Goal: Task Accomplishment & Management: Manage account settings

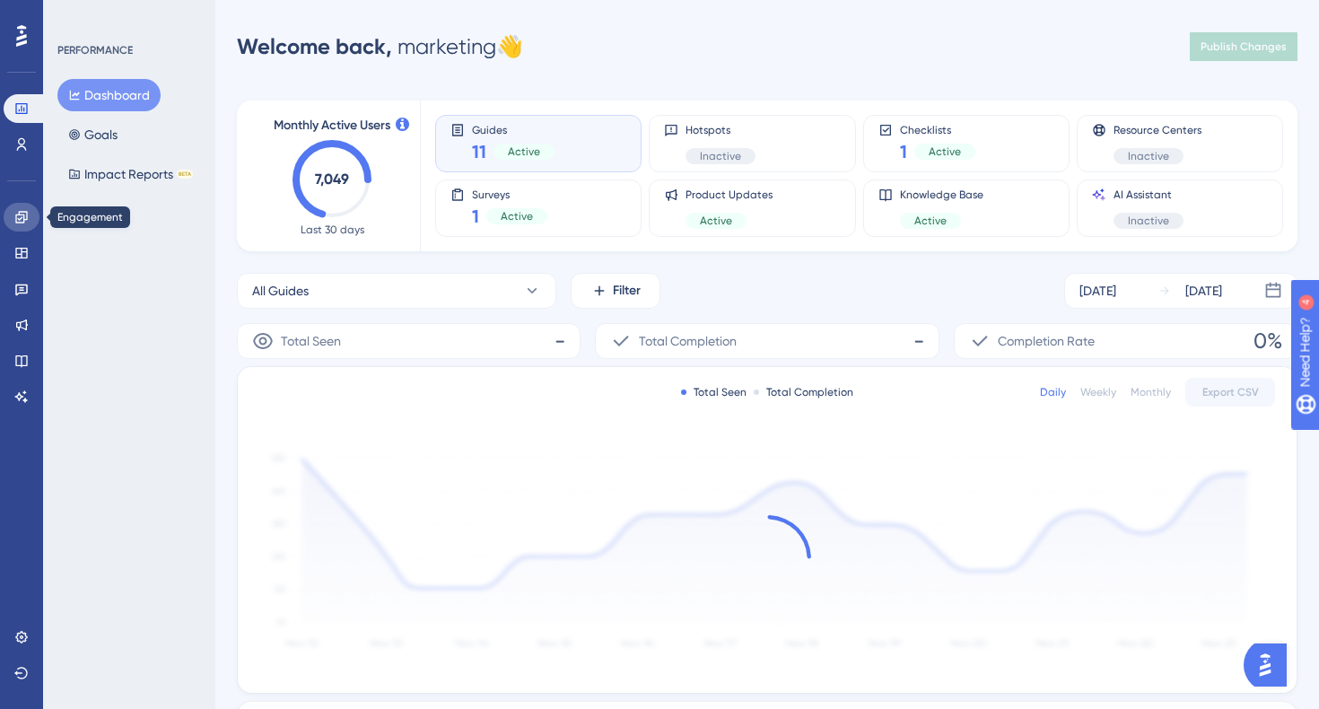
click at [31, 221] on link at bounding box center [22, 217] width 36 height 29
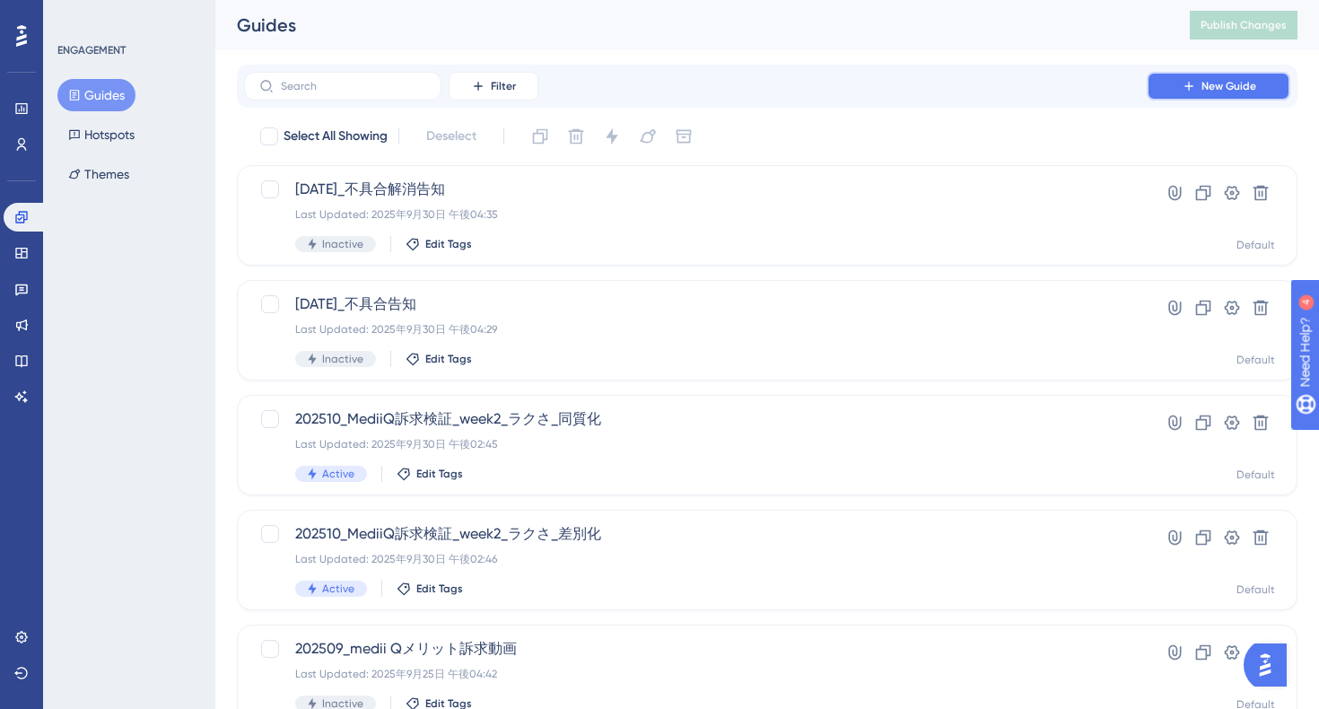
click at [1205, 89] on span "New Guide" at bounding box center [1228, 86] width 55 height 14
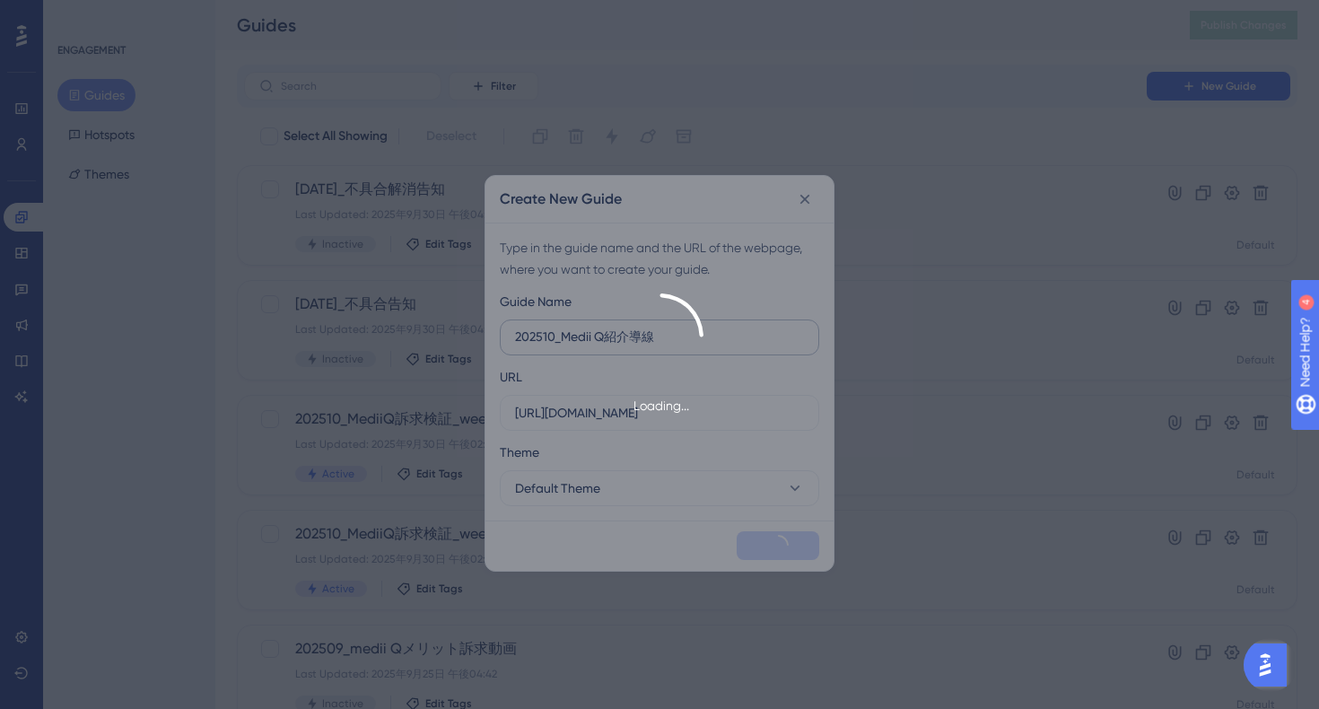
type input "202510_Medii Q紹介導線"
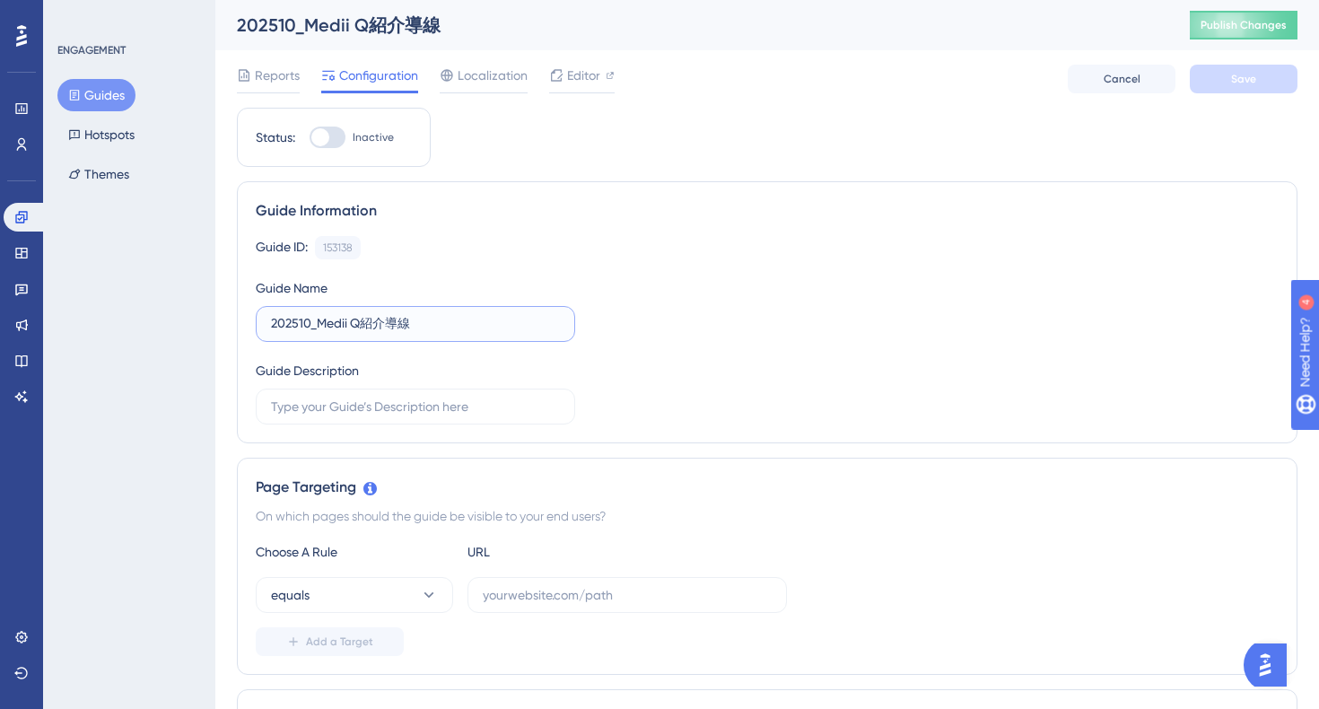
click at [430, 327] on input "202510_Medii Q紹介導線" at bounding box center [415, 324] width 289 height 20
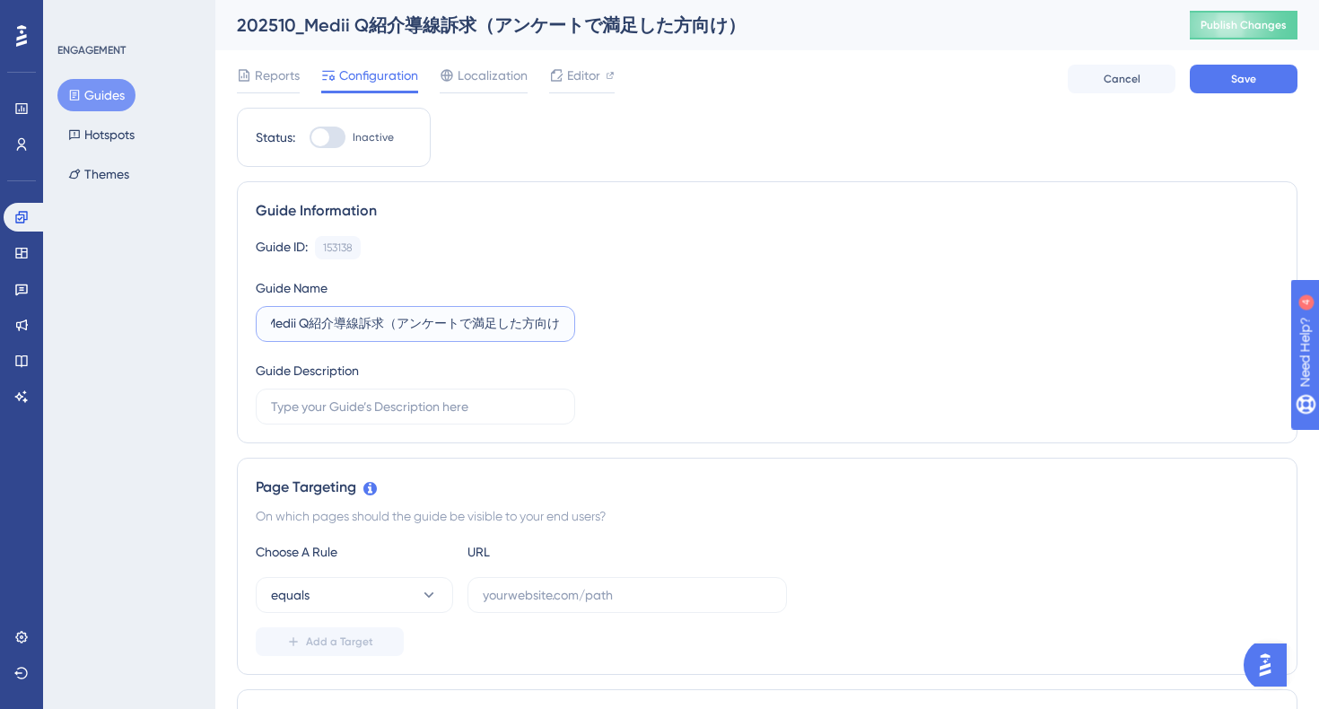
scroll to position [0, 64]
type input "202510_Medii Q紹介導線訴求（アンケートで満足した方向け）"
click at [747, 290] on div "Guide ID: 153138 Copy Guide Name 202510_Medii Q紹介導線訴求（アンケートで満足した方向け） Guide Desc…" at bounding box center [767, 330] width 1023 height 188
click at [423, 598] on icon at bounding box center [429, 595] width 18 height 18
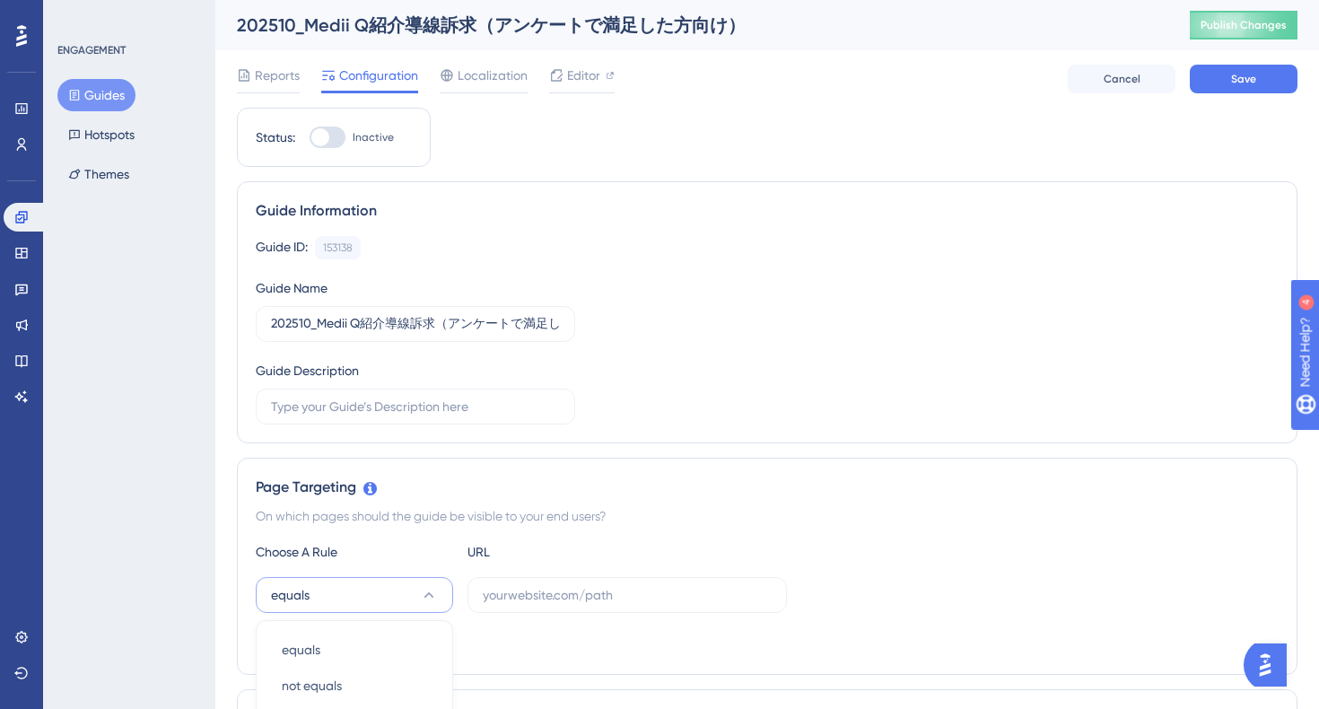
scroll to position [410, 0]
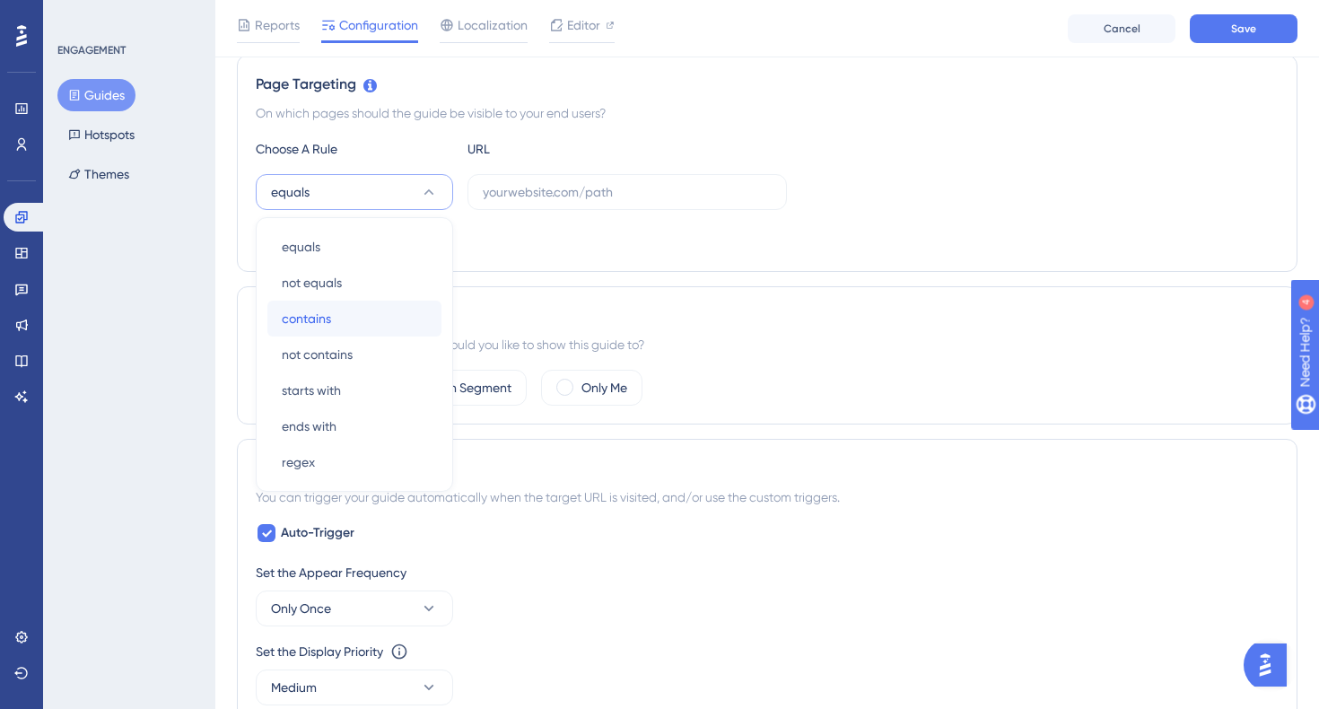
click at [372, 302] on div "contains contains" at bounding box center [354, 319] width 145 height 36
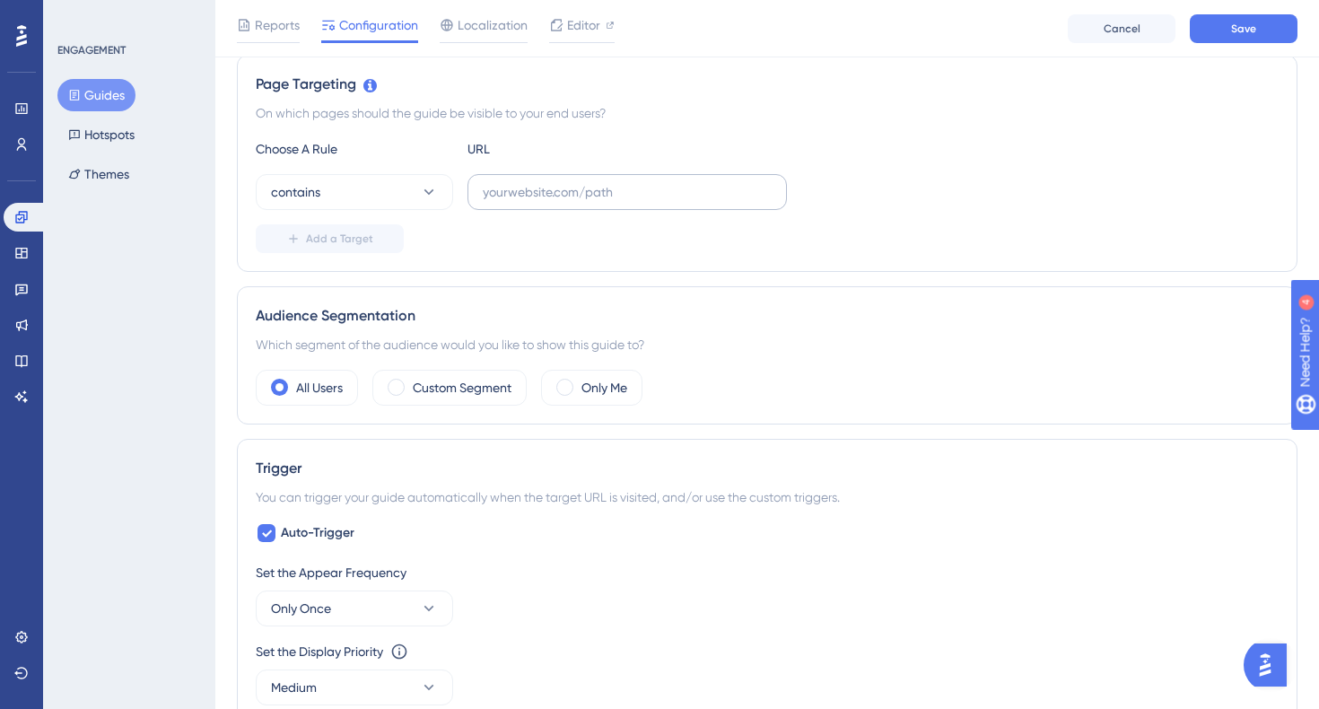
click at [534, 202] on label at bounding box center [626, 192] width 319 height 36
click at [534, 202] on input "text" at bounding box center [627, 192] width 289 height 20
paste input "https://stg-e-consult.medii.jp/ai-assistant"
type input "https://stg-e-consult.medii.jp/ai-assistant"
click at [732, 252] on div "Add a Target" at bounding box center [767, 238] width 1023 height 29
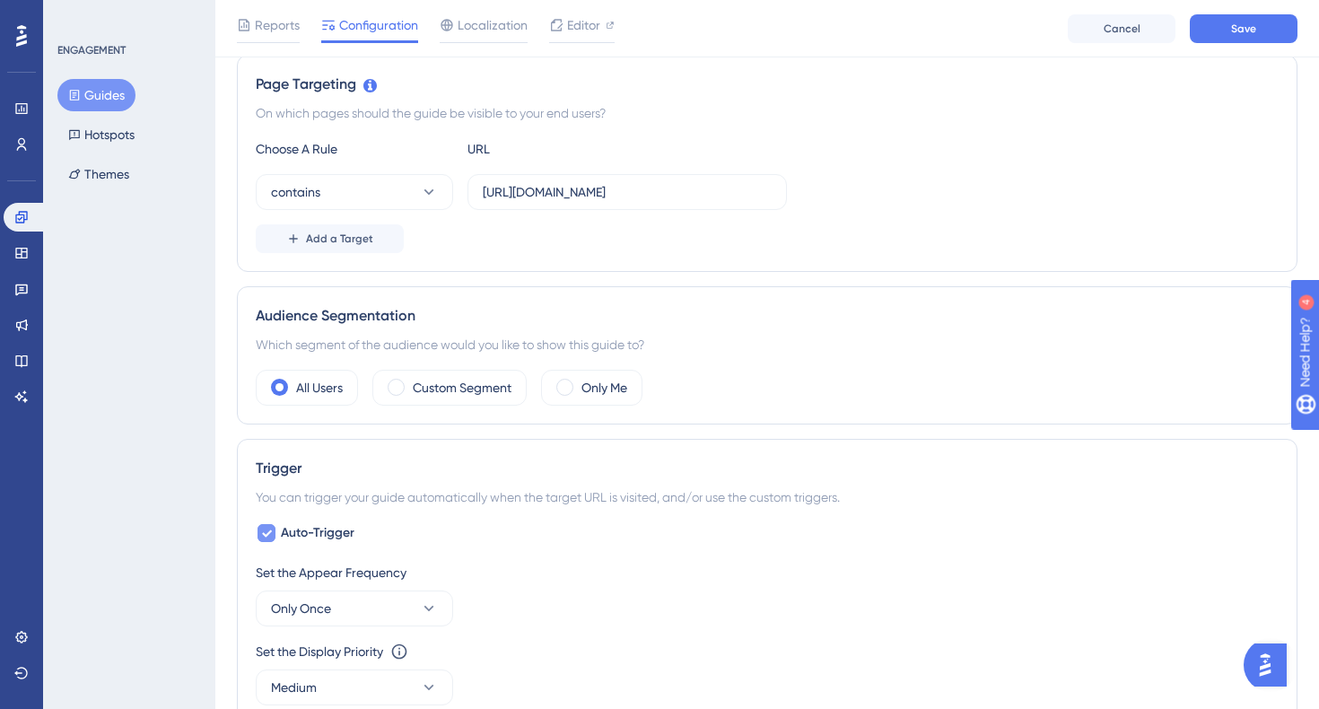
click at [279, 531] on label "Auto-Trigger" at bounding box center [305, 533] width 99 height 22
checkbox input "false"
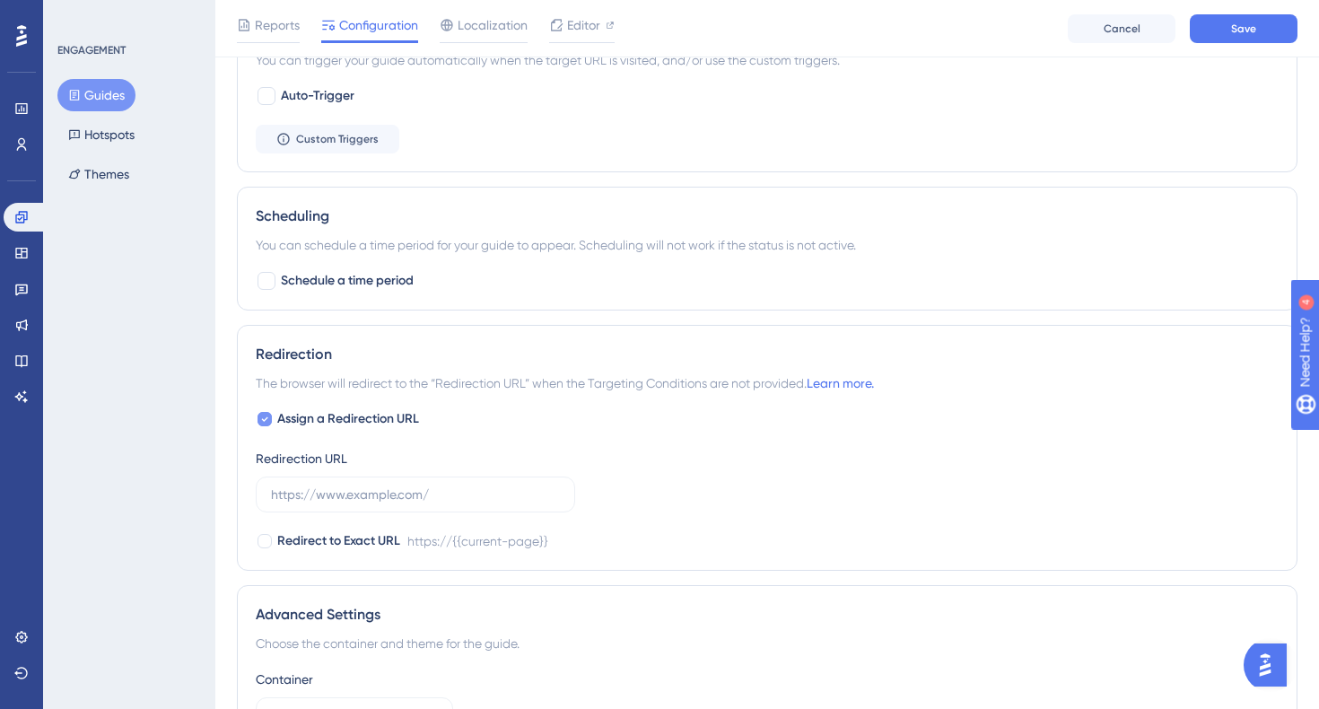
scroll to position [900, 0]
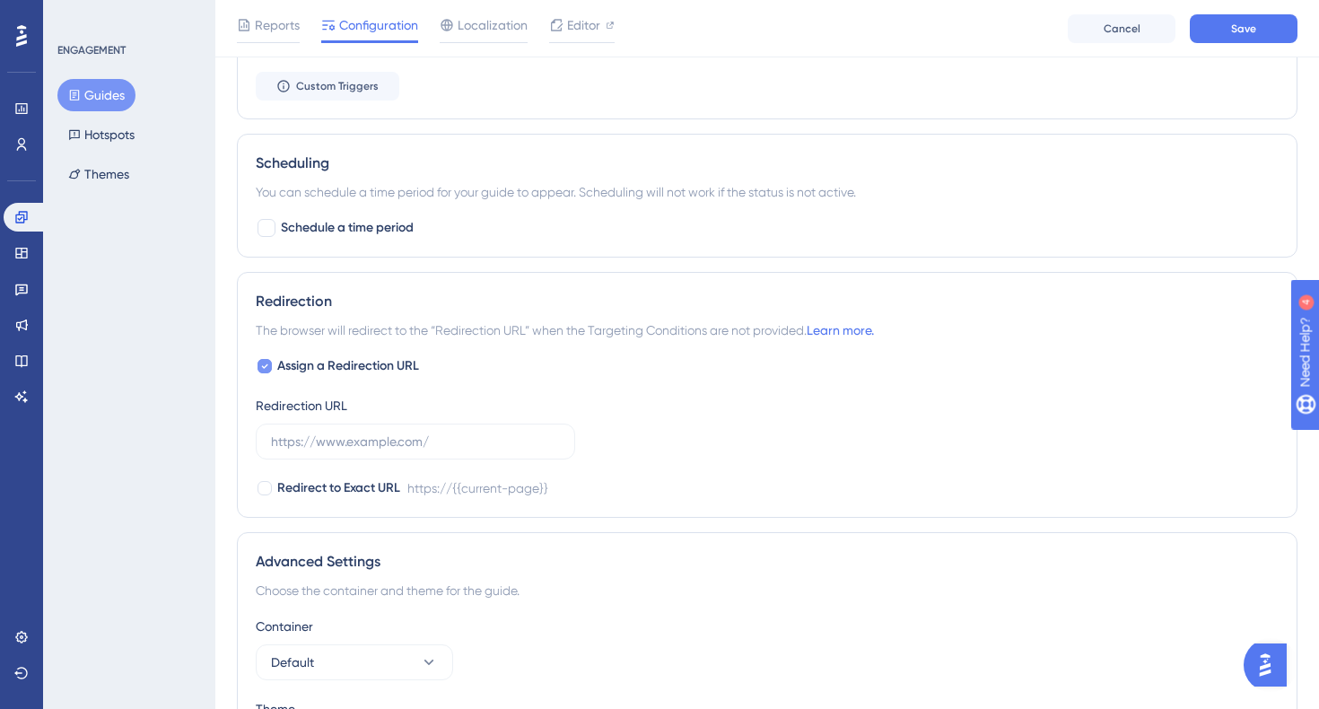
click at [267, 364] on icon at bounding box center [265, 366] width 6 height 4
checkbox input "false"
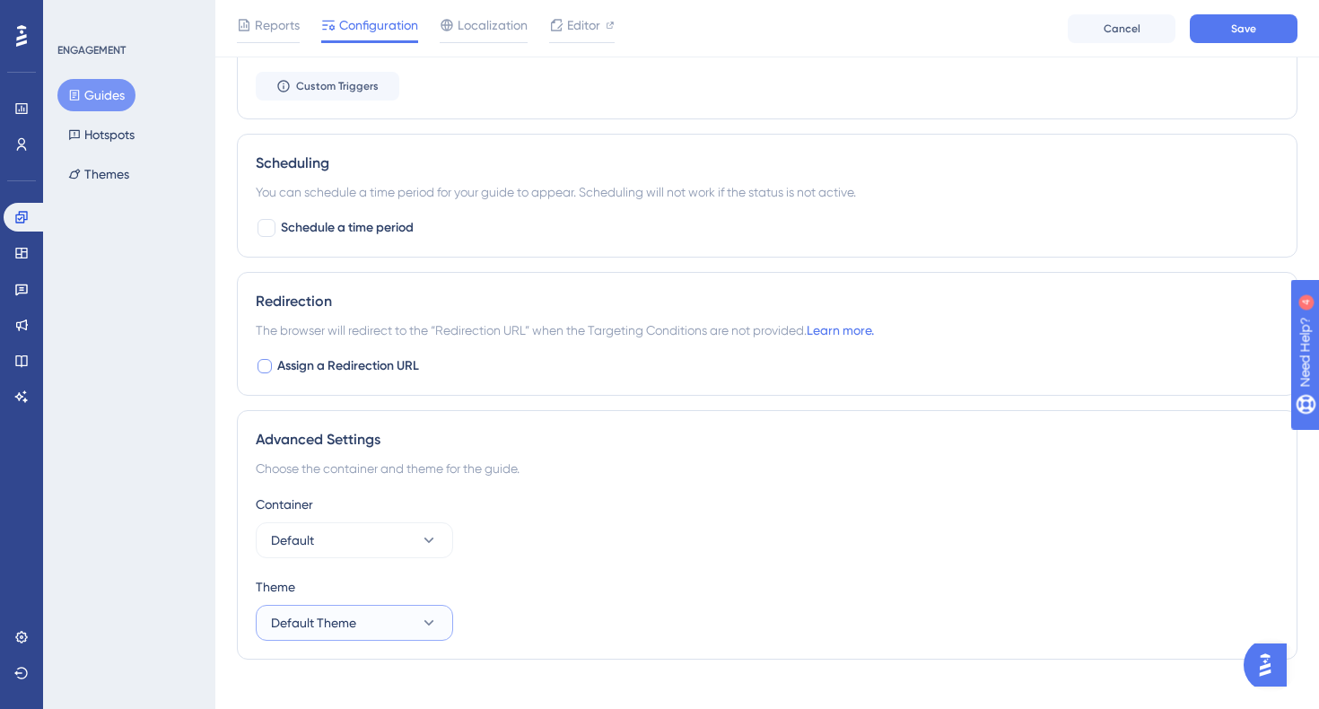
click at [392, 619] on button "Default Theme" at bounding box center [354, 623] width 197 height 36
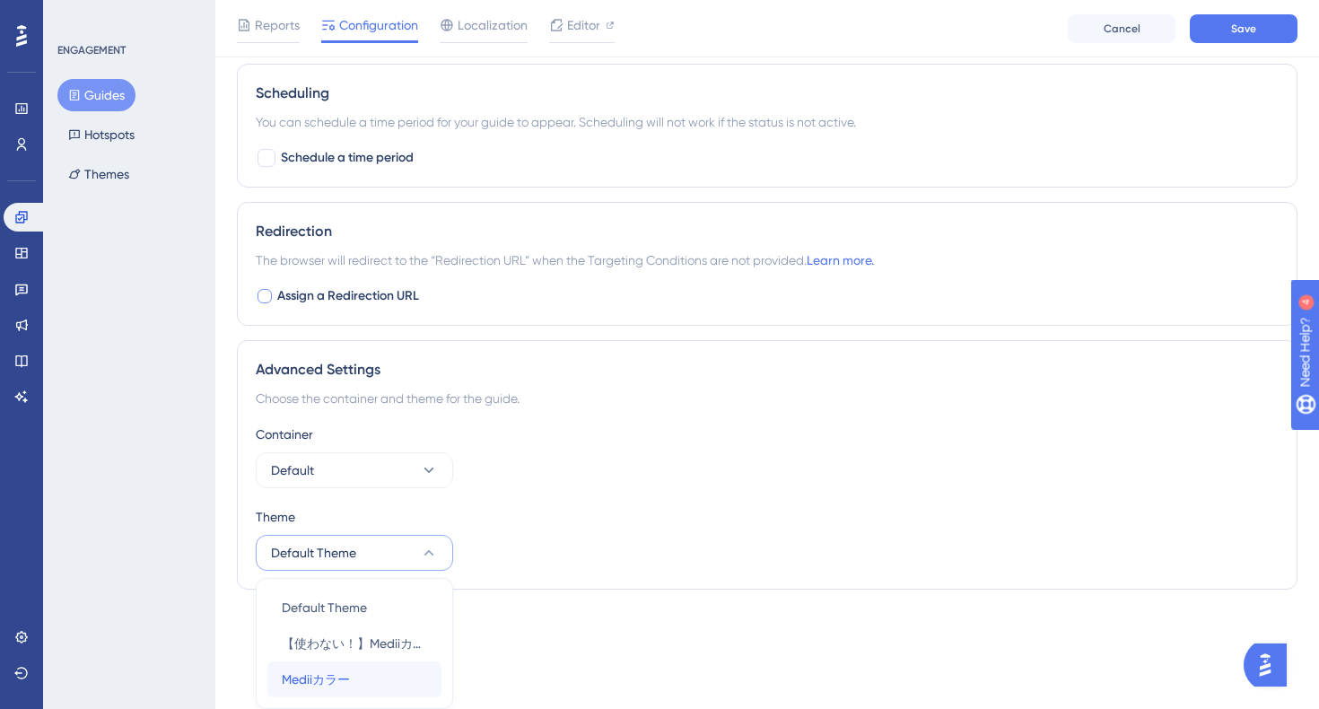
click at [356, 664] on div "Mediiカラー Mediiカラー" at bounding box center [354, 679] width 145 height 36
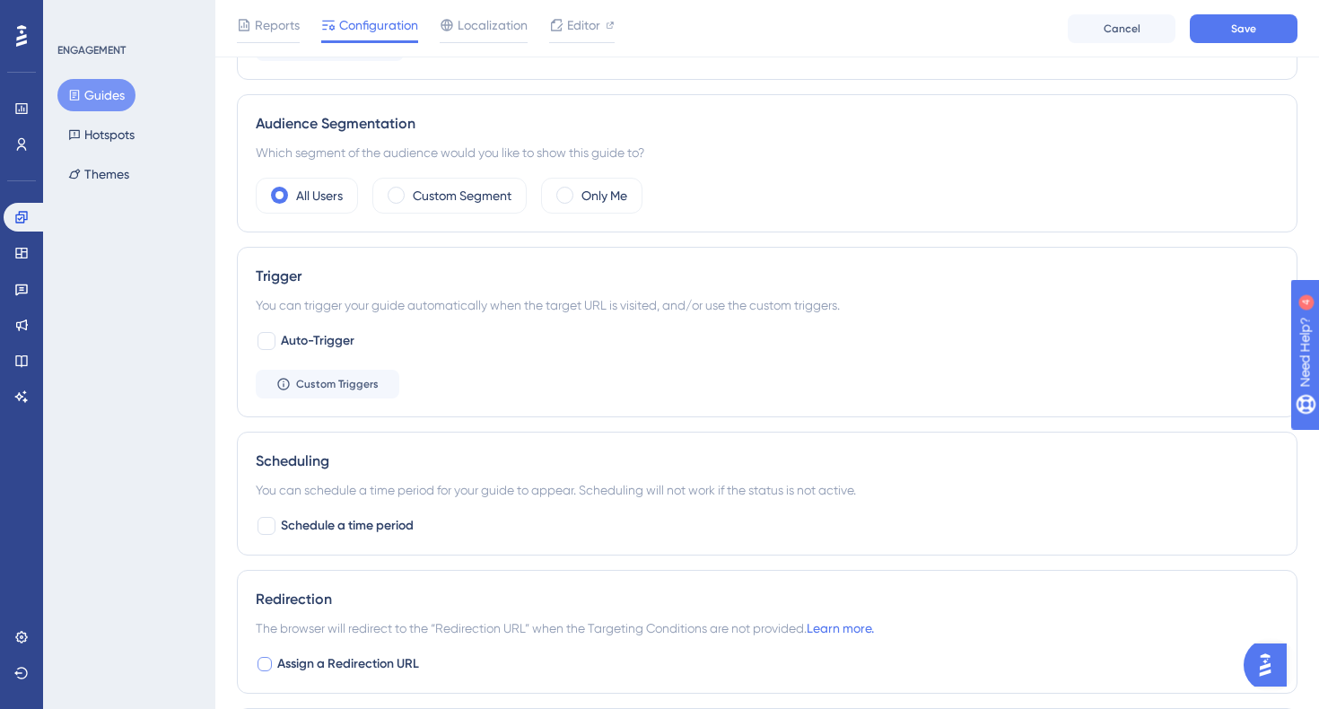
scroll to position [0, 0]
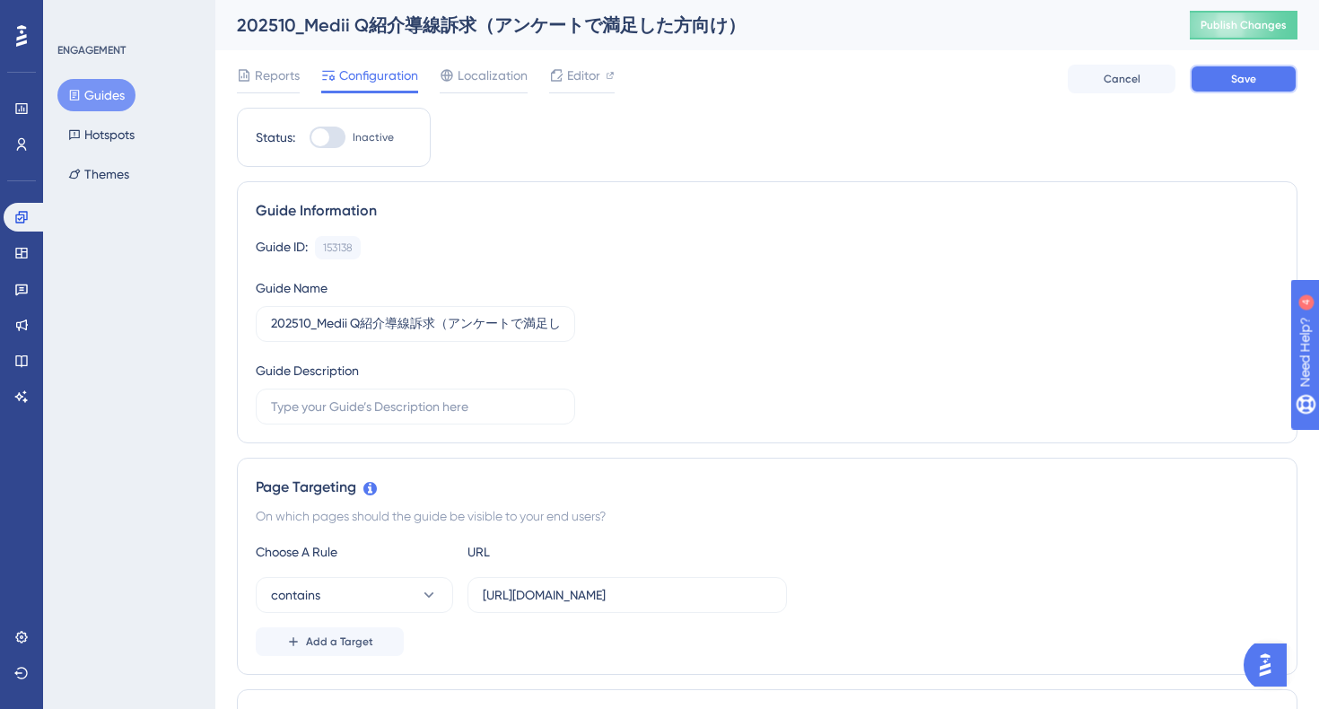
click at [1229, 83] on button "Save" at bounding box center [1244, 79] width 108 height 29
click at [590, 72] on span "Editor" at bounding box center [583, 76] width 33 height 22
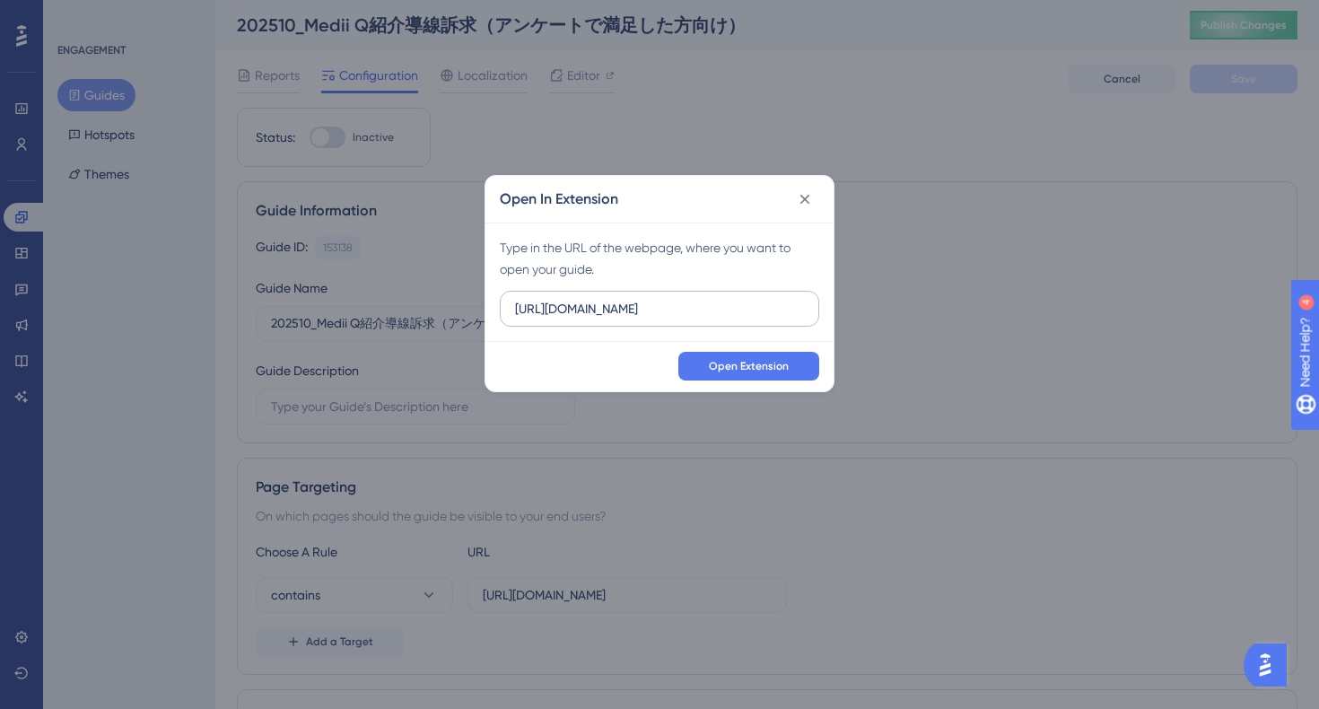
click at [707, 316] on input "https://stg-e-consult.medii.jp" at bounding box center [659, 309] width 289 height 20
drag, startPoint x: 719, startPoint y: 306, endPoint x: 441, endPoint y: 303, distance: 278.2
click at [441, 303] on div "Open In Extension Type in the URL of the webpage, where you want to open your g…" at bounding box center [659, 354] width 1319 height 709
paste input "ai-assistant"
type input "https://stg-e-consult.medii.jp/ai-assistant"
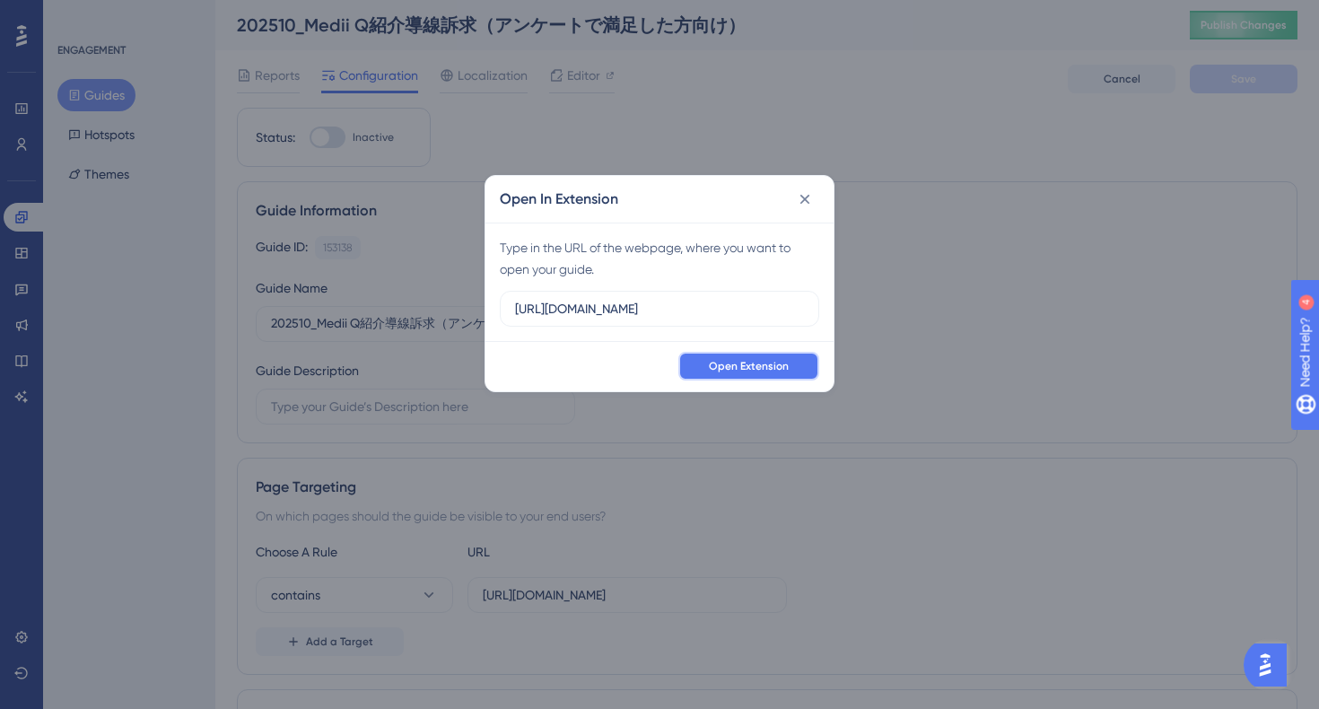
click at [739, 371] on span "Open Extension" at bounding box center [749, 366] width 80 height 14
click at [807, 196] on icon at bounding box center [805, 200] width 10 height 10
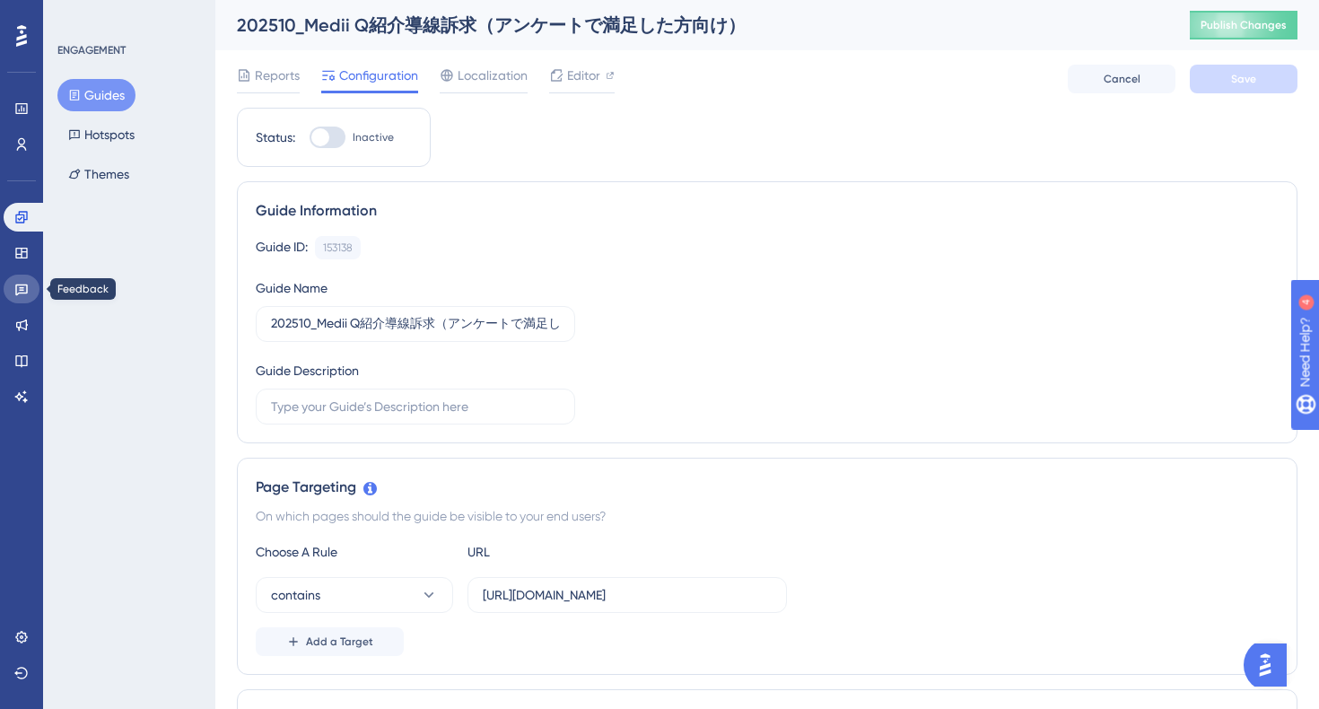
click at [21, 295] on icon at bounding box center [21, 289] width 14 height 14
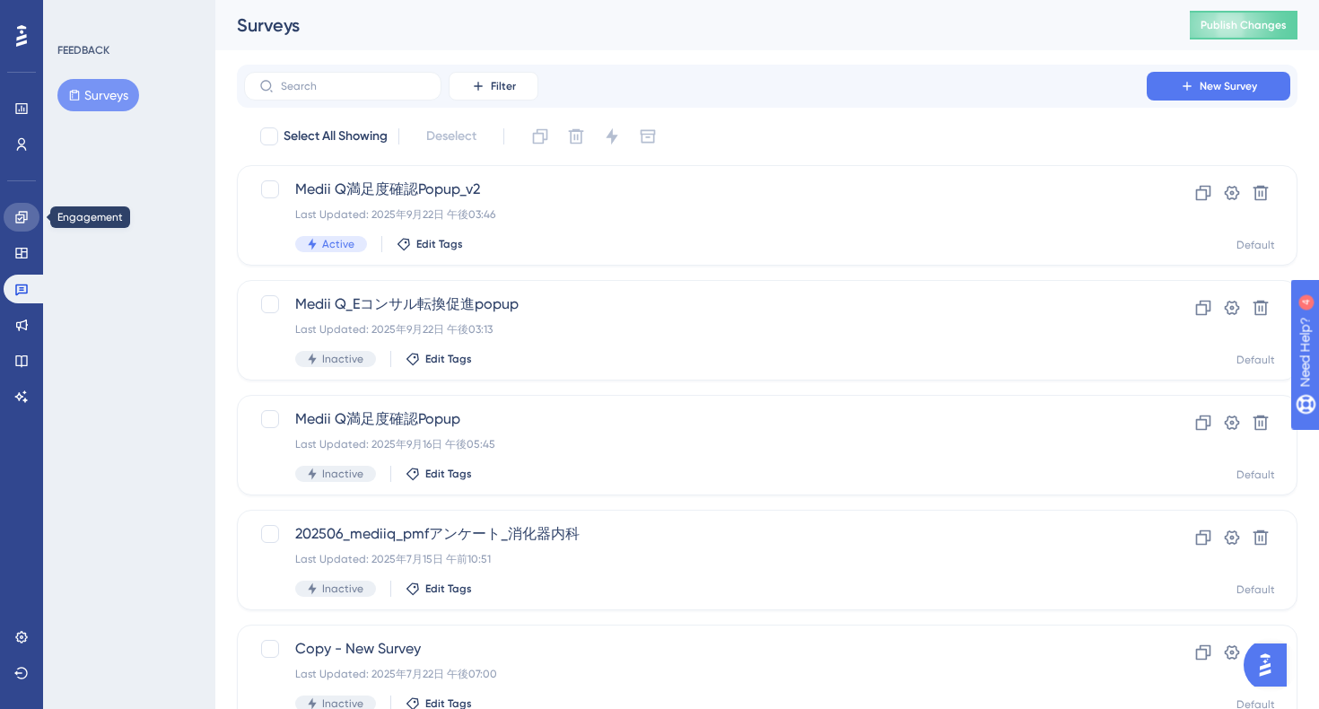
click at [14, 228] on link at bounding box center [22, 217] width 36 height 29
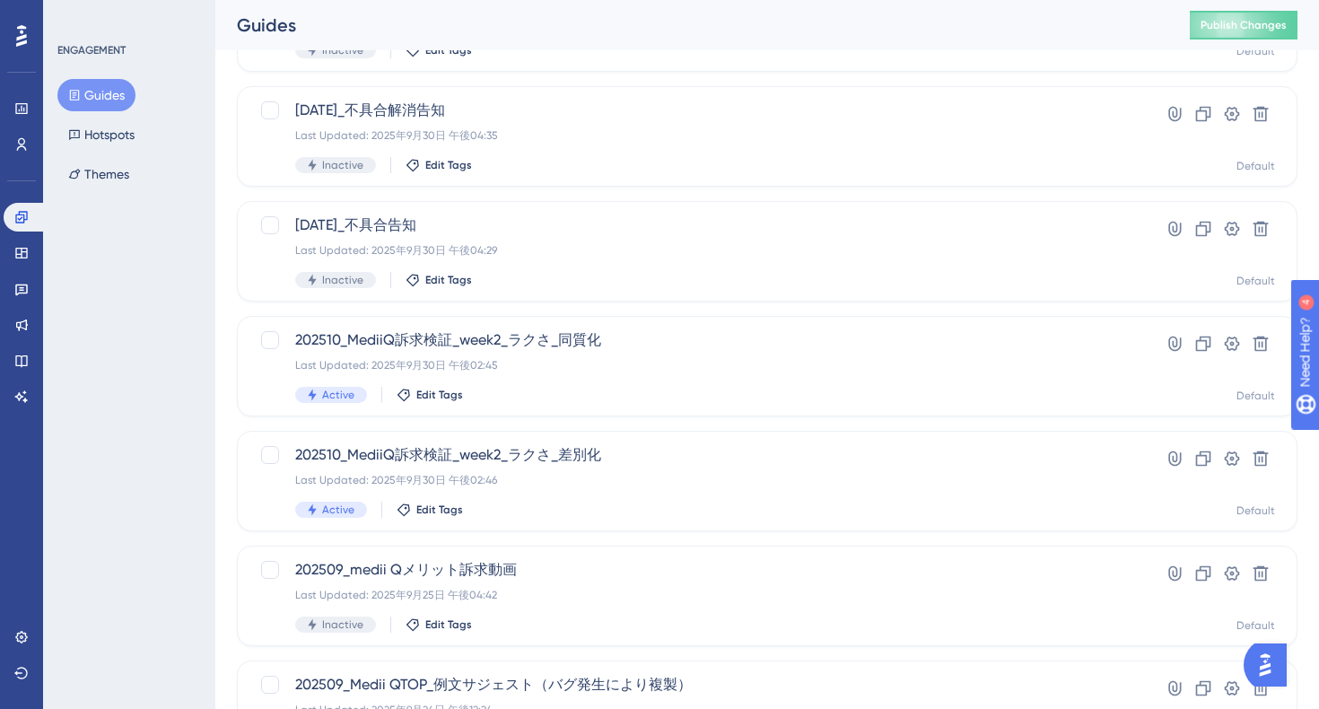
scroll to position [198, 0]
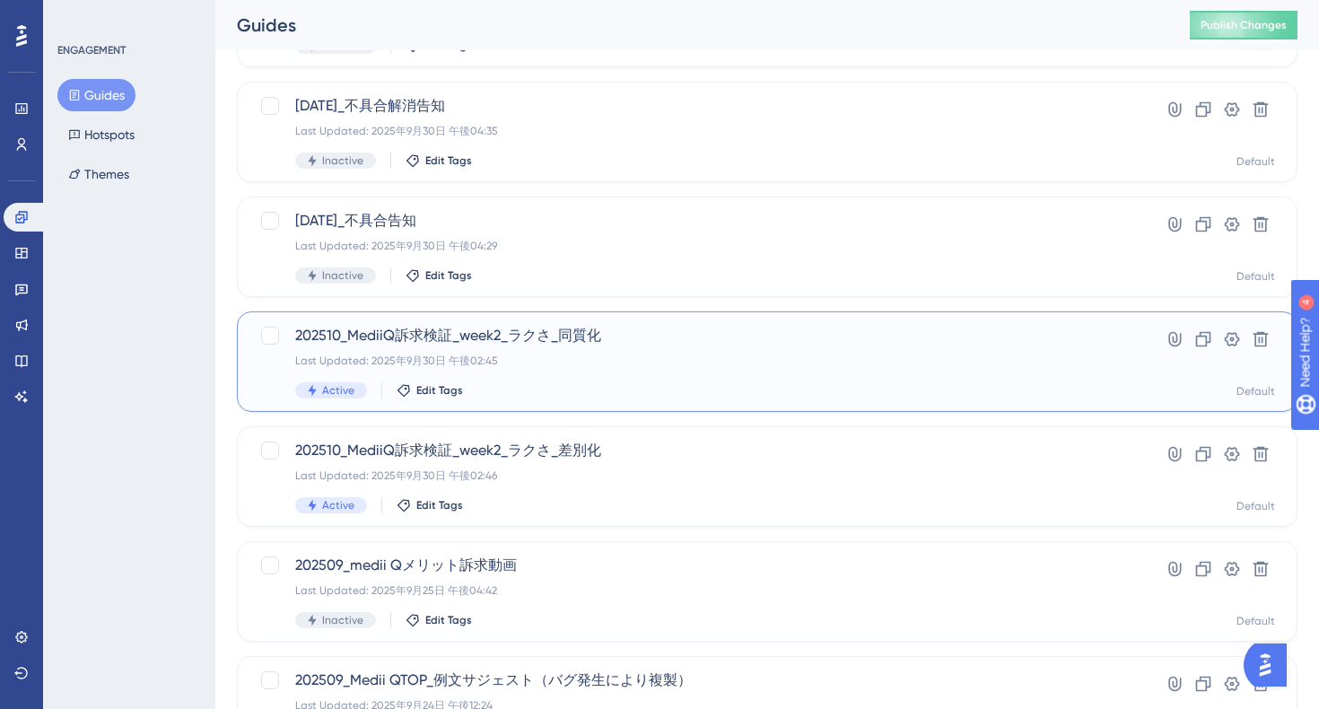
click at [697, 354] on div "Last Updated: 2025年9月30日 午後02:45" at bounding box center [695, 361] width 800 height 14
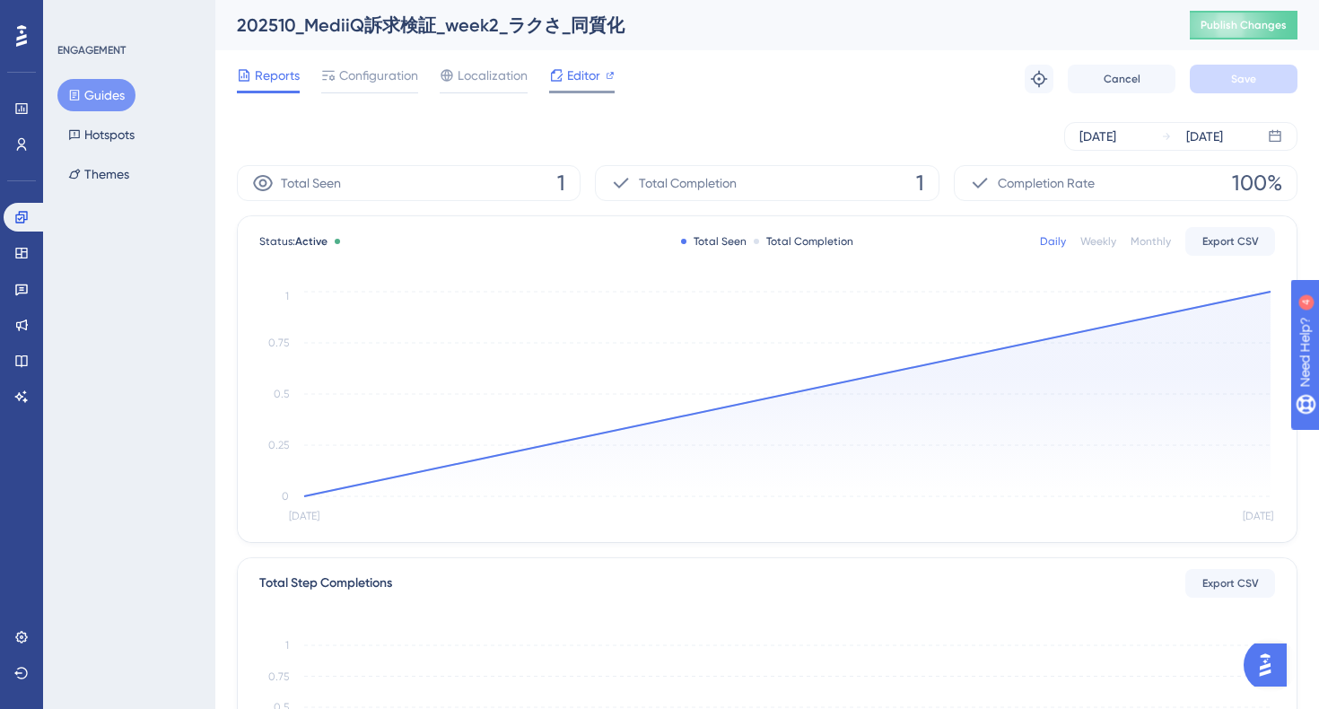
click at [597, 88] on div "Editor" at bounding box center [581, 79] width 65 height 29
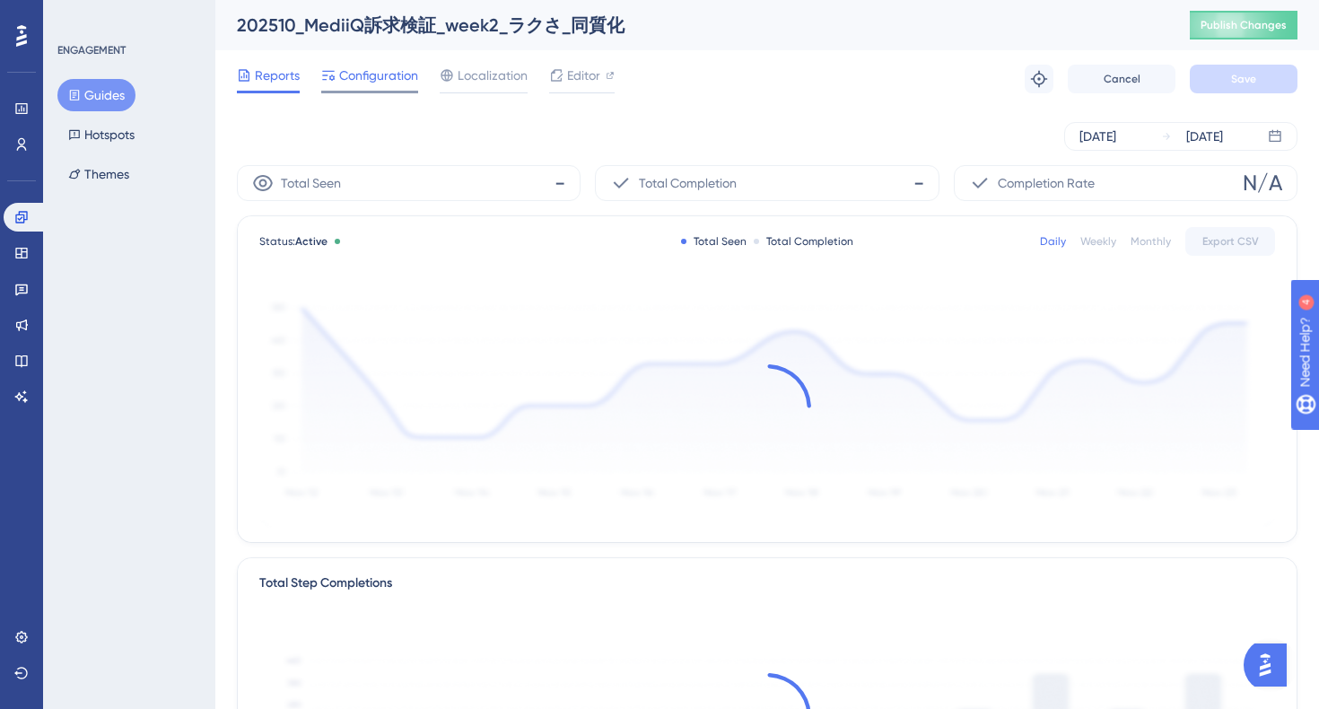
click at [362, 88] on div "Configuration" at bounding box center [369, 79] width 97 height 29
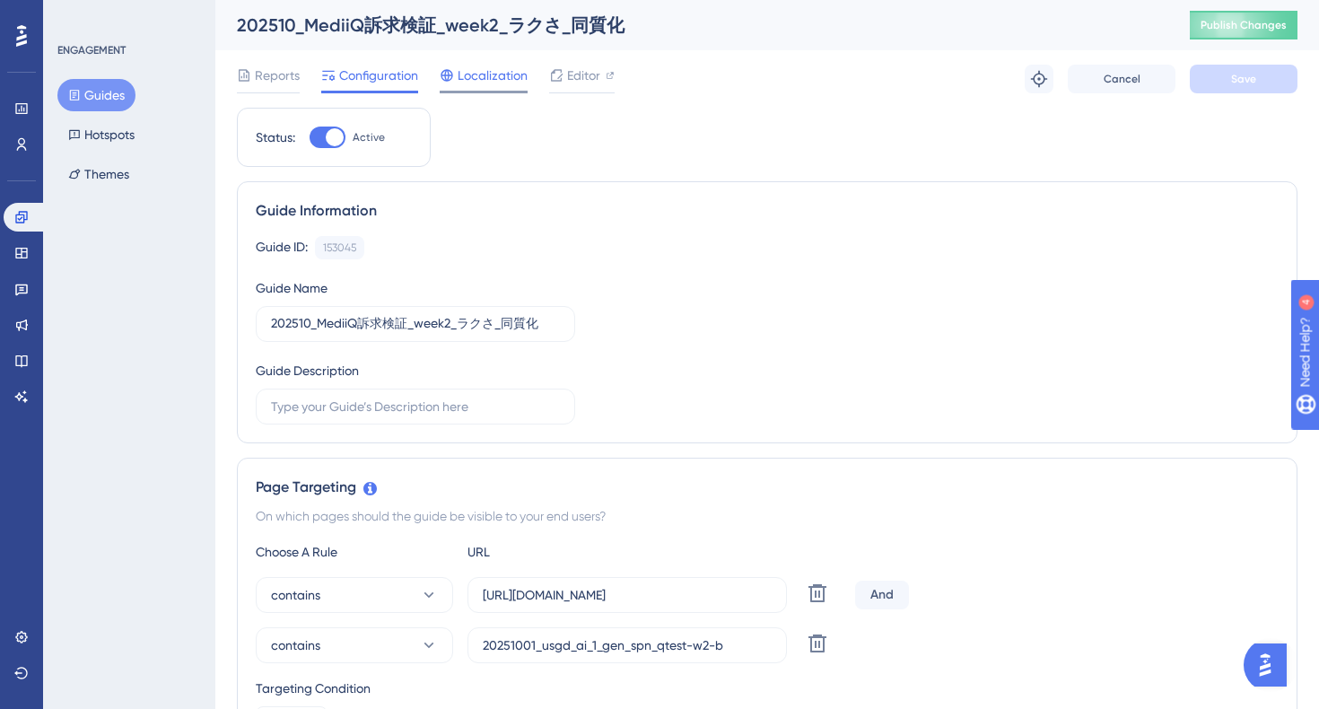
click at [462, 80] on span "Localization" at bounding box center [493, 76] width 70 height 22
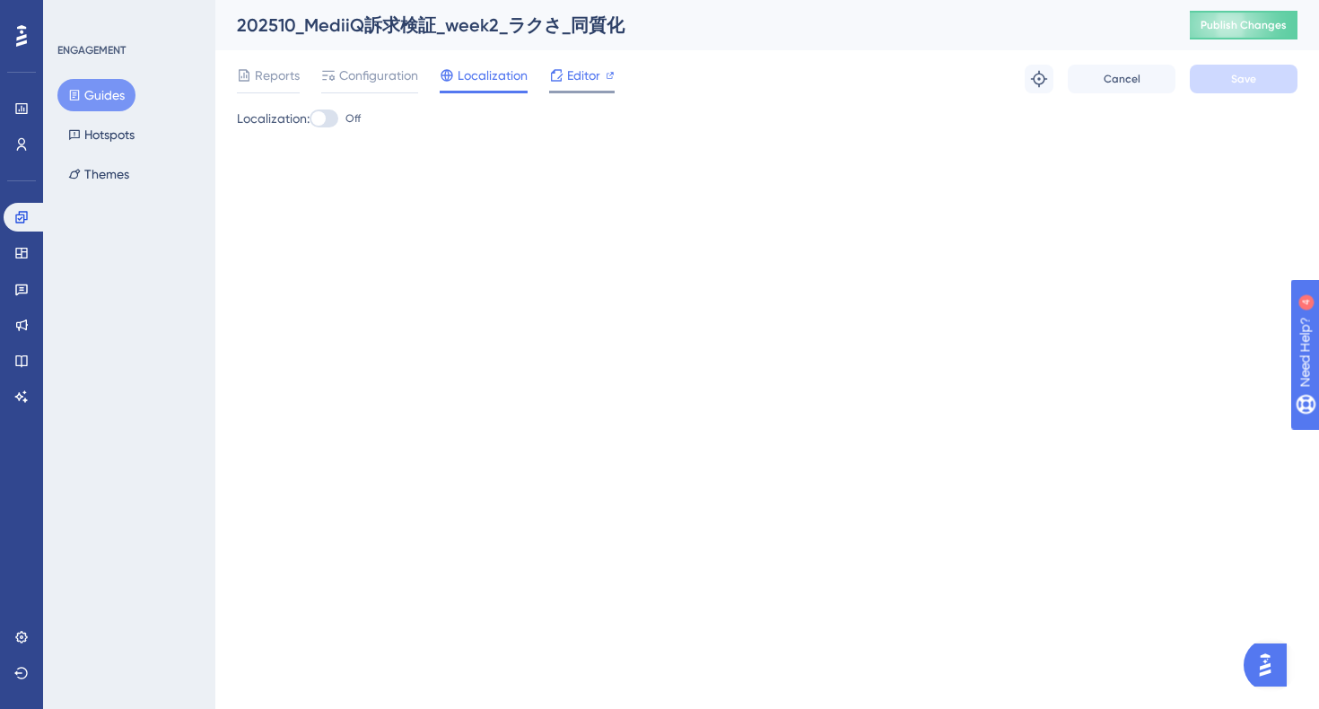
click at [572, 74] on span "Editor" at bounding box center [583, 76] width 33 height 22
click at [371, 74] on span "Configuration" at bounding box center [378, 76] width 79 height 22
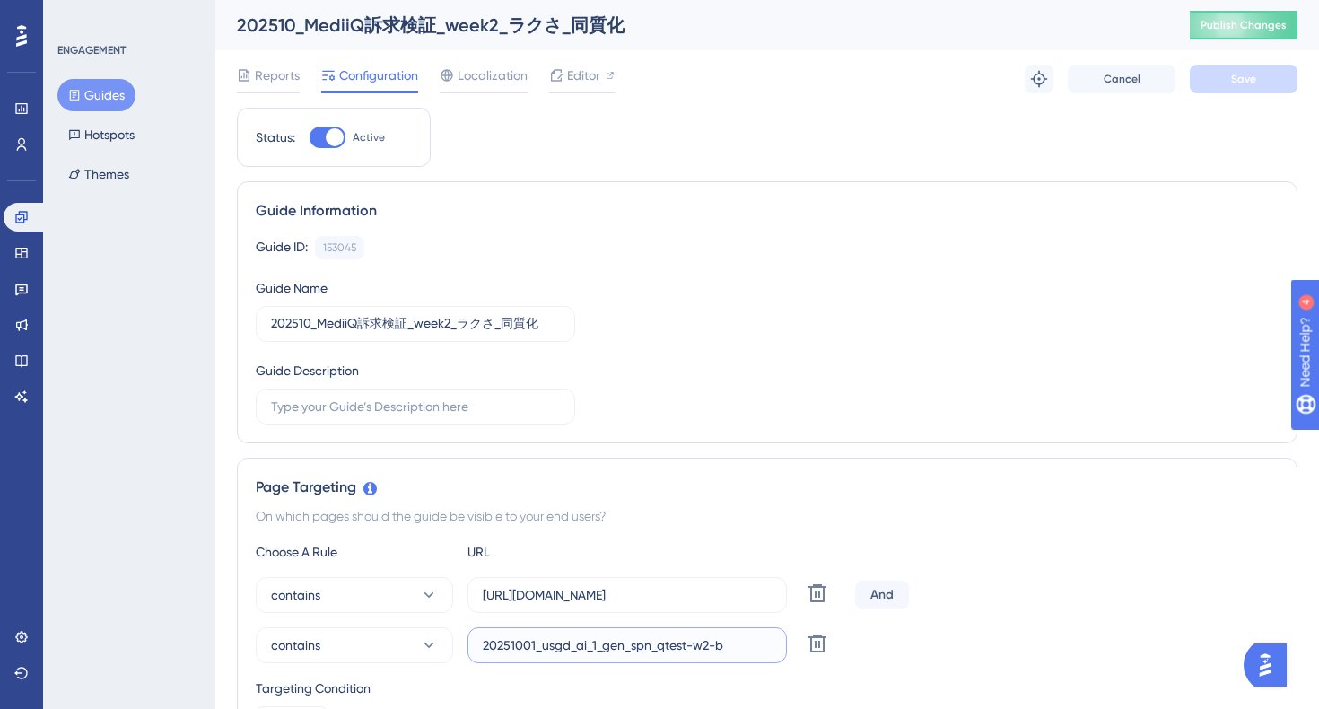
click at [673, 650] on input "20251001_usgd_ai_1_gen_spn_qtest-w2-b" at bounding box center [627, 645] width 289 height 20
click at [709, 321] on div "Guide ID: 153045 Copy Guide Name 202510_MediiQ訴求検証_week2_ラクさ_同質化 Guide Descript…" at bounding box center [767, 330] width 1023 height 188
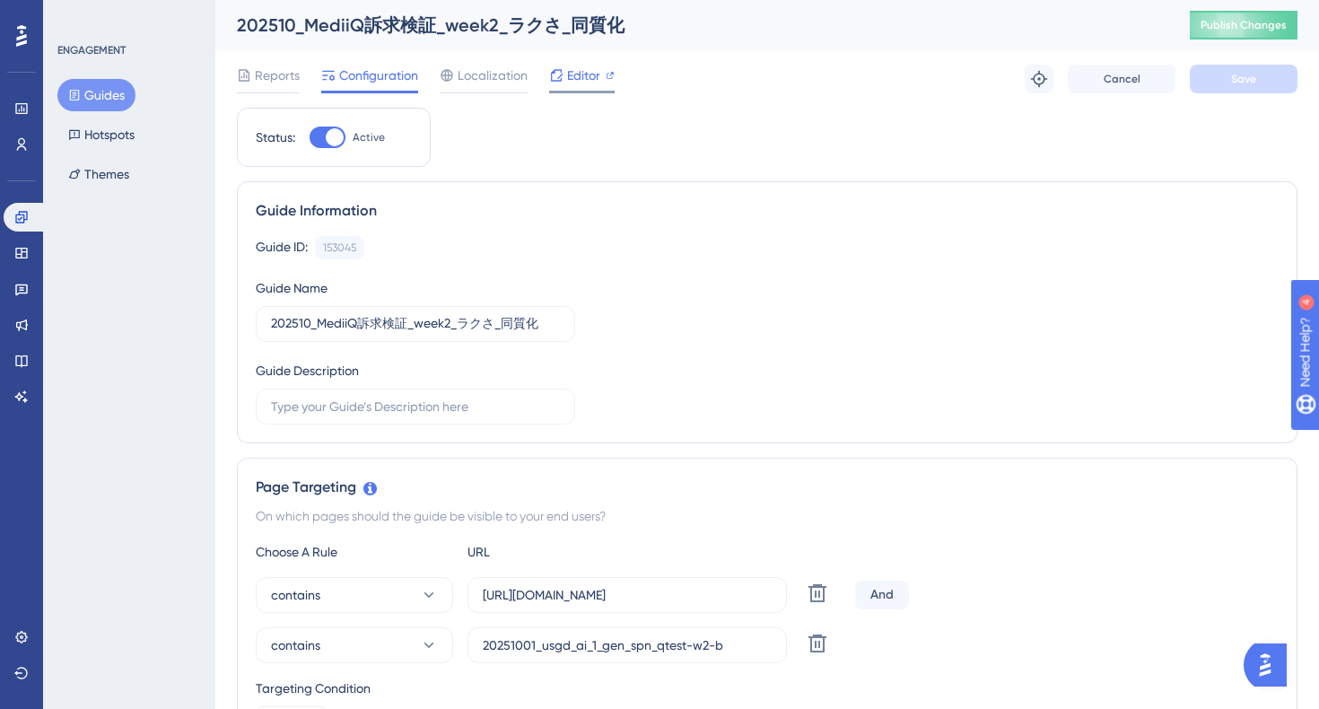
click at [590, 70] on span "Editor" at bounding box center [583, 76] width 33 height 22
click at [1036, 77] on icon at bounding box center [1039, 79] width 18 height 18
click at [632, 637] on input "20251001_usgd_ai_1_gen_spn_qtest-w2-b" at bounding box center [627, 645] width 289 height 20
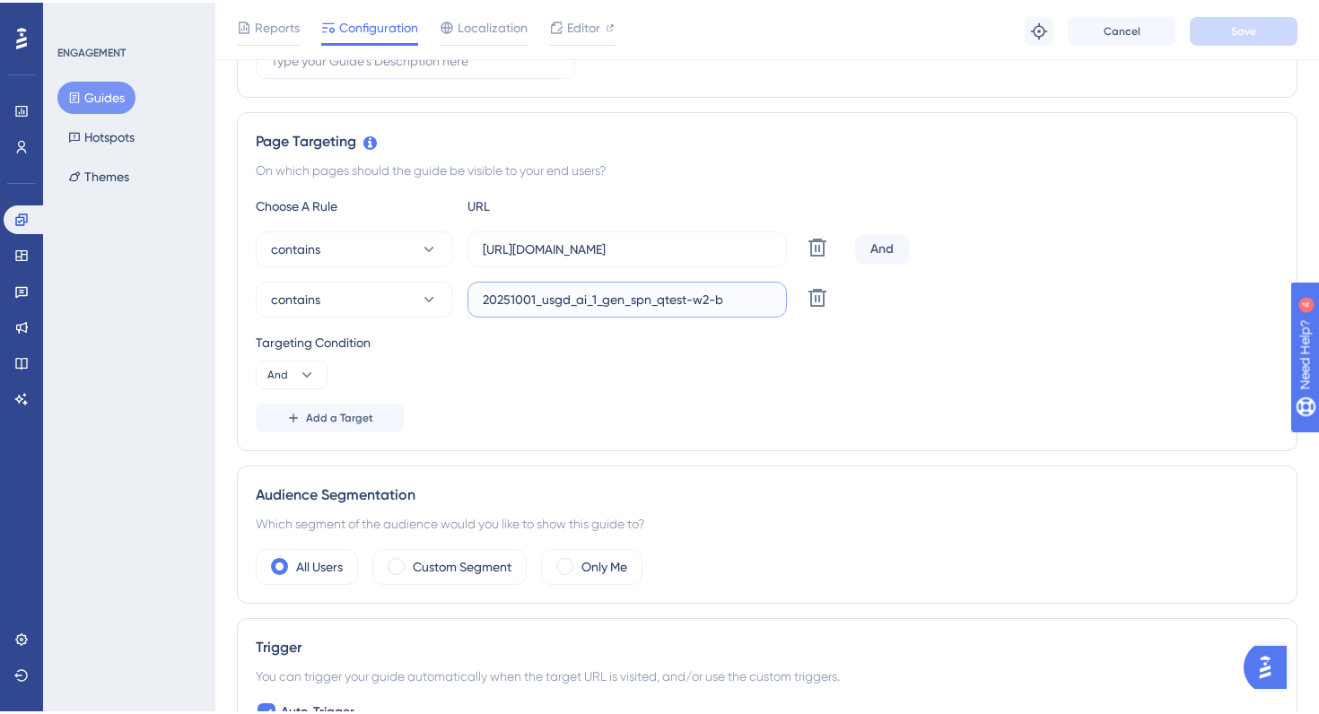
scroll to position [360, 0]
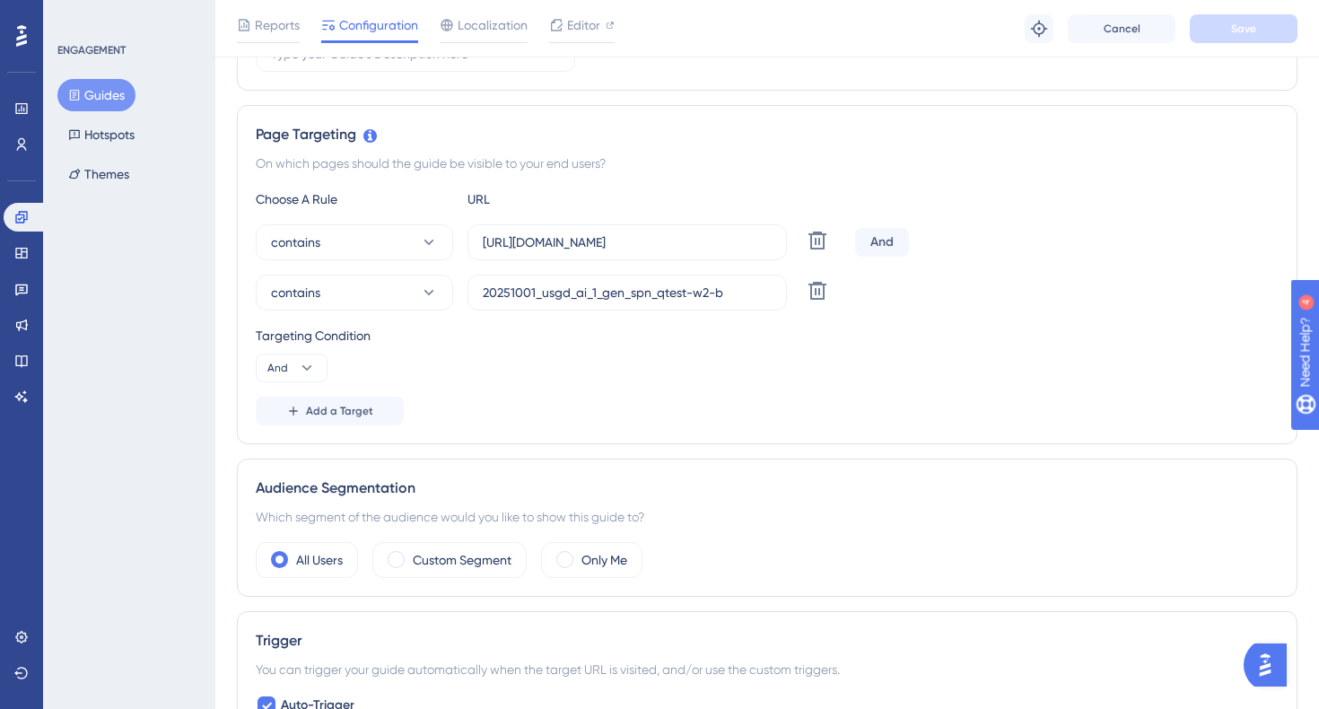
click at [567, 371] on div "Targeting Condition And" at bounding box center [767, 353] width 1023 height 57
click at [291, 366] on button "And" at bounding box center [292, 368] width 72 height 29
click at [492, 367] on div "Targeting Condition And And And Or Or" at bounding box center [767, 353] width 1023 height 57
click at [617, 358] on div "Targeting Condition And" at bounding box center [767, 353] width 1023 height 57
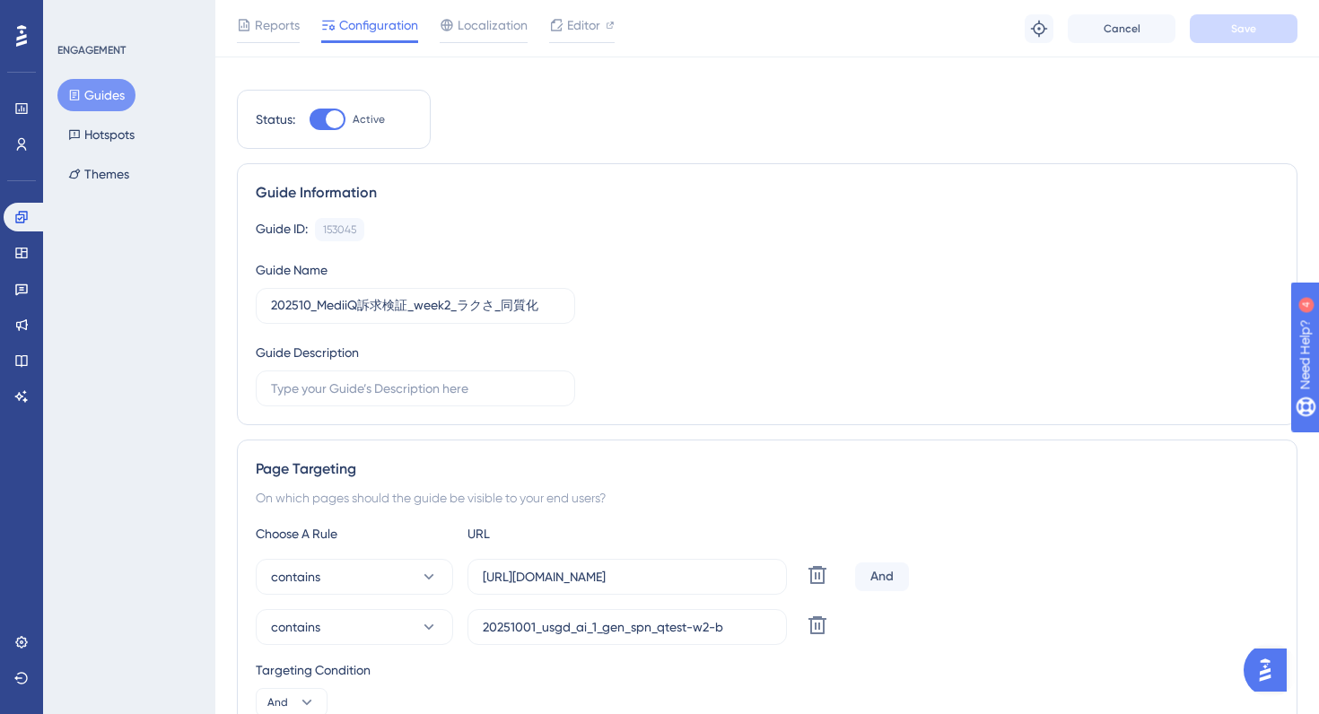
scroll to position [0, 0]
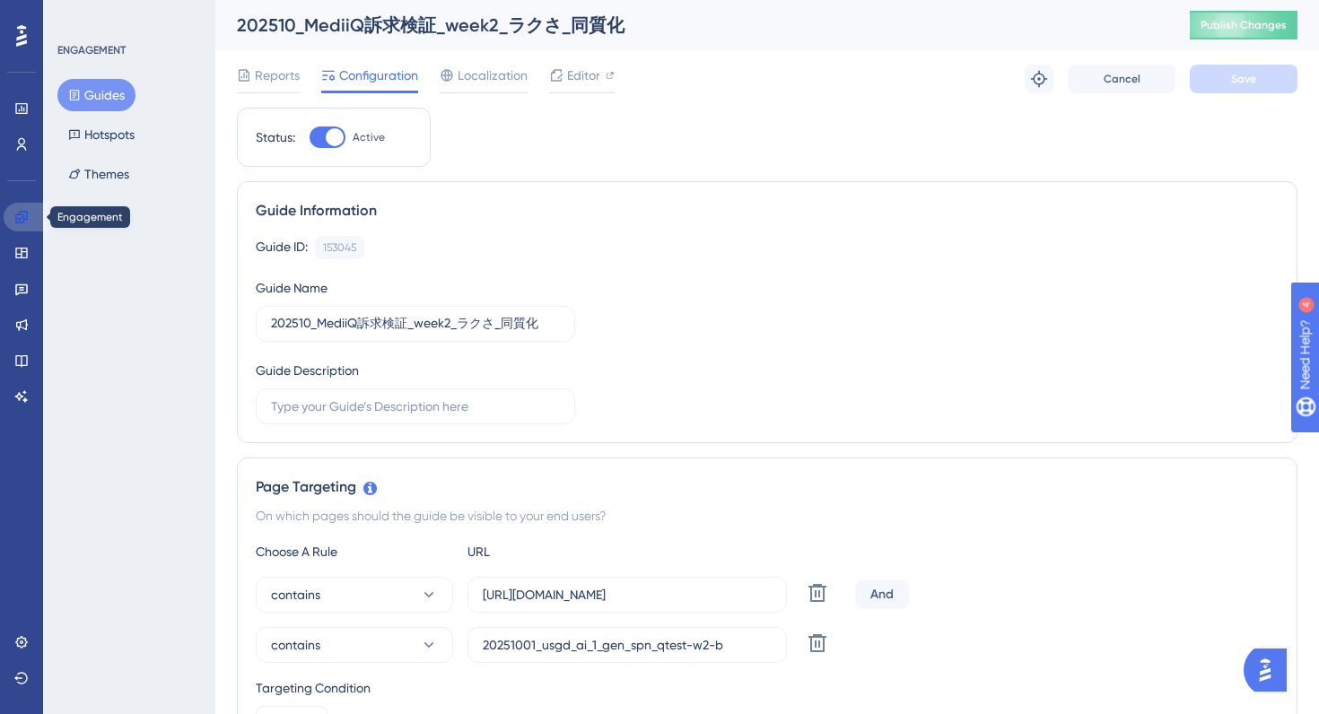
click at [28, 214] on icon at bounding box center [21, 217] width 14 height 14
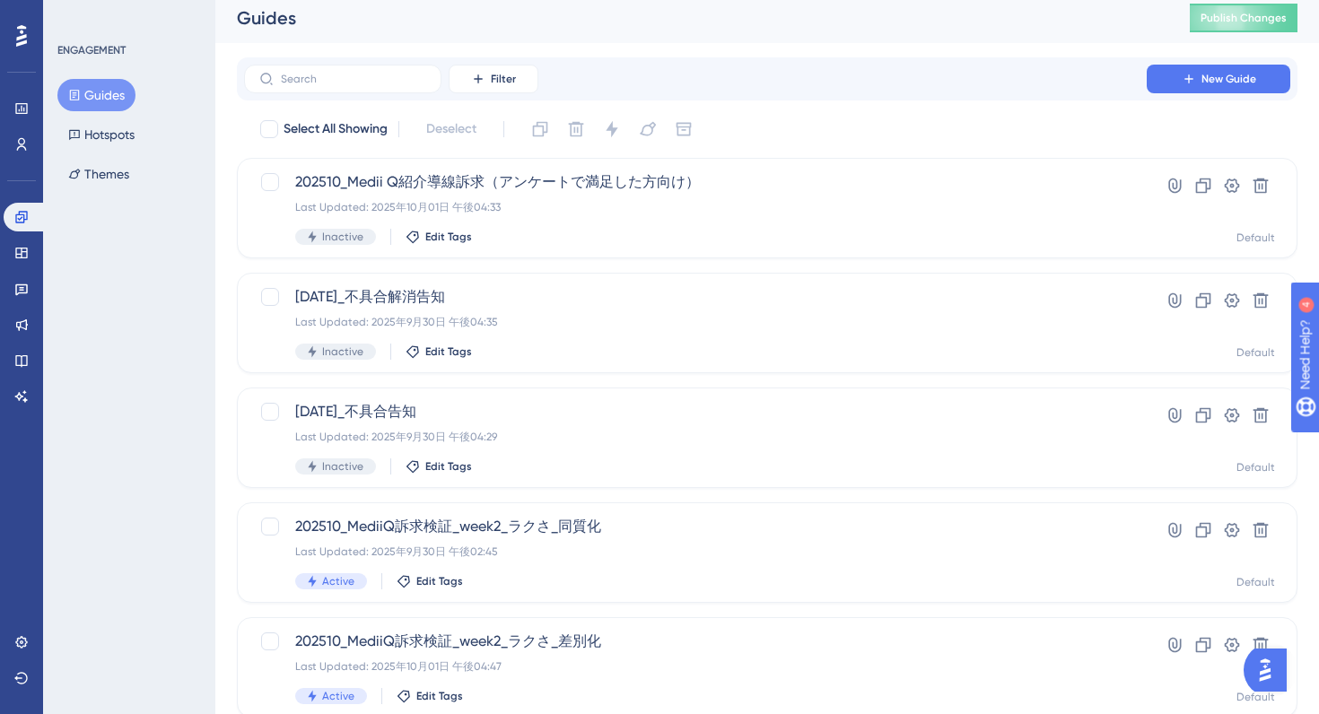
scroll to position [13, 0]
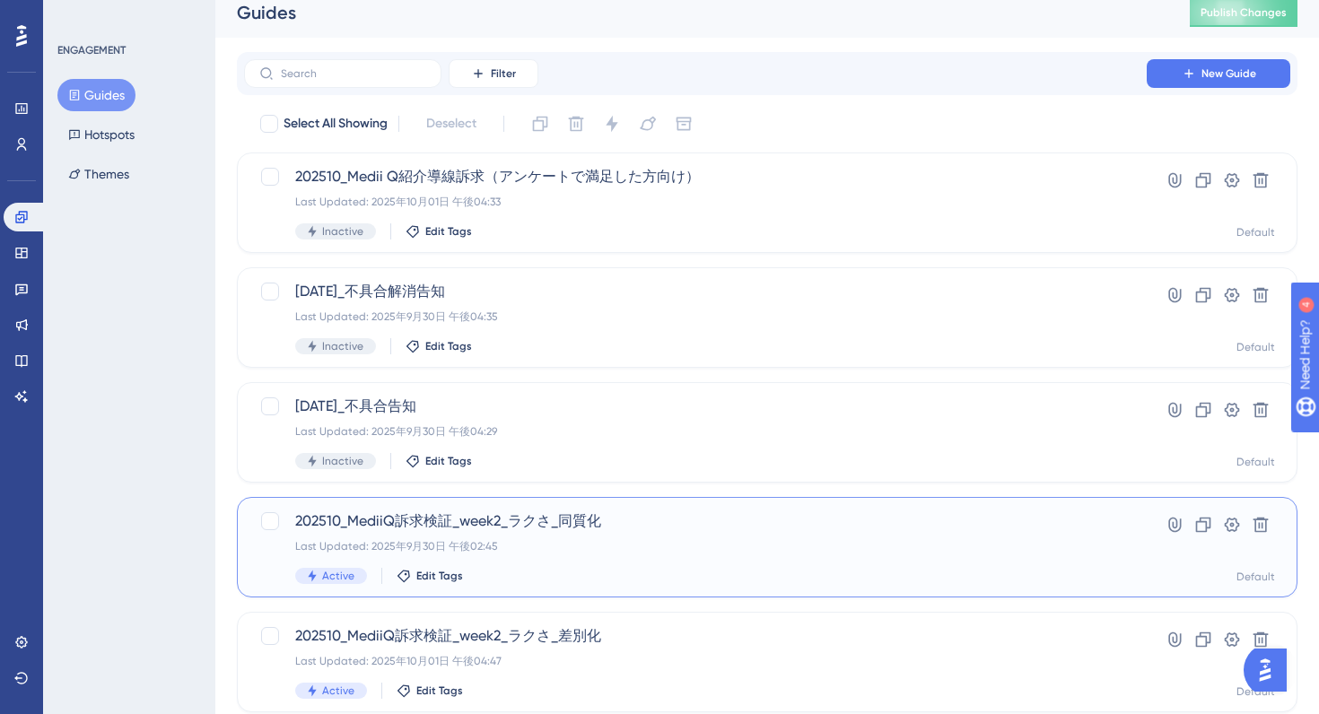
click at [666, 528] on span "202510_MediiQ訴求検証_week2_ラクさ_同質化" at bounding box center [695, 522] width 800 height 22
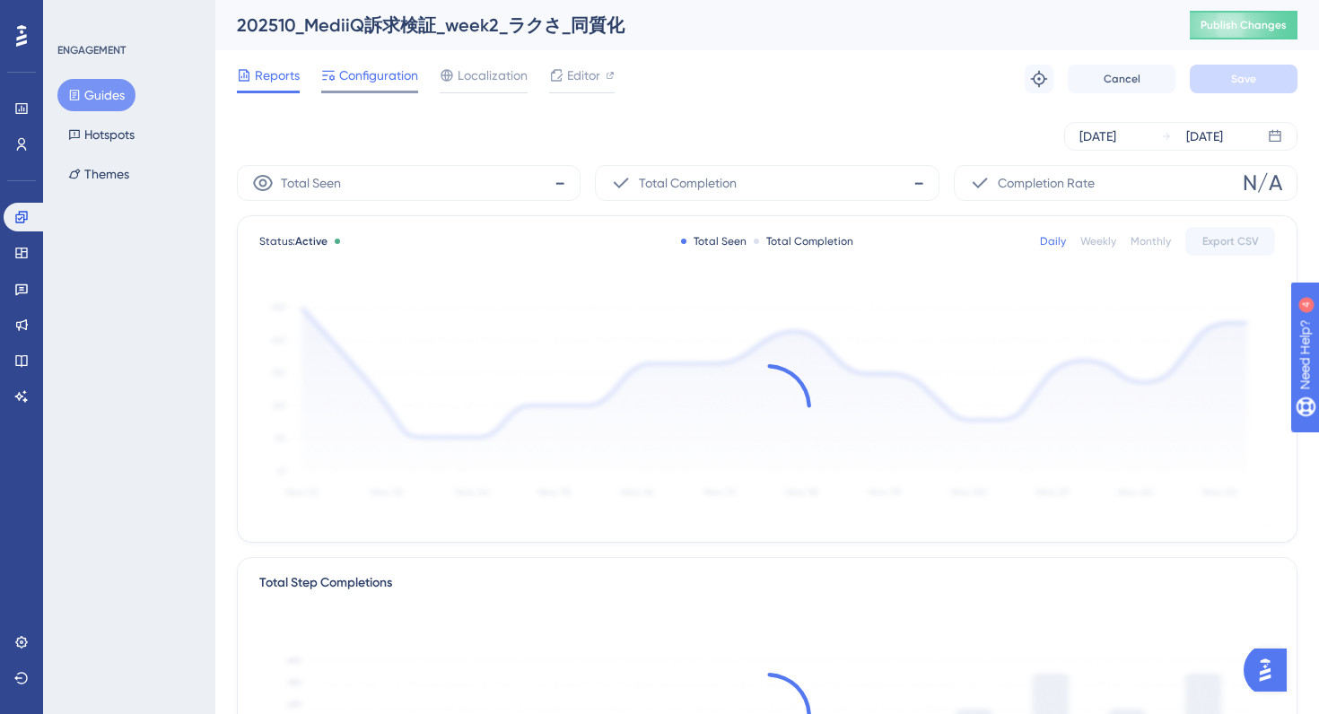
click at [351, 86] on div "Configuration" at bounding box center [369, 79] width 97 height 29
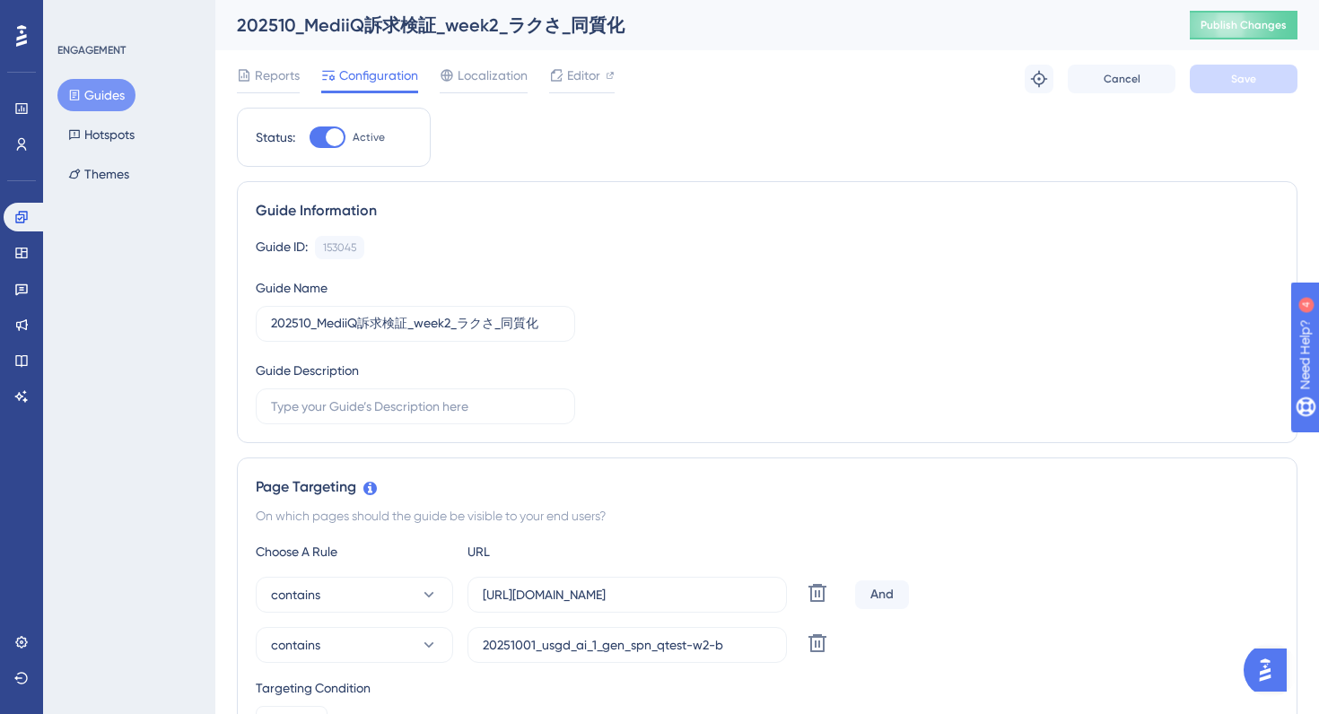
click at [325, 137] on div at bounding box center [328, 138] width 36 height 22
click at [310, 137] on input "Active" at bounding box center [309, 137] width 1 height 1
checkbox input "false"
click at [1250, 73] on span "Save" at bounding box center [1243, 79] width 25 height 14
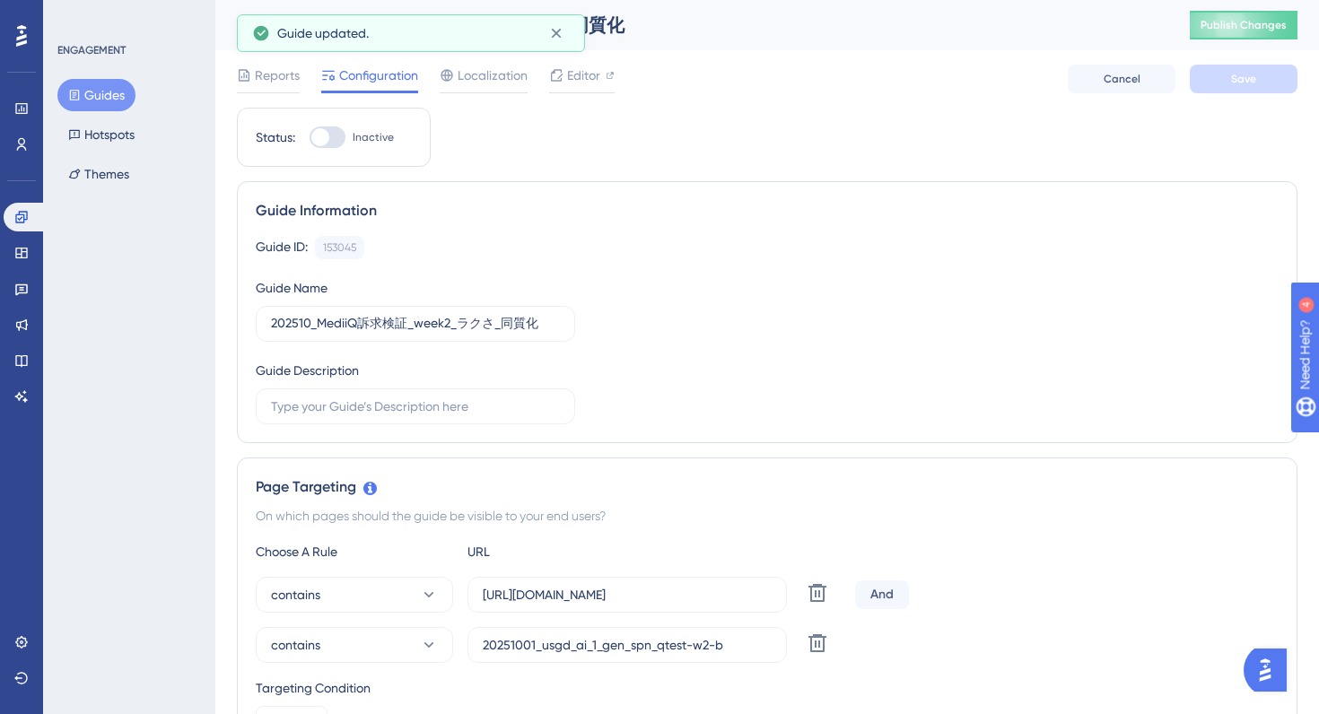
click at [100, 92] on button "Guides" at bounding box center [96, 95] width 78 height 32
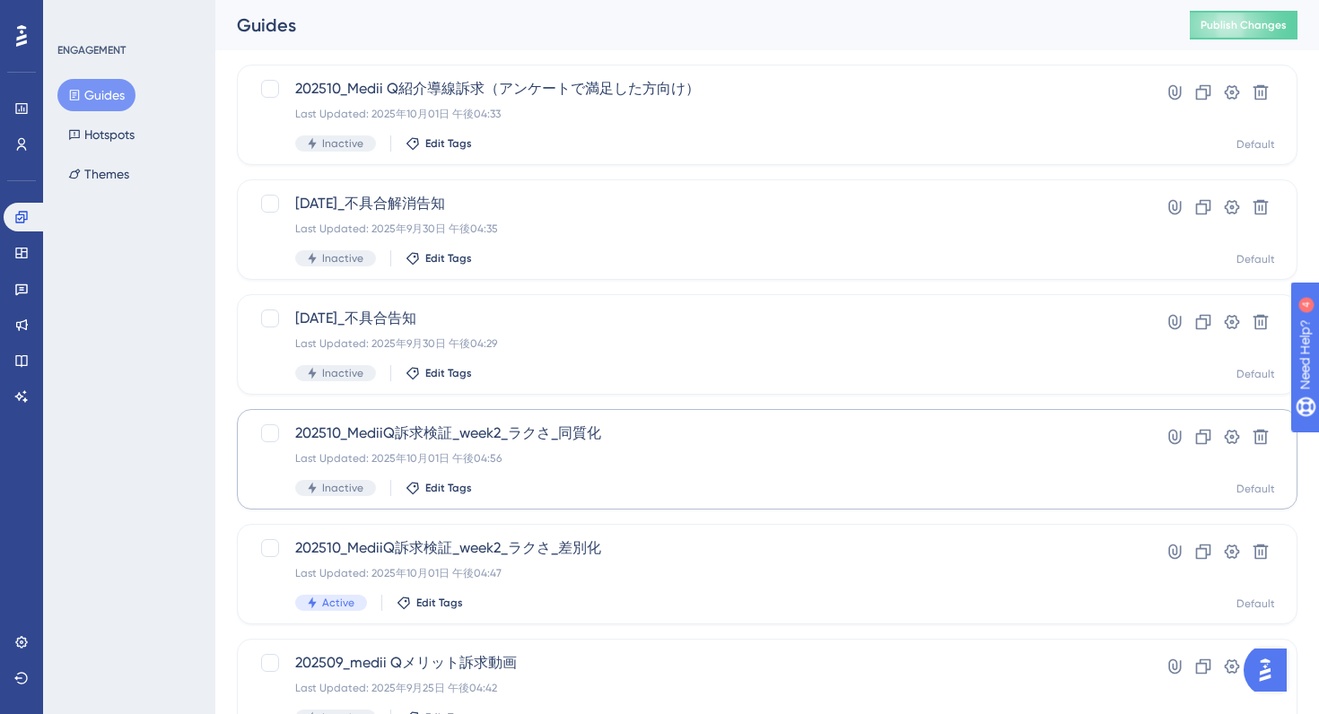
scroll to position [127, 0]
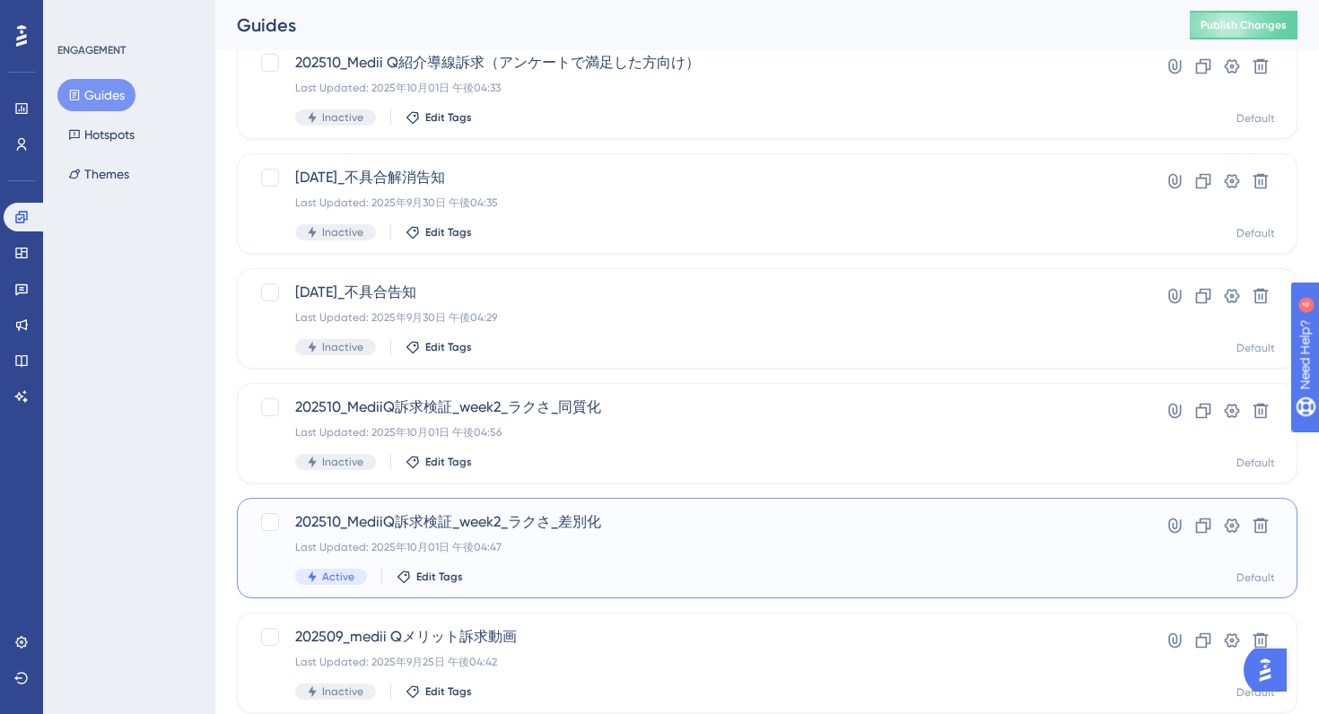
click at [665, 547] on div "Last Updated: 2025年10月01日 午後04:47" at bounding box center [695, 547] width 800 height 14
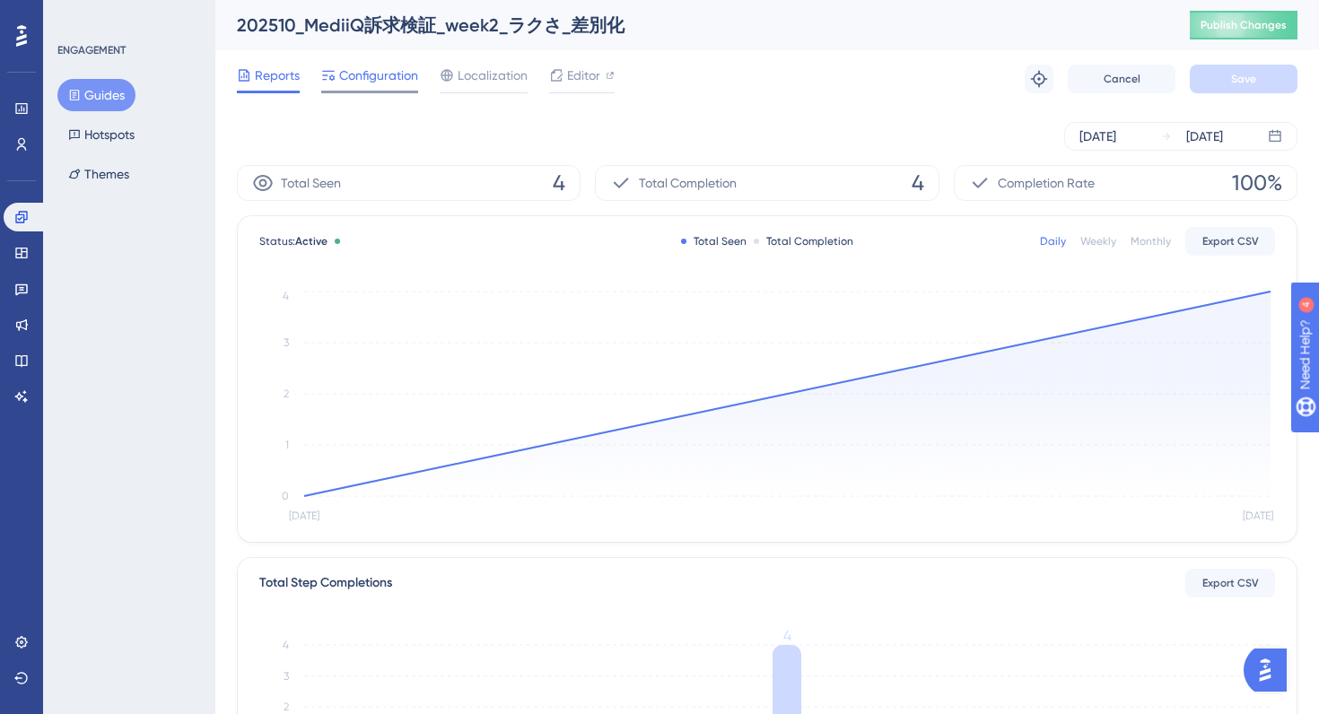
click at [370, 86] on div "Configuration" at bounding box center [369, 79] width 97 height 29
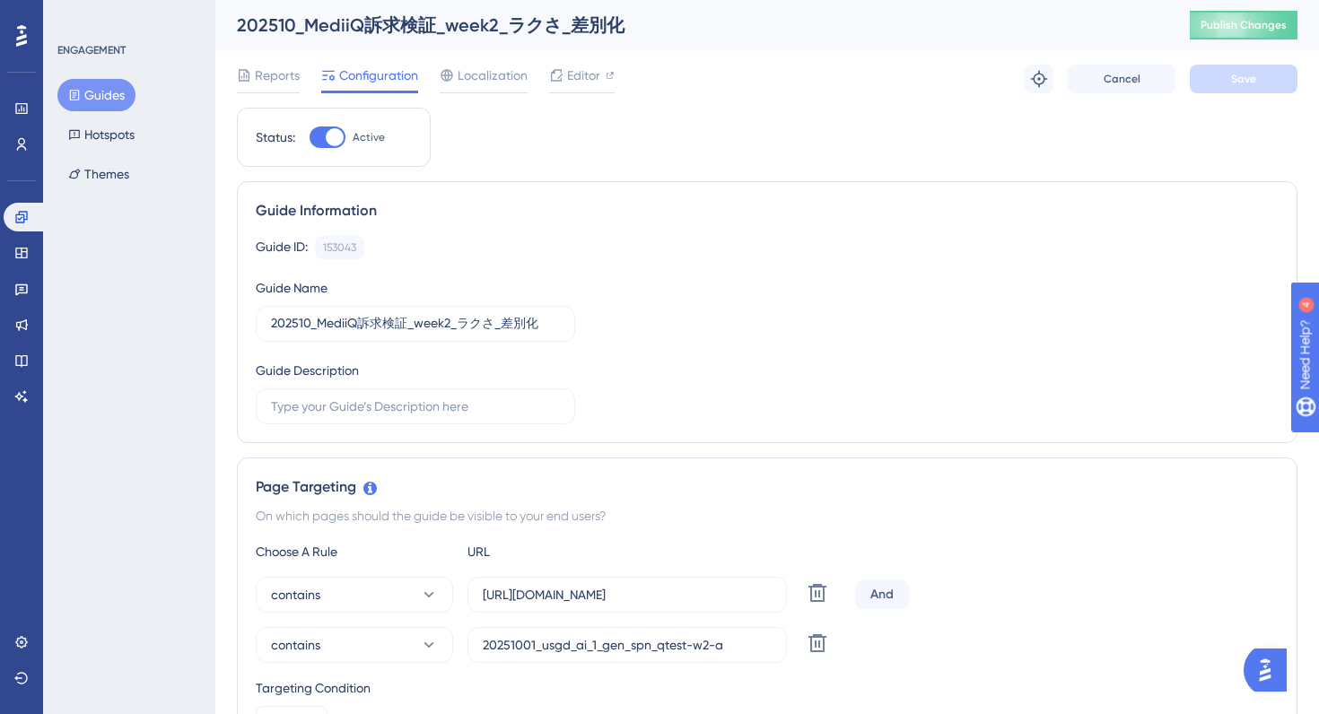
click at [321, 130] on div at bounding box center [328, 138] width 36 height 22
click at [310, 137] on input "Active" at bounding box center [309, 137] width 1 height 1
checkbox input "false"
click at [1242, 76] on span "Save" at bounding box center [1243, 79] width 25 height 14
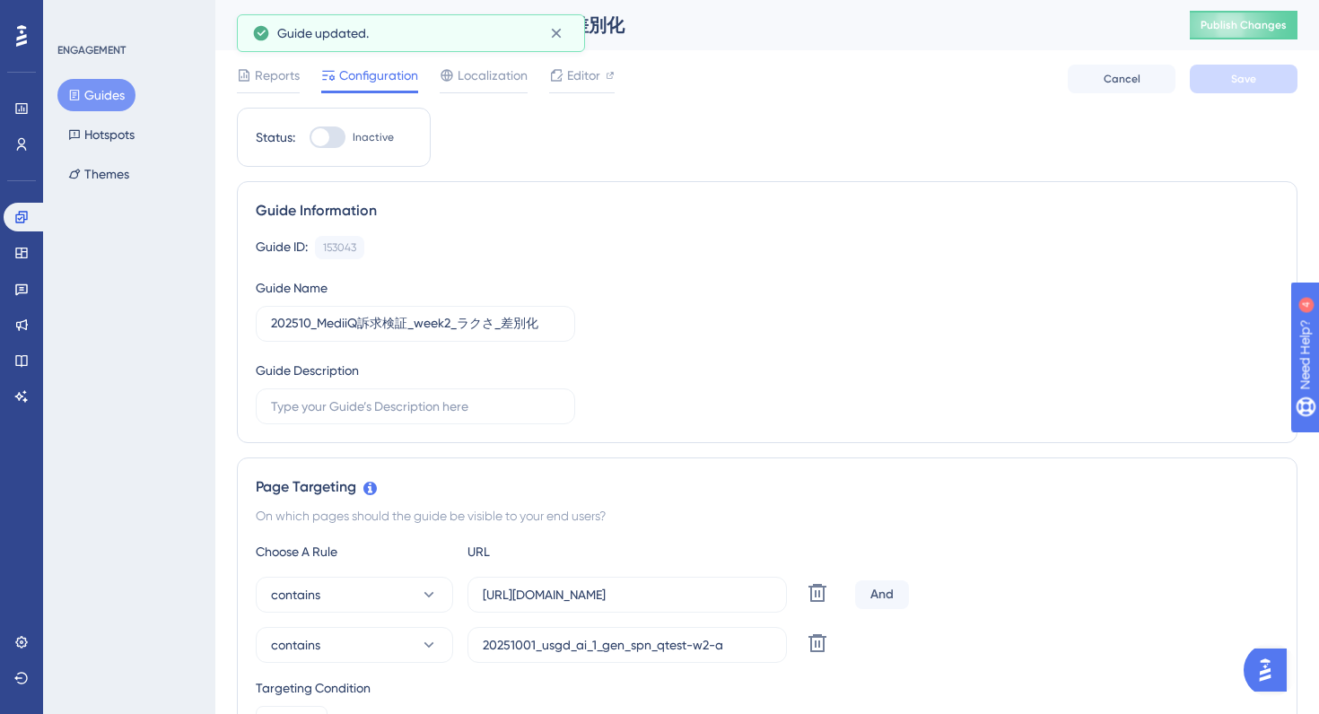
click at [105, 93] on button "Guides" at bounding box center [96, 95] width 78 height 32
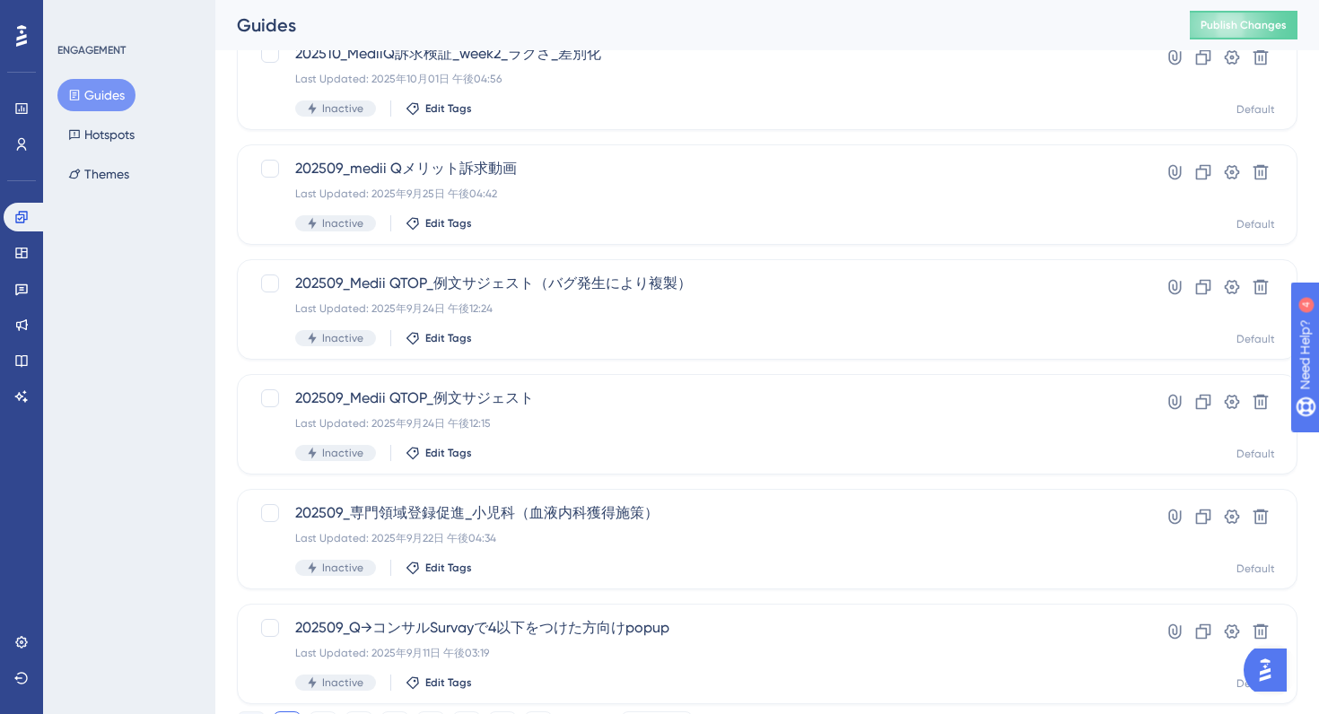
scroll to position [678, 0]
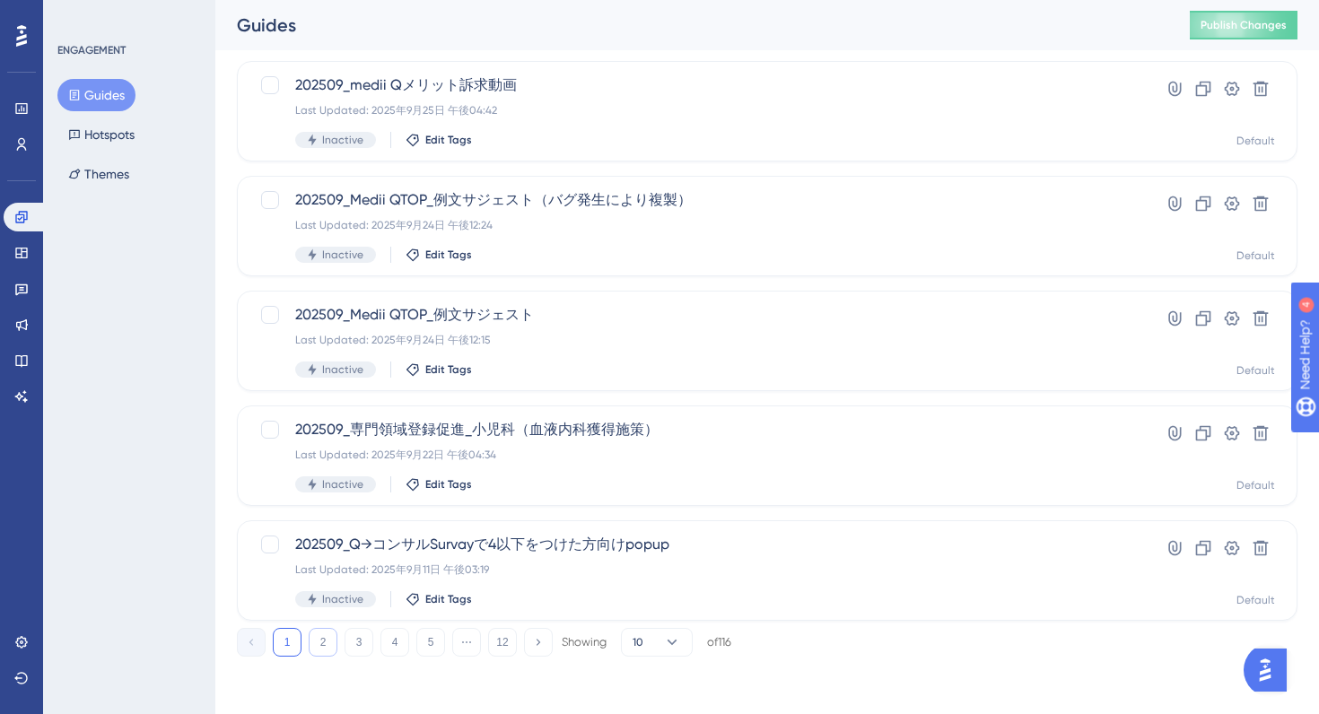
click at [319, 643] on button "2" at bounding box center [323, 642] width 29 height 29
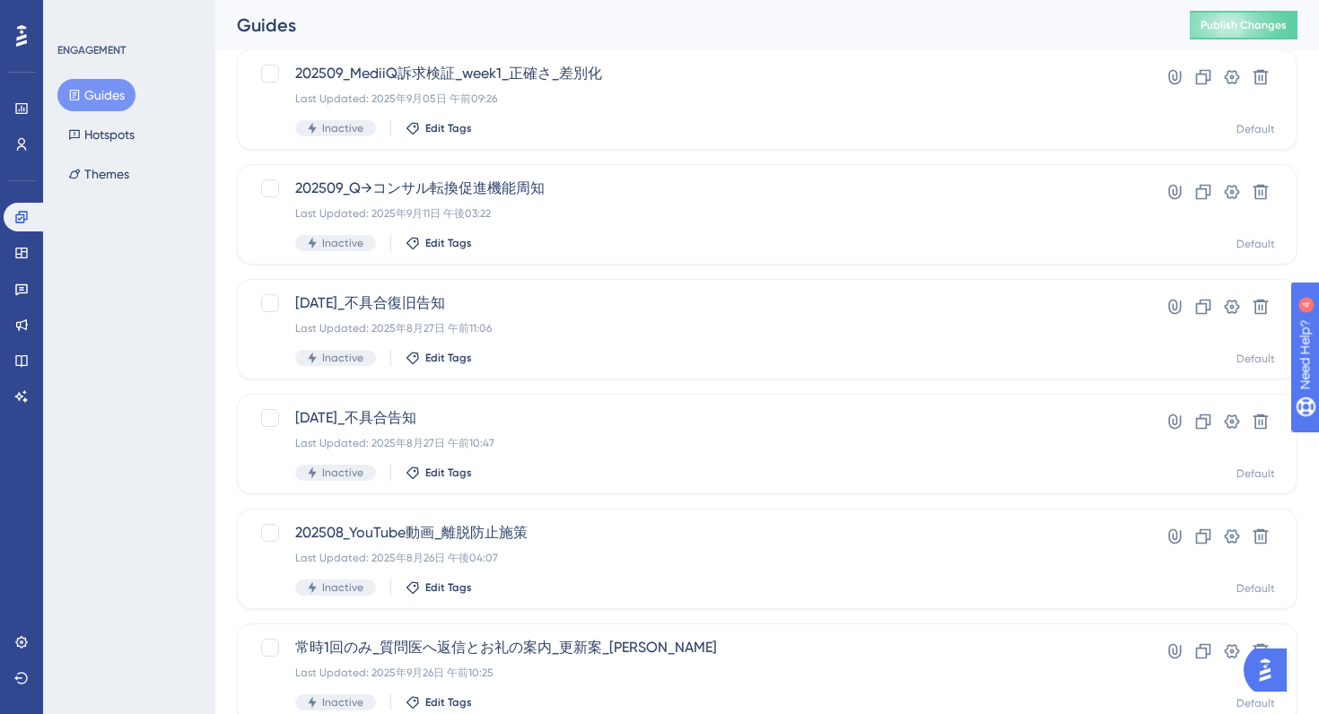
scroll to position [0, 0]
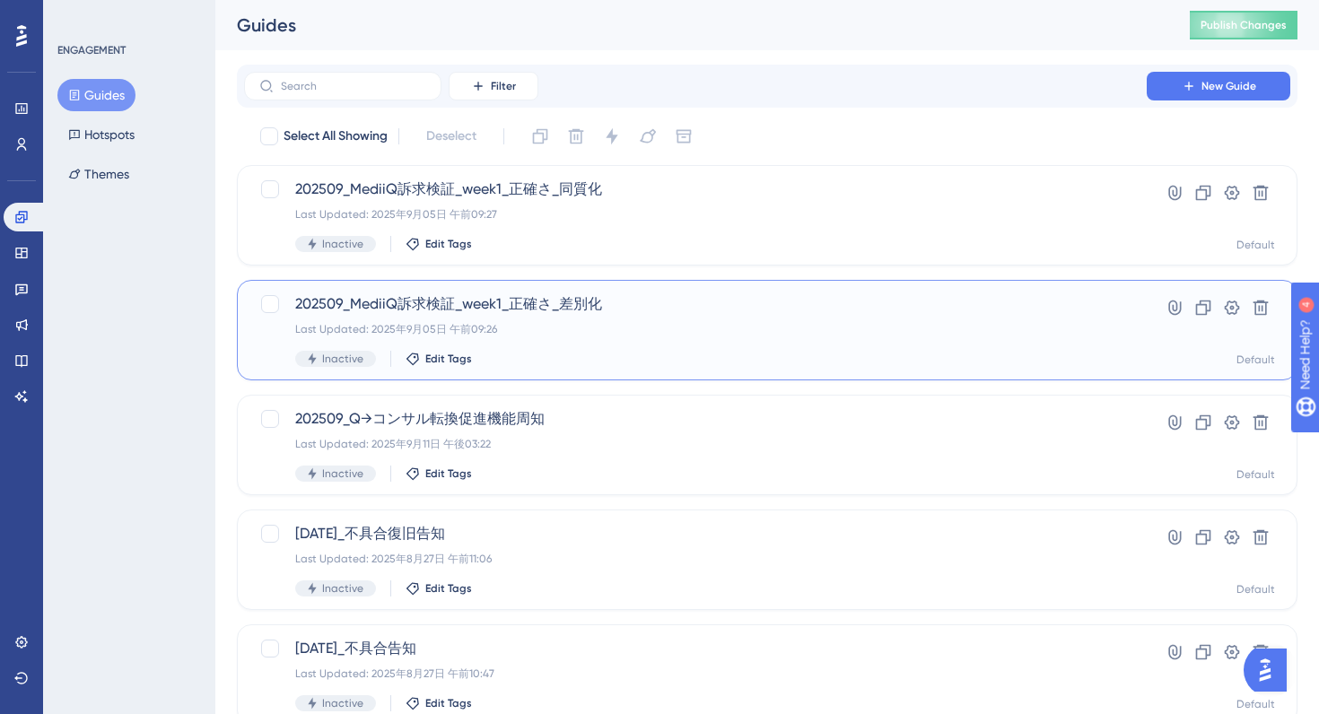
click at [674, 347] on div "202509_MediiQ訴求検証_week1_正確さ_差別化 Last Updated: 2025年9月05日 午前09:26 Inactive Edit …" at bounding box center [695, 330] width 800 height 74
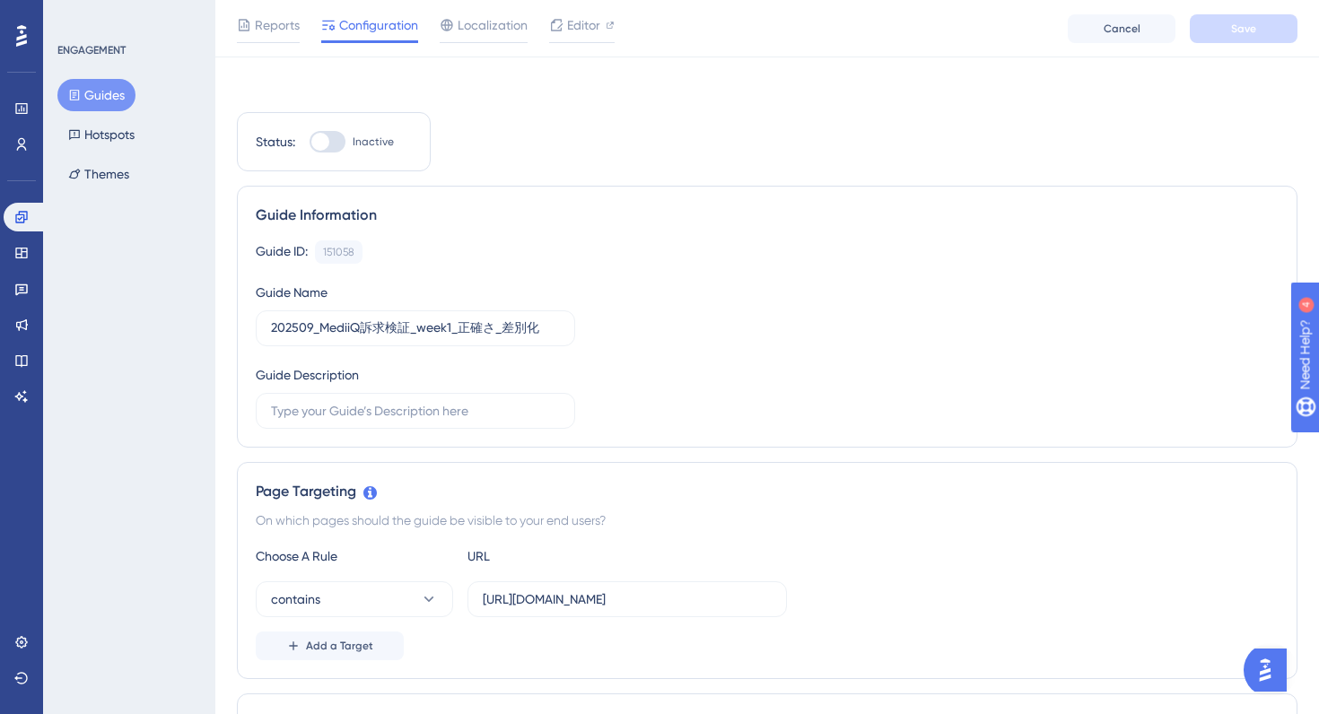
scroll to position [71, 0]
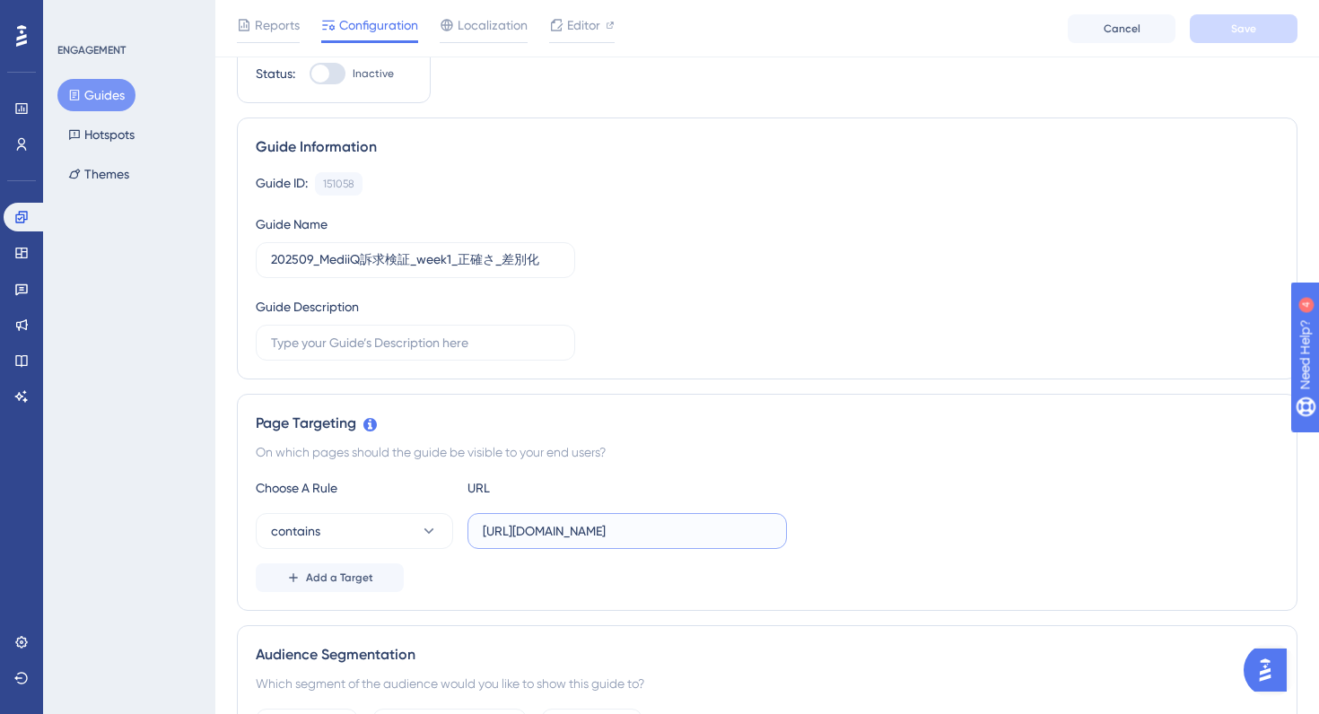
click at [533, 530] on input "https://e-consult.medii.jp/top" at bounding box center [627, 531] width 289 height 20
click at [637, 530] on input "https://stg-e-consult.medii.jp/top" at bounding box center [627, 531] width 289 height 20
type input "https://stg-e-consult.medii.jp/top"
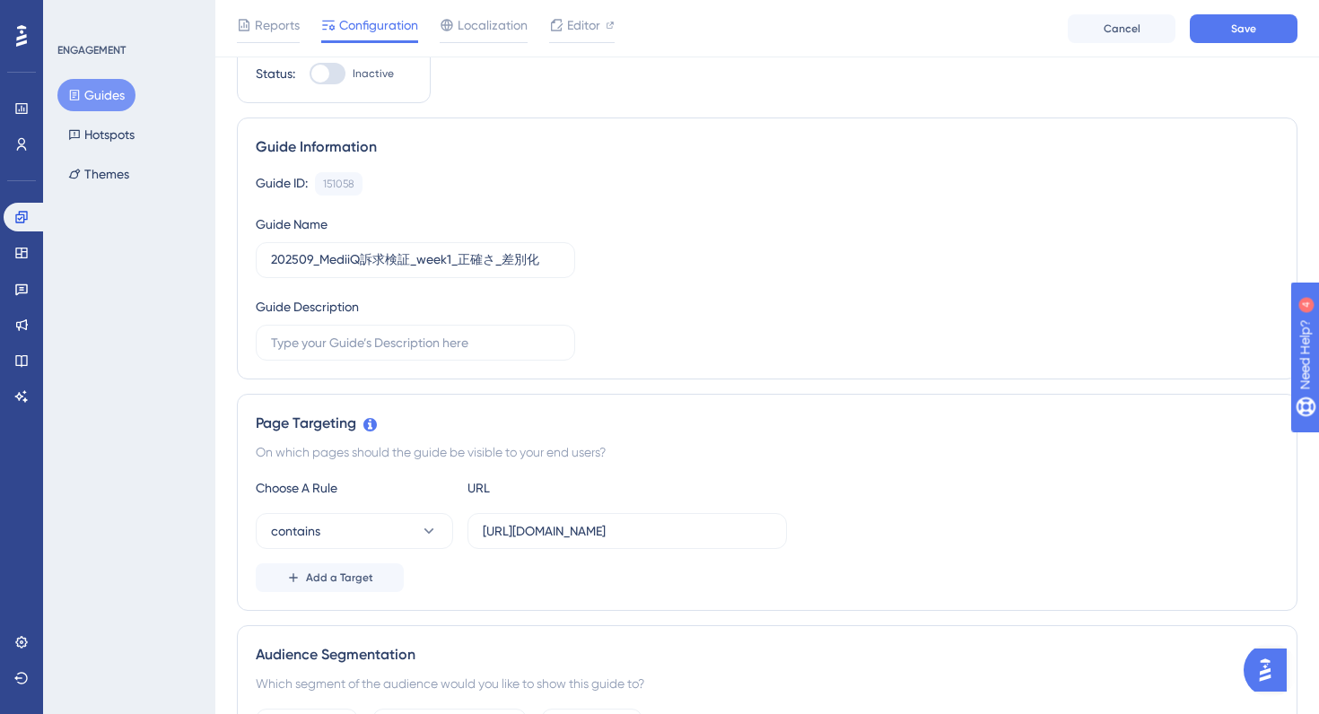
click at [825, 345] on div "Guide ID: 151058 Copy Guide Name 202509_MediiQ訴求検証_week1_正確さ_差別化 Guide Descript…" at bounding box center [767, 266] width 1023 height 188
click at [1243, 38] on button "Save" at bounding box center [1244, 28] width 108 height 29
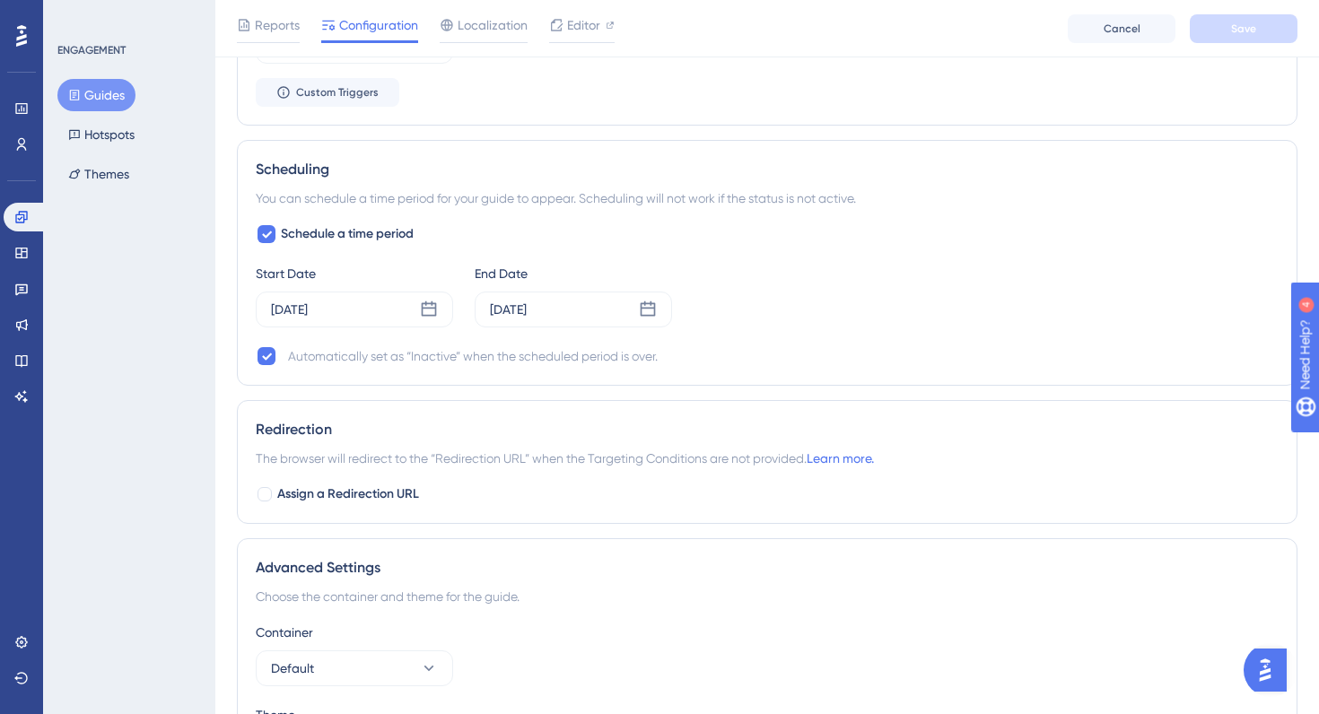
scroll to position [1311, 0]
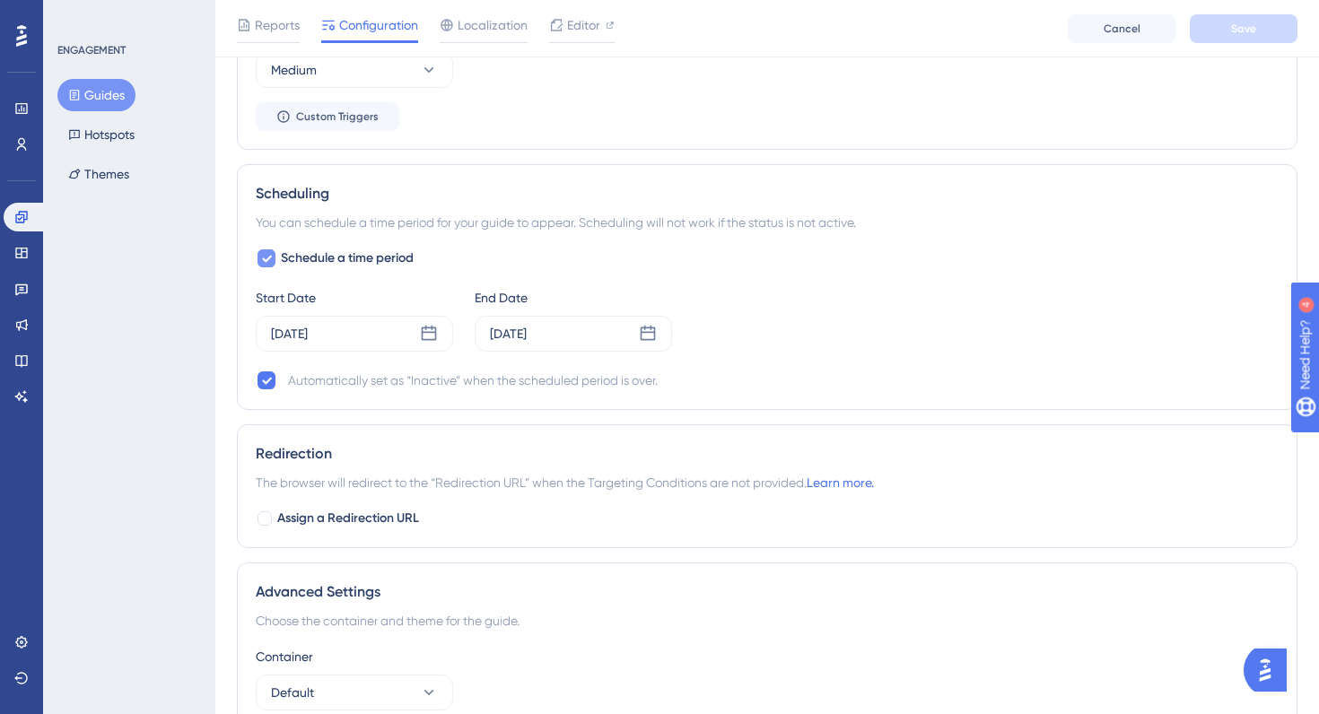
click at [269, 259] on icon at bounding box center [266, 258] width 11 height 14
checkbox input "false"
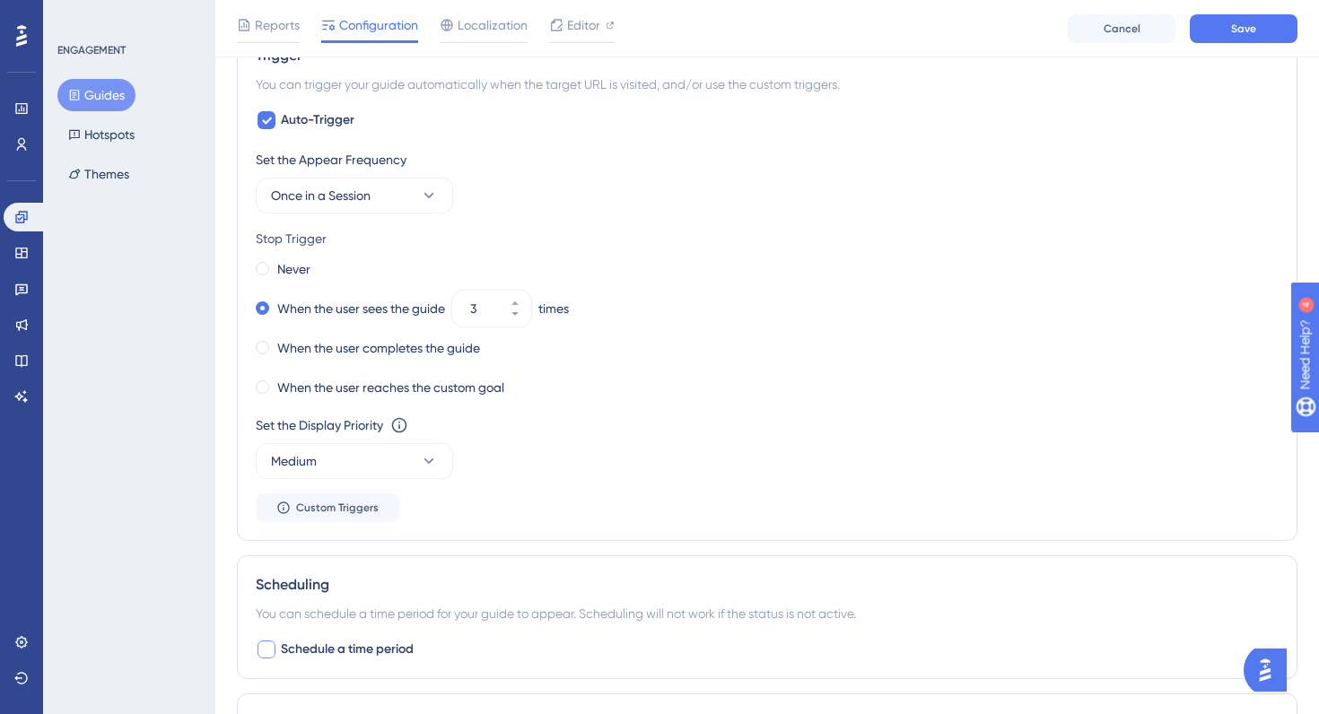
scroll to position [0, 0]
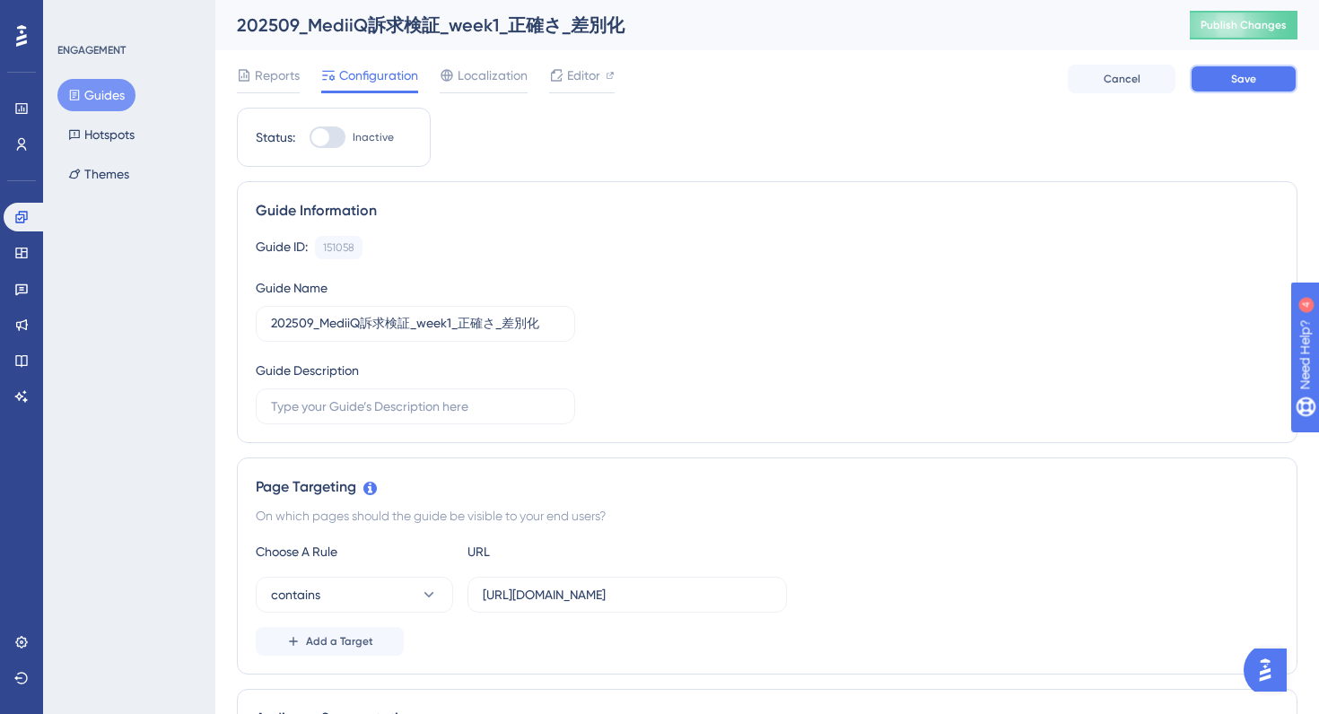
click at [1225, 78] on button "Save" at bounding box center [1244, 79] width 108 height 29
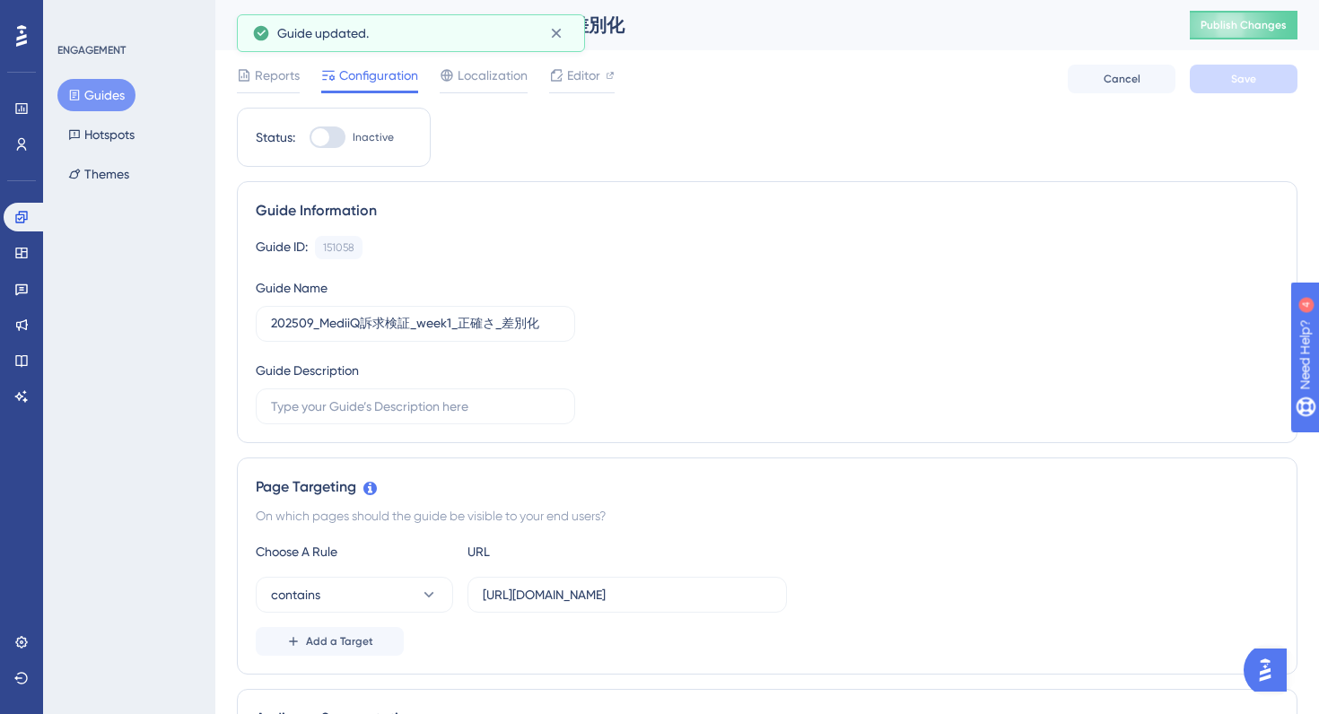
click at [332, 140] on div at bounding box center [328, 138] width 36 height 22
click at [310, 138] on input "Inactive" at bounding box center [309, 137] width 1 height 1
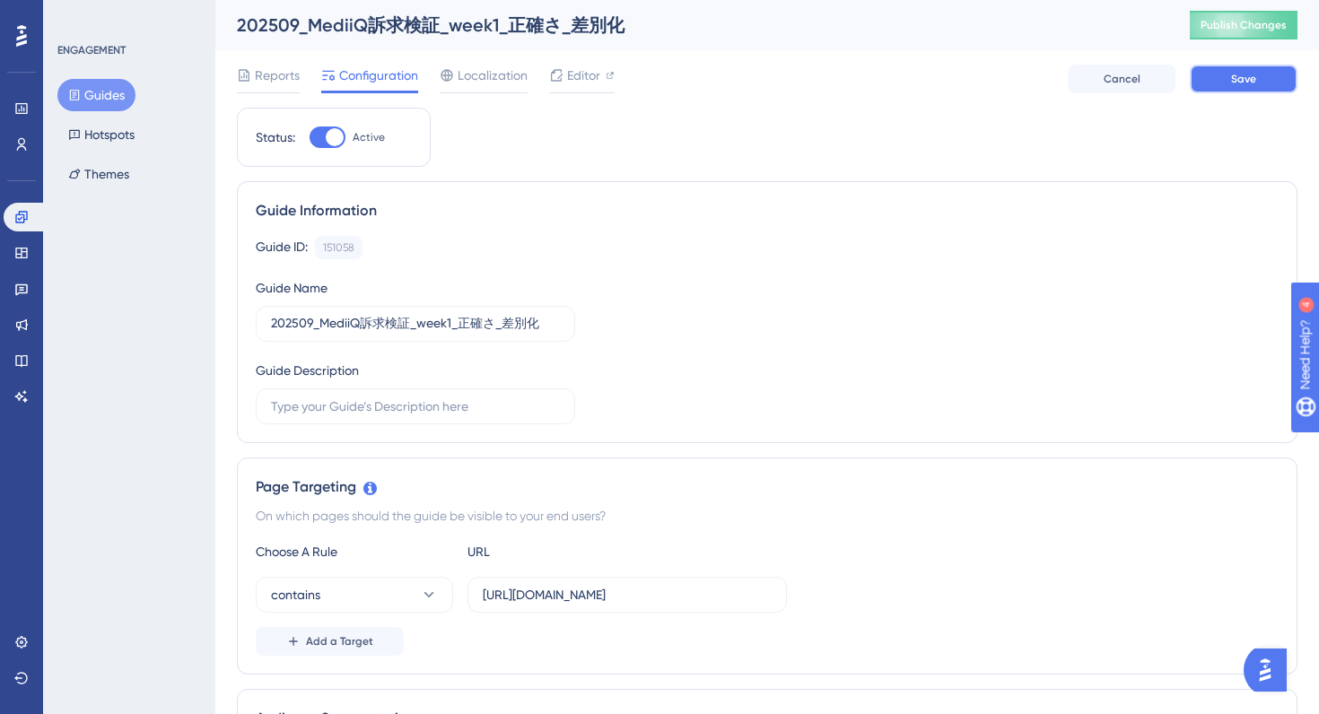
click at [1236, 81] on span "Save" at bounding box center [1243, 79] width 25 height 14
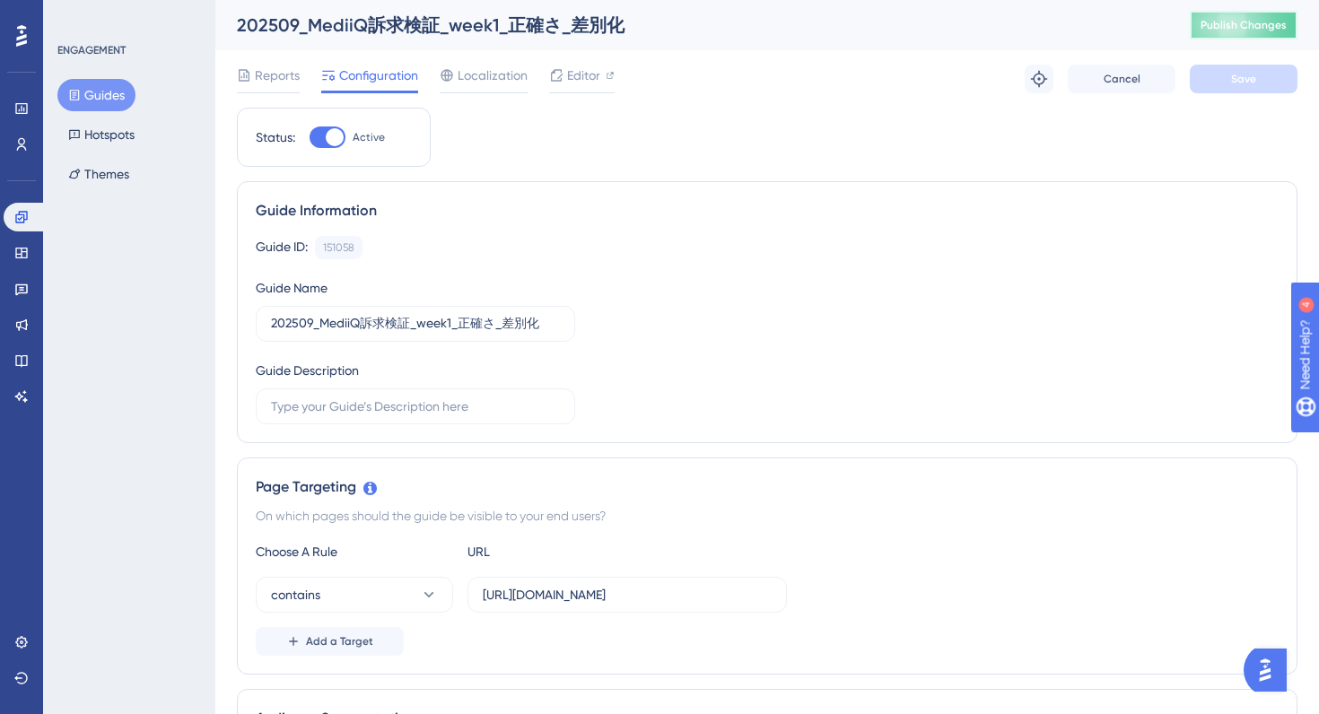
click at [1209, 19] on span "Publish Changes" at bounding box center [1243, 25] width 86 height 14
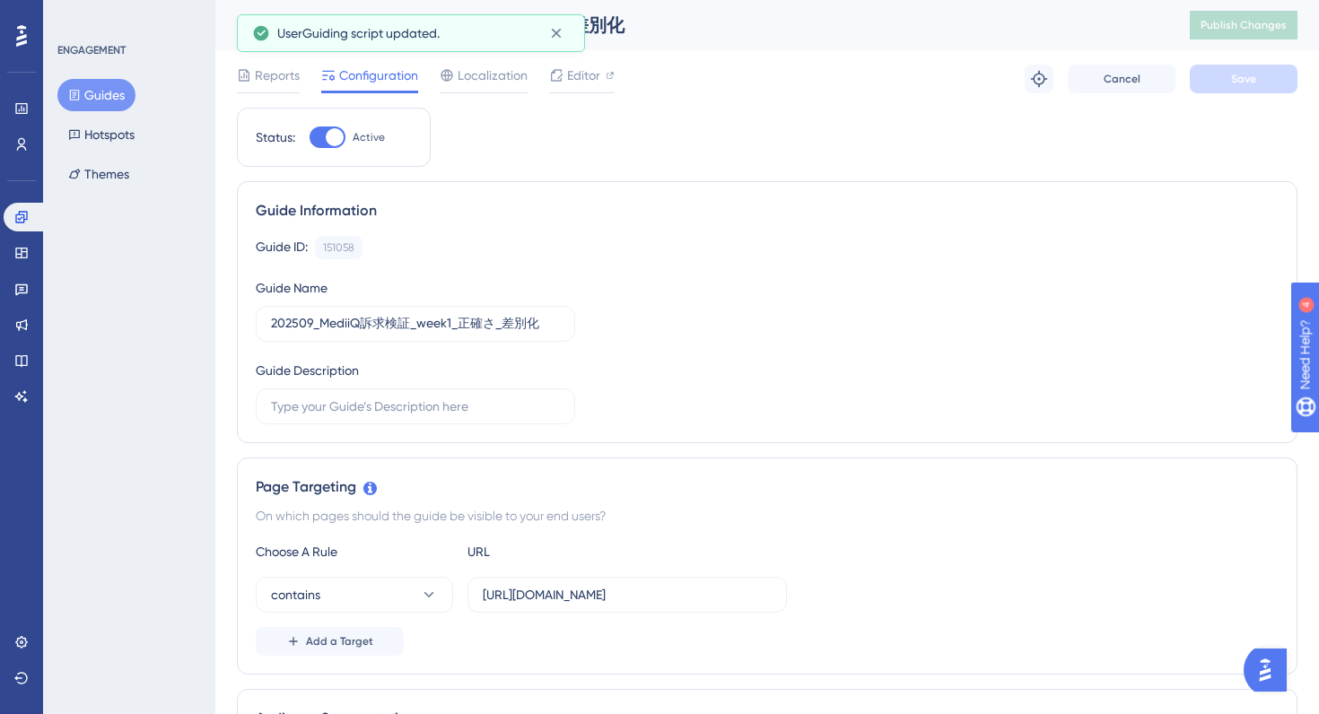
click at [799, 256] on div "Guide ID: 151058 Copy" at bounding box center [767, 247] width 1023 height 23
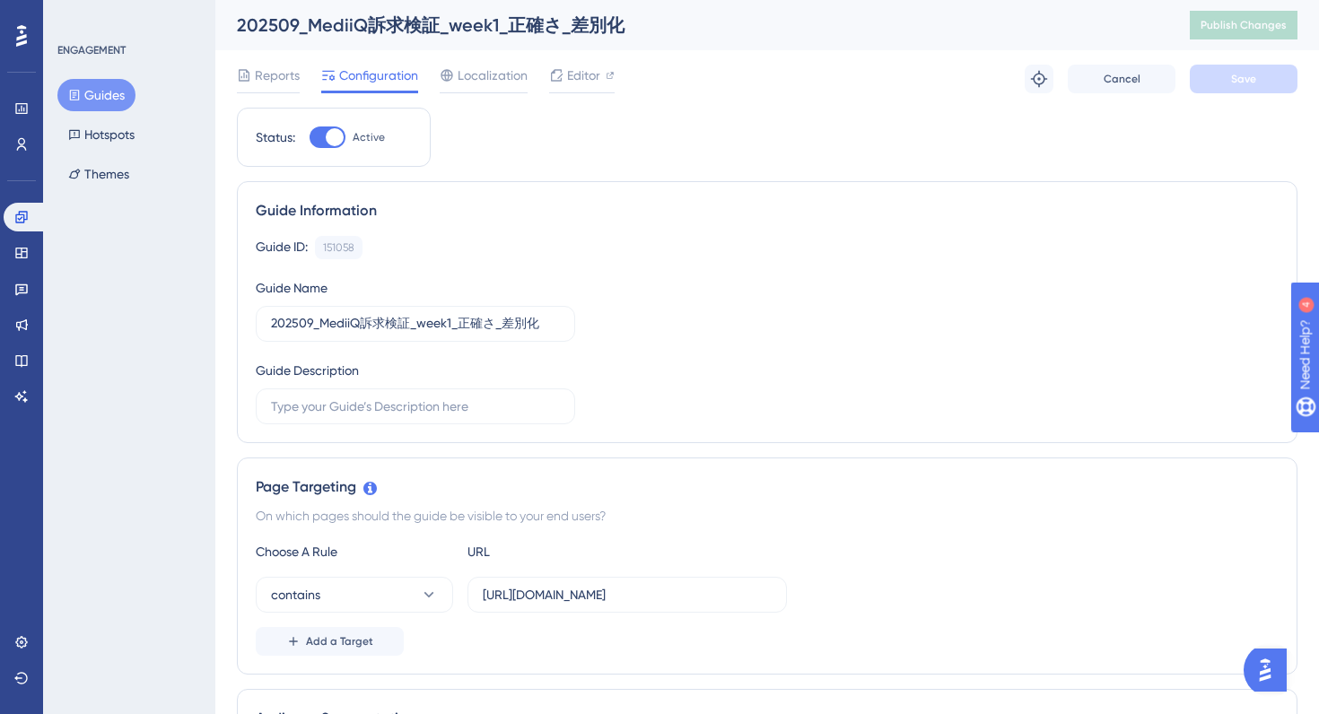
click at [322, 129] on div at bounding box center [328, 138] width 36 height 22
click at [310, 137] on input "Active" at bounding box center [309, 137] width 1 height 1
checkbox input "false"
click at [1252, 73] on span "Save" at bounding box center [1243, 79] width 25 height 14
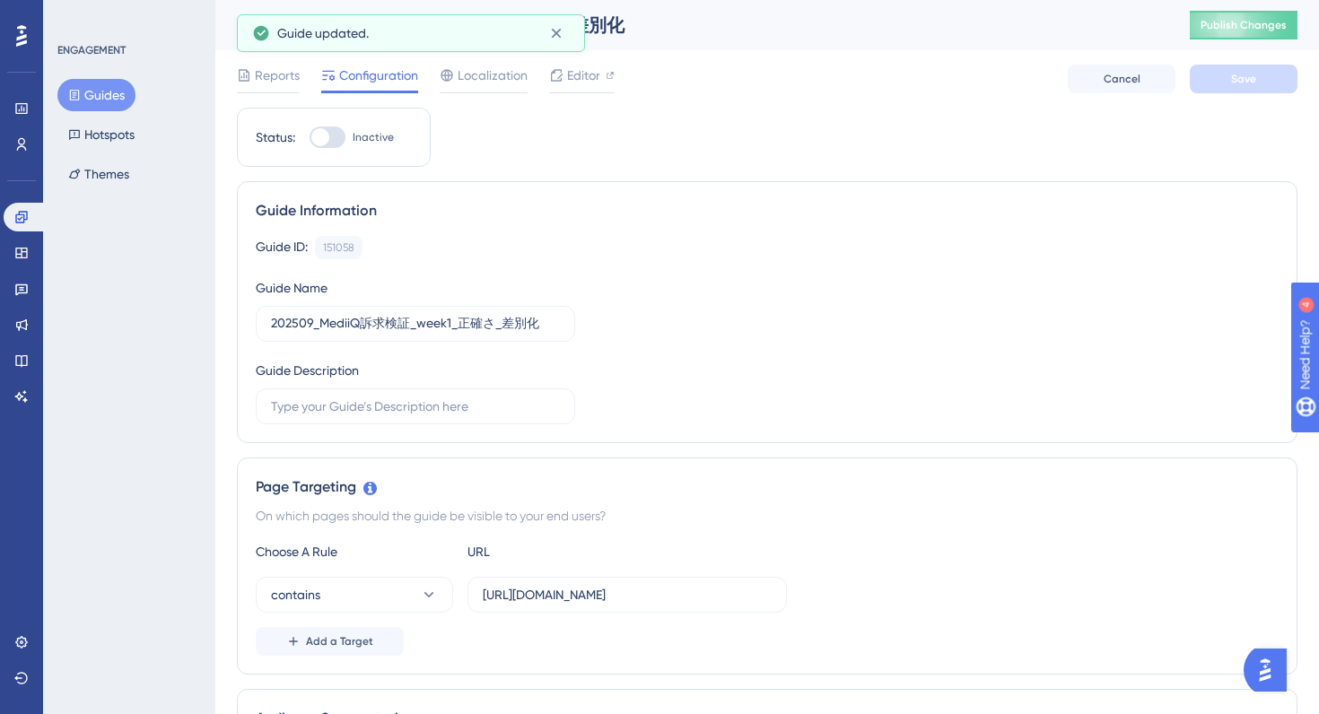
click at [77, 99] on icon at bounding box center [74, 95] width 13 height 13
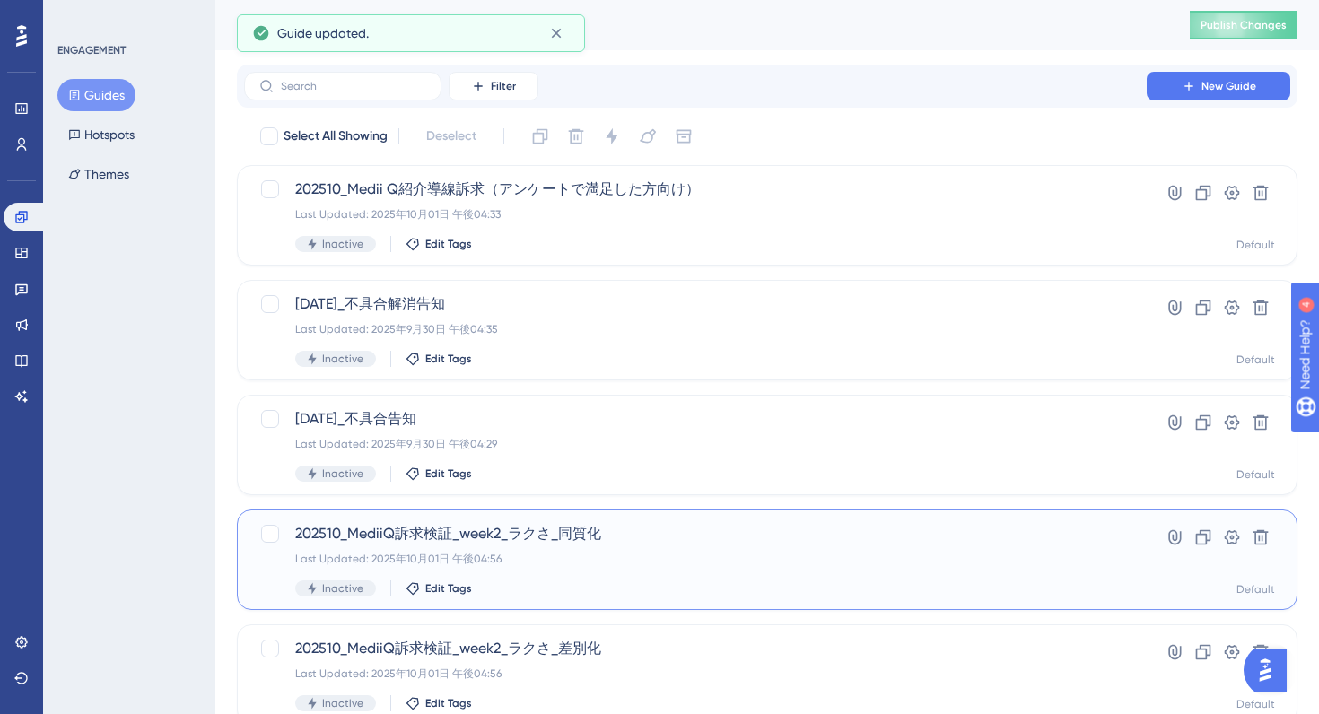
click at [651, 546] on div "202510_MediiQ訴求検証_week2_ラクさ_同質化 Last Updated: 2025年10月01日 午後04:56 Inactive Edit…" at bounding box center [695, 560] width 800 height 74
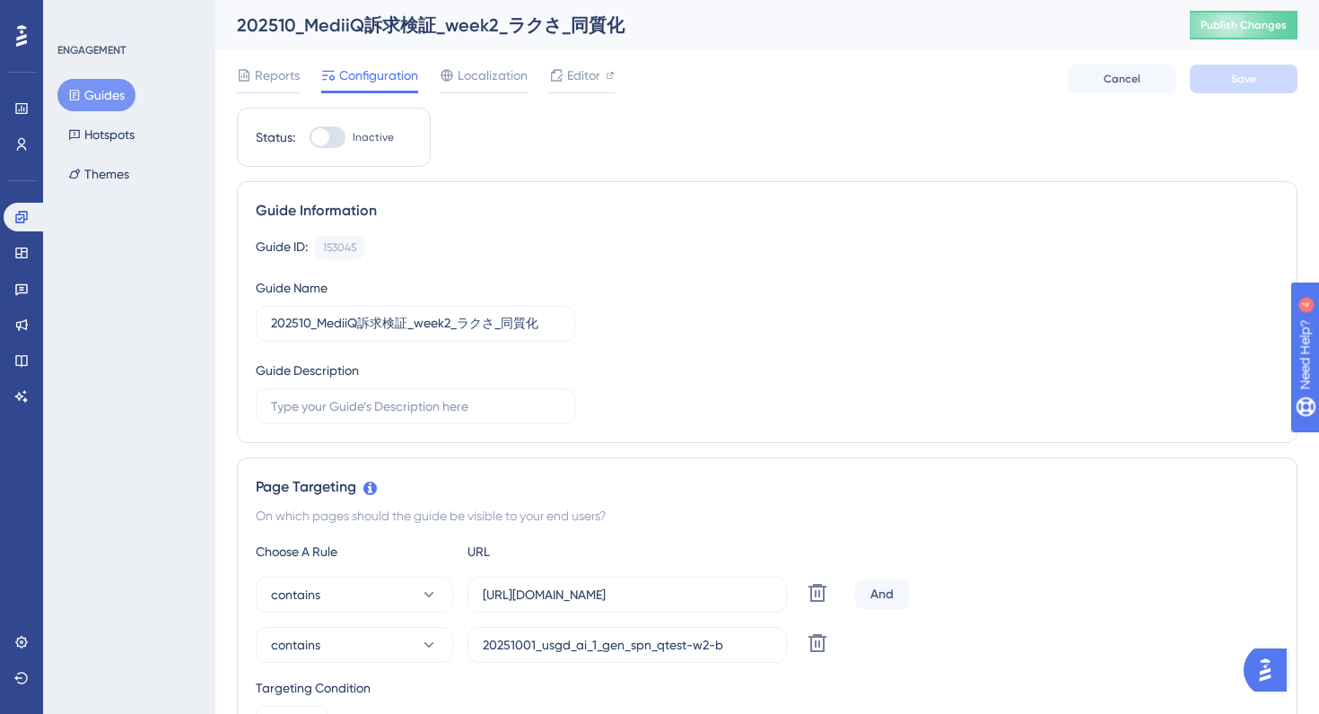
click at [331, 142] on div at bounding box center [328, 138] width 36 height 22
click at [310, 138] on input "Inactive" at bounding box center [309, 137] width 1 height 1
checkbox input "true"
click at [1264, 71] on button "Save" at bounding box center [1244, 79] width 108 height 29
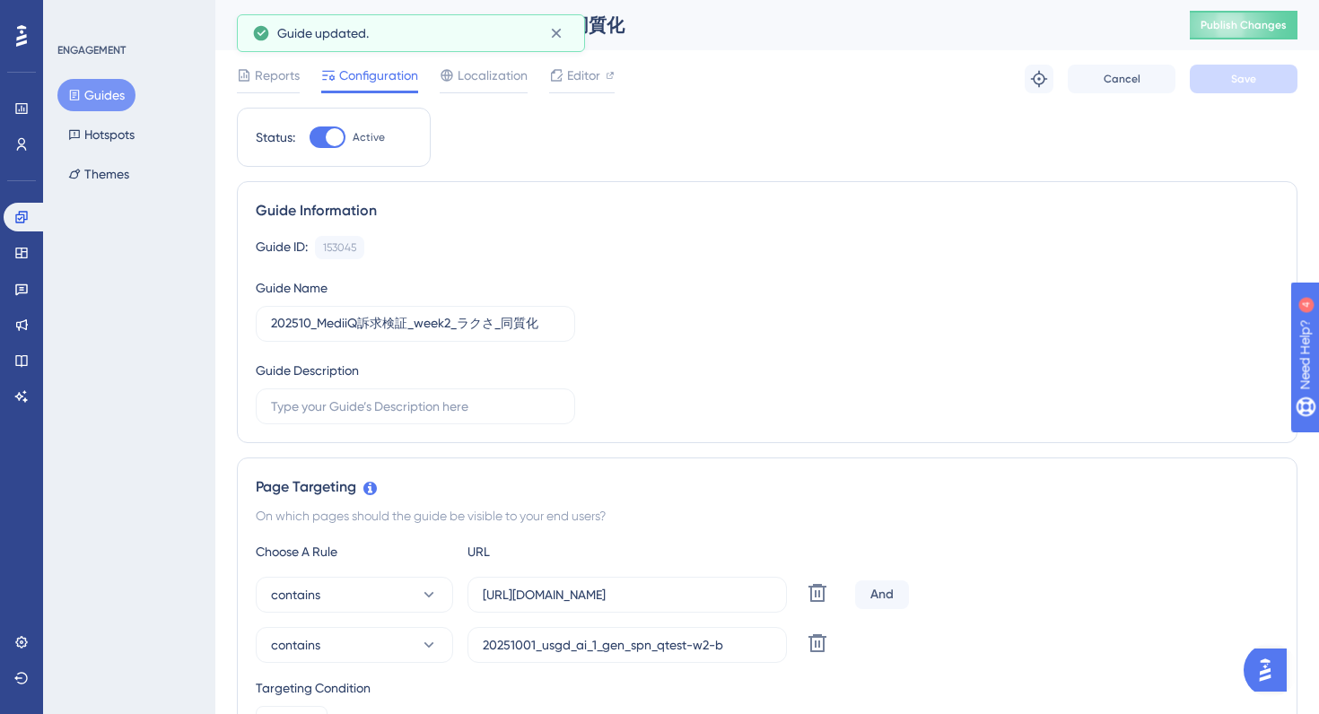
click at [109, 83] on button "Guides" at bounding box center [96, 95] width 78 height 32
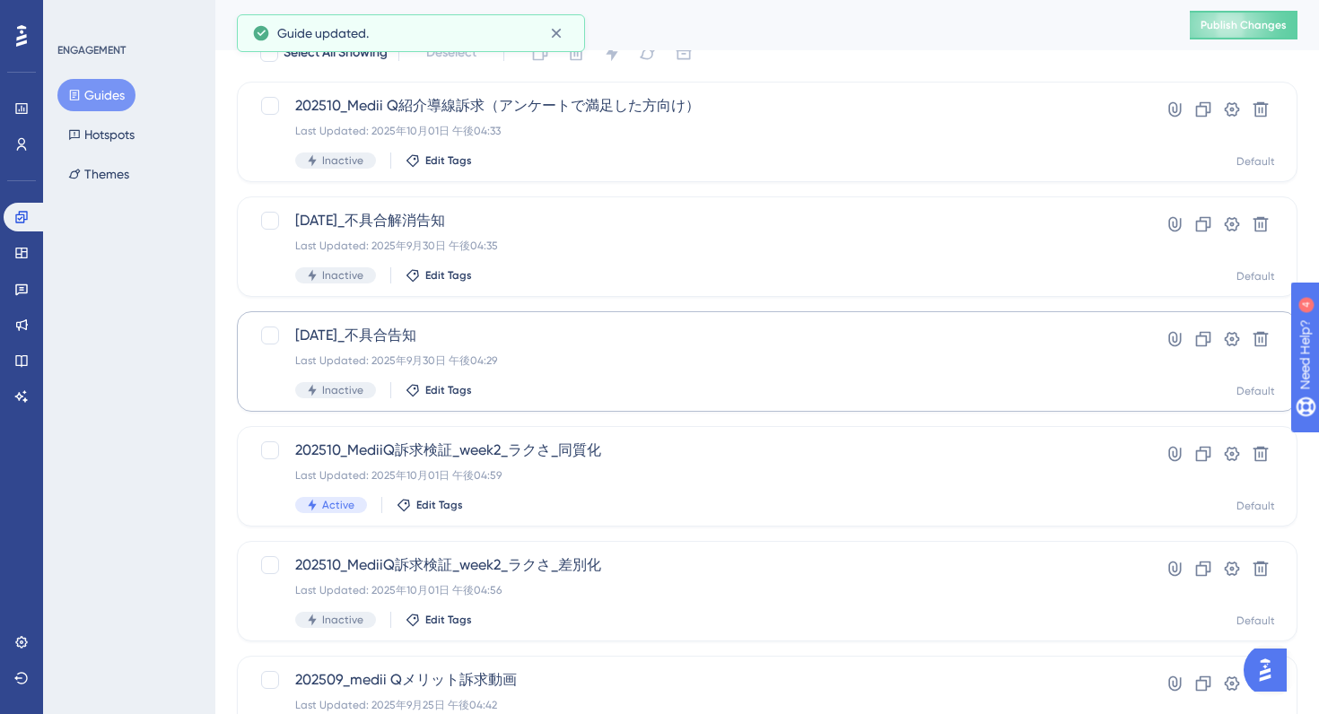
scroll to position [159, 0]
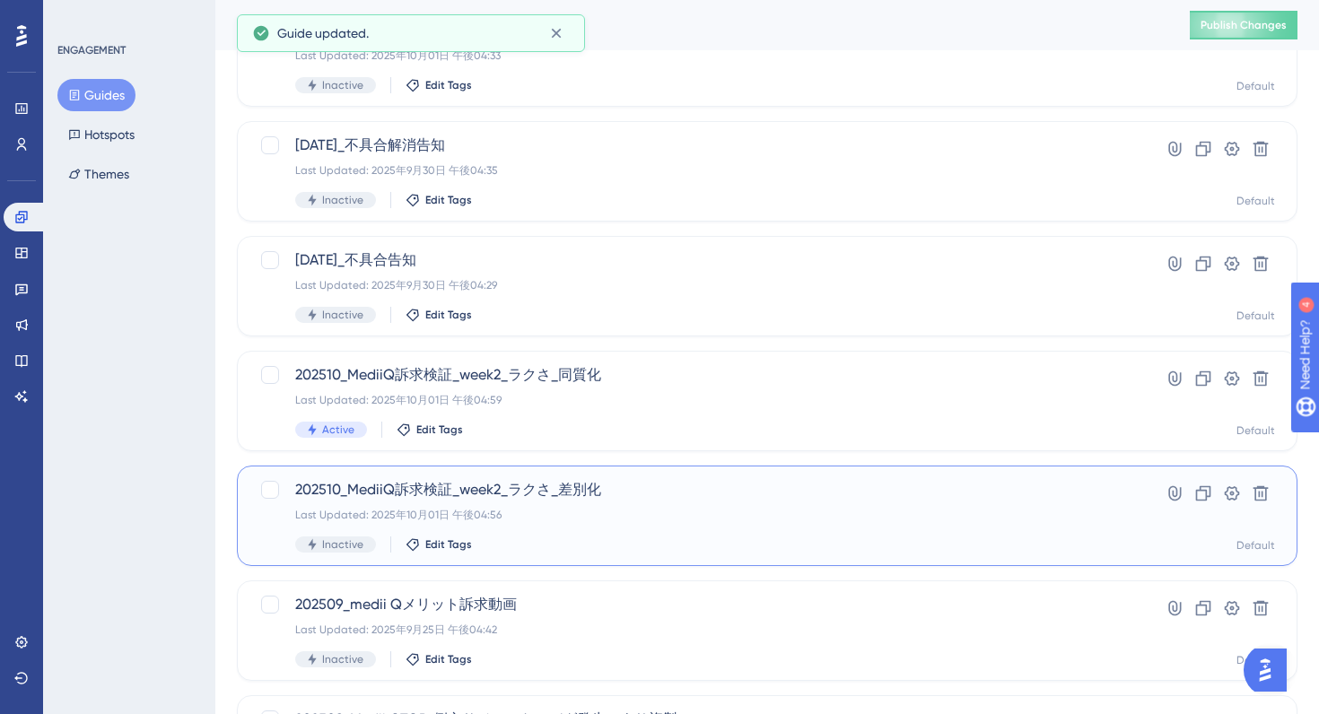
click at [716, 537] on div "Inactive Edit Tags" at bounding box center [695, 545] width 800 height 16
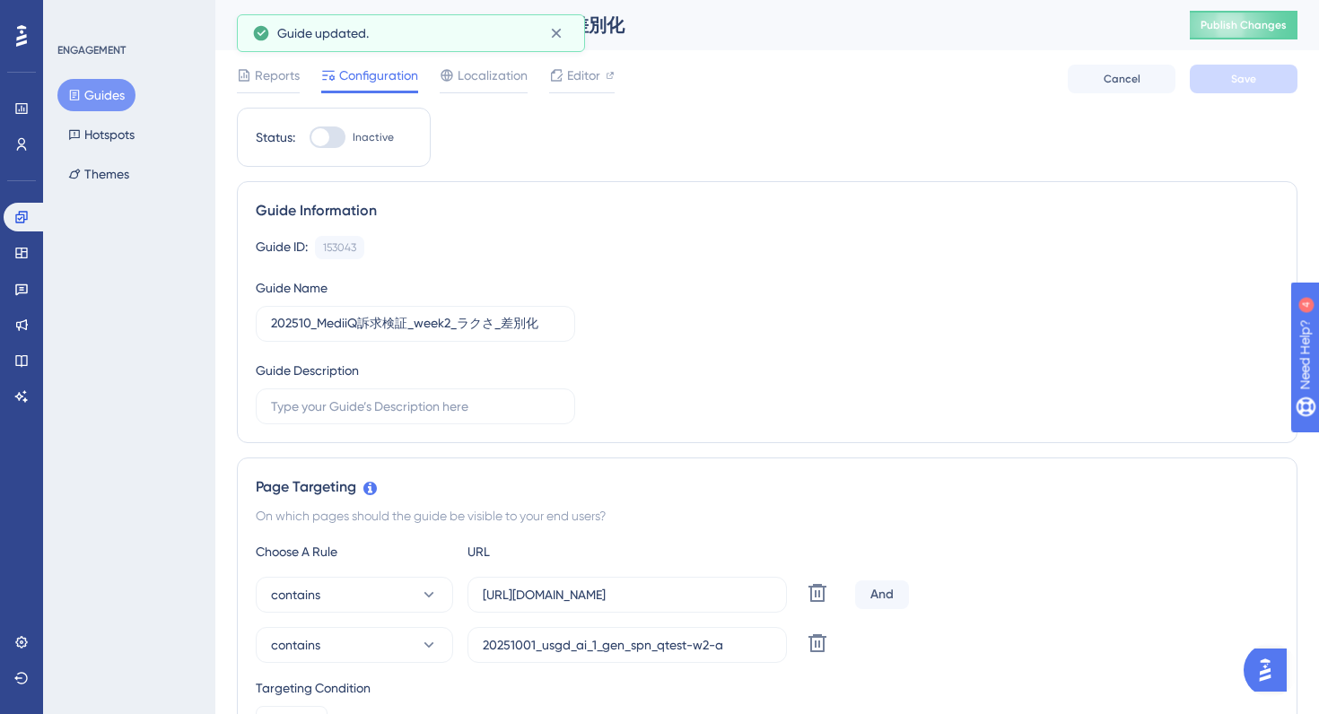
click at [332, 144] on div at bounding box center [328, 138] width 36 height 22
click at [310, 138] on input "Inactive" at bounding box center [309, 137] width 1 height 1
checkbox input "true"
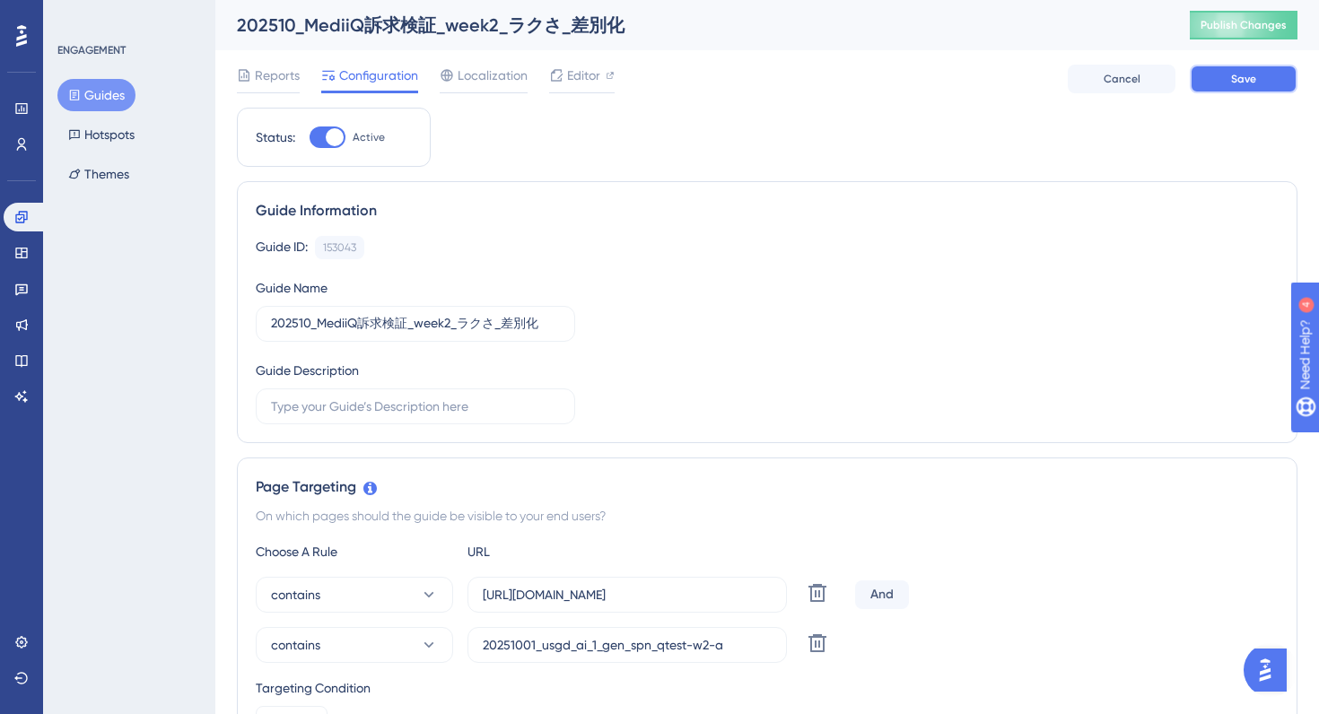
click at [1233, 76] on span "Save" at bounding box center [1243, 79] width 25 height 14
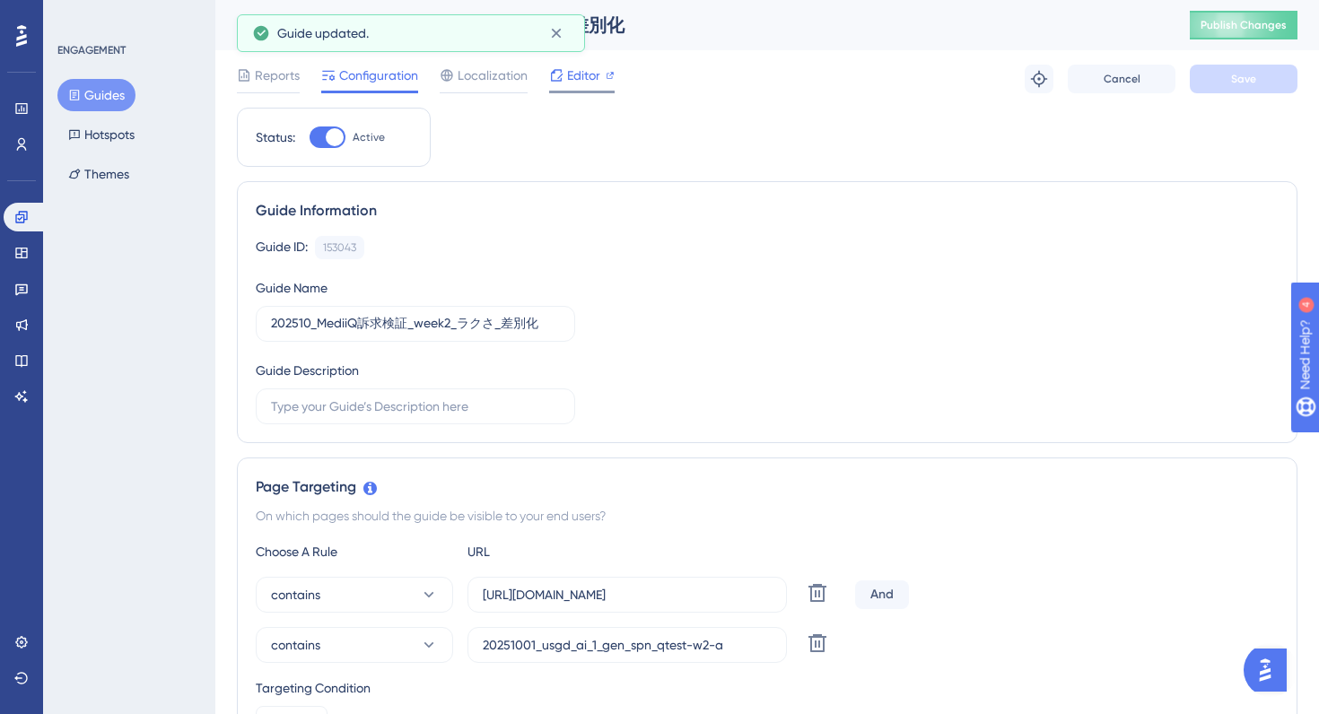
click at [571, 75] on span "Editor" at bounding box center [583, 76] width 33 height 22
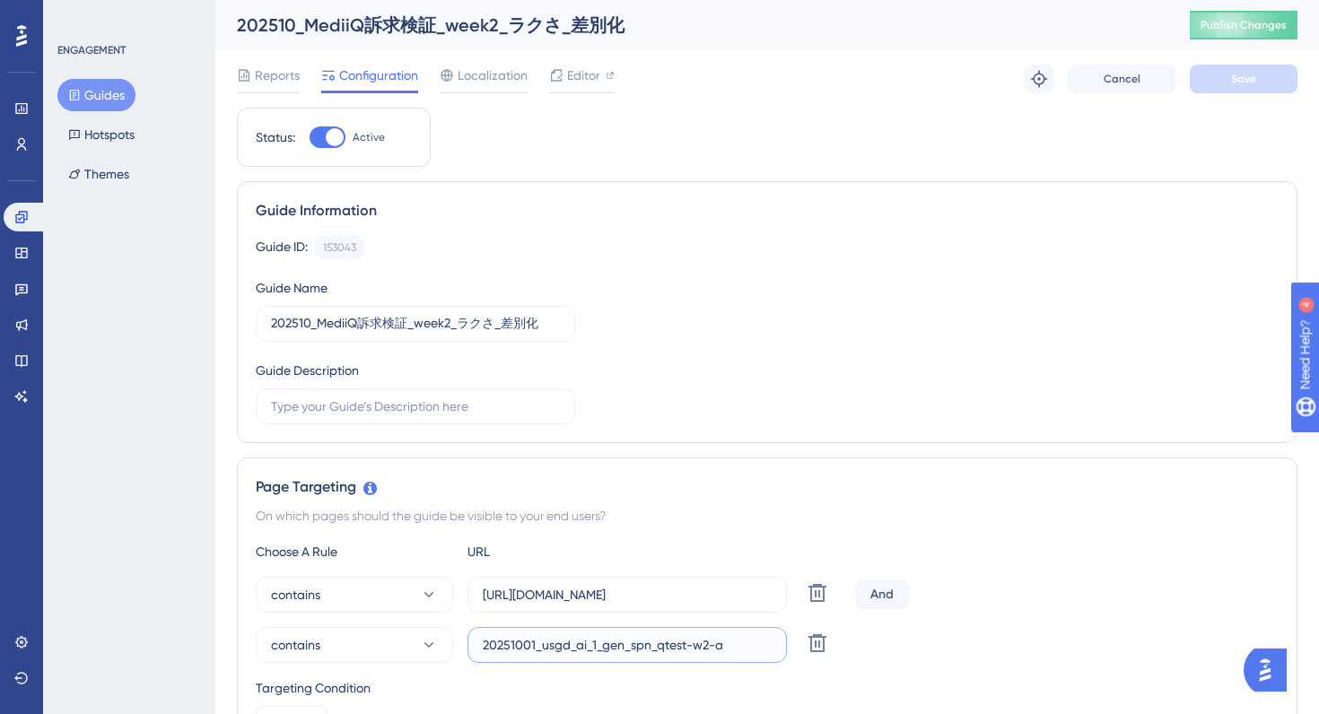
click at [554, 647] on input "20251001_usgd_ai_1_gen_spn_qtest-w2-a" at bounding box center [627, 645] width 289 height 20
click at [1045, 537] on div "Page Targeting On which pages should the guide be visible to your end users? Ch…" at bounding box center [767, 627] width 1061 height 339
click at [1278, 672] on img "Open AI Assistant Launcher" at bounding box center [1265, 670] width 32 height 32
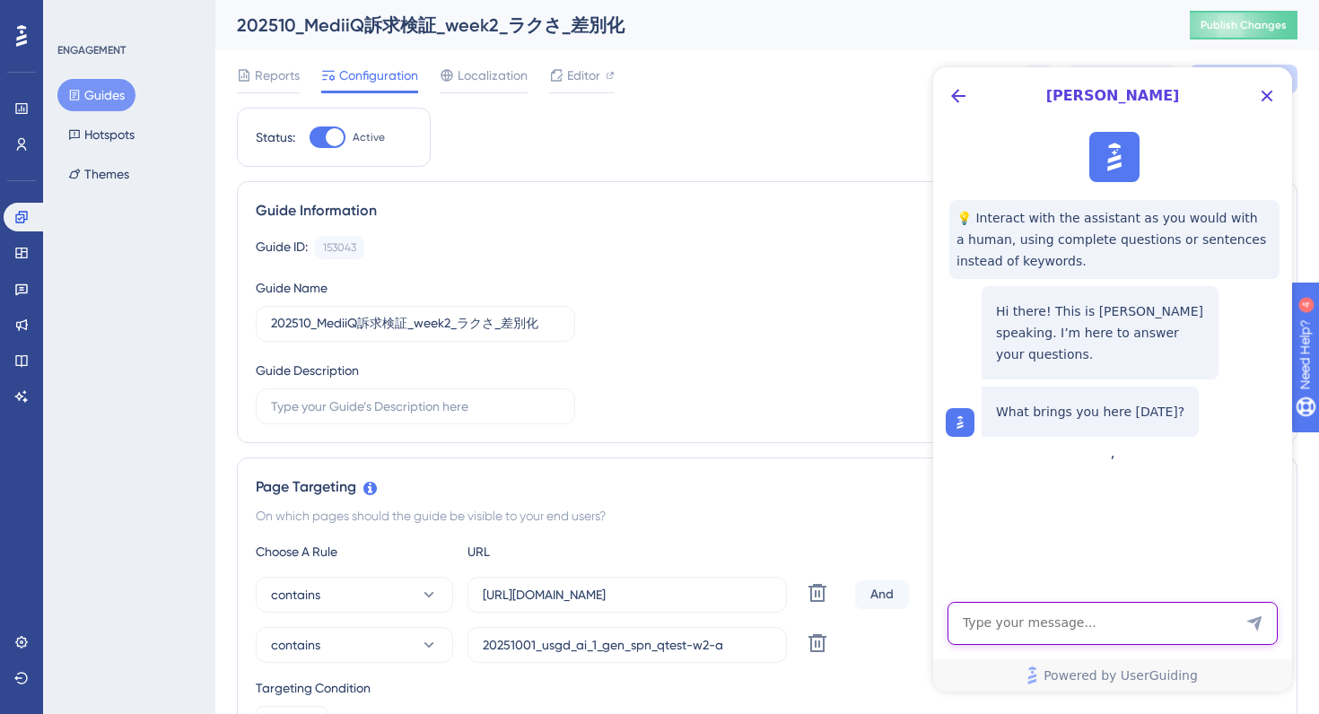
click at [1035, 632] on textarea "AI Assistant Text Input" at bounding box center [1112, 623] width 330 height 43
paste textarea "How can I configure it so that the guide does not appear when the page is respo…"
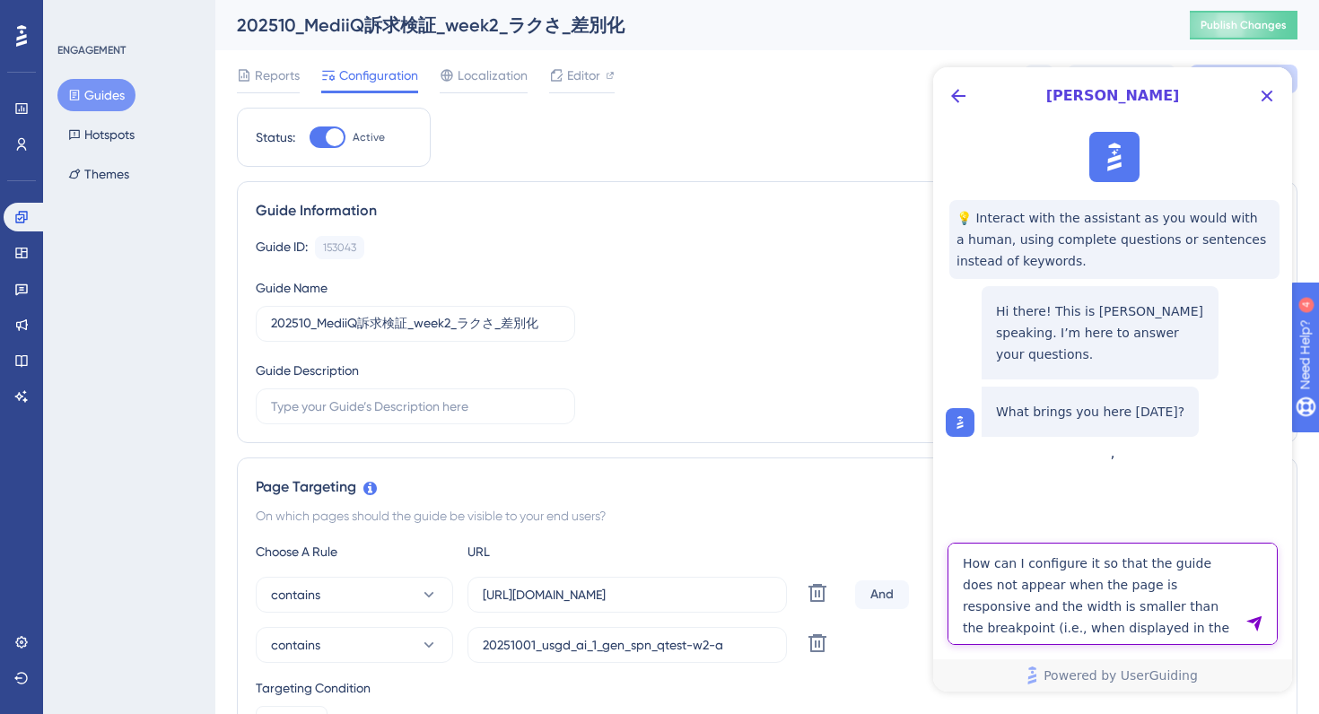
type textarea "How can I configure it so that the guide does not appear when the page is respo…"
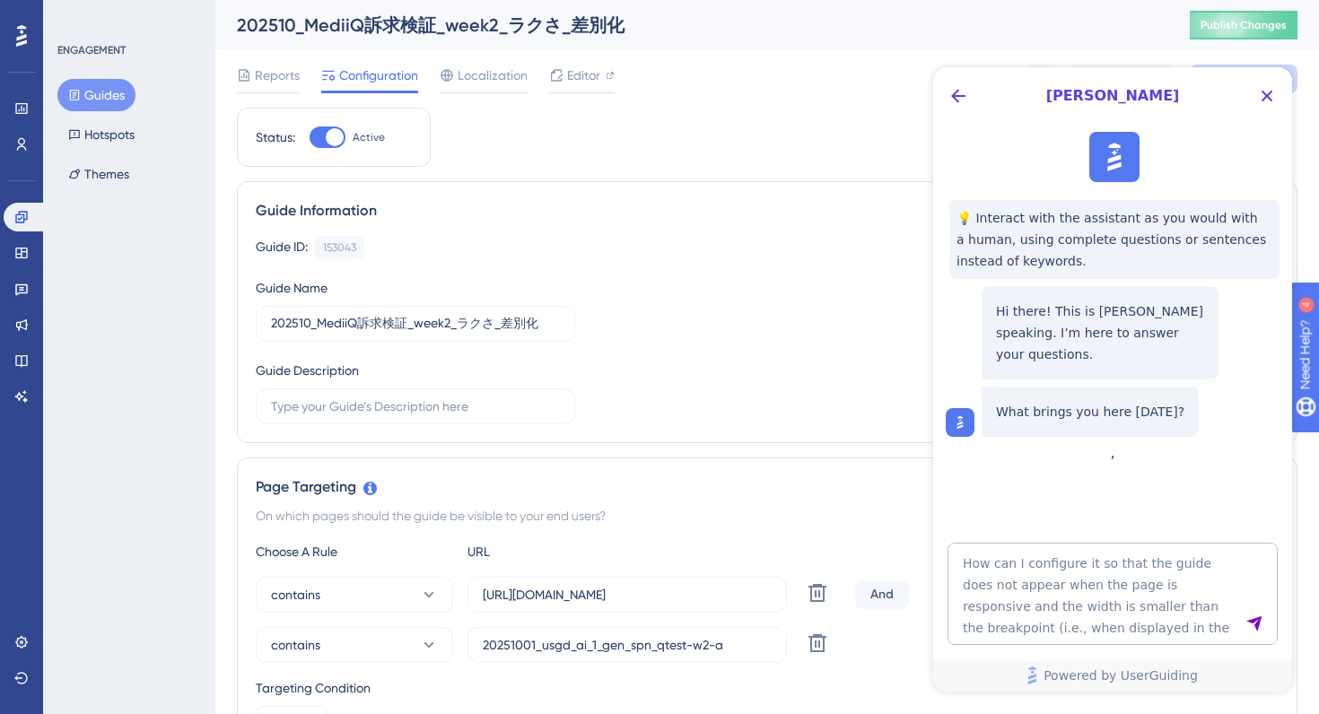
click at [1255, 627] on icon "Send Message" at bounding box center [1253, 623] width 15 height 15
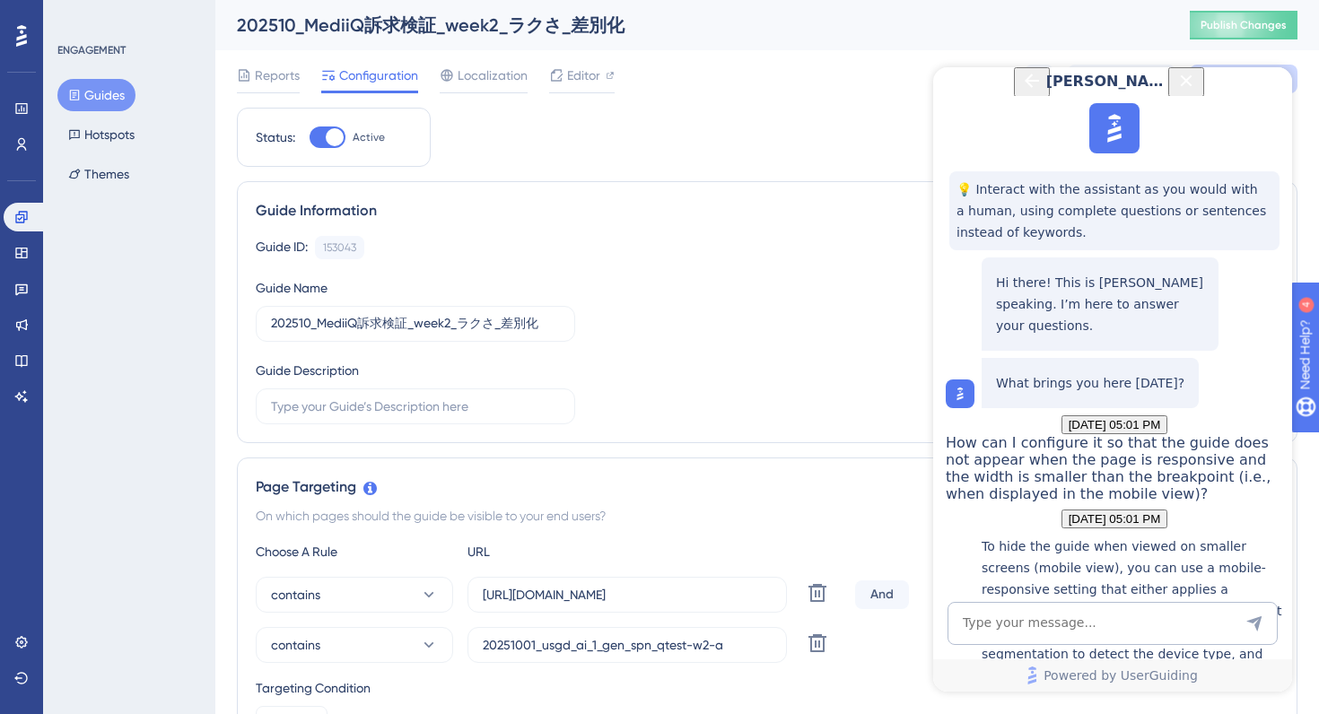
scroll to position [446, 0]
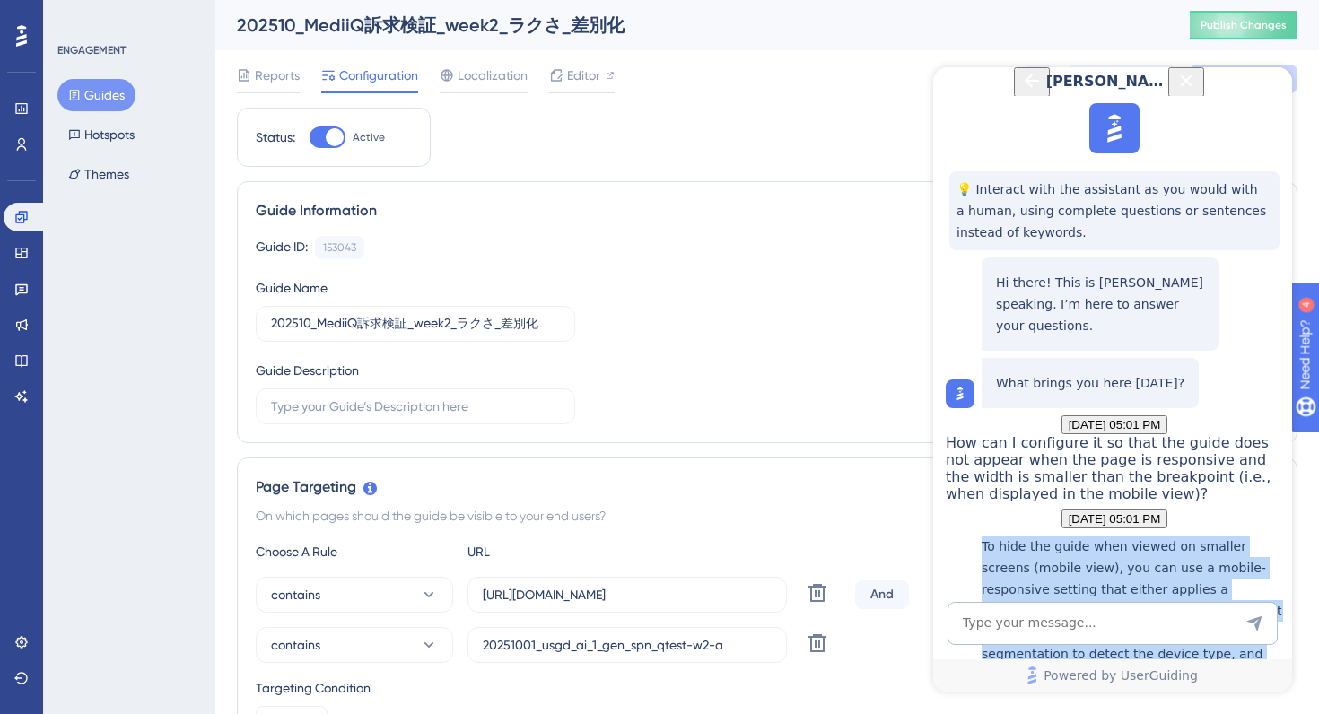
drag, startPoint x: 997, startPoint y: 226, endPoint x: 1081, endPoint y: 385, distance: 179.8
click at [1080, 536] on p "To hide the guide when viewed on smaller screens (mobile view), you can use a m…" at bounding box center [1132, 643] width 301 height 215
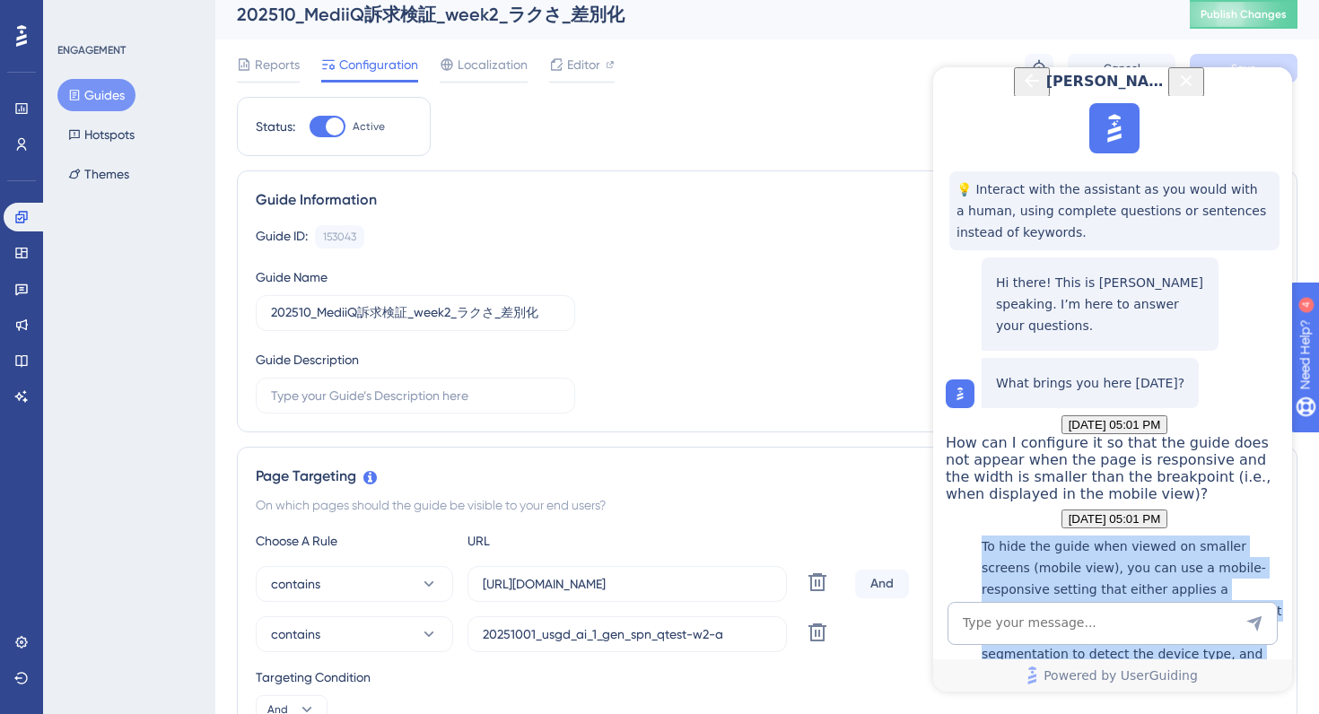
copy div "To hide the guide when viewed on smaller screens (mobile view), you can use a m…"
click at [1192, 86] on icon "Close Button" at bounding box center [1187, 80] width 12 height 12
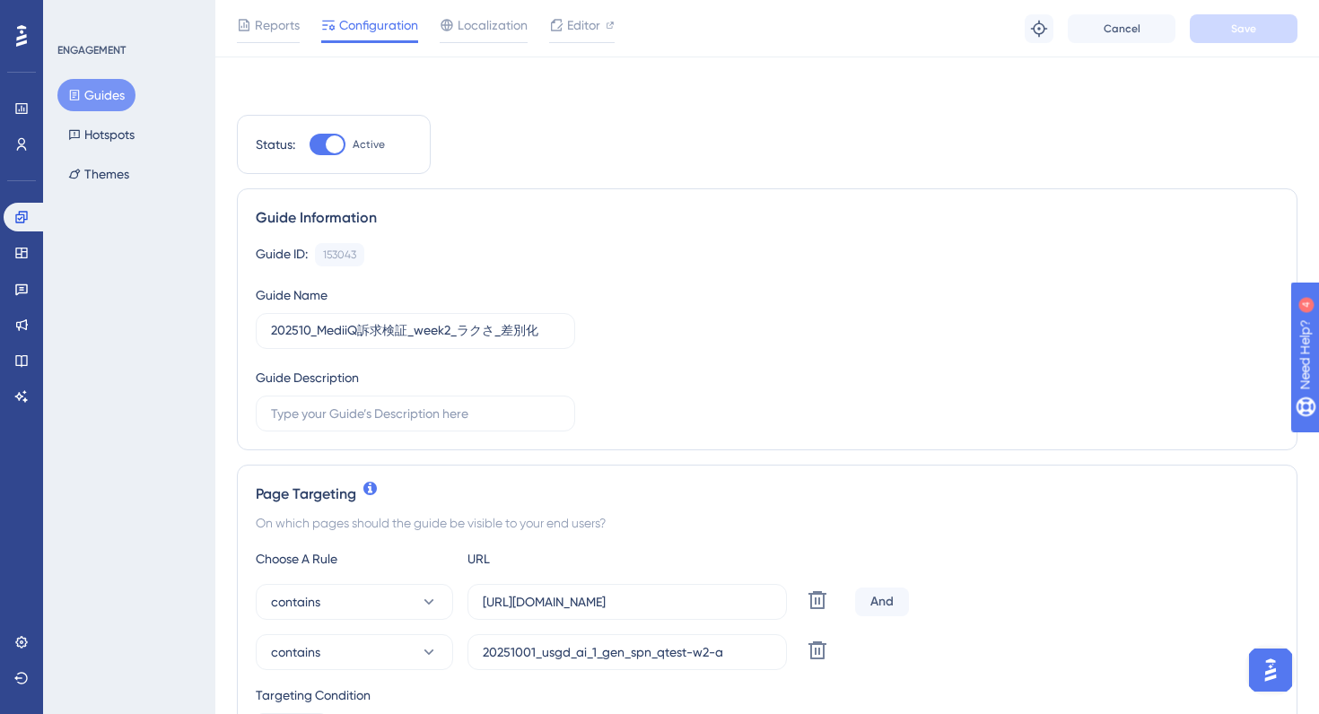
scroll to position [328, 0]
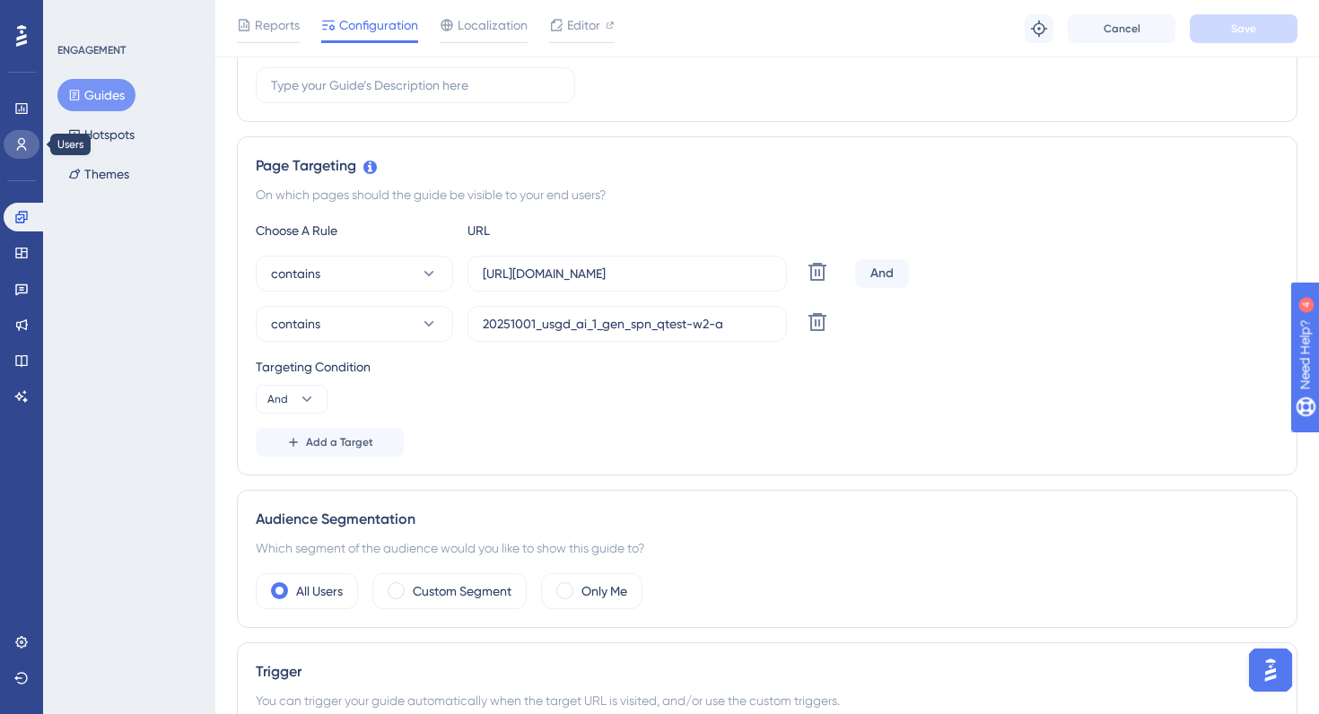
click at [20, 147] on icon at bounding box center [21, 144] width 14 height 14
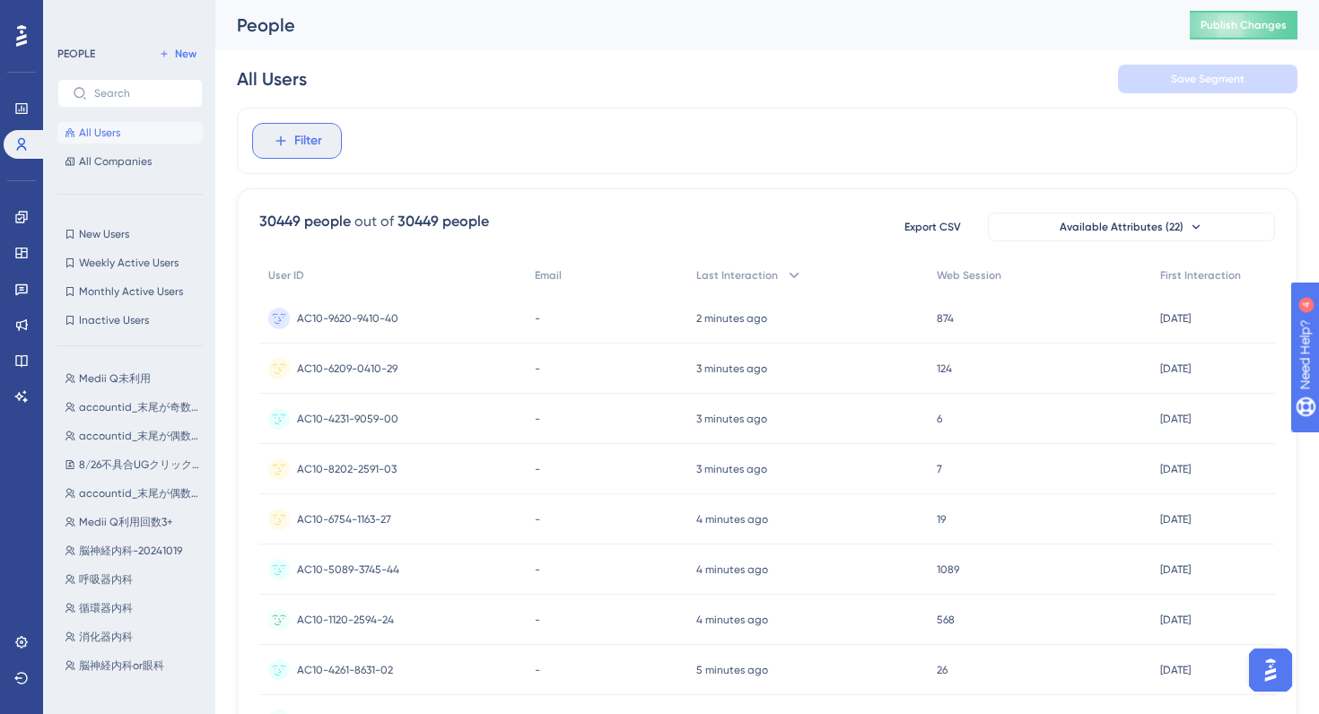
click at [302, 136] on span "Filter" at bounding box center [308, 141] width 28 height 22
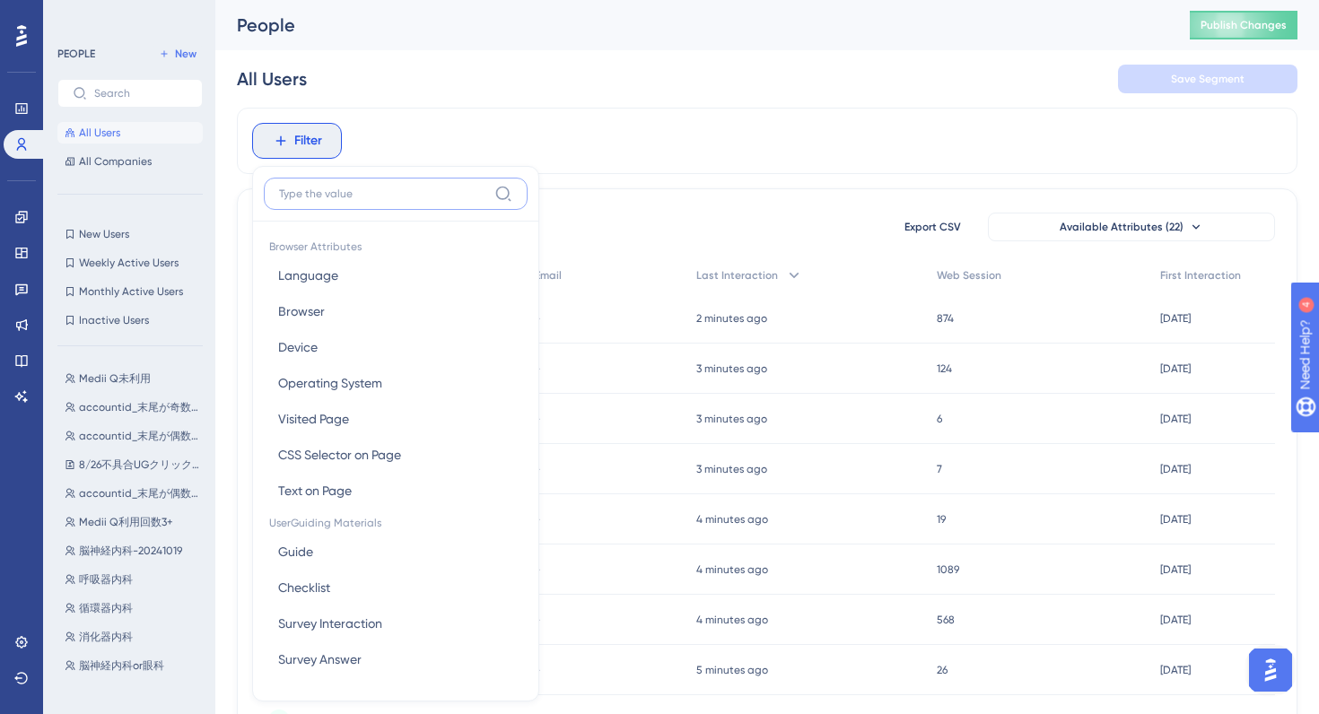
scroll to position [76, 0]
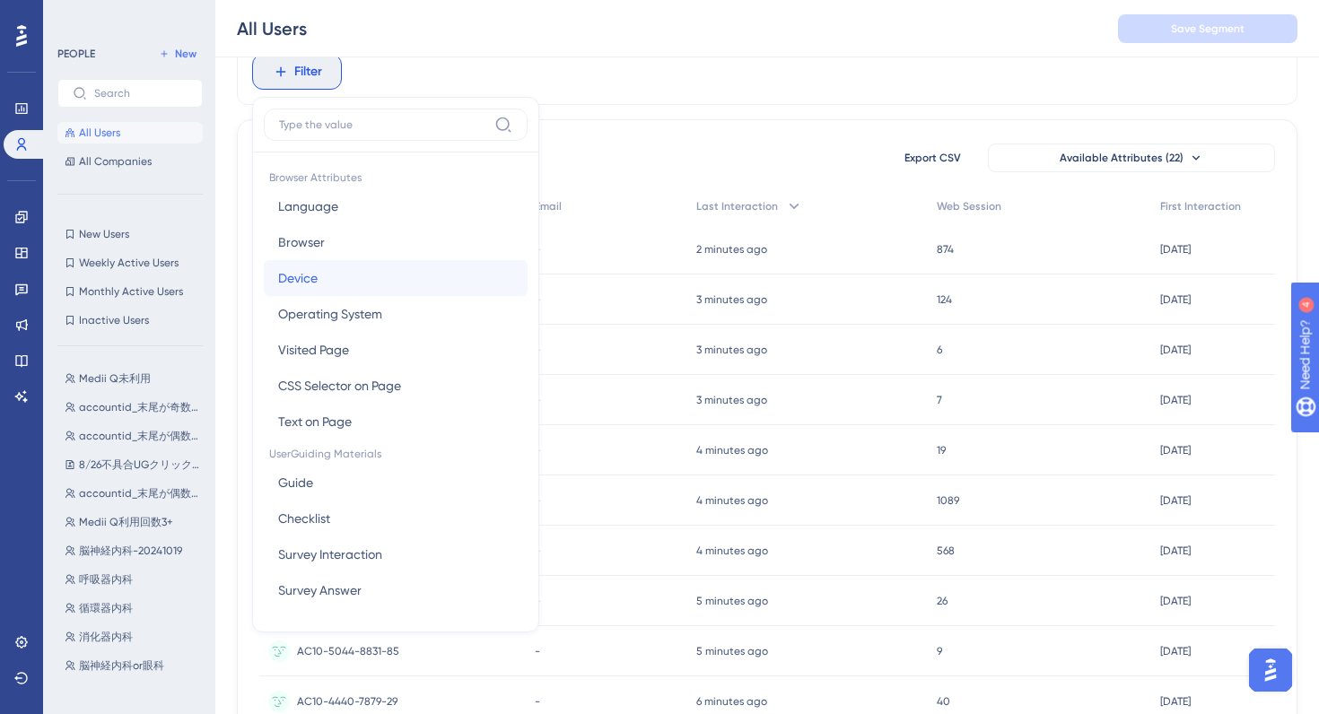
click at [369, 266] on button "Device Device" at bounding box center [396, 278] width 264 height 36
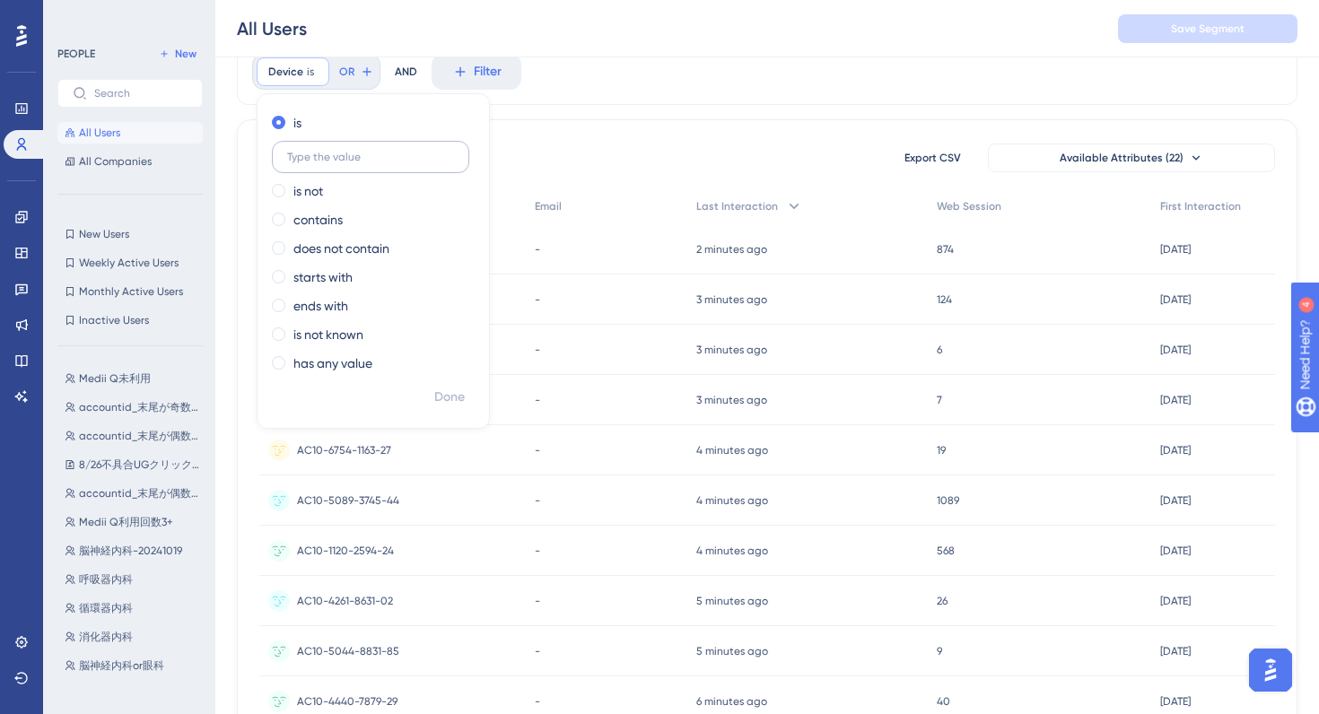
click at [378, 161] on input "text" at bounding box center [370, 157] width 167 height 13
click at [360, 166] on label at bounding box center [370, 157] width 197 height 32
click at [360, 163] on input "text" at bounding box center [370, 157] width 167 height 13
click at [617, 101] on div "Device is Remove is is not contains does not contain starts with ends with is n…" at bounding box center [767, 72] width 1061 height 66
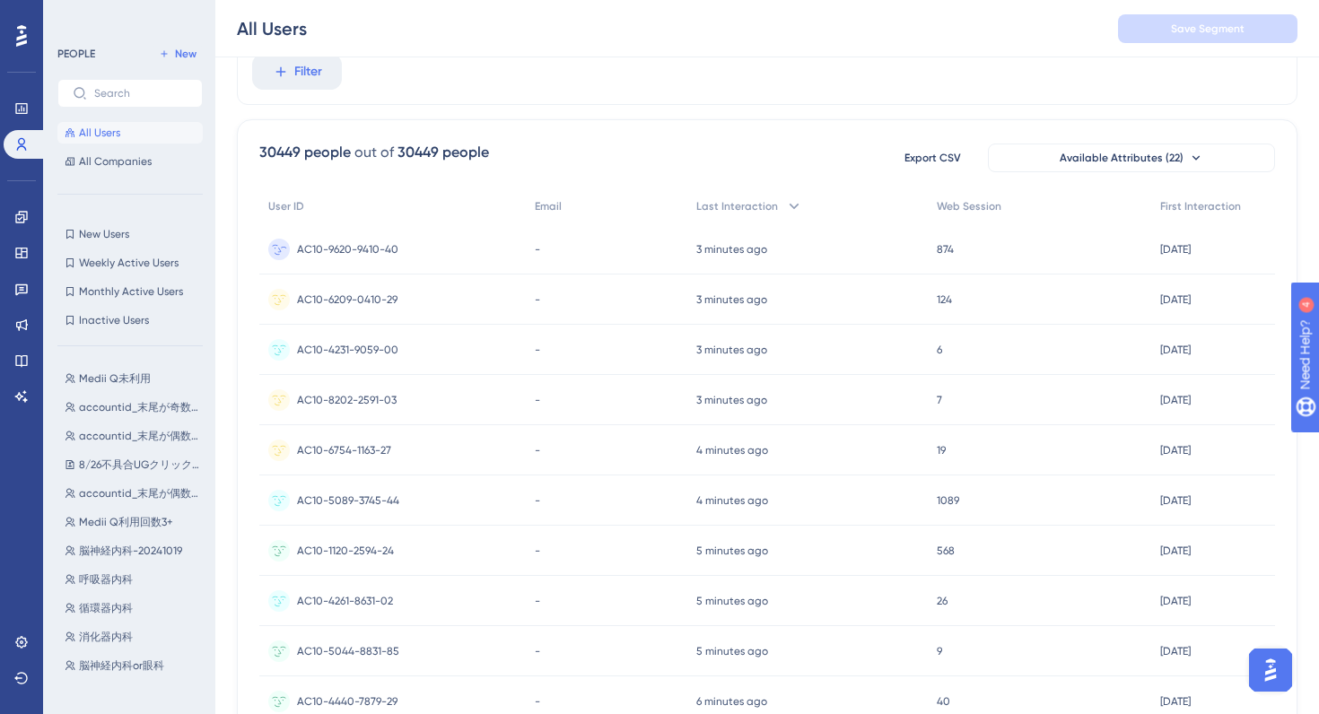
click at [380, 253] on span "AC10-9620-9410-40" at bounding box center [347, 249] width 101 height 14
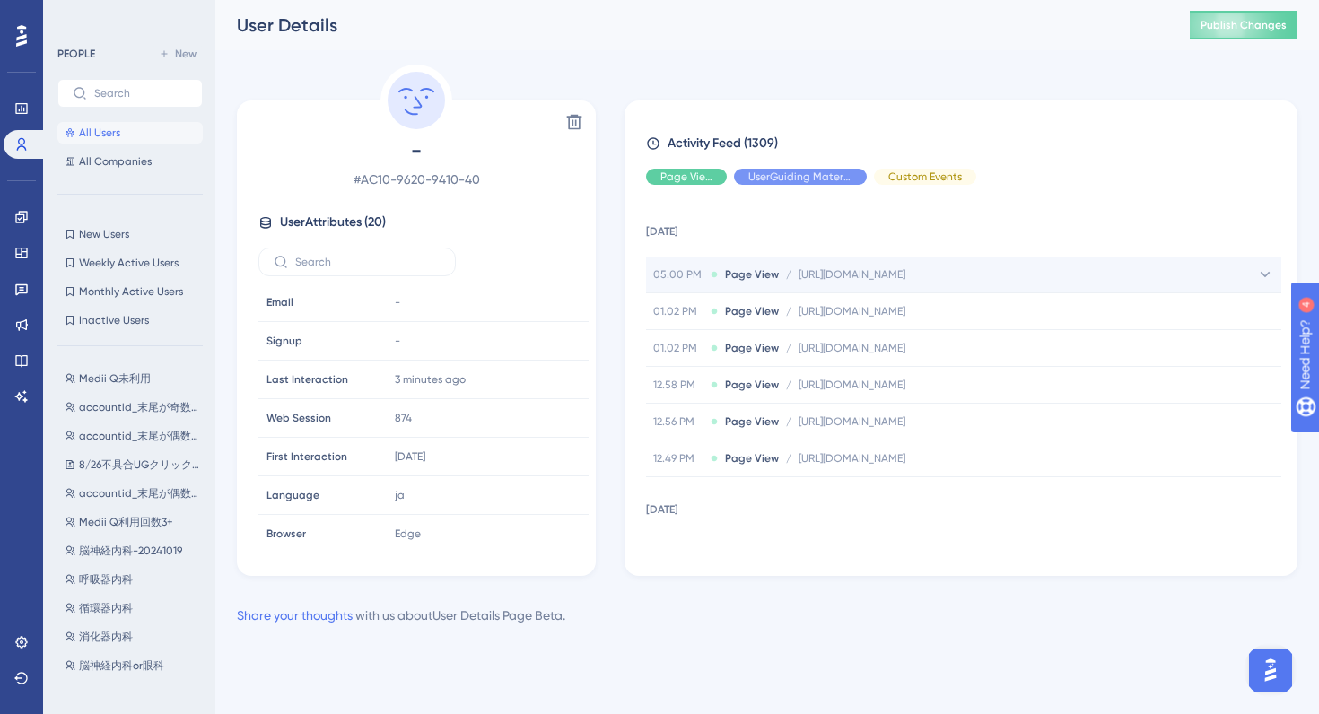
click at [1259, 270] on icon at bounding box center [1265, 275] width 18 height 18
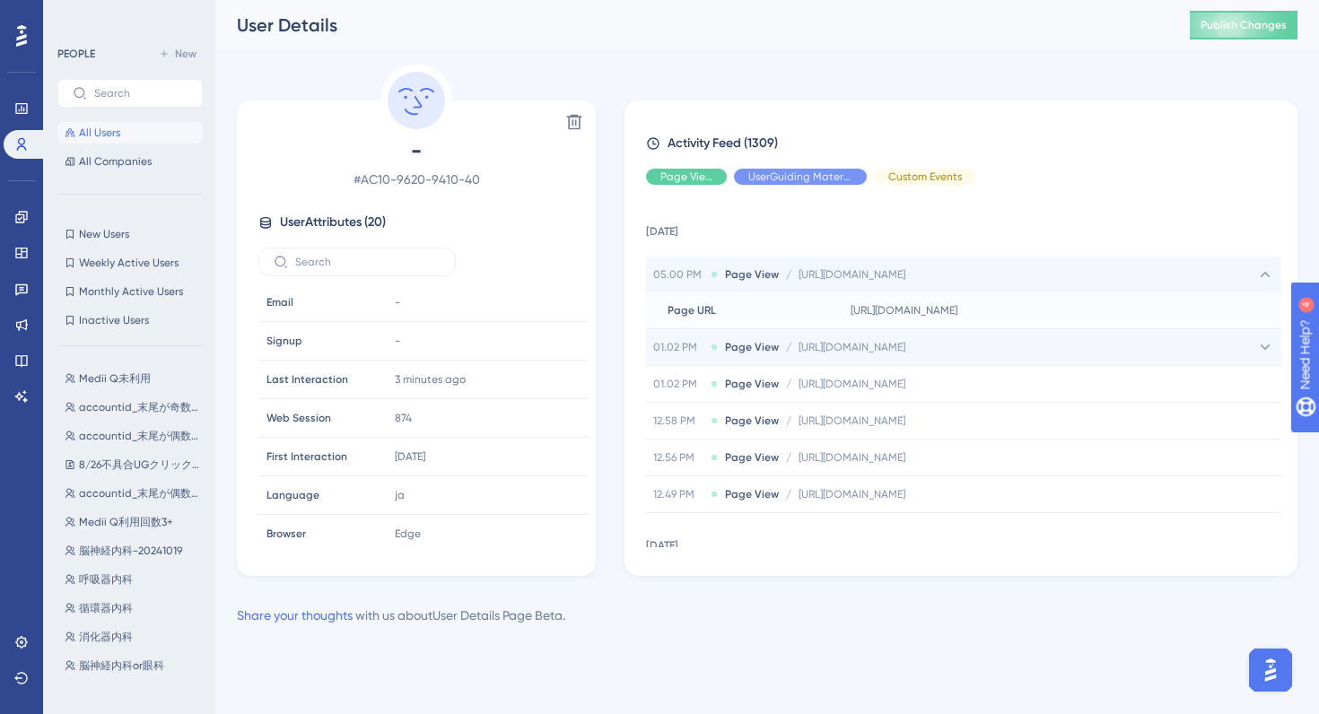
click at [819, 354] on div "01.02 PM Page View / https://e-consult.medii.jp/newchatroom?from=questionary_b3…" at bounding box center [963, 347] width 635 height 36
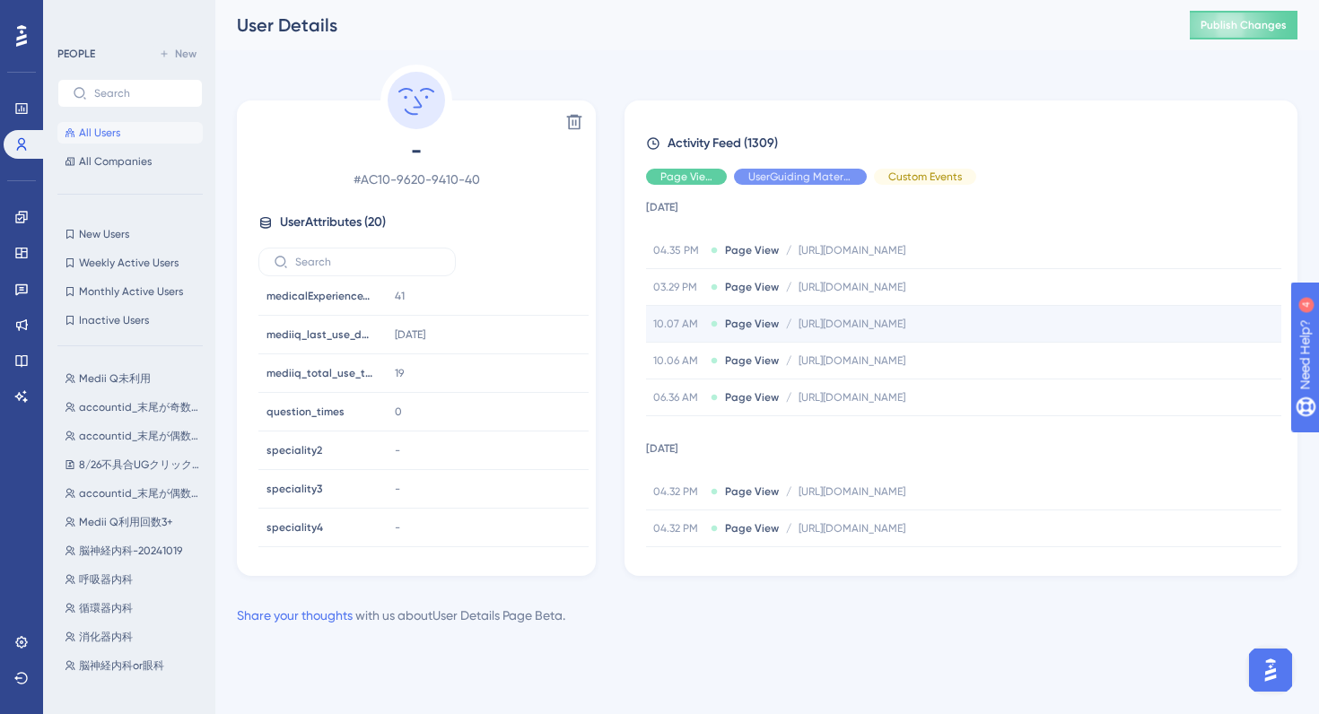
scroll to position [398, 0]
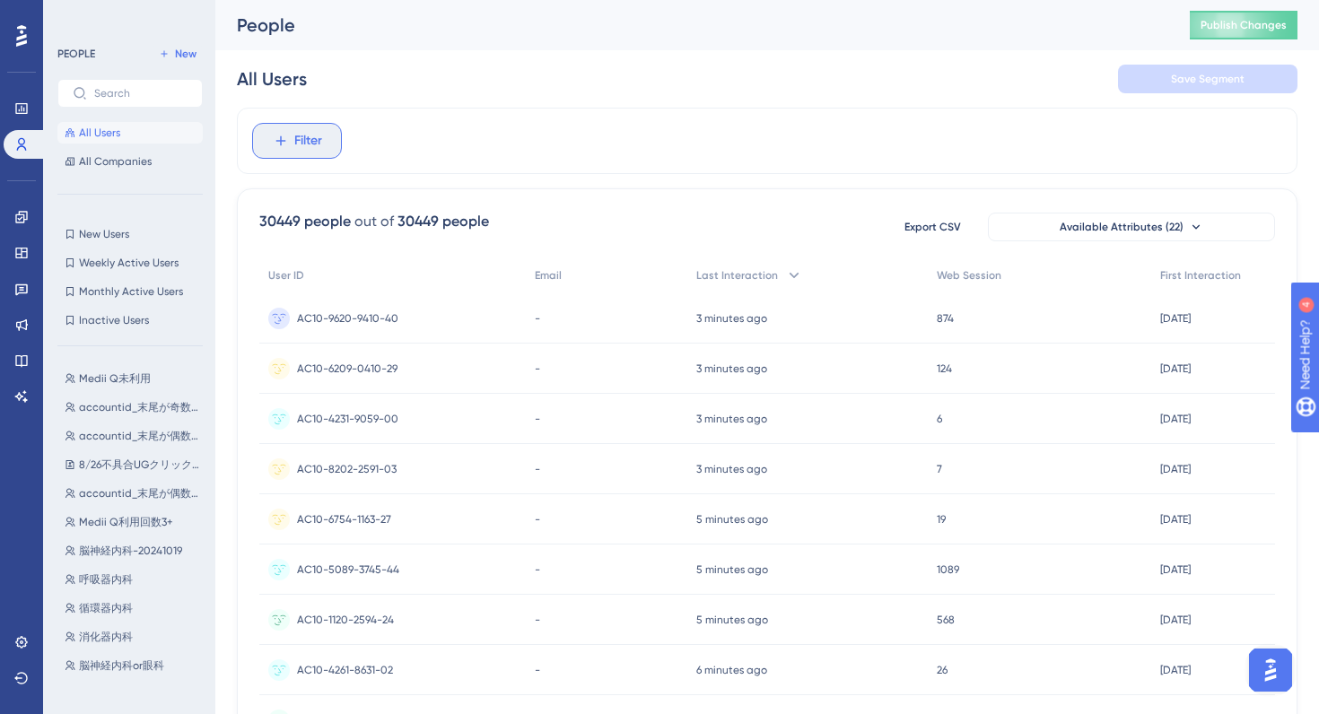
click at [294, 145] on span "Filter" at bounding box center [308, 141] width 28 height 22
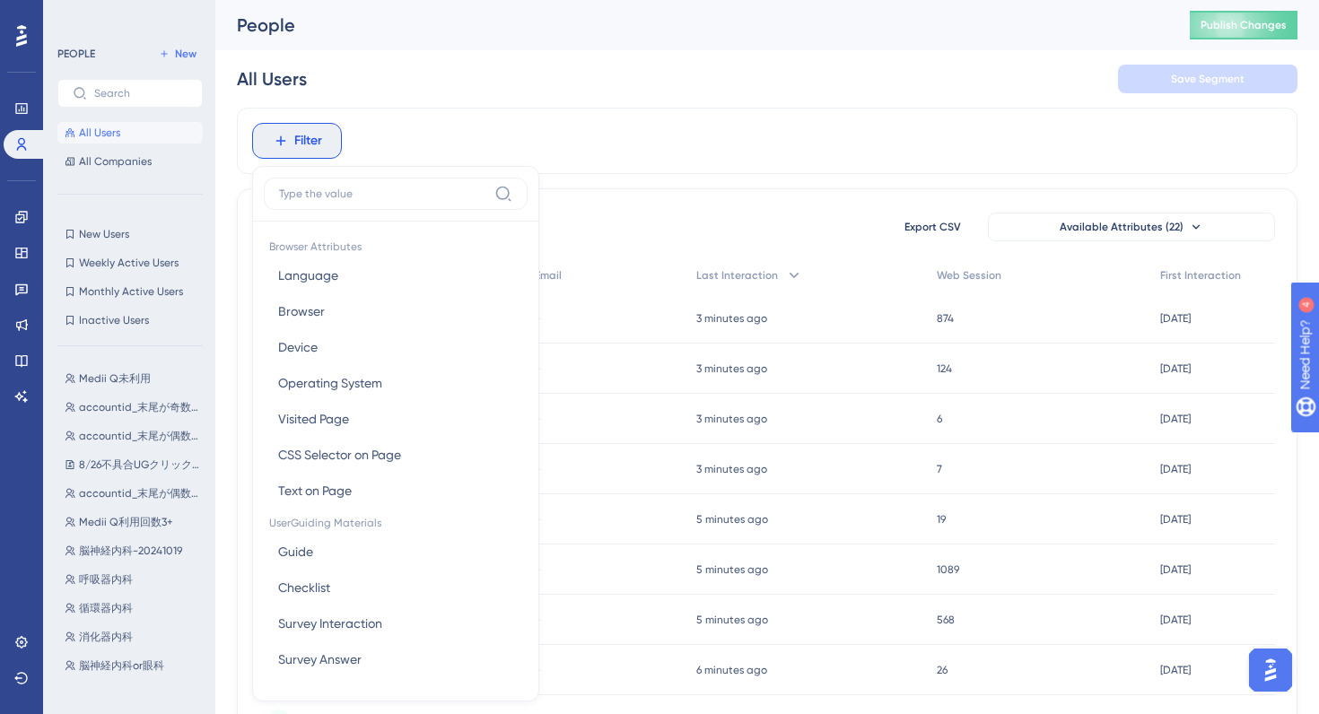
scroll to position [76, 0]
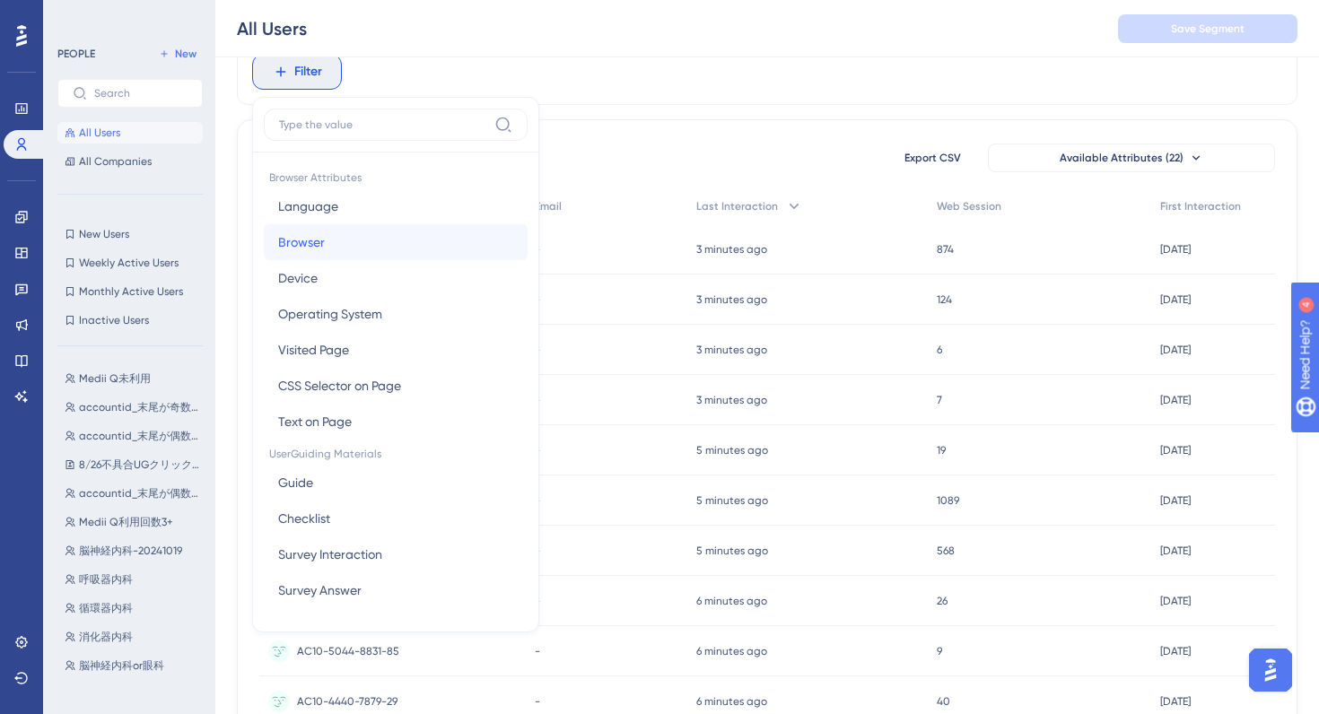
click at [360, 242] on button "Browser Browser" at bounding box center [396, 242] width 264 height 36
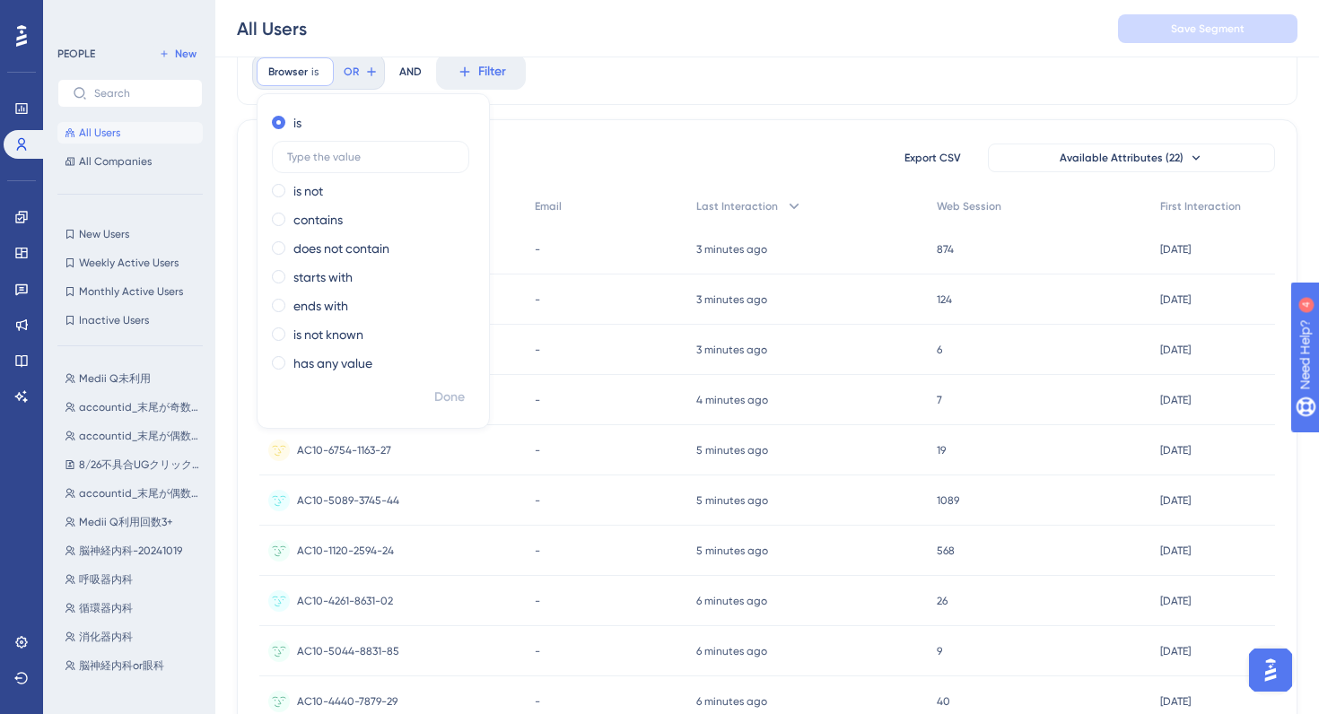
click at [619, 137] on div "30449 people out of 30449 people Export CSV Available Attributes (22) User ID E…" at bounding box center [767, 714] width 1061 height 1190
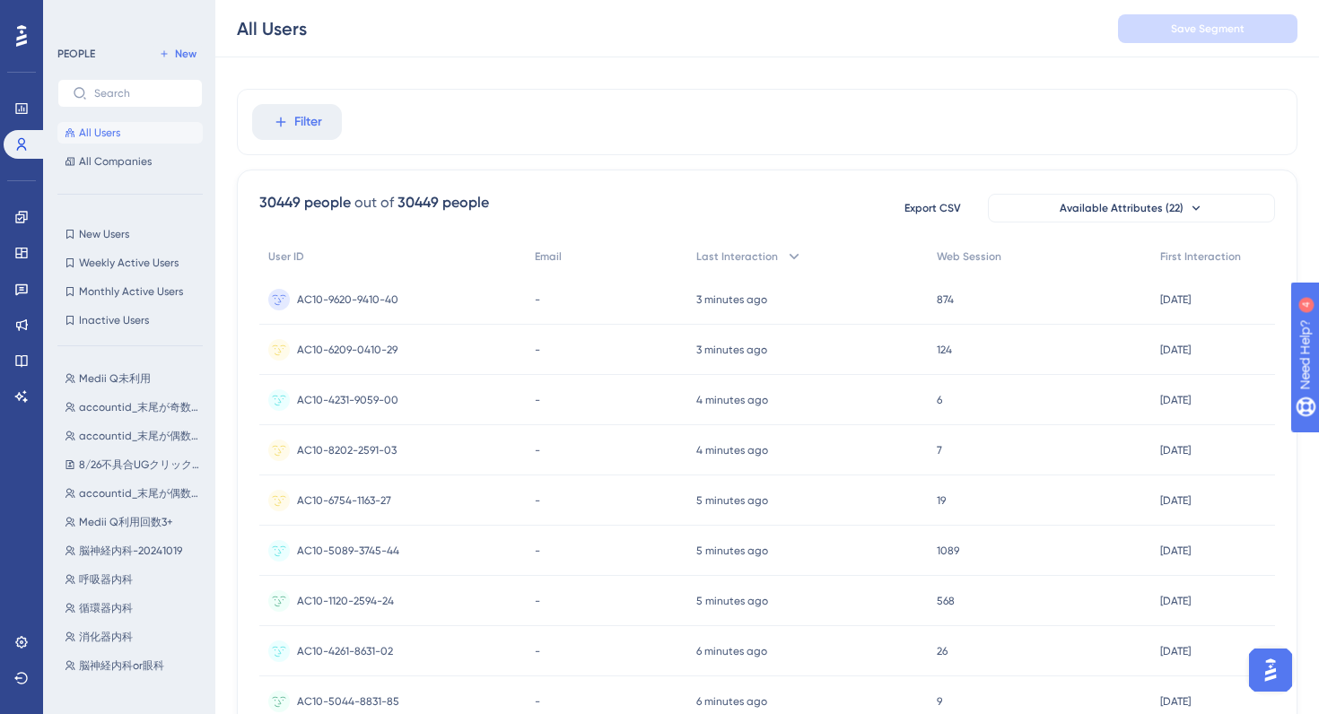
scroll to position [0, 0]
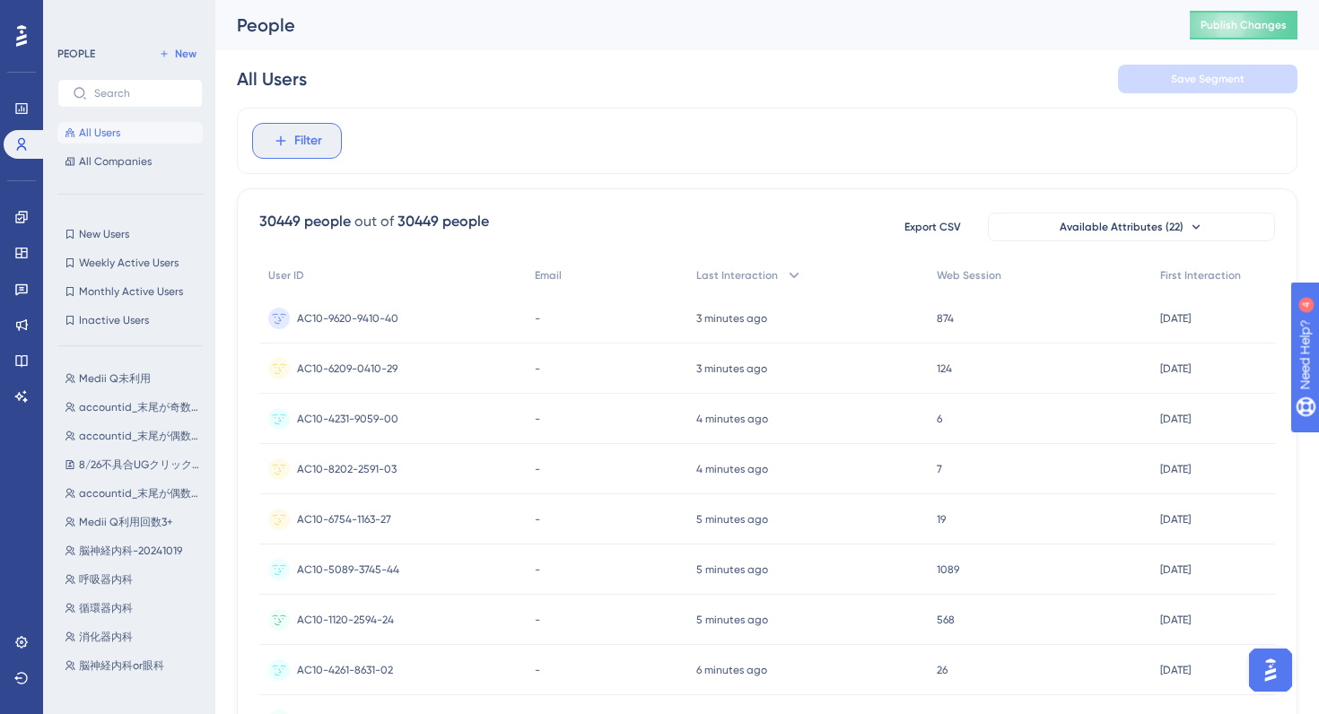
click at [294, 144] on span "Filter" at bounding box center [308, 141] width 28 height 22
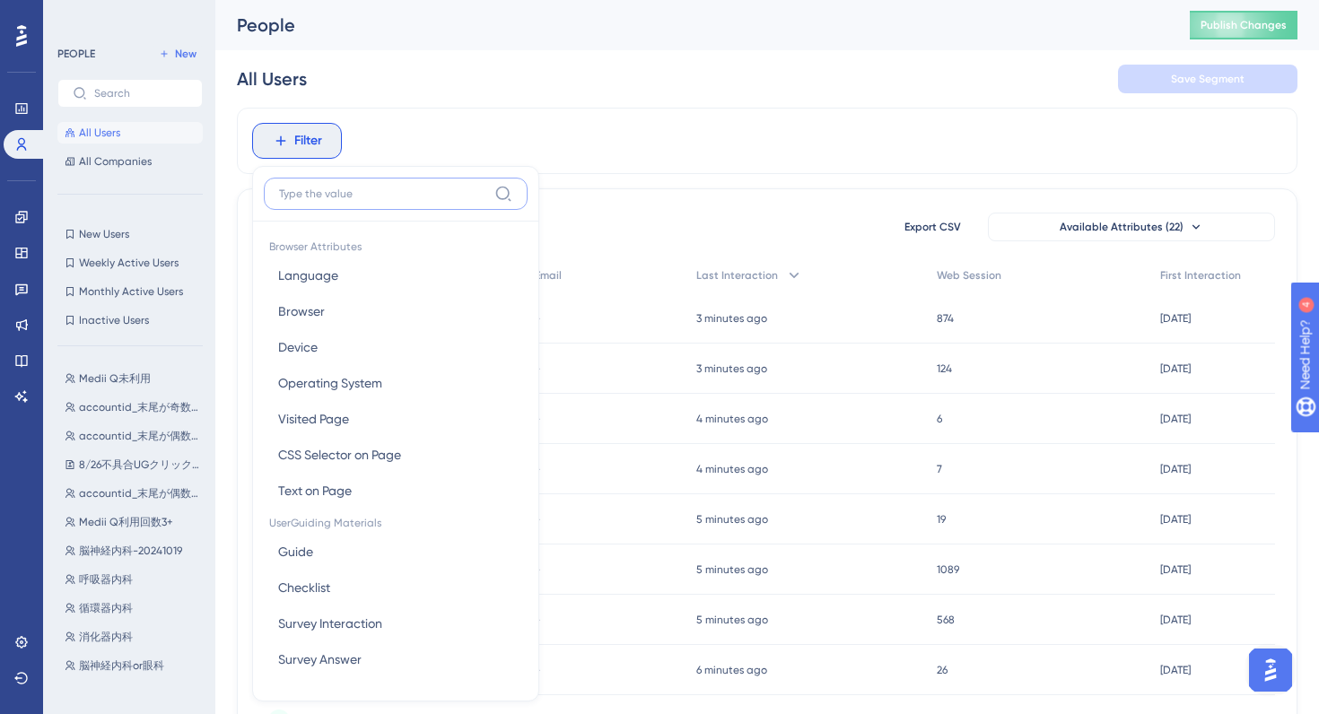
scroll to position [76, 0]
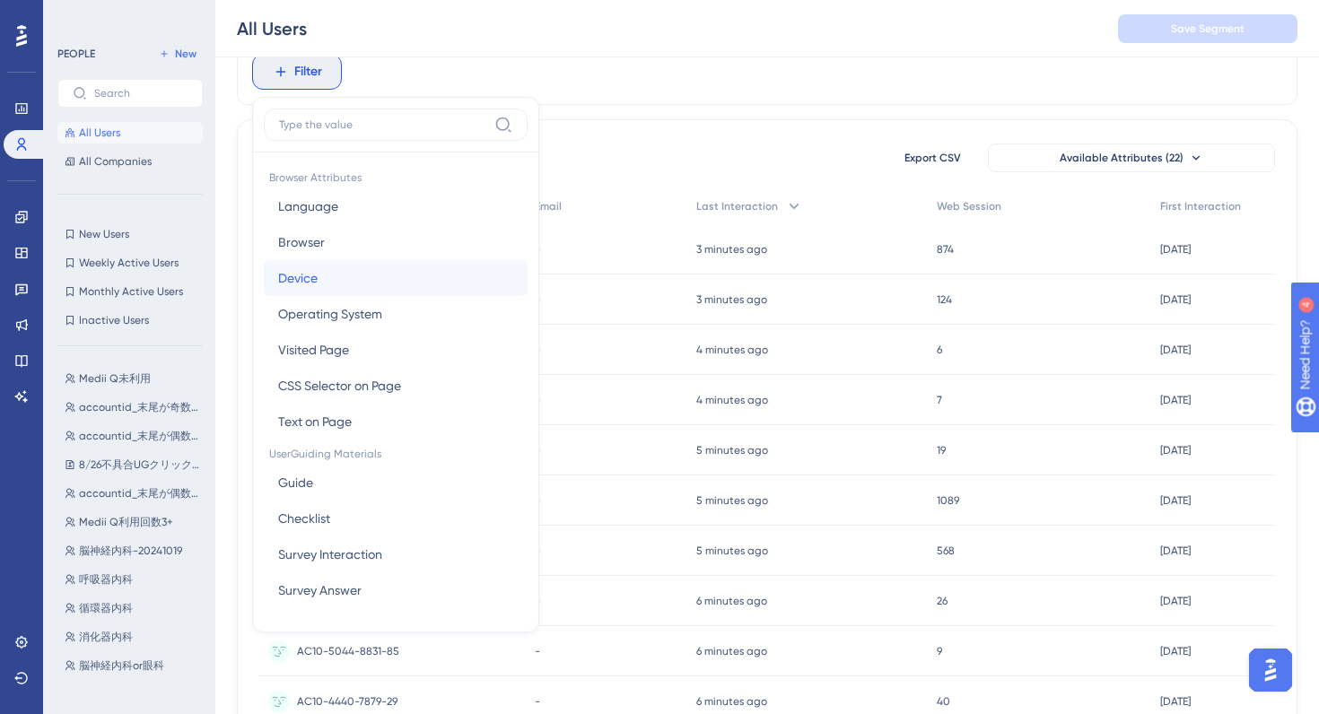
click at [375, 264] on button "Device Device" at bounding box center [396, 278] width 264 height 36
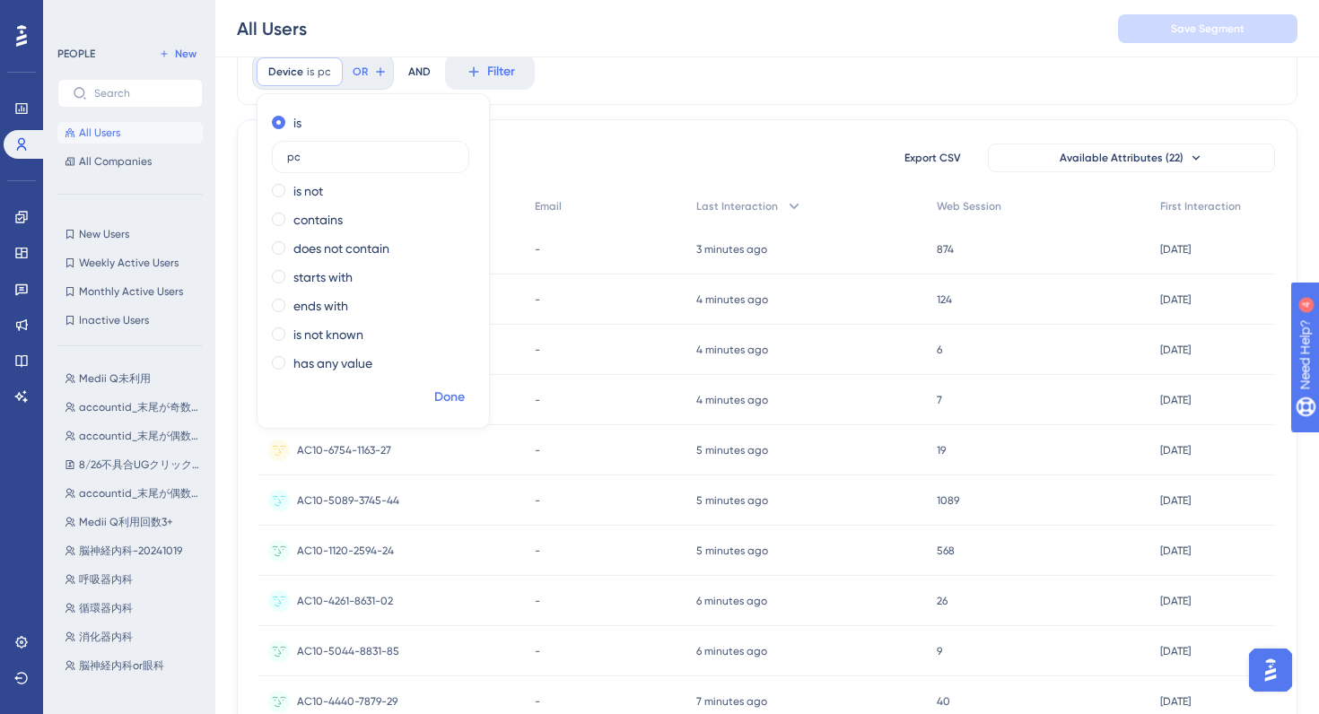
type input "pc"
click at [446, 395] on span "Done" at bounding box center [449, 398] width 31 height 22
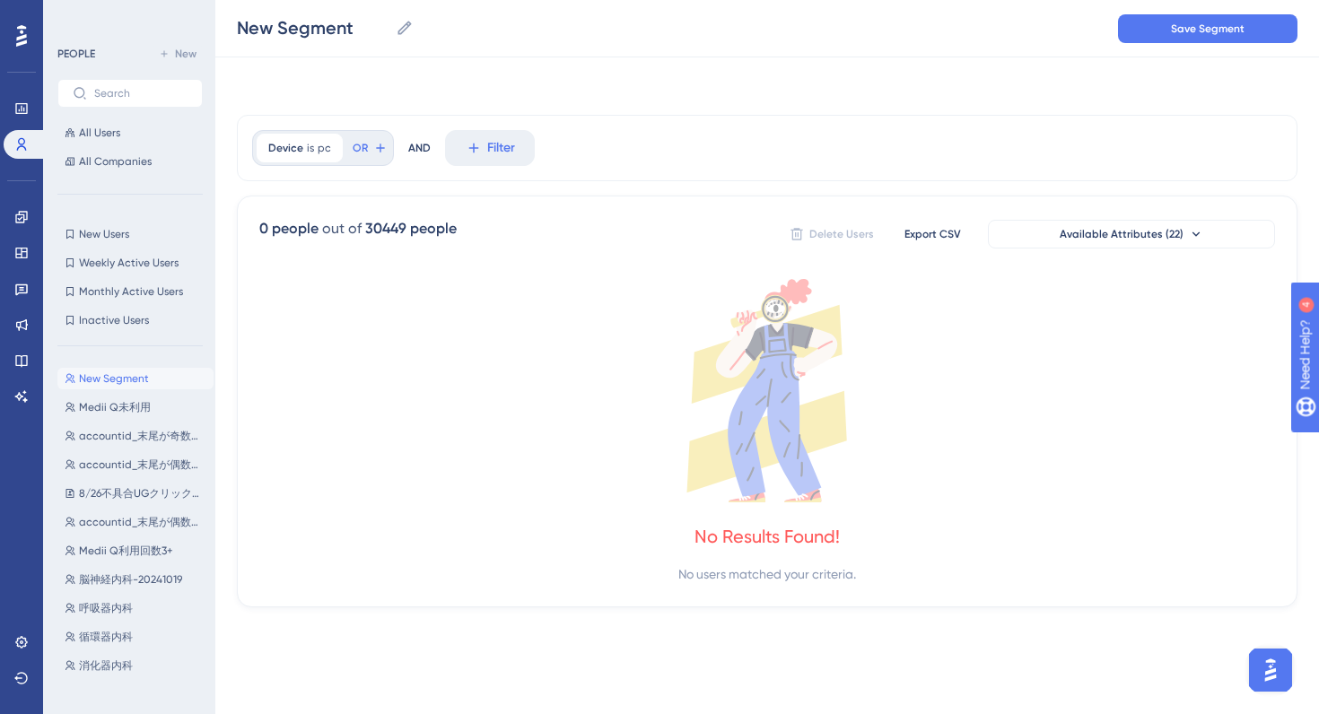
scroll to position [0, 0]
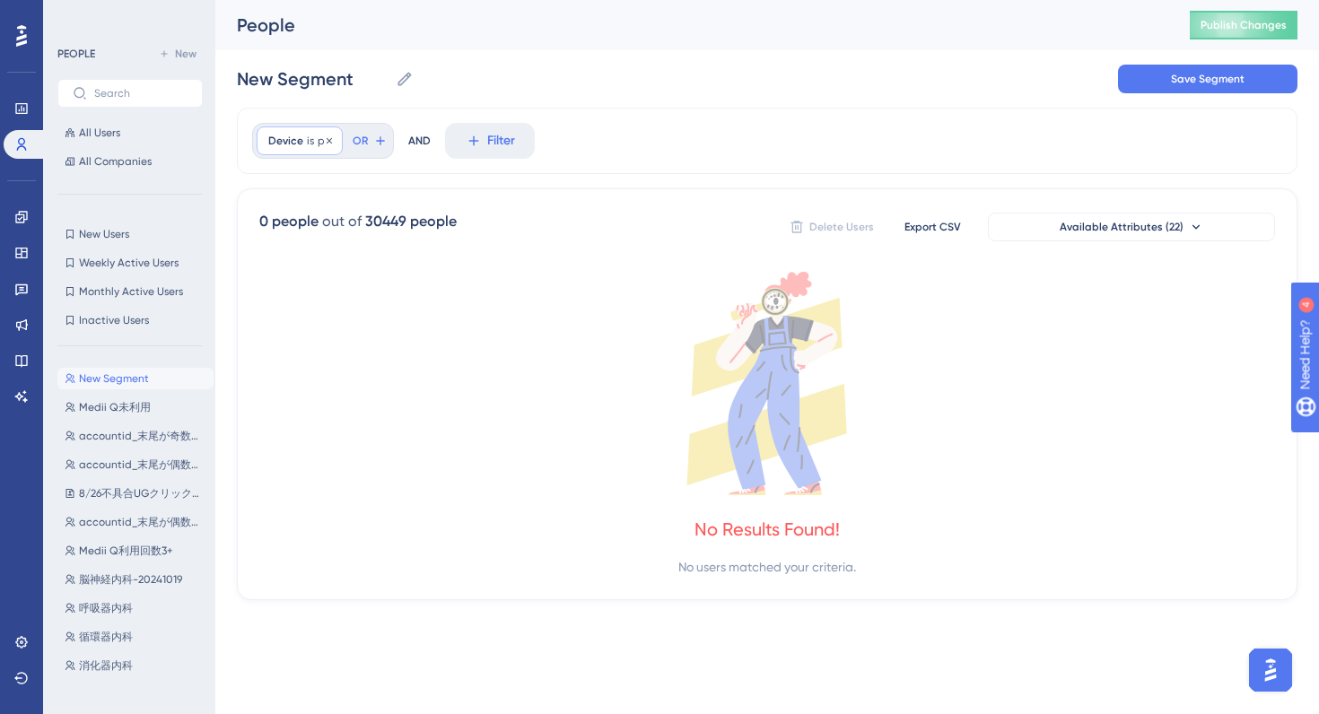
click at [318, 144] on span "pc" at bounding box center [324, 141] width 13 height 14
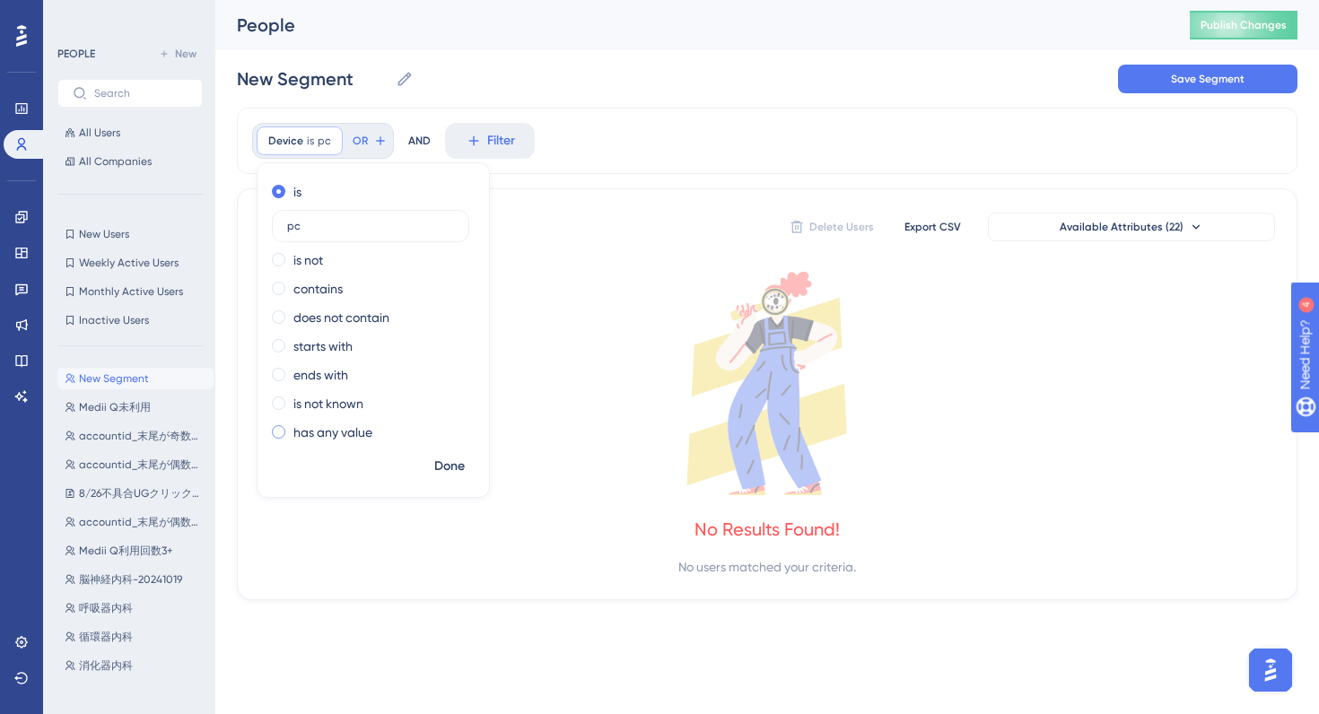
click at [308, 435] on label "has any value" at bounding box center [332, 433] width 79 height 22
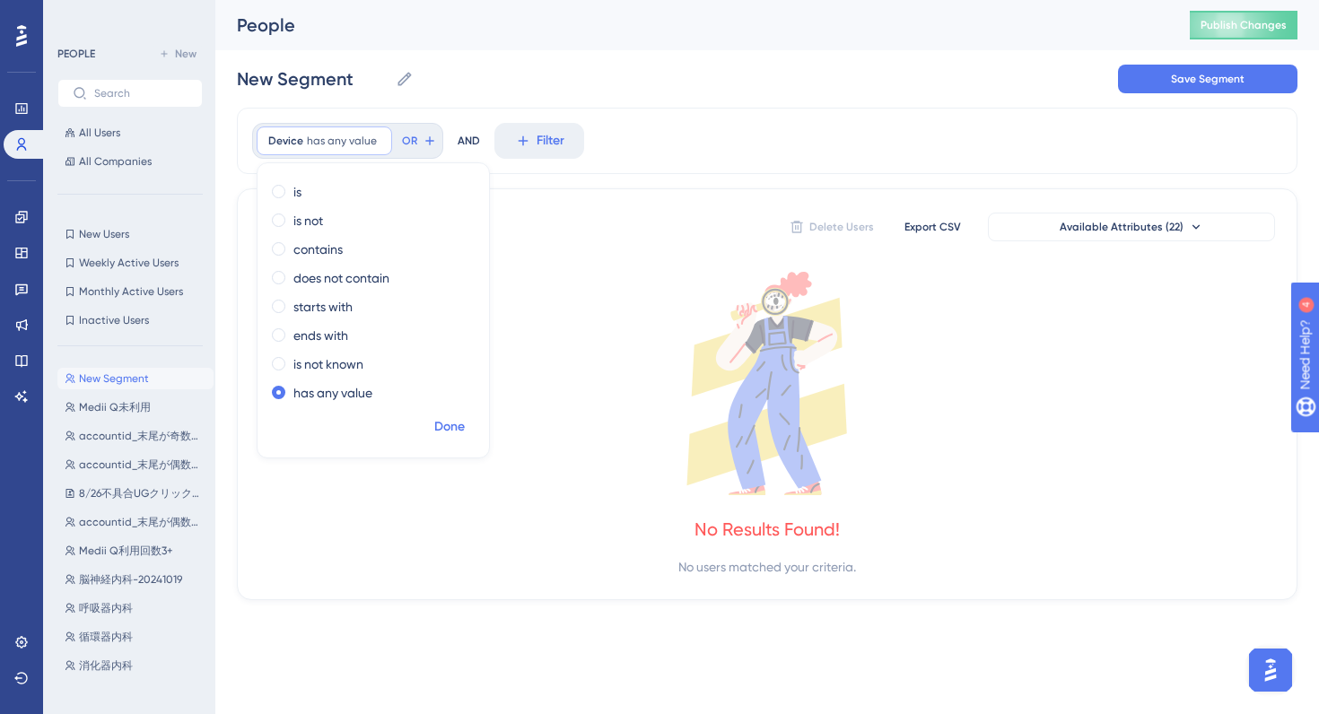
click at [455, 427] on span "Done" at bounding box center [449, 427] width 31 height 22
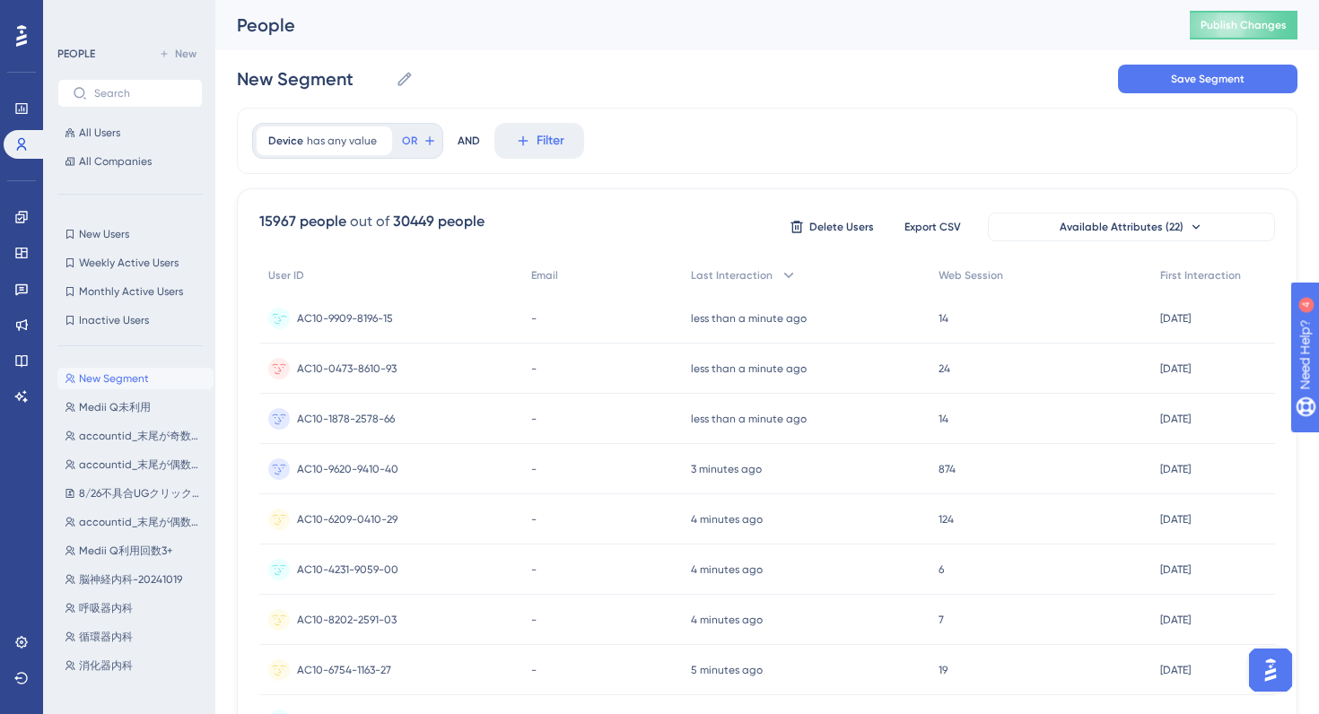
click at [467, 326] on div "AC10-9909-8196-15 AC10-9909-8196-15" at bounding box center [390, 318] width 263 height 50
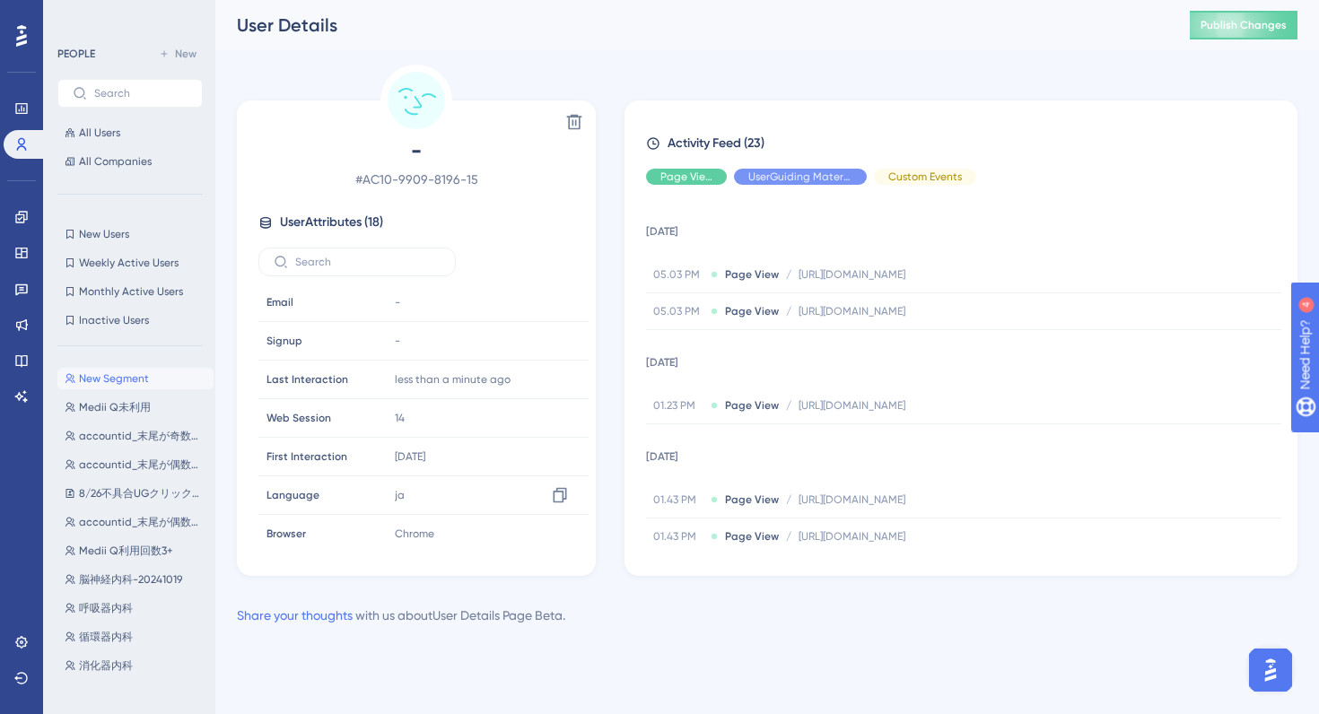
scroll to position [431, 0]
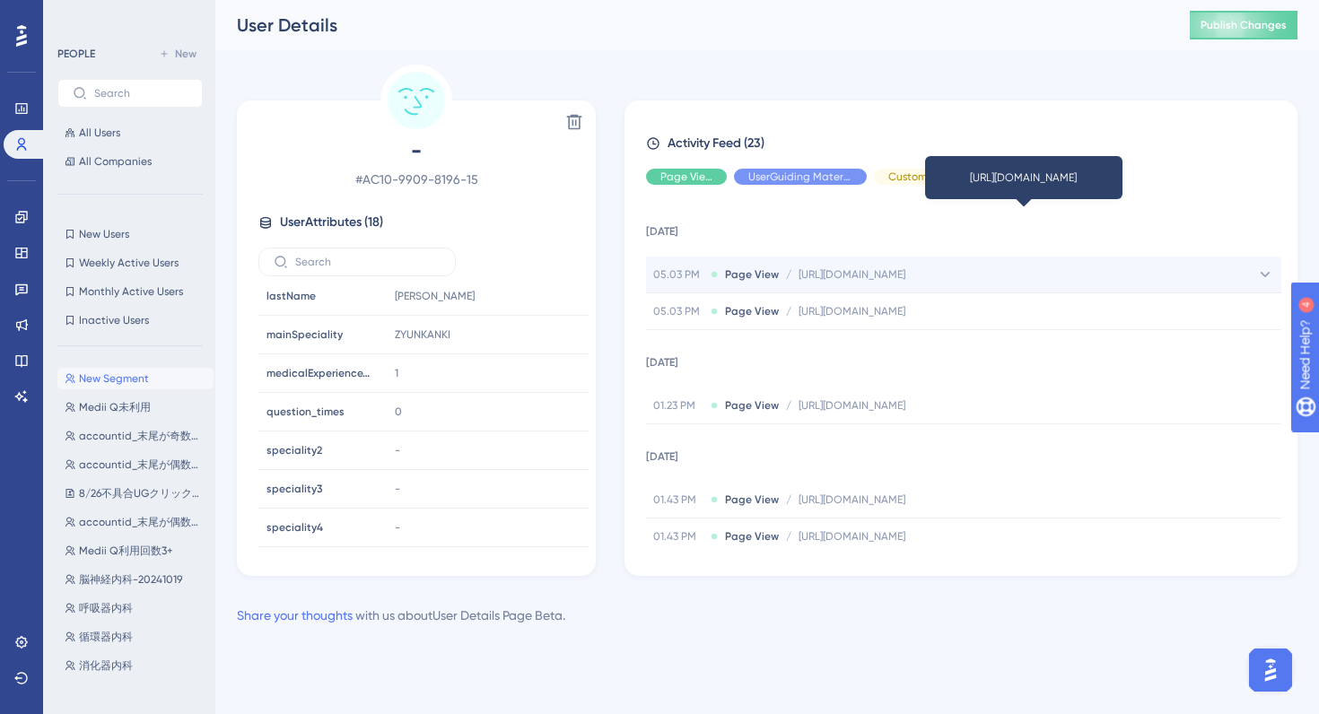
click at [826, 278] on span "https://e-consult.medii.jp/questionary?id=9929eec1-2437-4abc-bf0b-34995b0fdec1&…" at bounding box center [852, 274] width 107 height 14
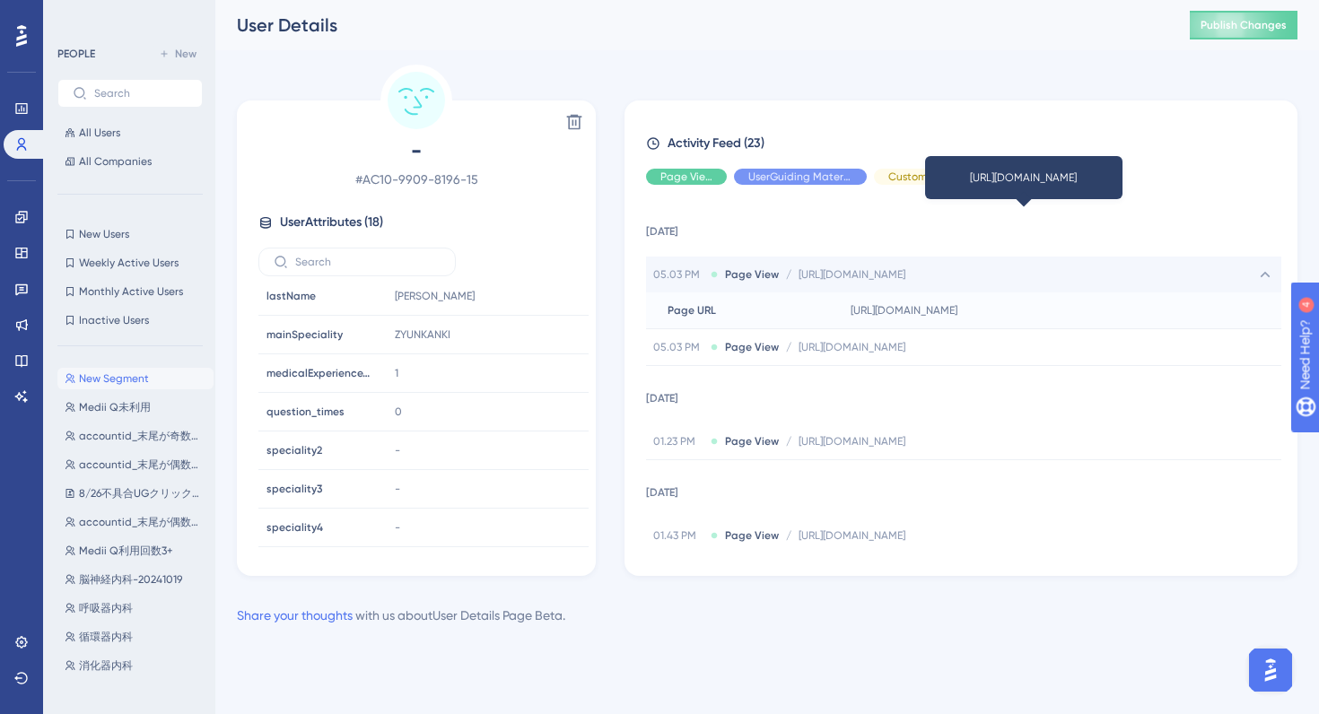
click at [826, 278] on span "https://e-consult.medii.jp/questionary?id=9929eec1-2437-4abc-bf0b-34995b0fdec1&…" at bounding box center [852, 274] width 107 height 14
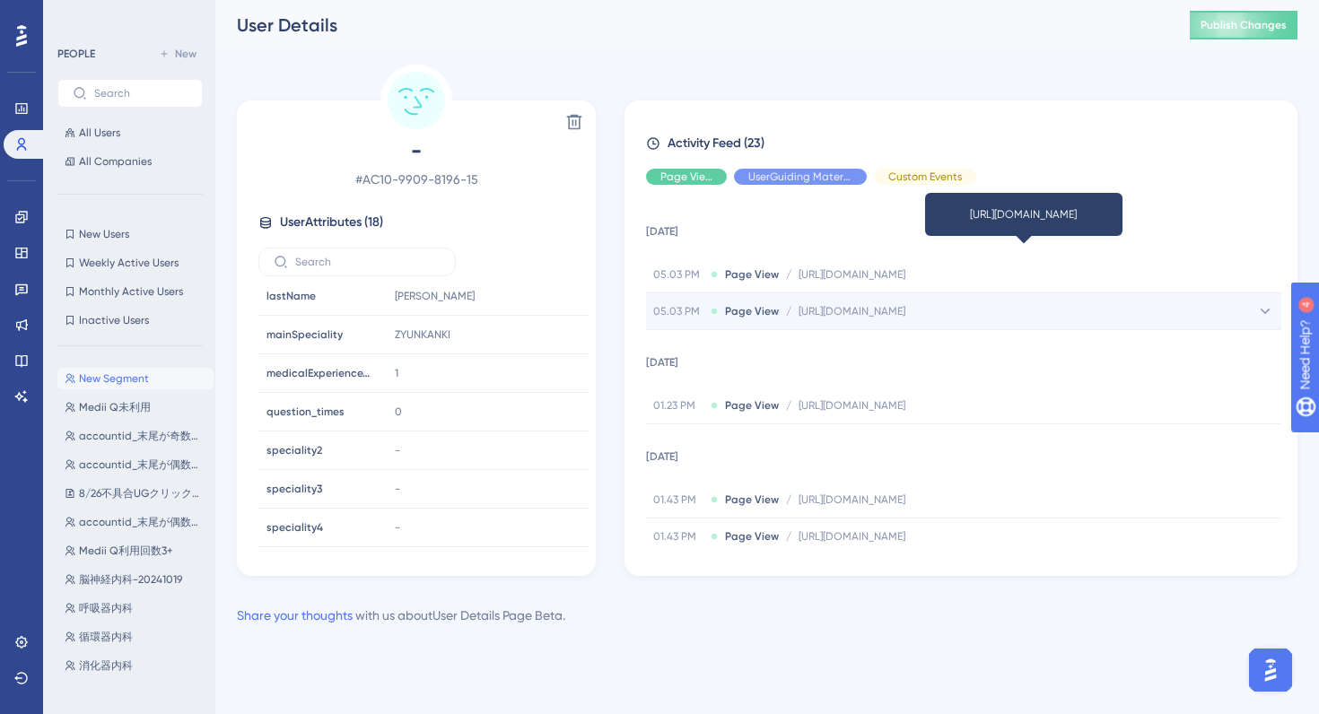
click at [825, 311] on span "https://e-consult.medii.jp/questionary?id=9929eec1-2437-4abc-bf0b-34995b0fdec1&…" at bounding box center [852, 311] width 107 height 14
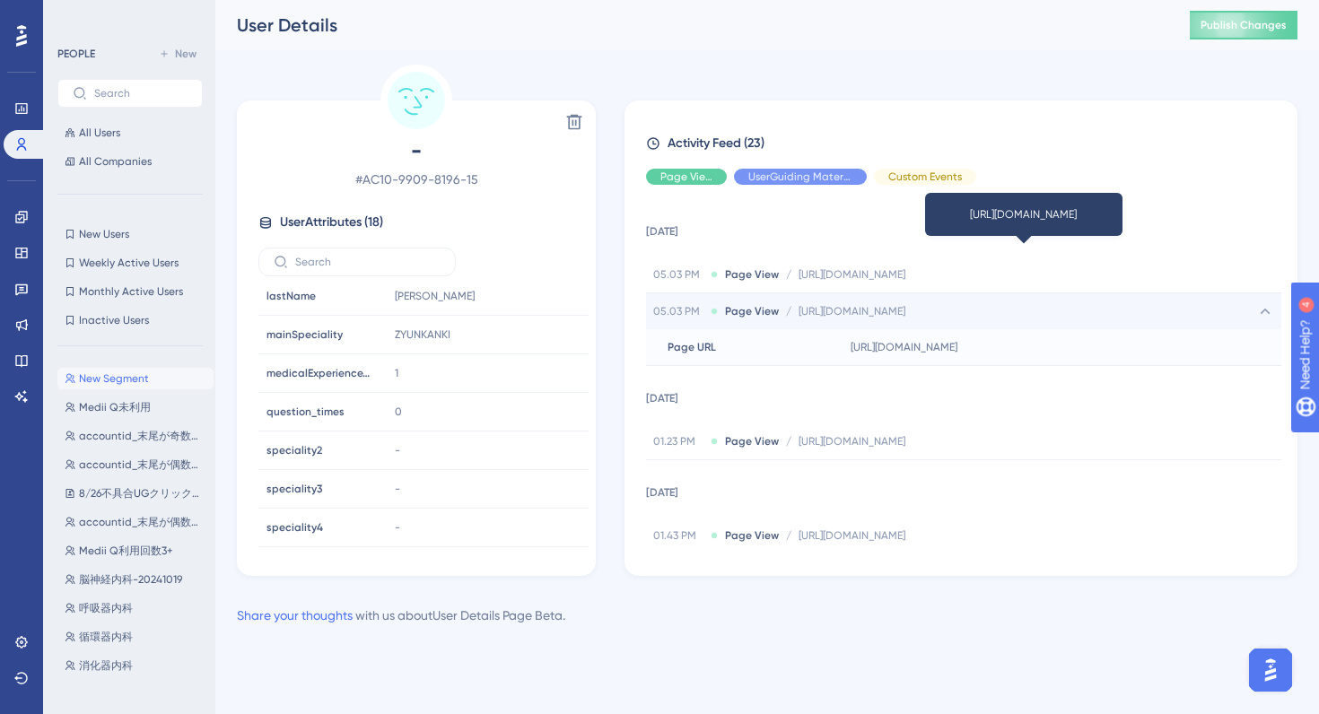
click at [825, 311] on span "https://e-consult.medii.jp/questionary?id=9929eec1-2437-4abc-bf0b-34995b0fdec1&…" at bounding box center [852, 311] width 107 height 14
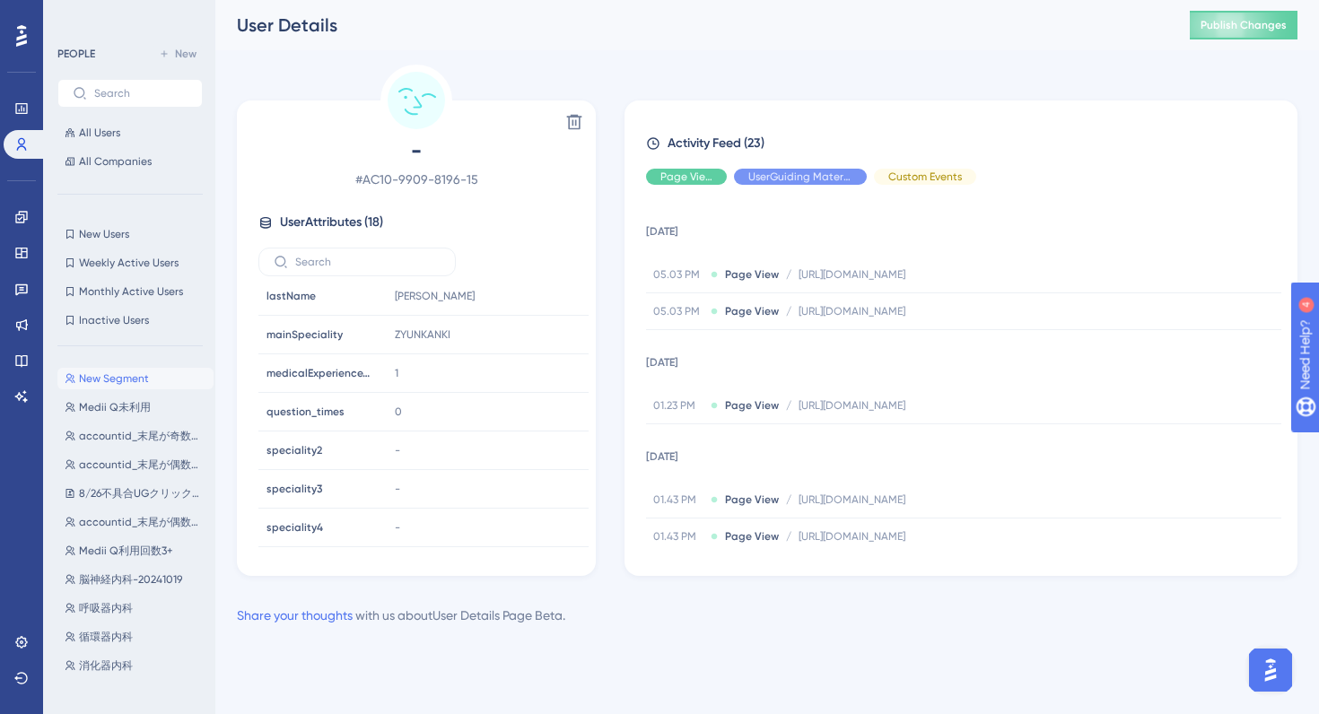
click at [425, 103] on circle at bounding box center [416, 100] width 57 height 57
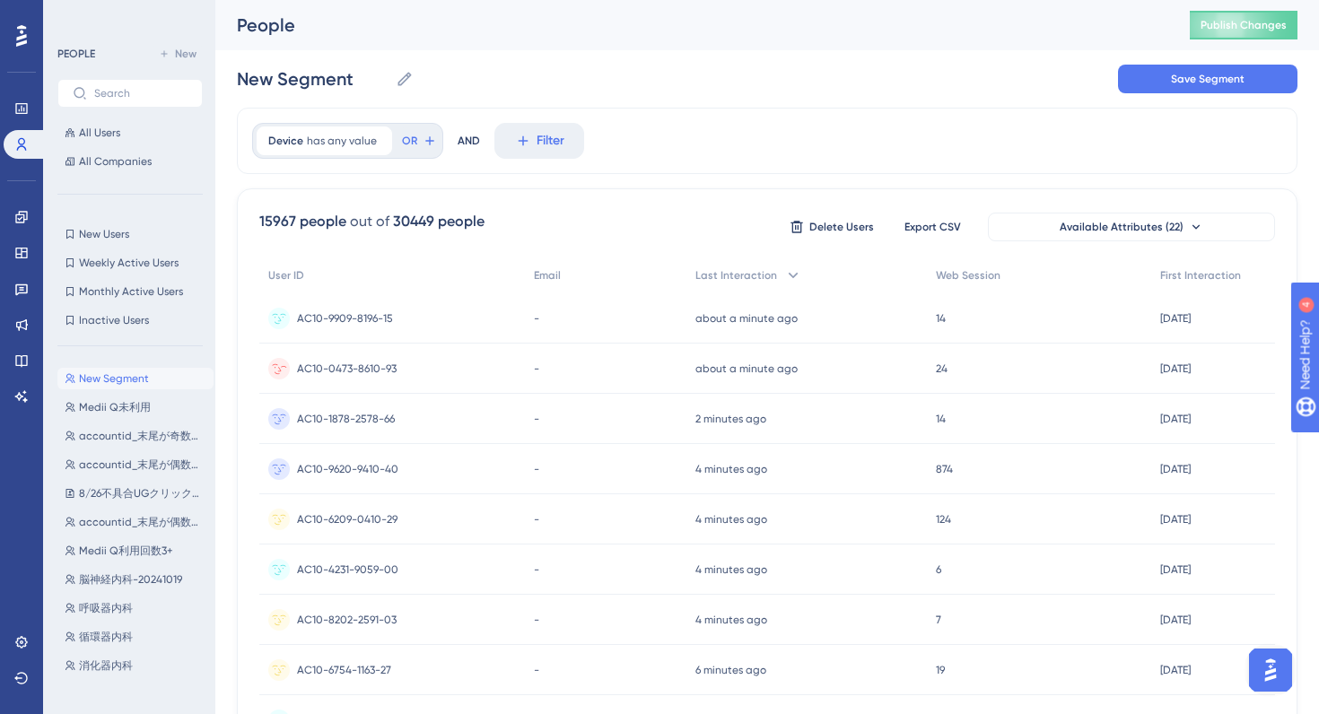
click at [326, 367] on span "AC10-0473-8610-93" at bounding box center [347, 369] width 100 height 14
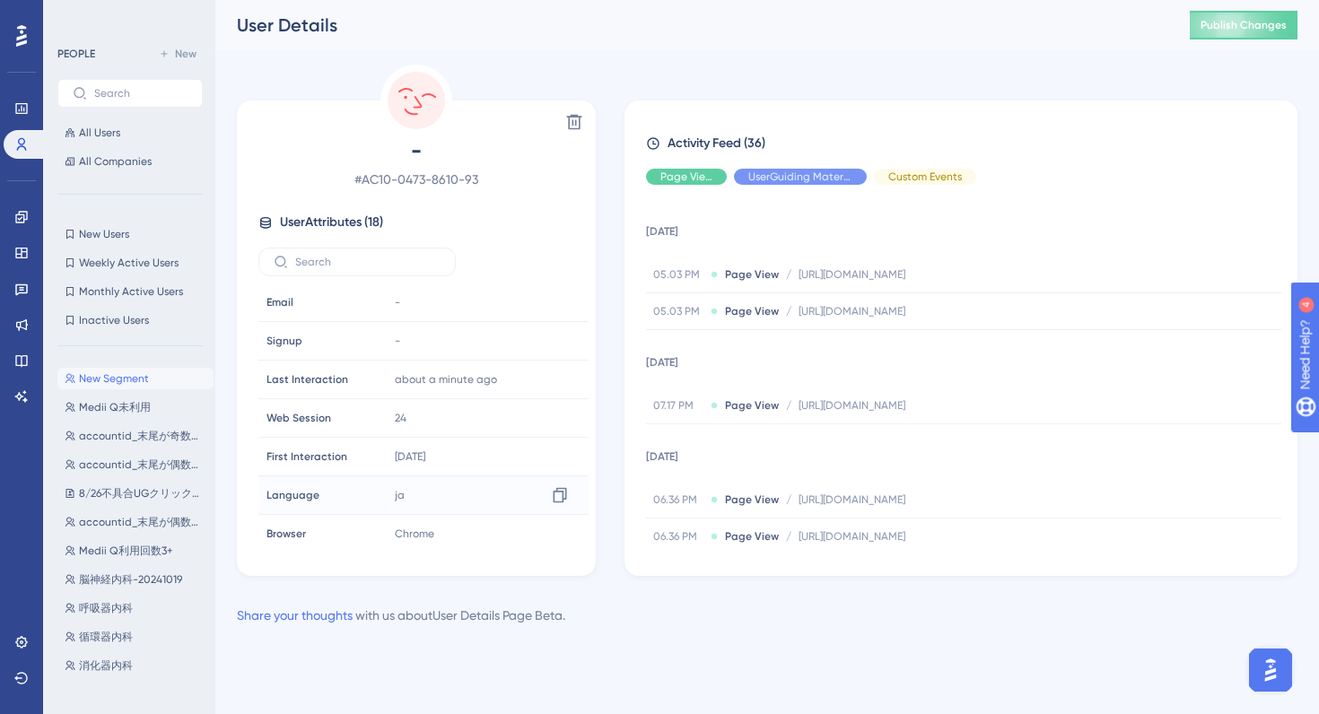
click at [429, 501] on div "ja Copy ja" at bounding box center [485, 495] width 194 height 36
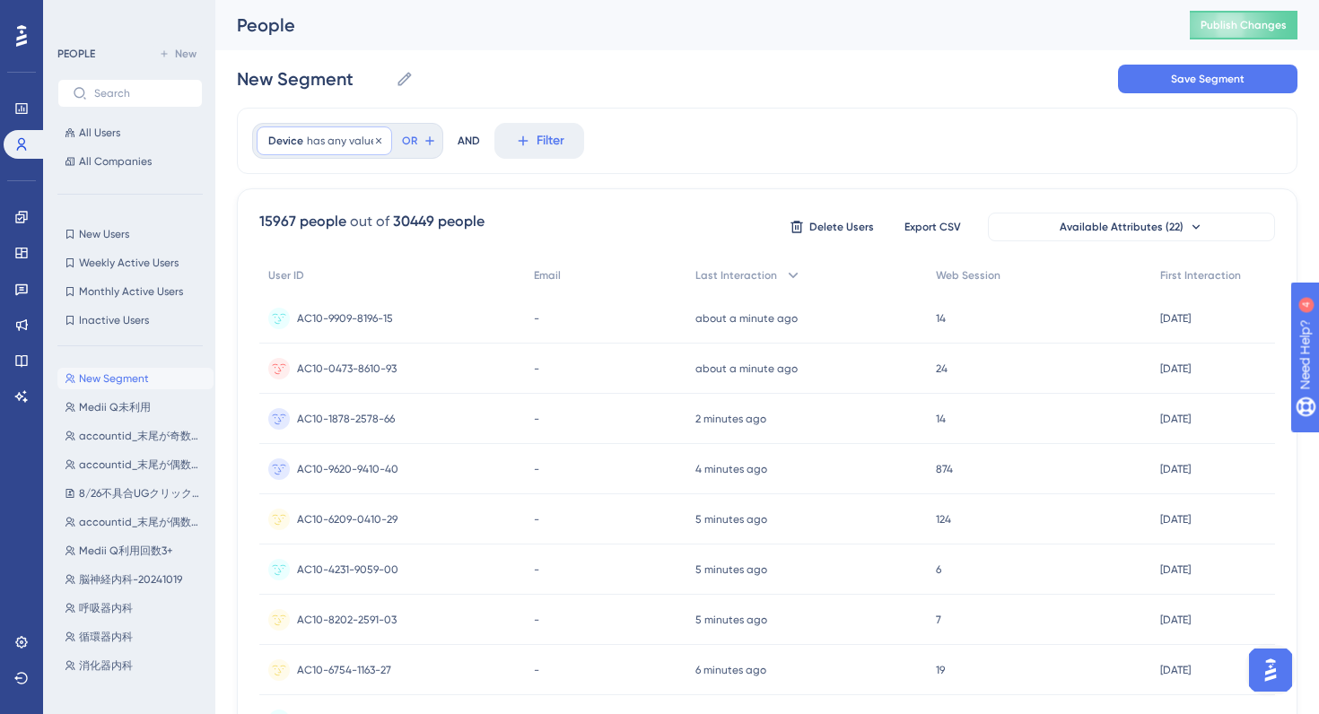
click at [345, 145] on span "has any value" at bounding box center [342, 141] width 70 height 14
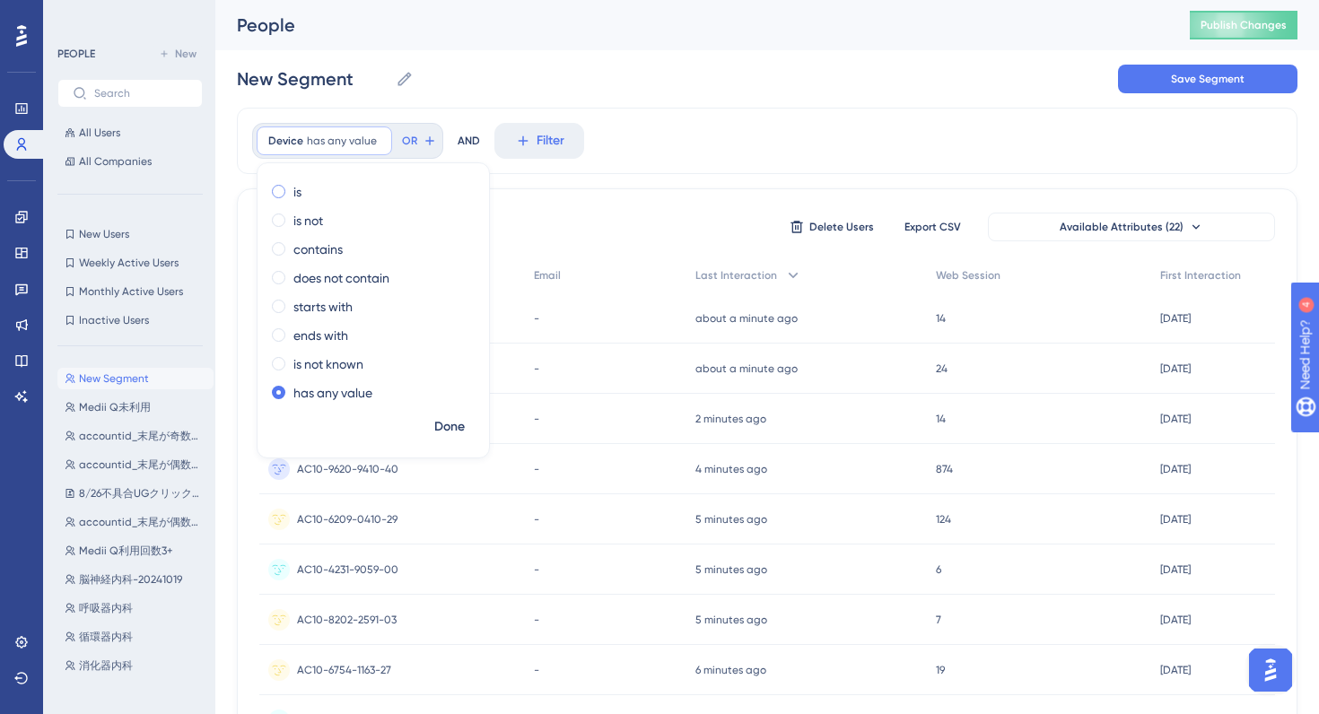
click at [290, 187] on div "is" at bounding box center [370, 192] width 196 height 22
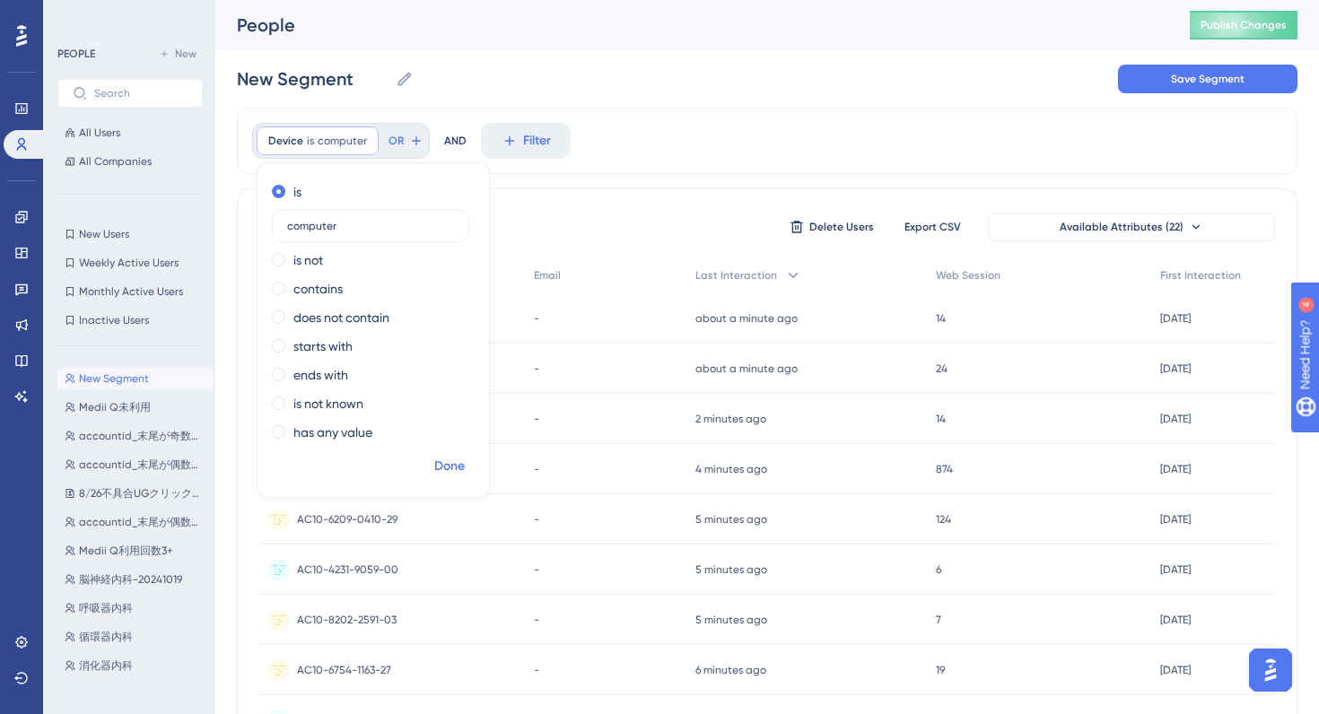
type input "computer"
click at [449, 465] on span "Done" at bounding box center [449, 467] width 31 height 22
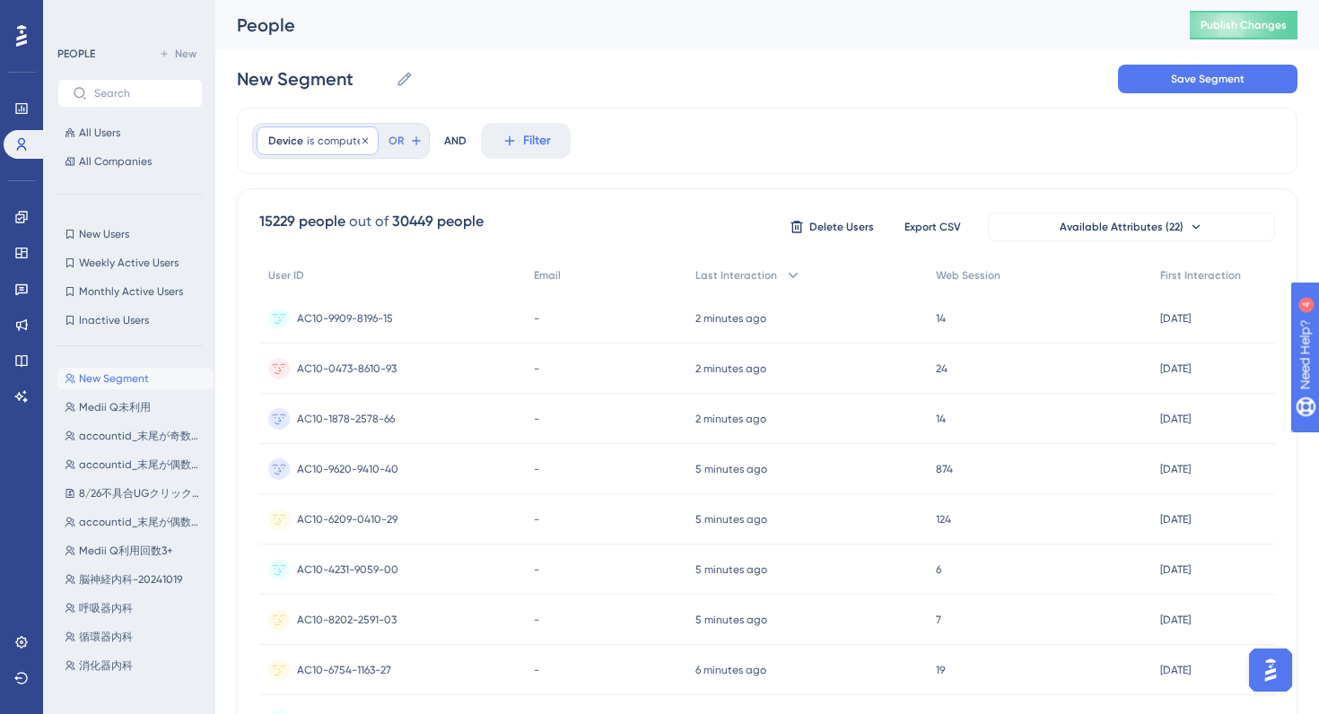
click at [327, 137] on span "computer" at bounding box center [342, 141] width 49 height 14
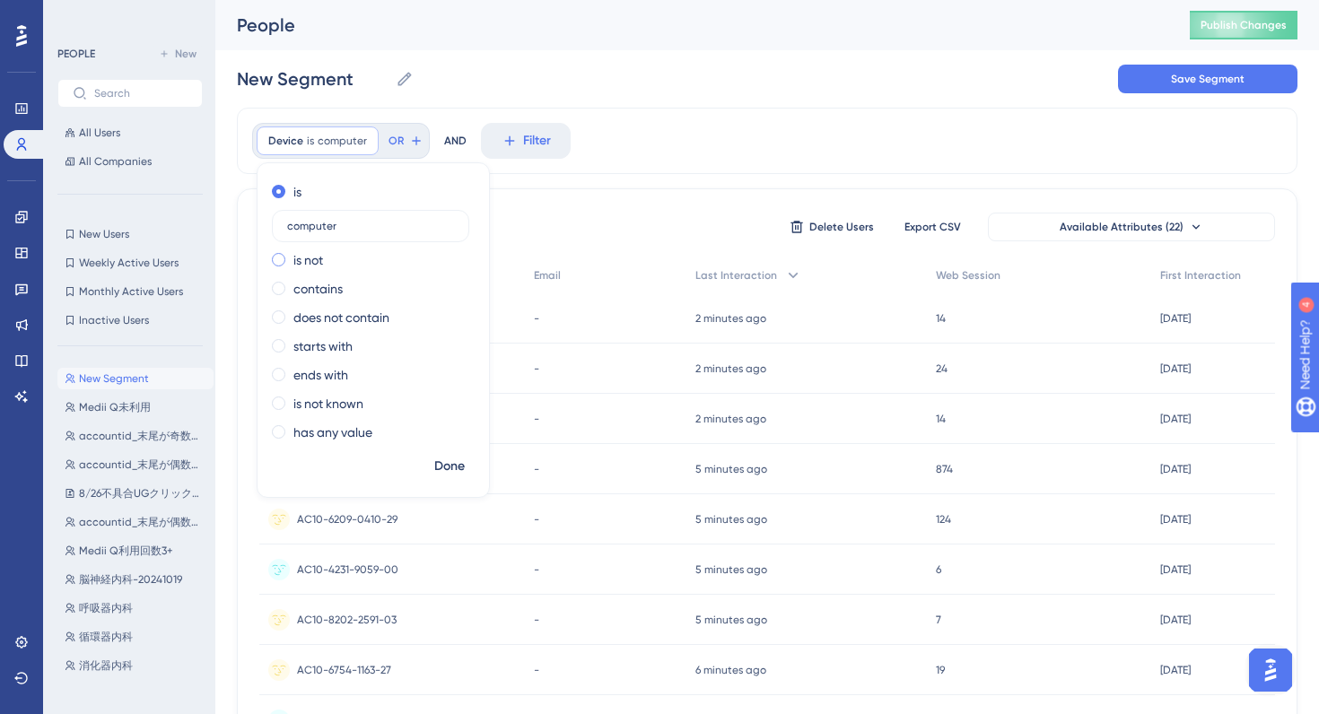
click at [295, 259] on label "is not" at bounding box center [308, 260] width 30 height 22
click at [451, 473] on span "Done" at bounding box center [449, 467] width 31 height 22
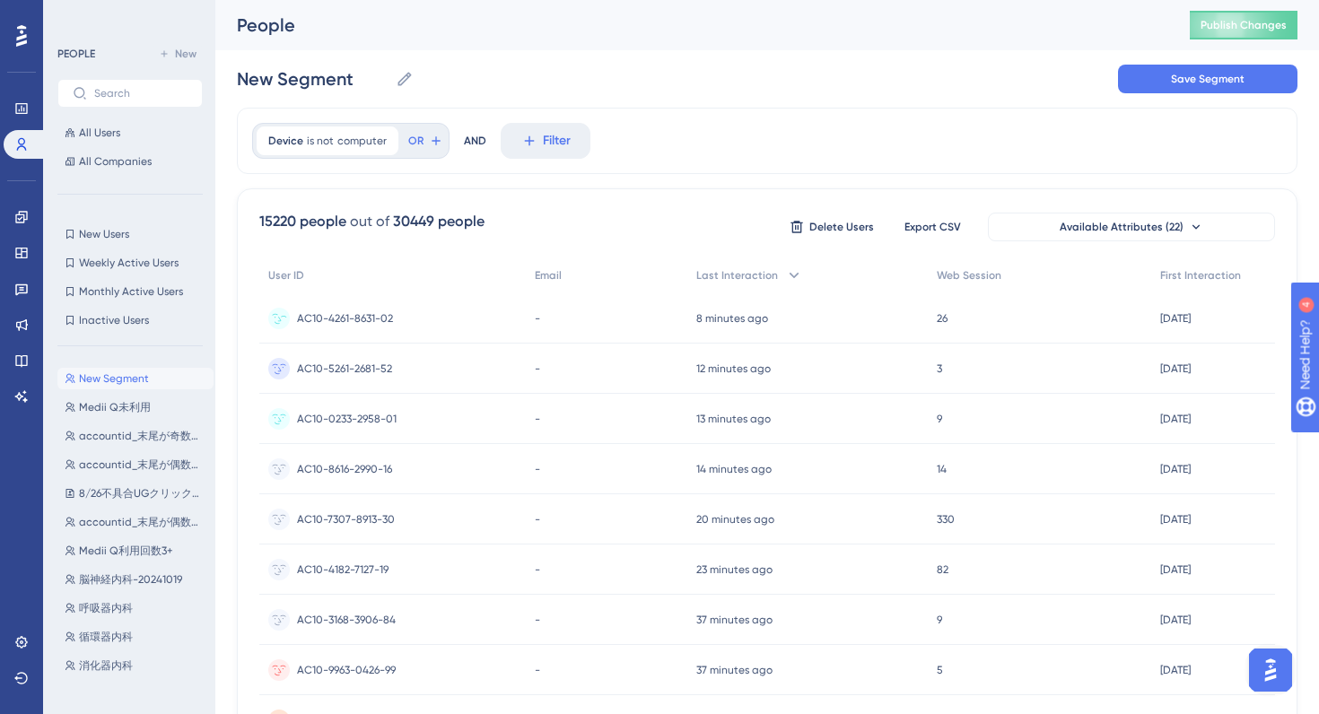
click at [360, 321] on span "AC10-4261-8631-02" at bounding box center [345, 318] width 96 height 14
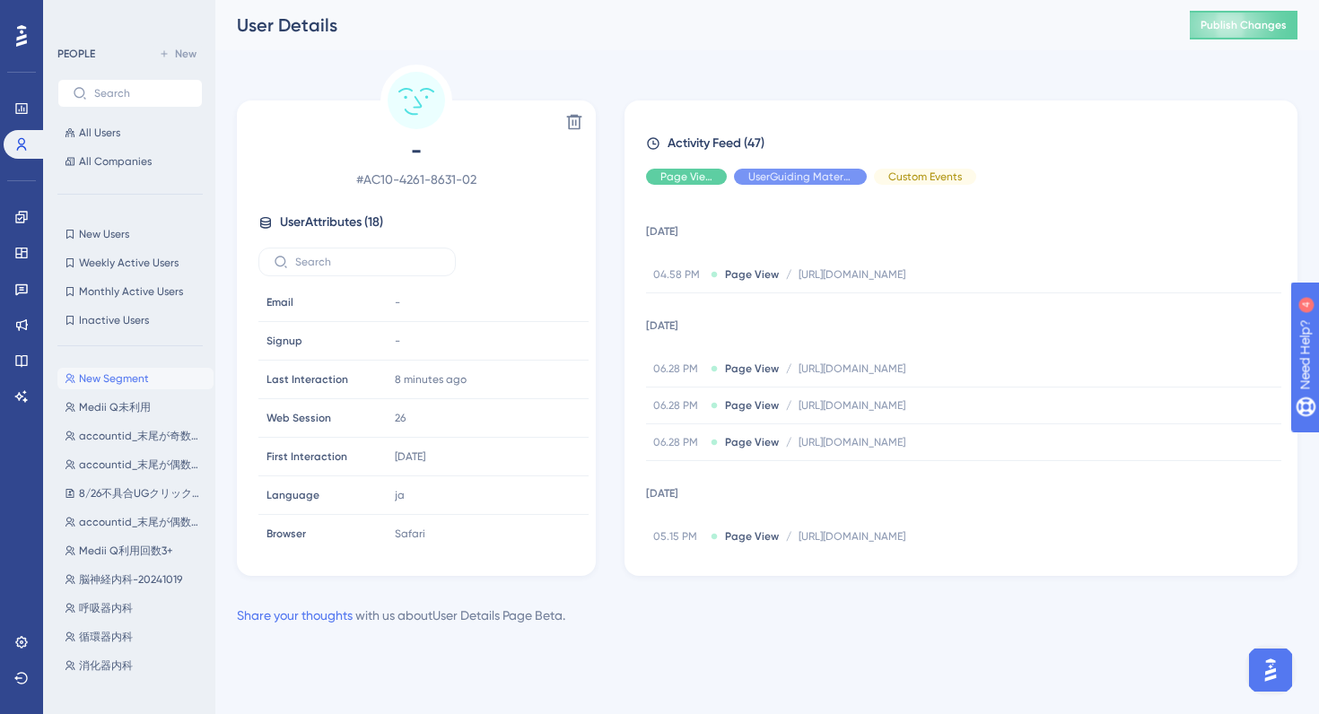
click at [293, 57] on div "Performance Users Engagement Widgets Feedback Product Updates Knowledge Base AI…" at bounding box center [767, 327] width 1104 height 655
click at [321, 265] on input "text" at bounding box center [367, 262] width 145 height 13
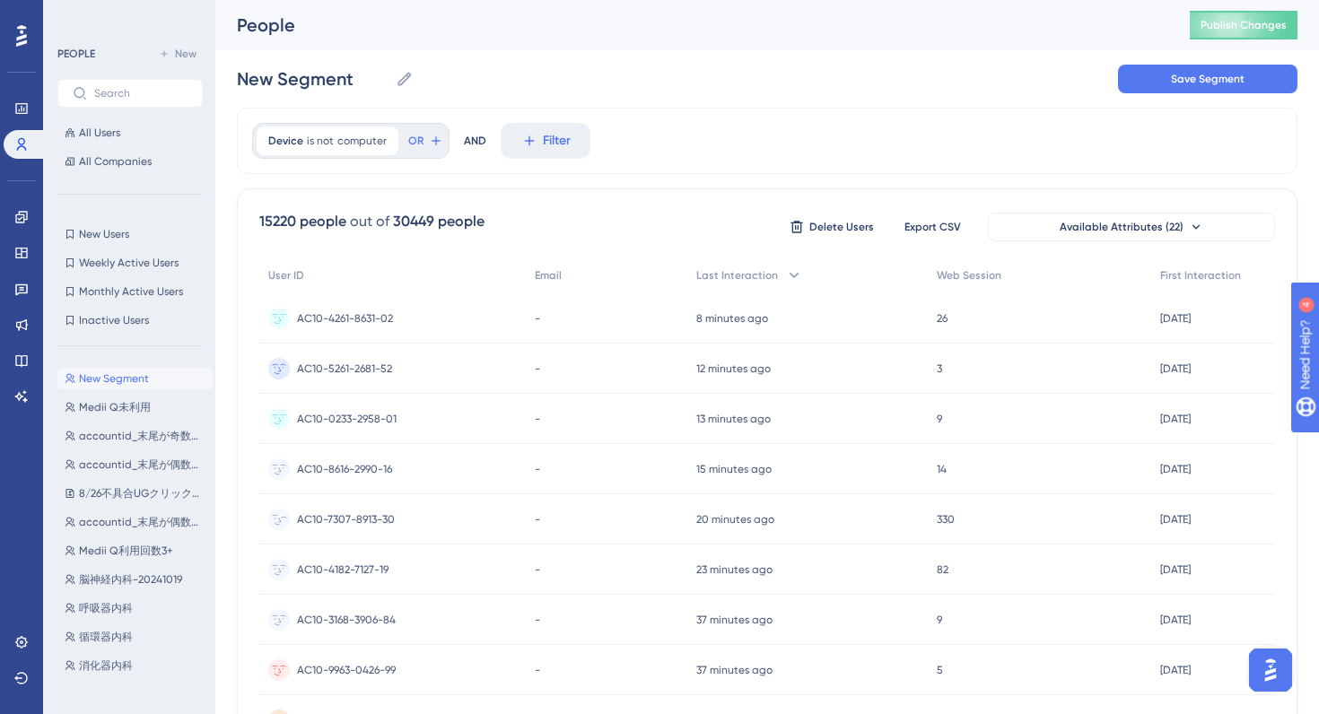
scroll to position [729, 0]
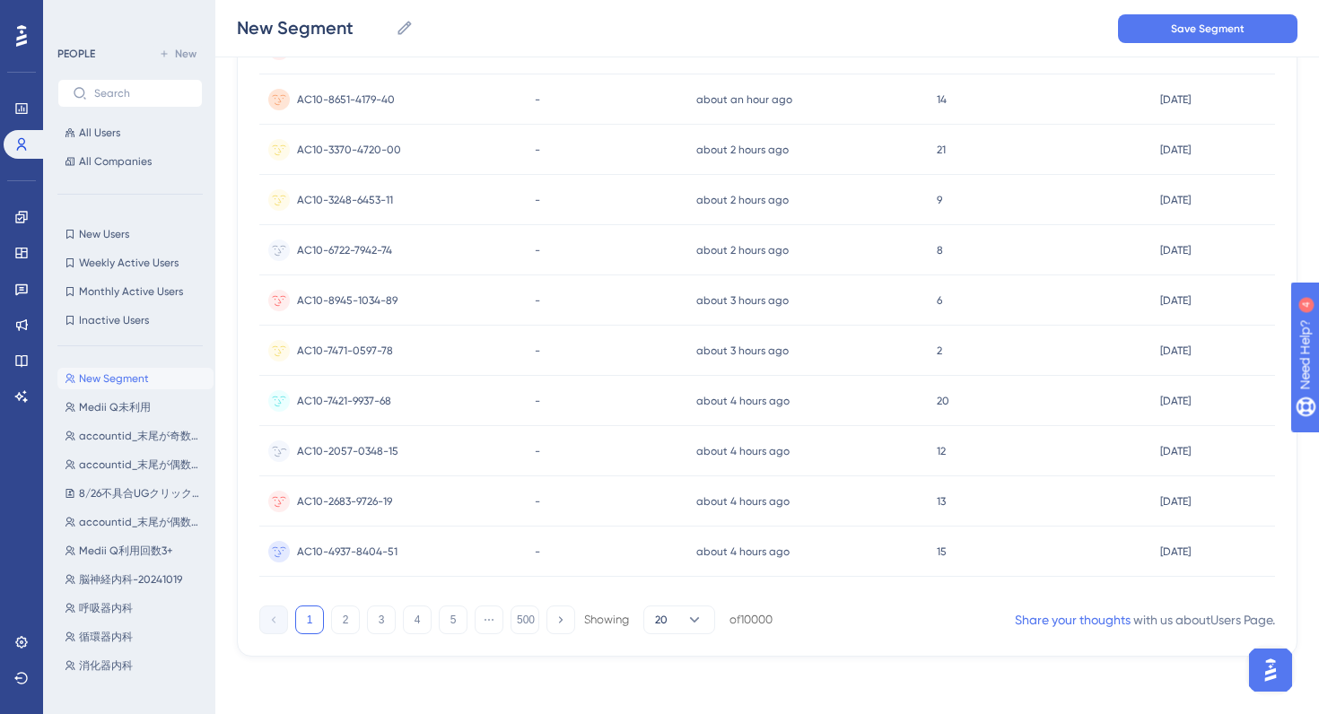
click at [374, 448] on span "AC10-2057-0348-15" at bounding box center [347, 451] width 101 height 14
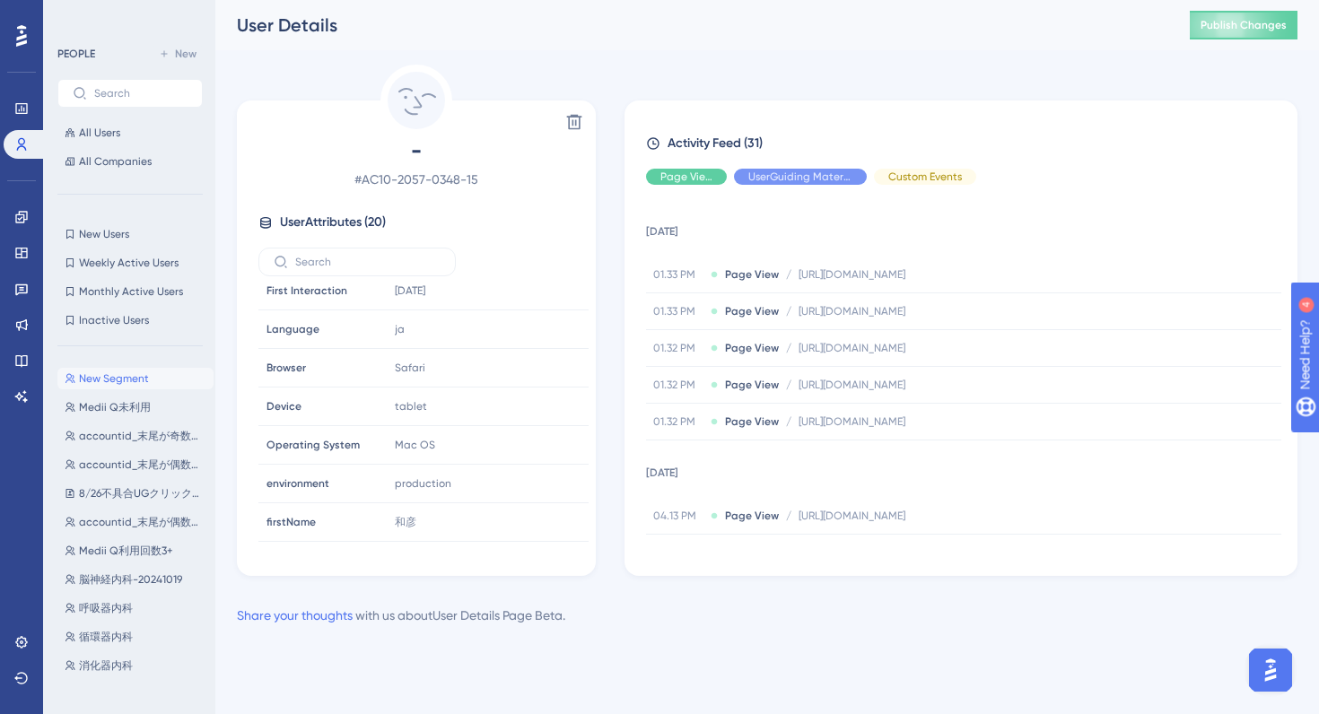
scroll to position [179, 0]
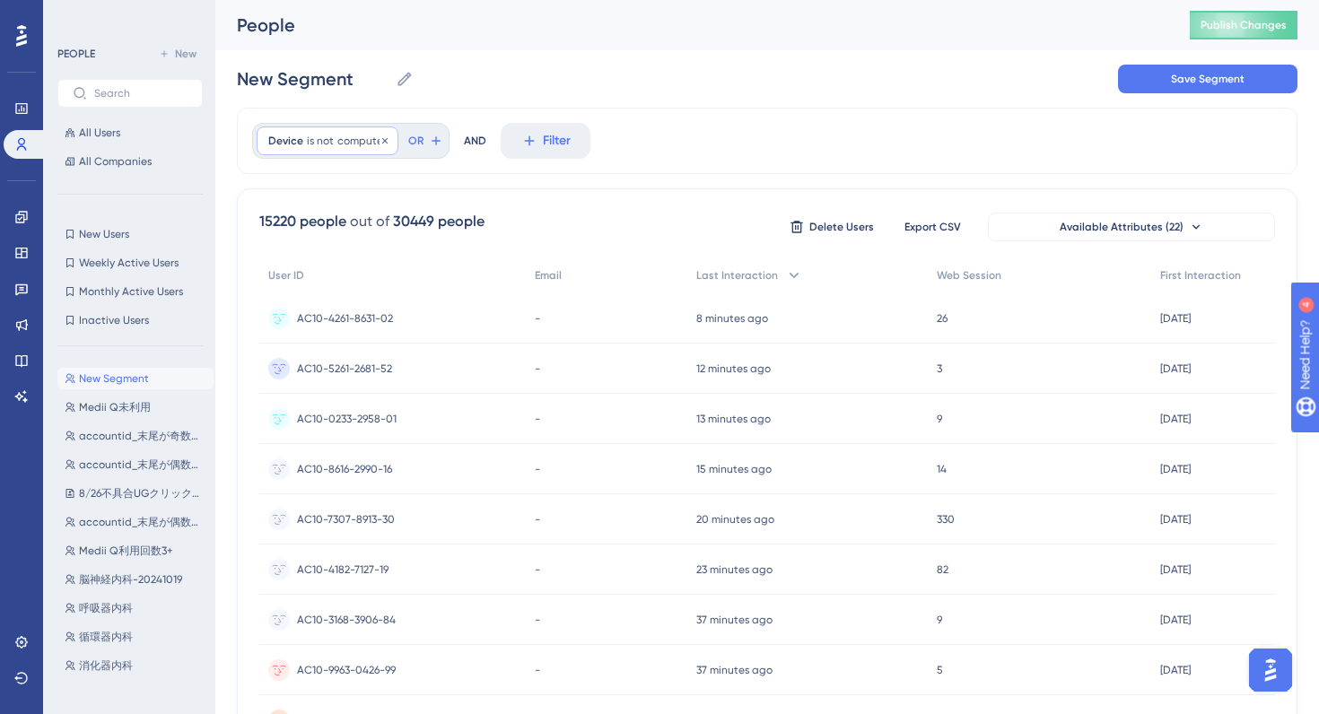
click at [355, 136] on span "computer" at bounding box center [361, 141] width 49 height 14
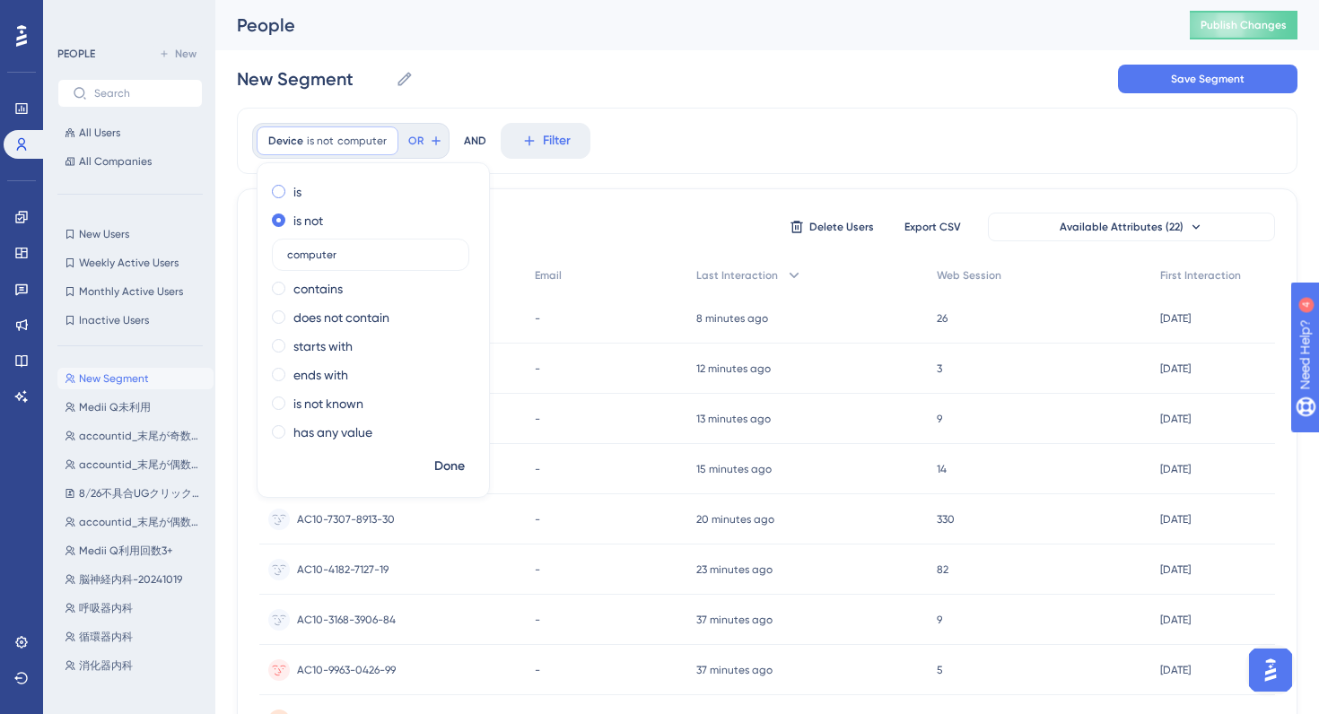
click at [301, 184] on label "is" at bounding box center [297, 192] width 8 height 22
drag, startPoint x: 356, startPoint y: 227, endPoint x: 219, endPoint y: 226, distance: 137.3
click at [219, 226] on div "Performance Users Engagement Widgets Feedback Product Updates Knowledge Base AI…" at bounding box center [767, 703] width 1104 height 1407
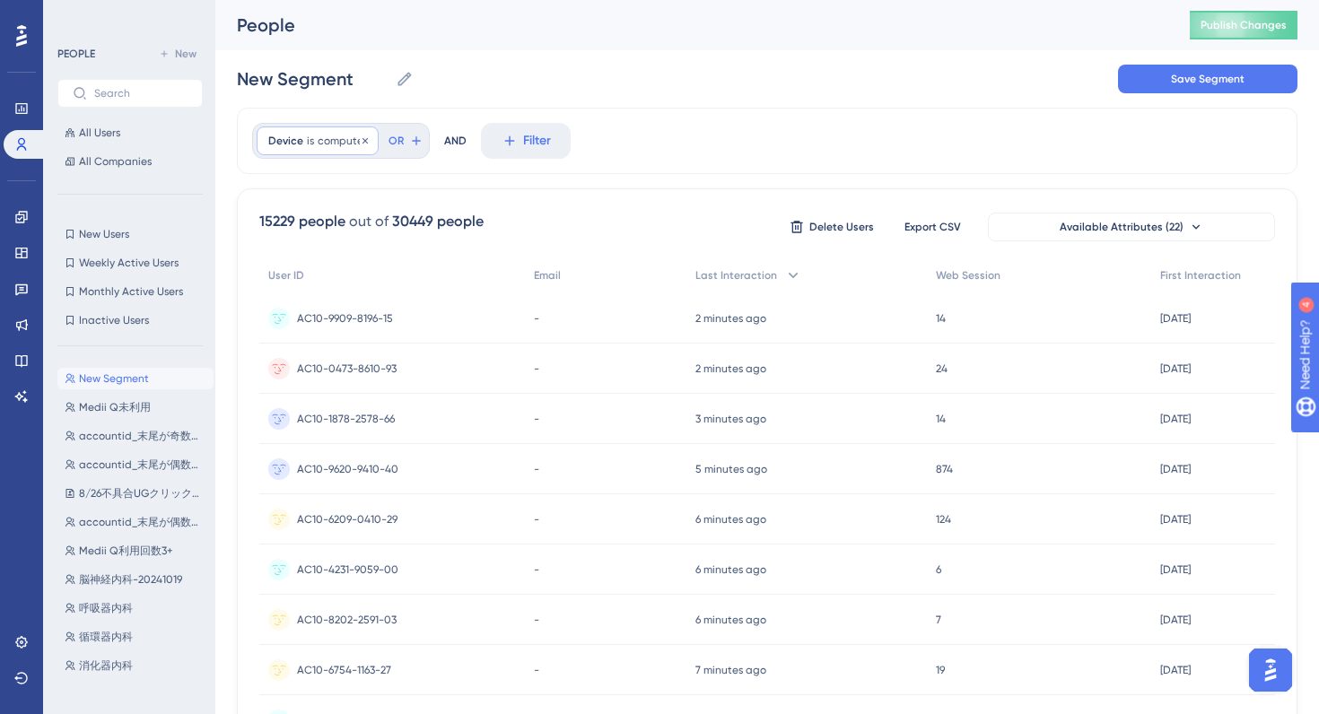
click at [350, 146] on span "computer" at bounding box center [342, 141] width 49 height 14
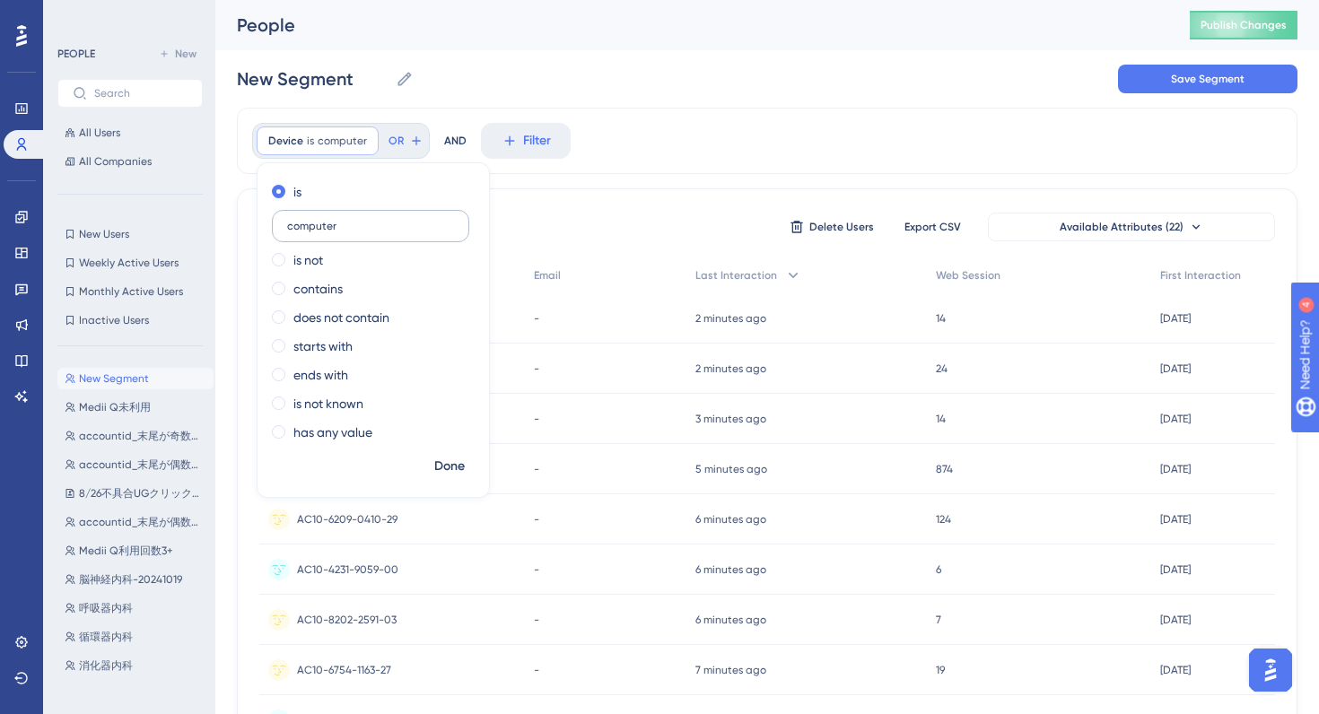
drag, startPoint x: 355, startPoint y: 225, endPoint x: 297, endPoint y: 225, distance: 58.3
click at [297, 225] on input "computer" at bounding box center [370, 226] width 167 height 13
type input "c"
type input "tablet"
click at [460, 464] on span "Done" at bounding box center [449, 467] width 31 height 22
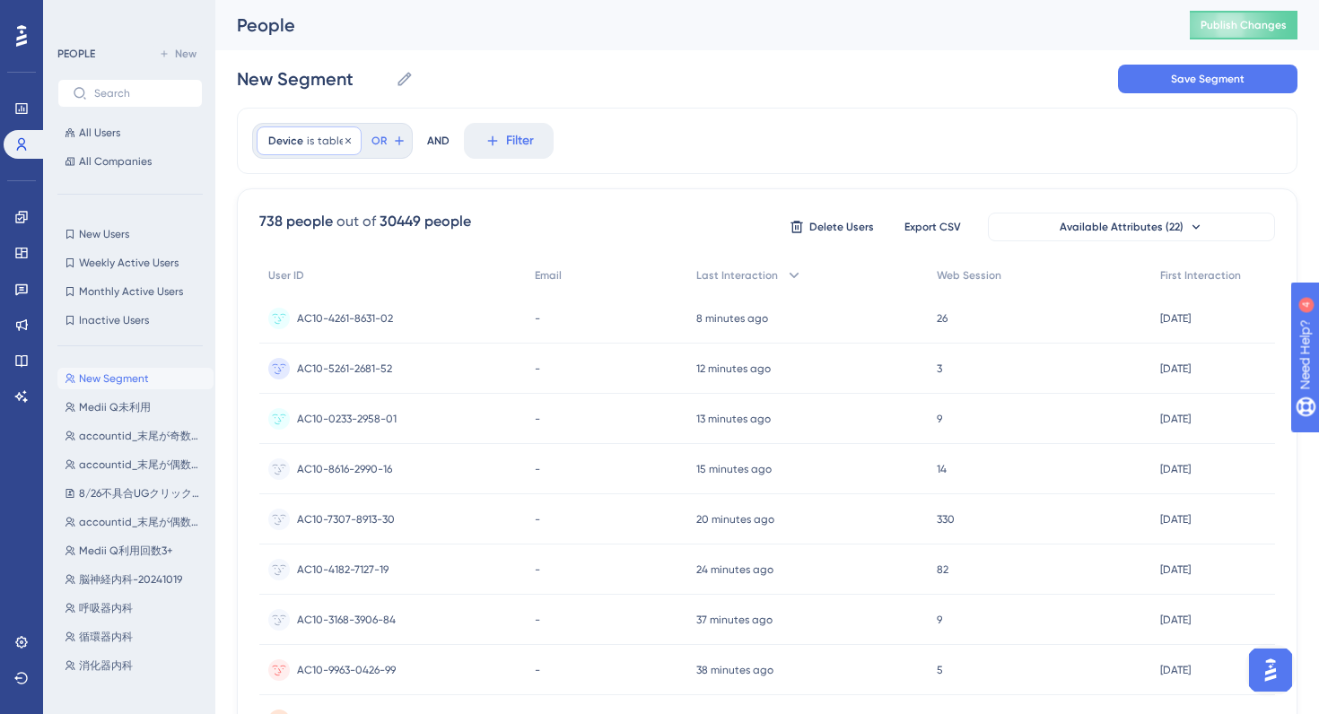
click at [323, 141] on span "tablet" at bounding box center [334, 141] width 32 height 14
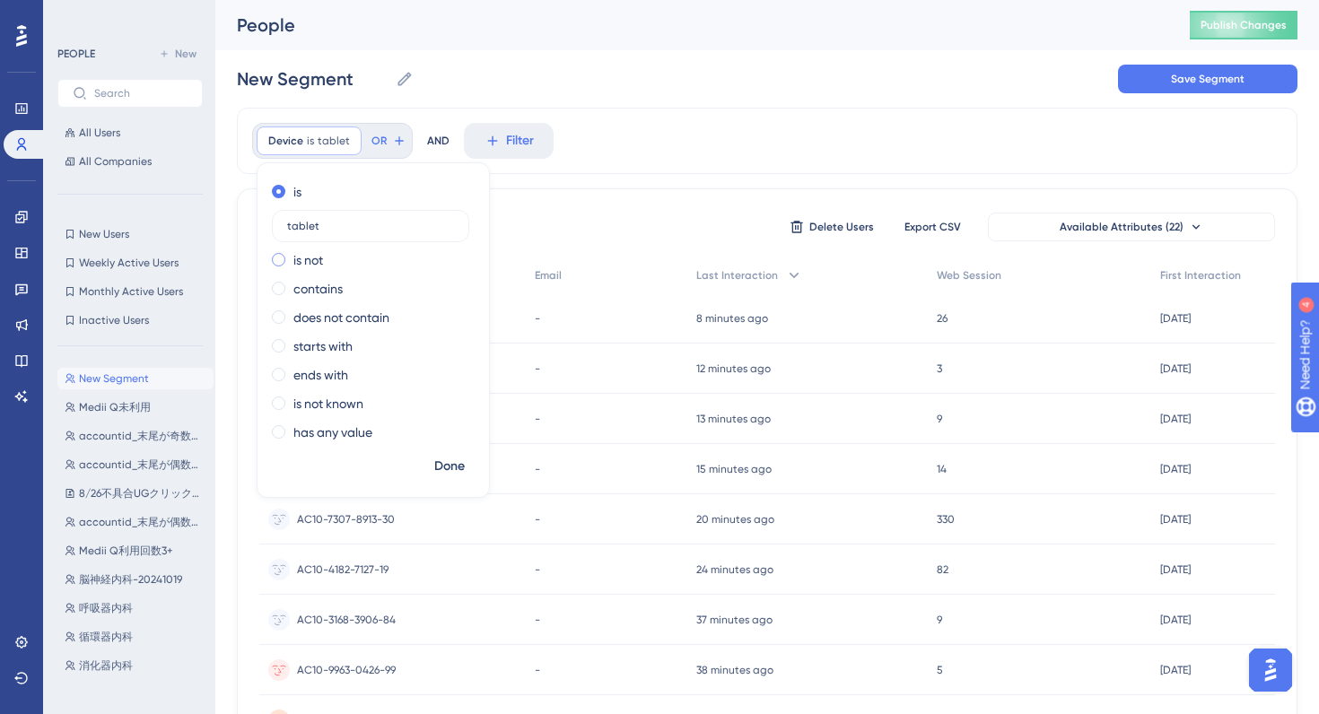
click at [324, 264] on div "is not" at bounding box center [370, 260] width 196 height 22
drag, startPoint x: 339, startPoint y: 258, endPoint x: 271, endPoint y: 257, distance: 68.2
click at [271, 257] on div "is is not tablet contains does not contain starts with ends with is not known h…" at bounding box center [373, 314] width 231 height 273
type input "computer"
click at [449, 469] on span "Done" at bounding box center [449, 467] width 31 height 22
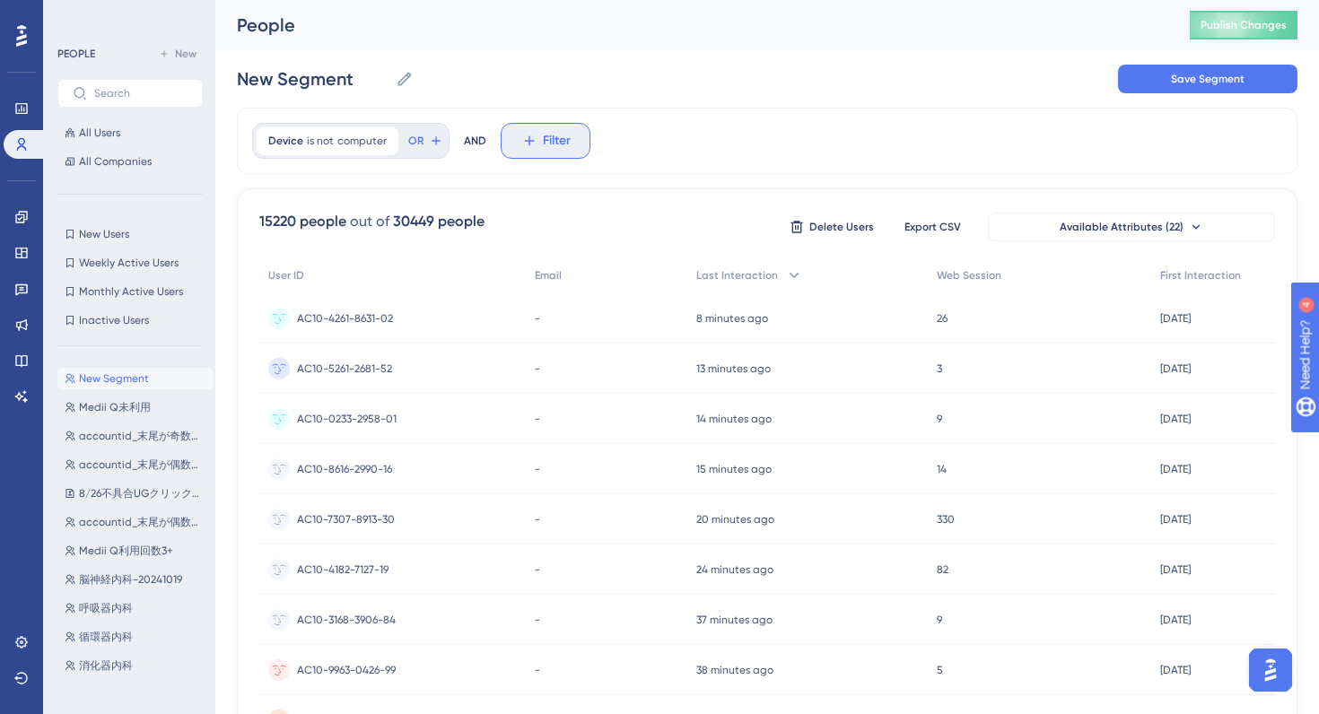
click at [554, 145] on span "Filter" at bounding box center [557, 141] width 28 height 22
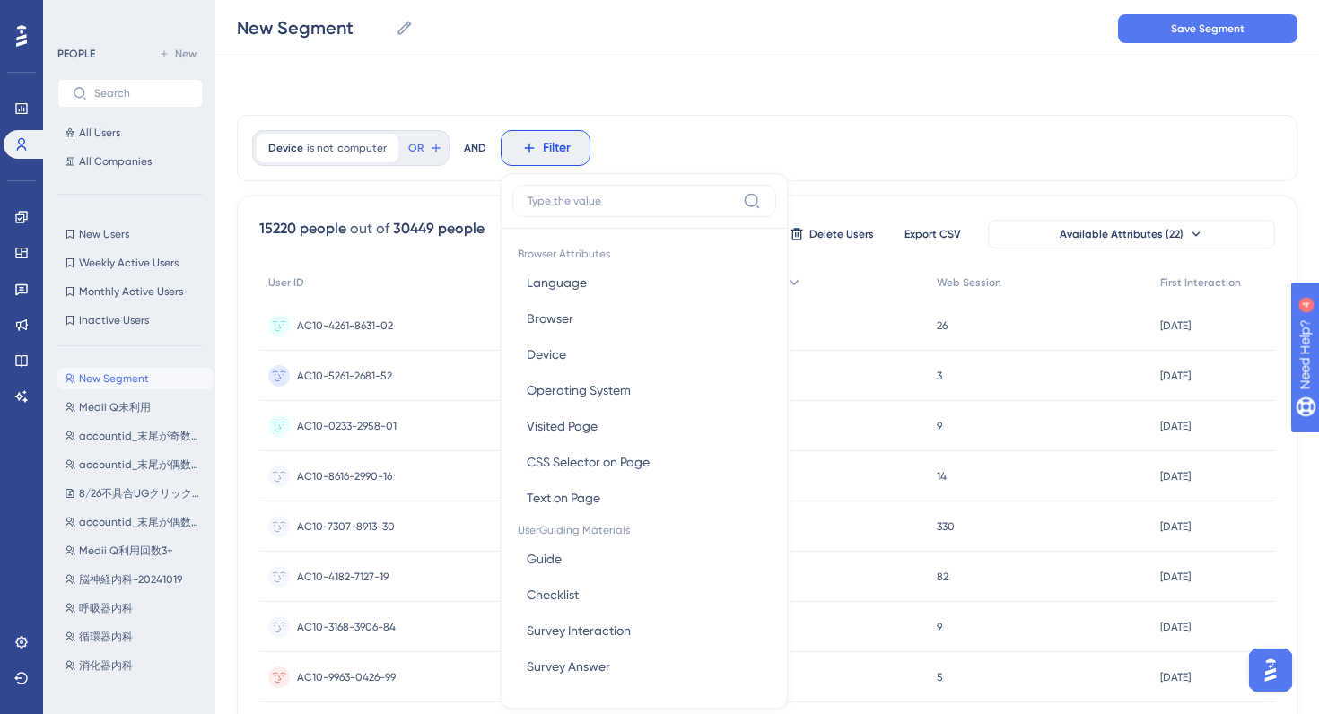
scroll to position [72, 0]
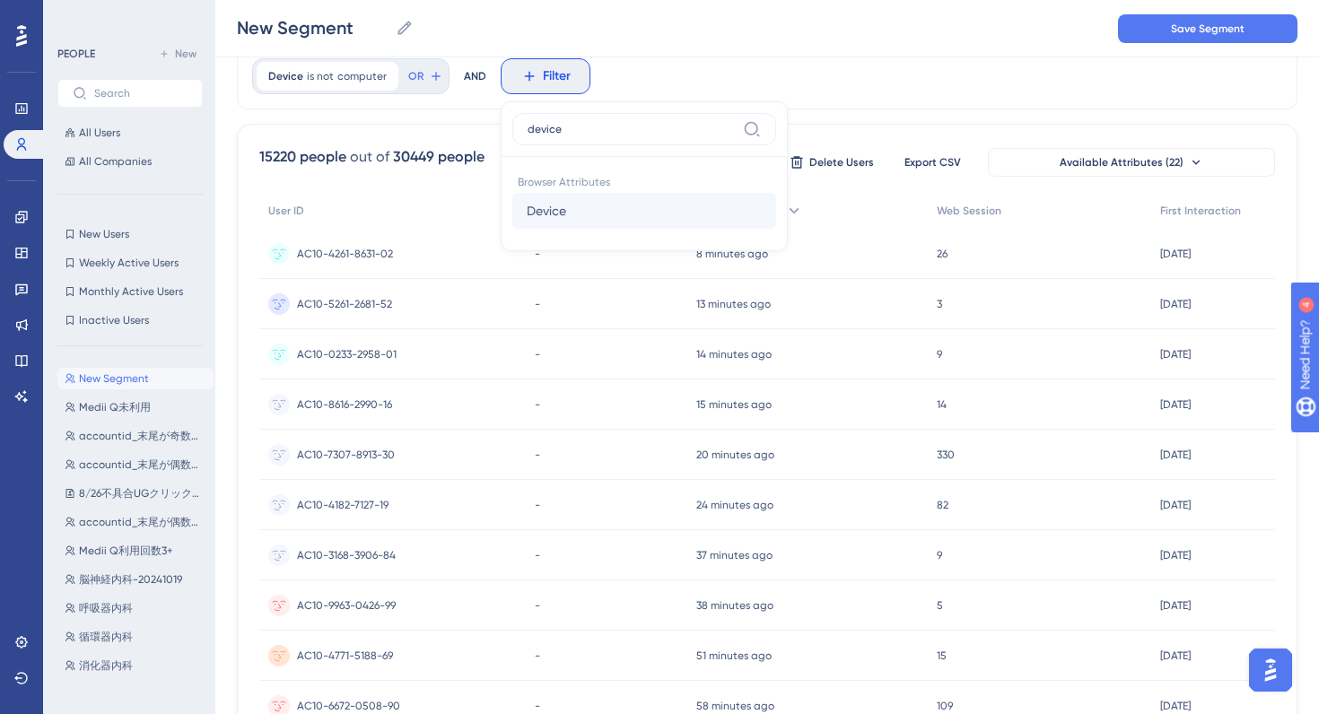
type input "device"
click at [554, 209] on span "Device" at bounding box center [546, 211] width 39 height 22
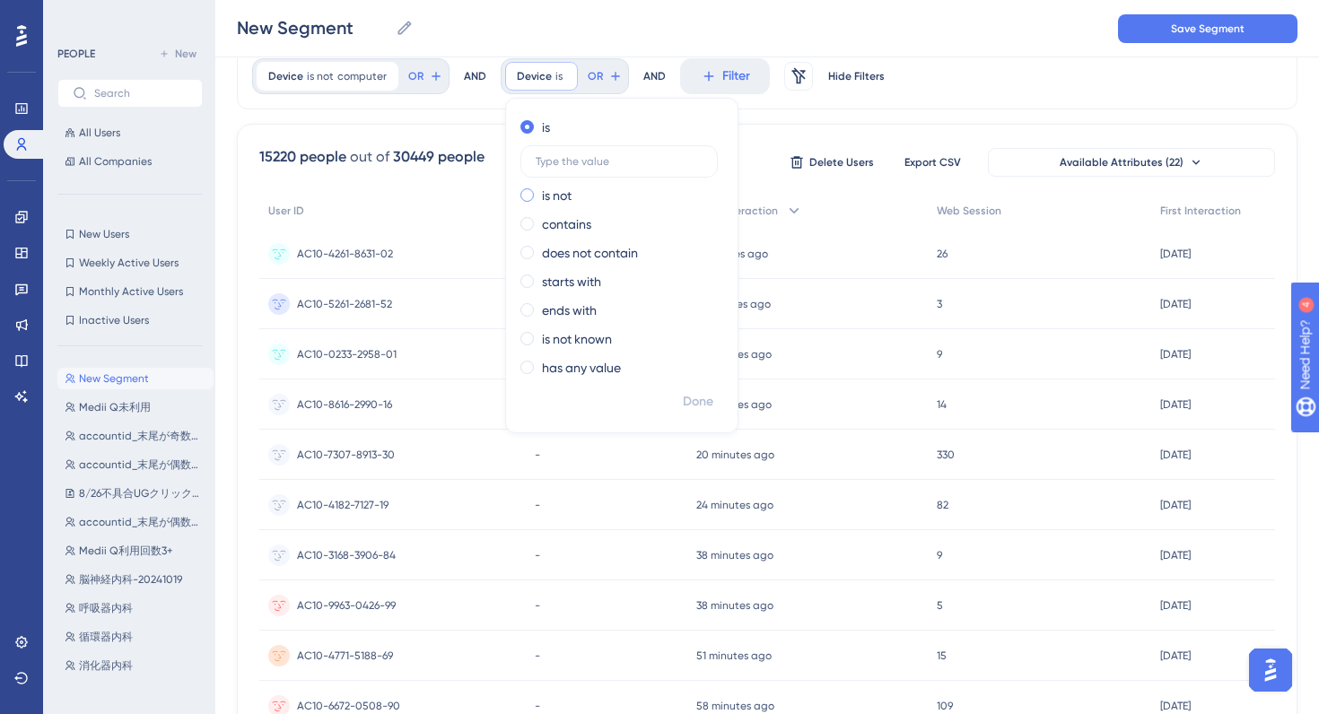
click at [542, 194] on label "is not" at bounding box center [557, 196] width 30 height 22
click at [582, 200] on label at bounding box center [618, 190] width 197 height 32
click at [582, 196] on input "text" at bounding box center [619, 190] width 167 height 13
type input "tablet"
click at [700, 393] on span "Done" at bounding box center [698, 402] width 31 height 22
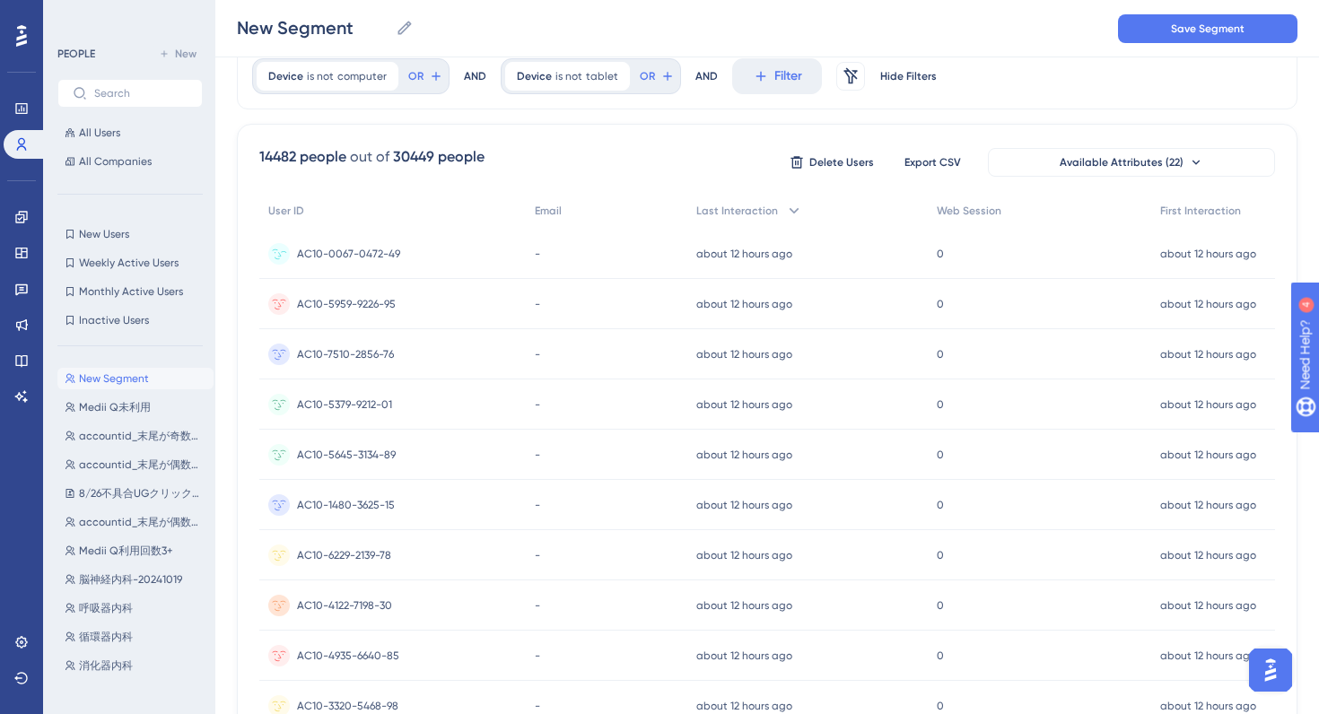
click at [363, 248] on span "AC10-0067-0472-49" at bounding box center [348, 254] width 103 height 14
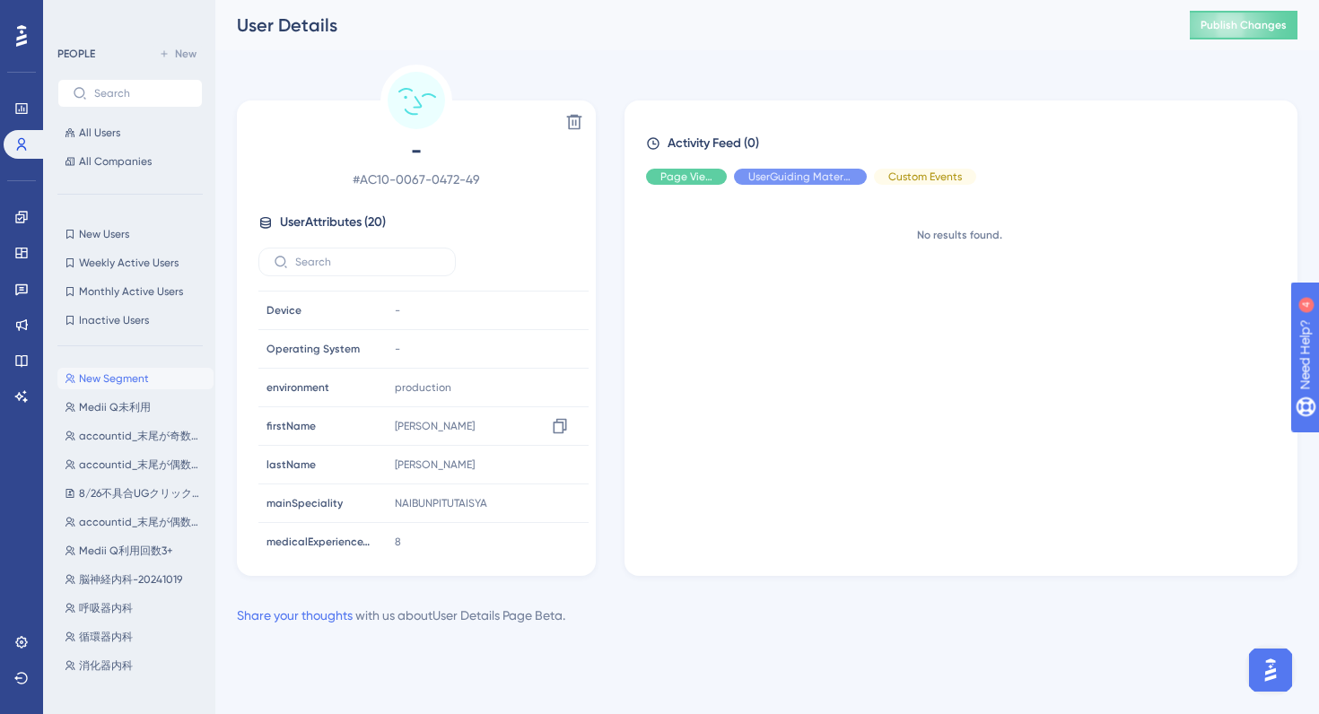
scroll to position [264, 0]
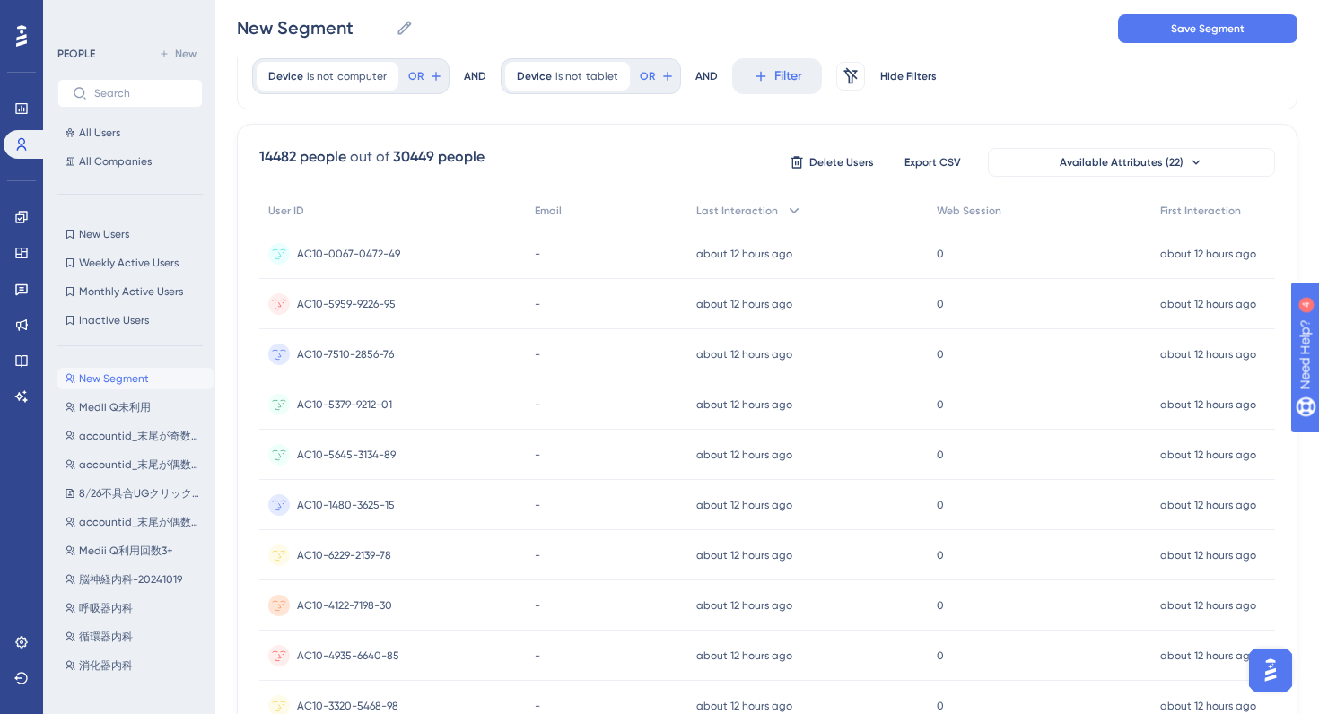
scroll to position [729, 0]
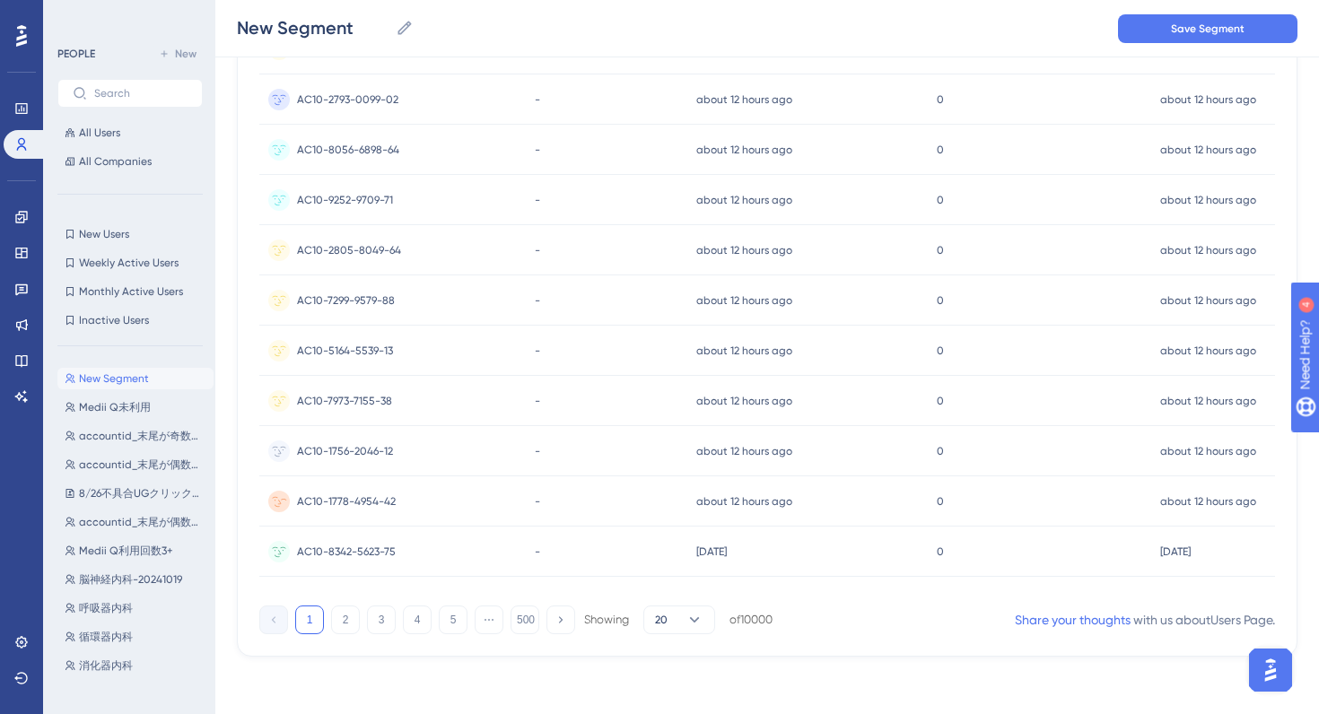
click at [367, 502] on span "AC10-1778-4954-42" at bounding box center [346, 501] width 99 height 14
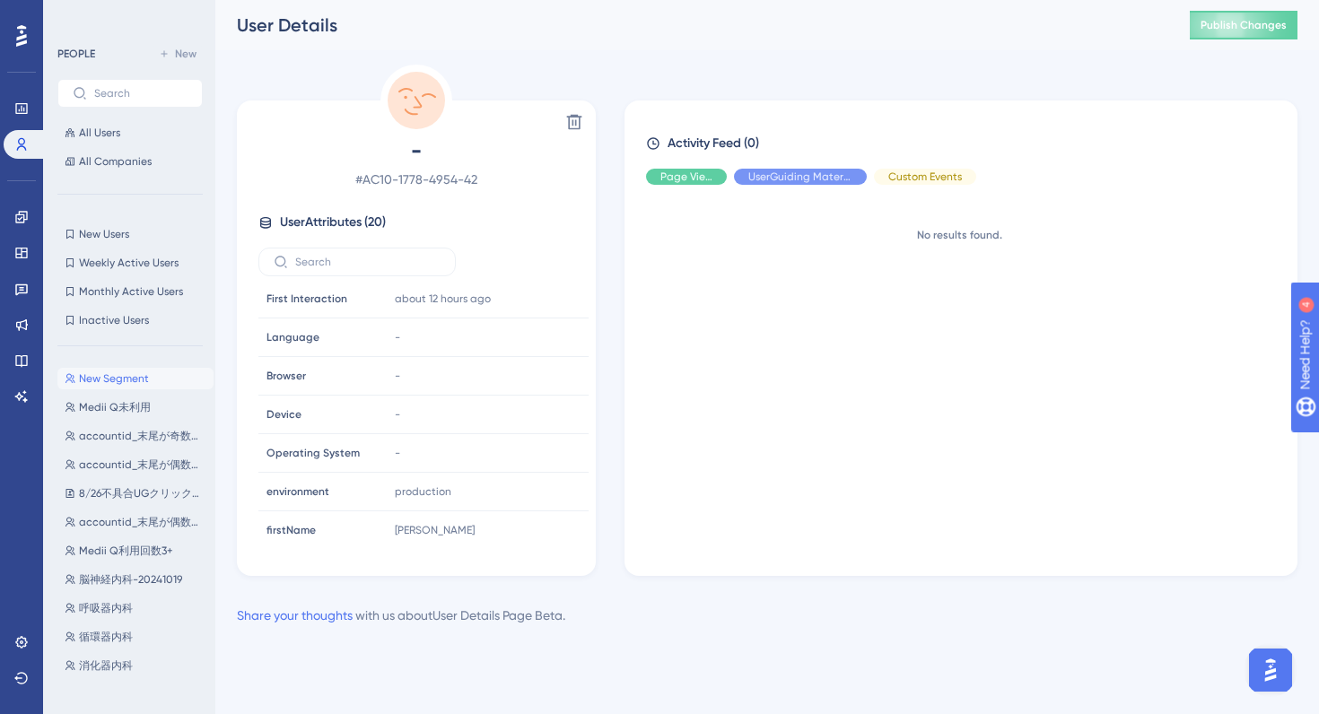
scroll to position [262, 0]
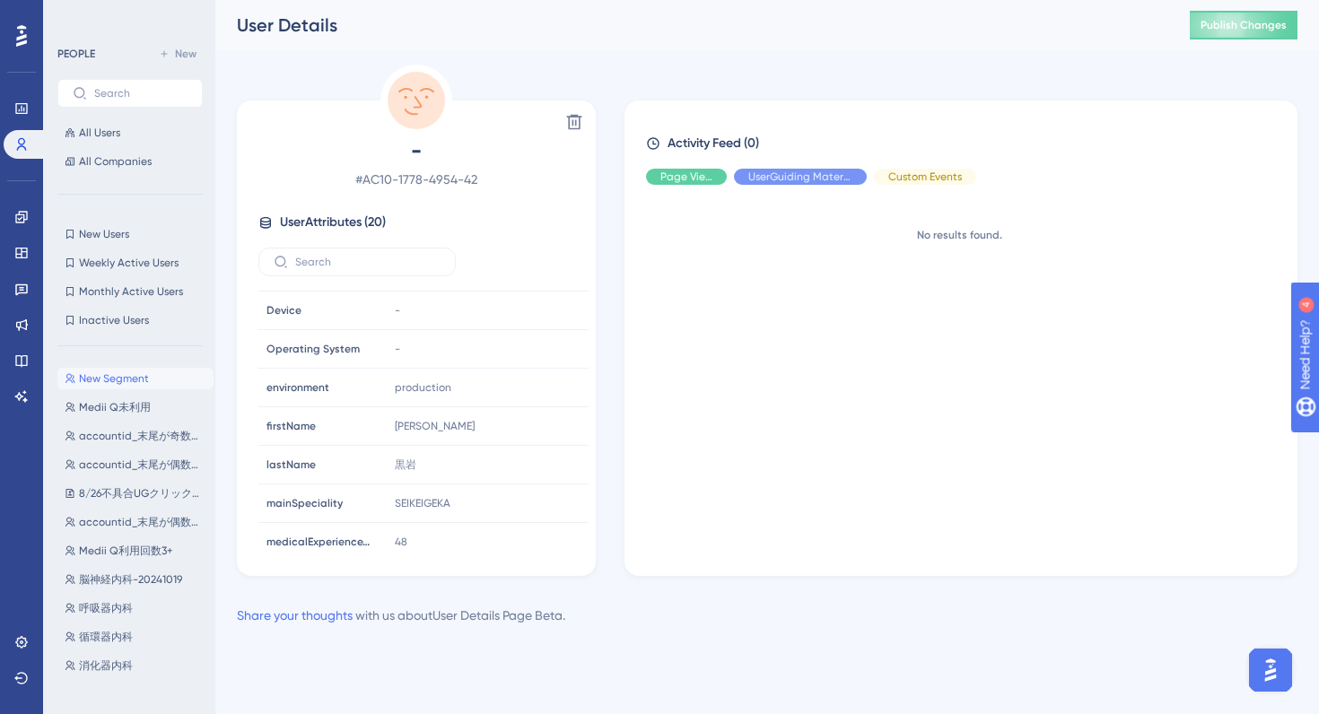
click at [615, 263] on div "Delete - # AC10-1778-4954-42 User Attributes ( 20 ) Email Email - Signup Signup…" at bounding box center [767, 320] width 1061 height 511
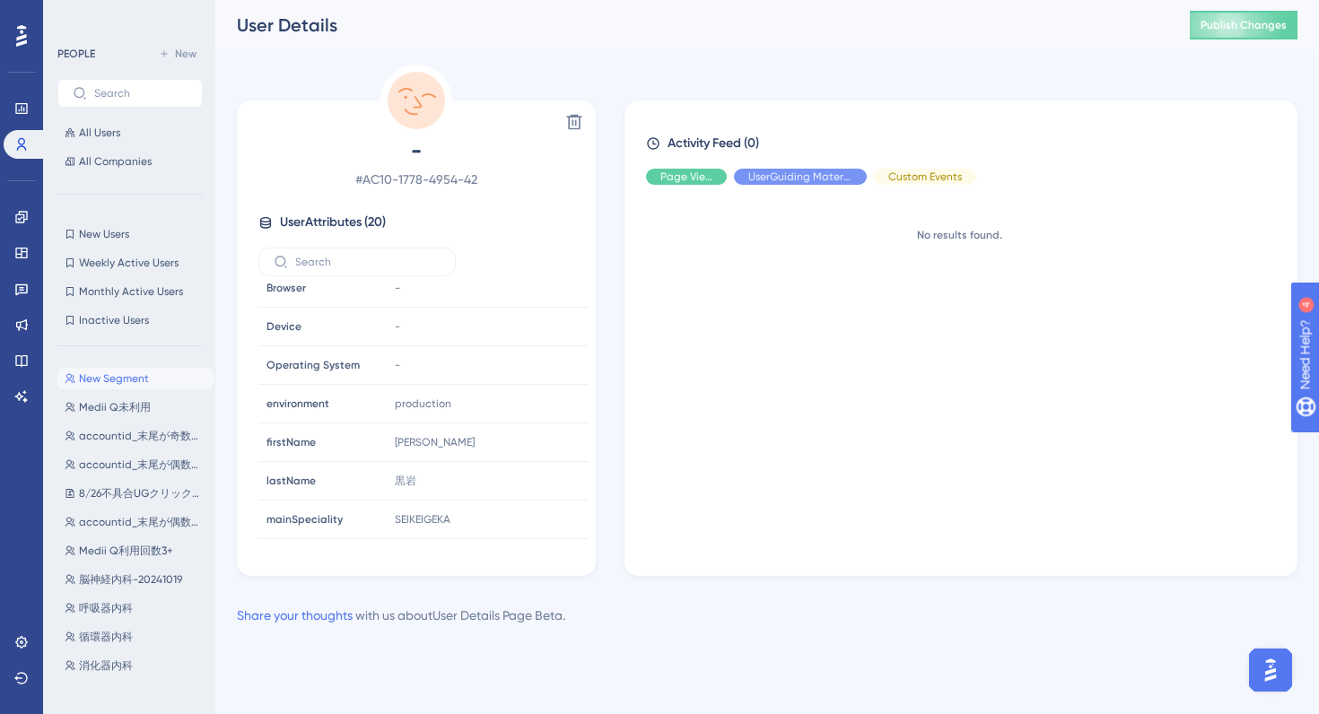
scroll to position [0, 0]
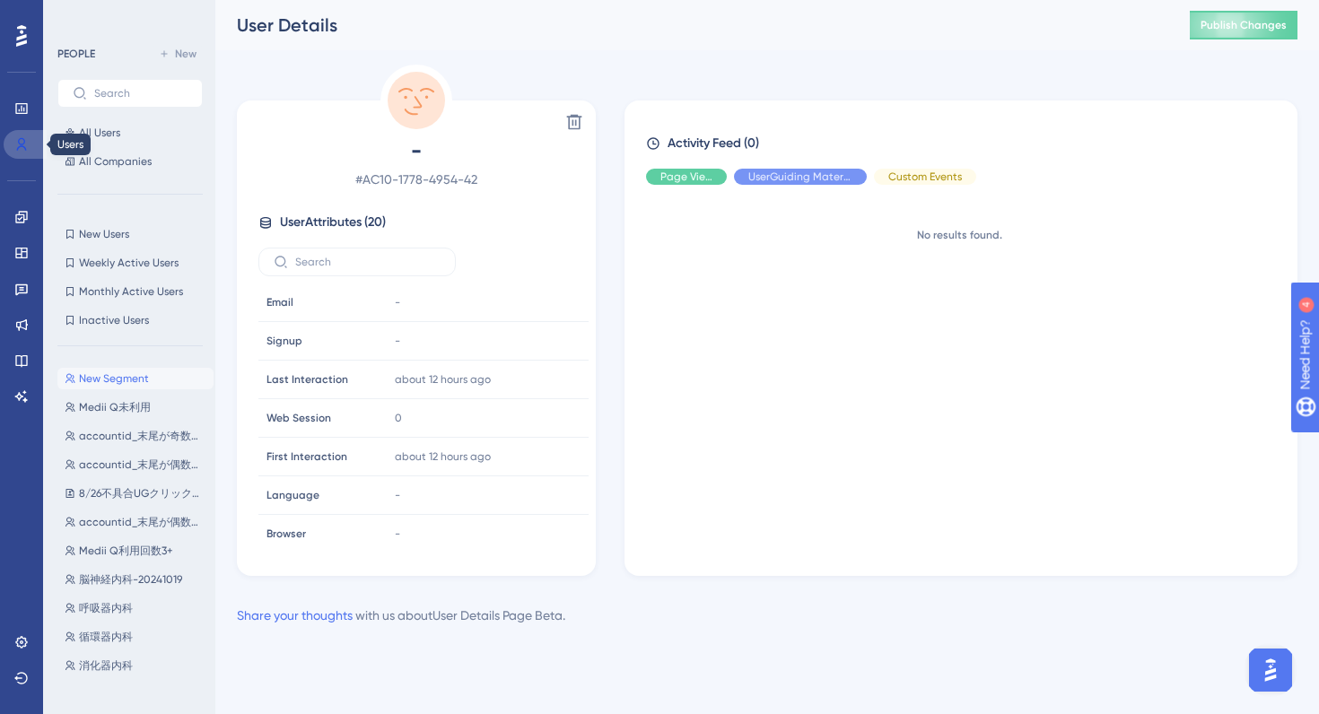
click at [27, 138] on icon at bounding box center [21, 144] width 14 height 14
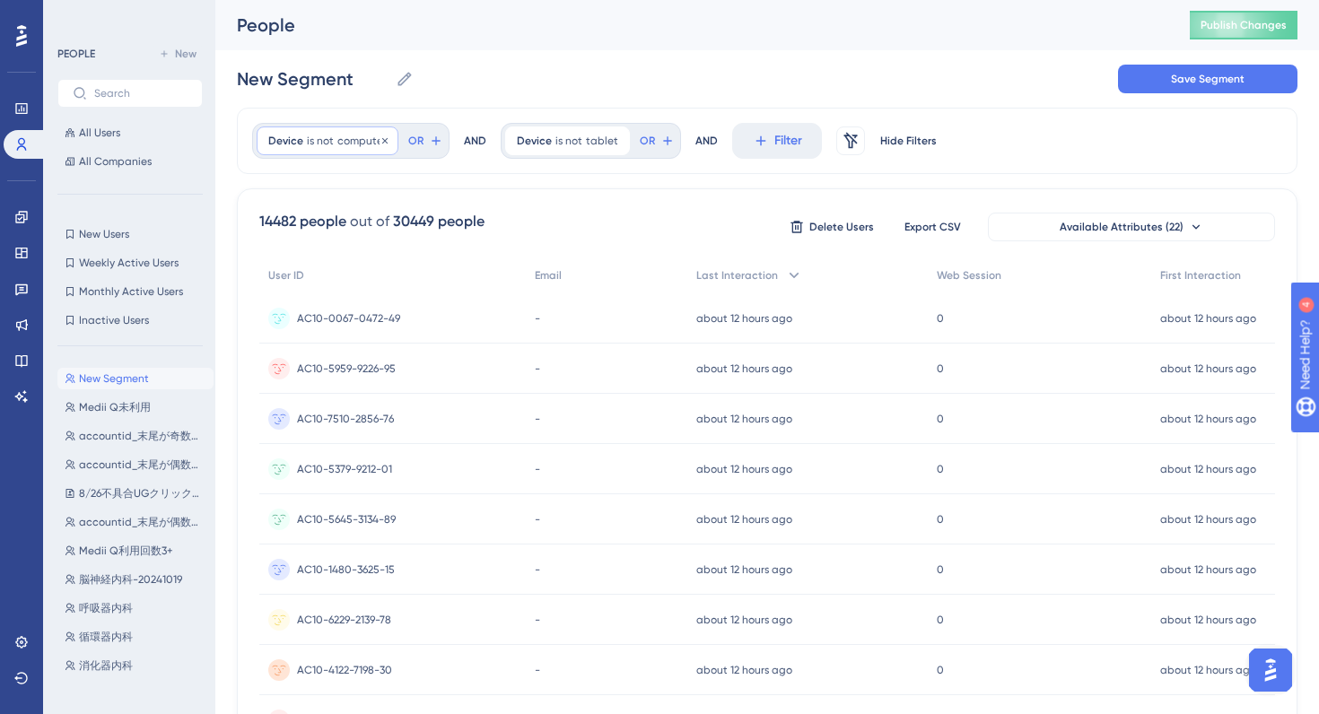
click at [348, 143] on span "computer" at bounding box center [361, 141] width 49 height 14
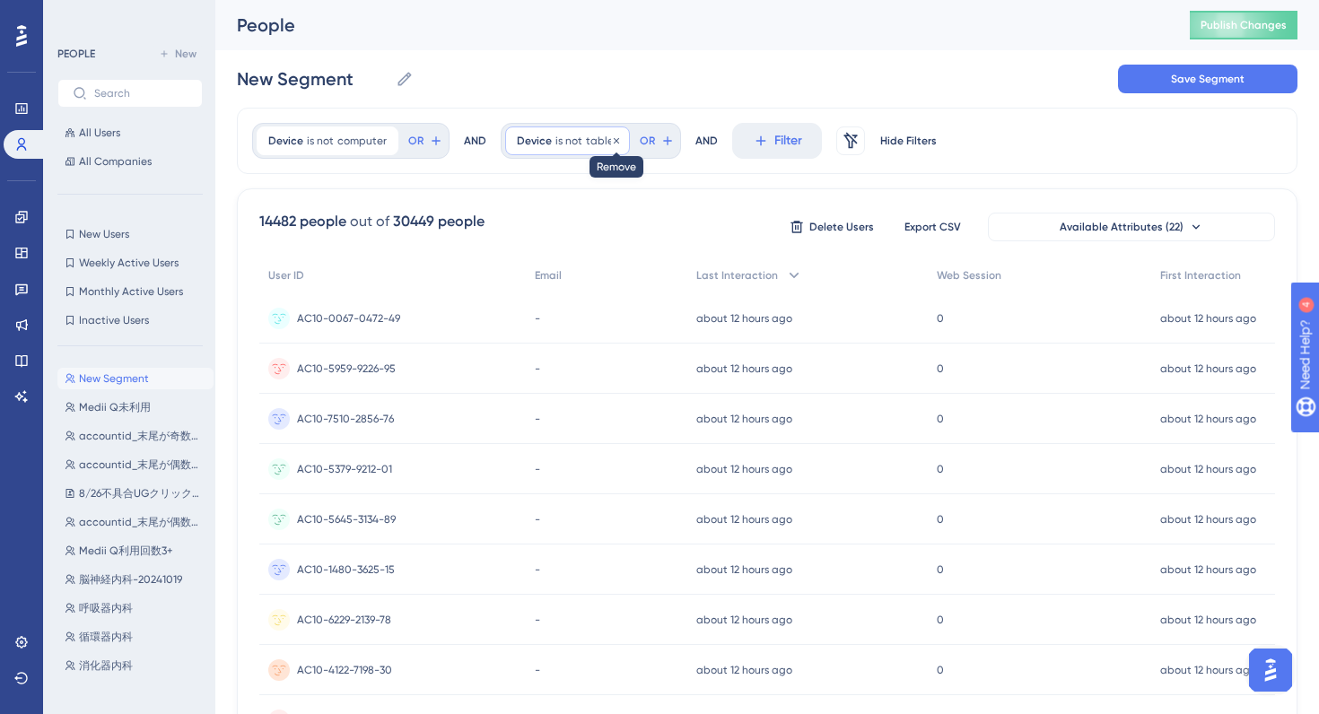
click at [611, 137] on icon at bounding box center [616, 140] width 11 height 11
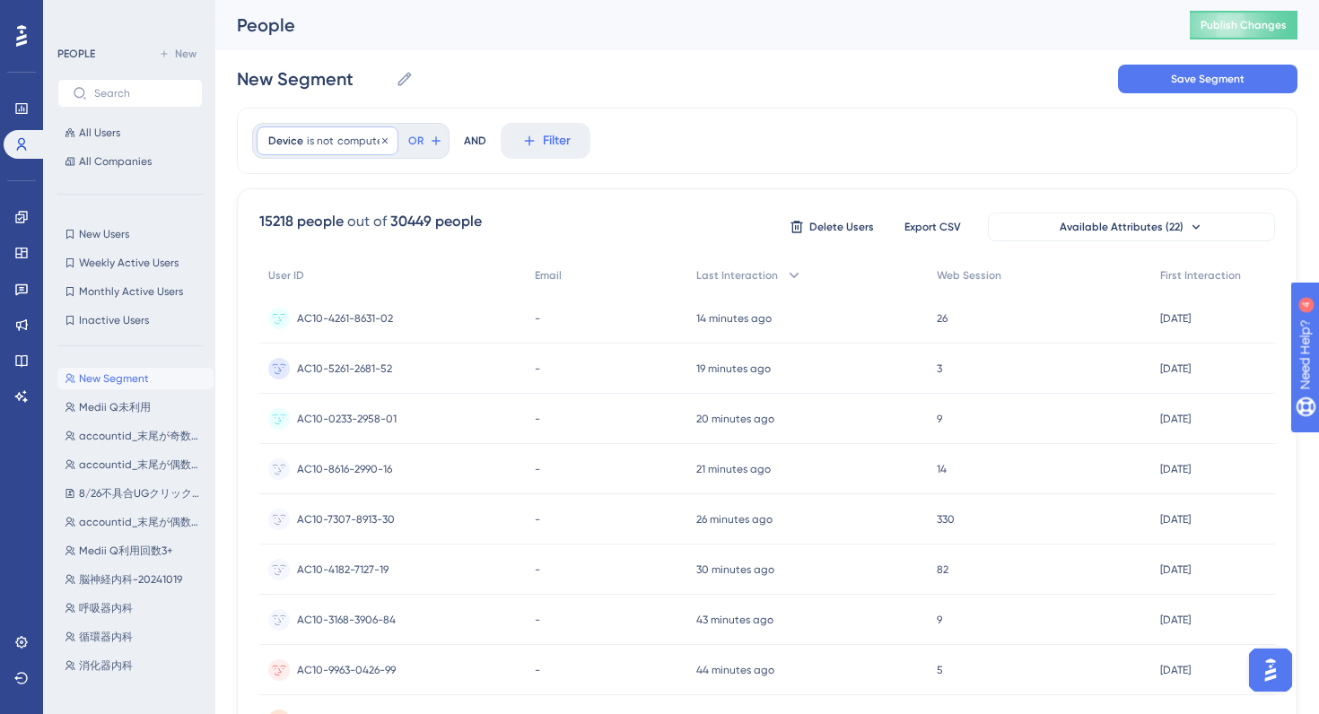
click at [338, 144] on span "computer" at bounding box center [361, 141] width 49 height 14
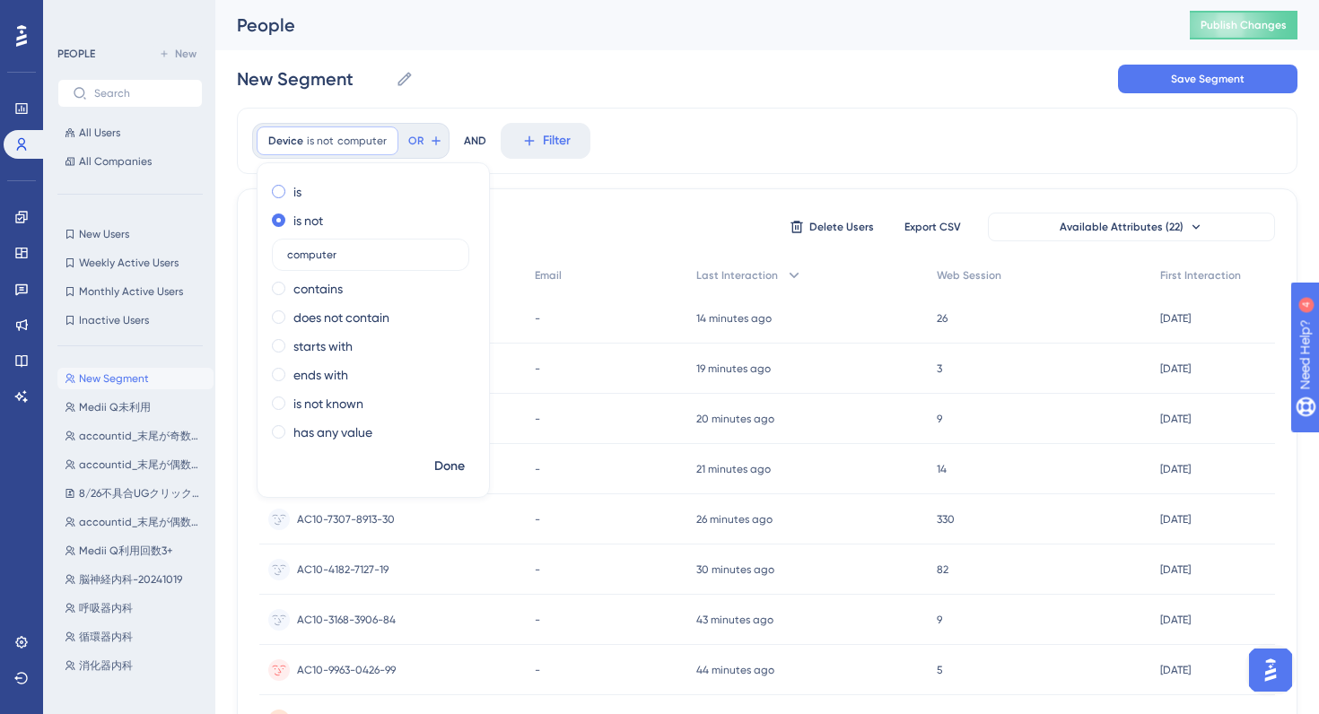
click at [278, 196] on span at bounding box center [278, 191] width 13 height 13
click at [291, 188] on input "radio" at bounding box center [291, 188] width 0 height 0
click at [449, 467] on span "Done" at bounding box center [449, 467] width 31 height 22
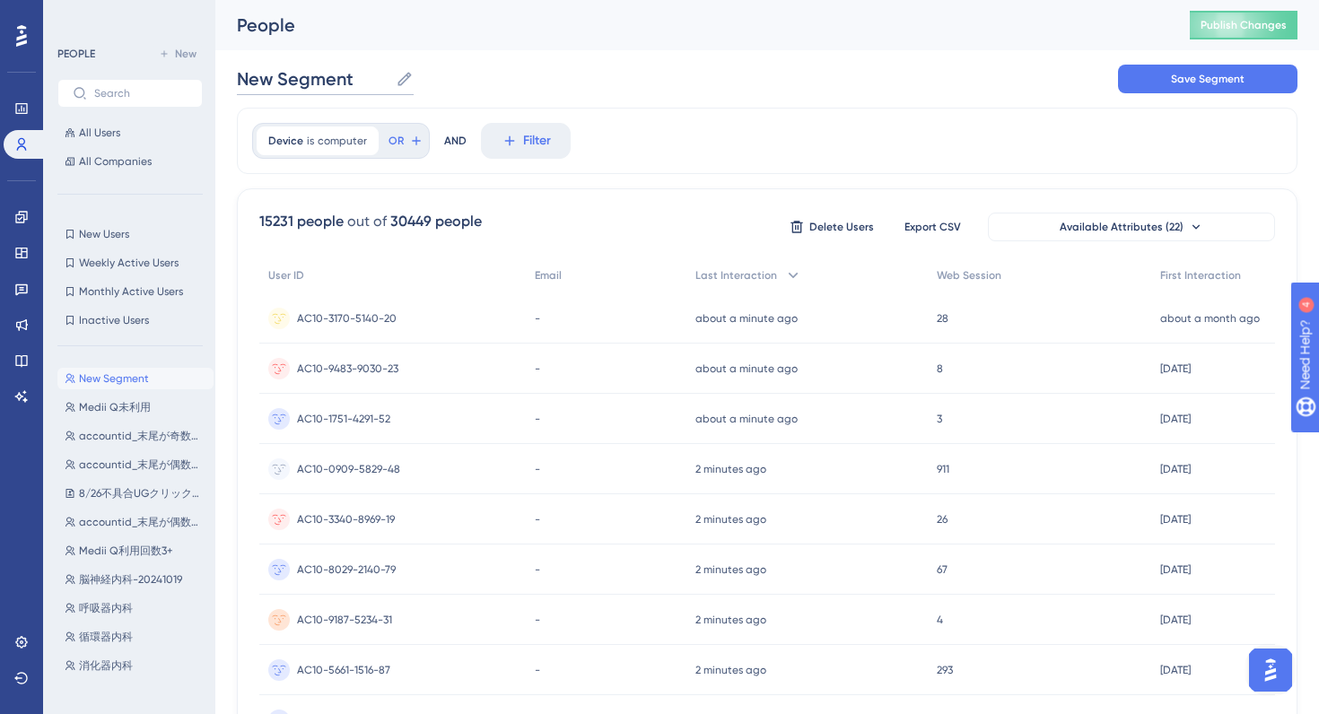
drag, startPoint x: 363, startPoint y: 82, endPoint x: 207, endPoint y: 84, distance: 156.1
click at [215, 84] on div "Performance Users Engagement Widgets Feedback Product Updates Knowledge Base AI…" at bounding box center [767, 703] width 1104 height 1407
click at [302, 79] on input "device=computer" at bounding box center [326, 78] width 179 height 25
type input "device = computer"
click at [1216, 79] on span "Save Segment" at bounding box center [1208, 79] width 74 height 14
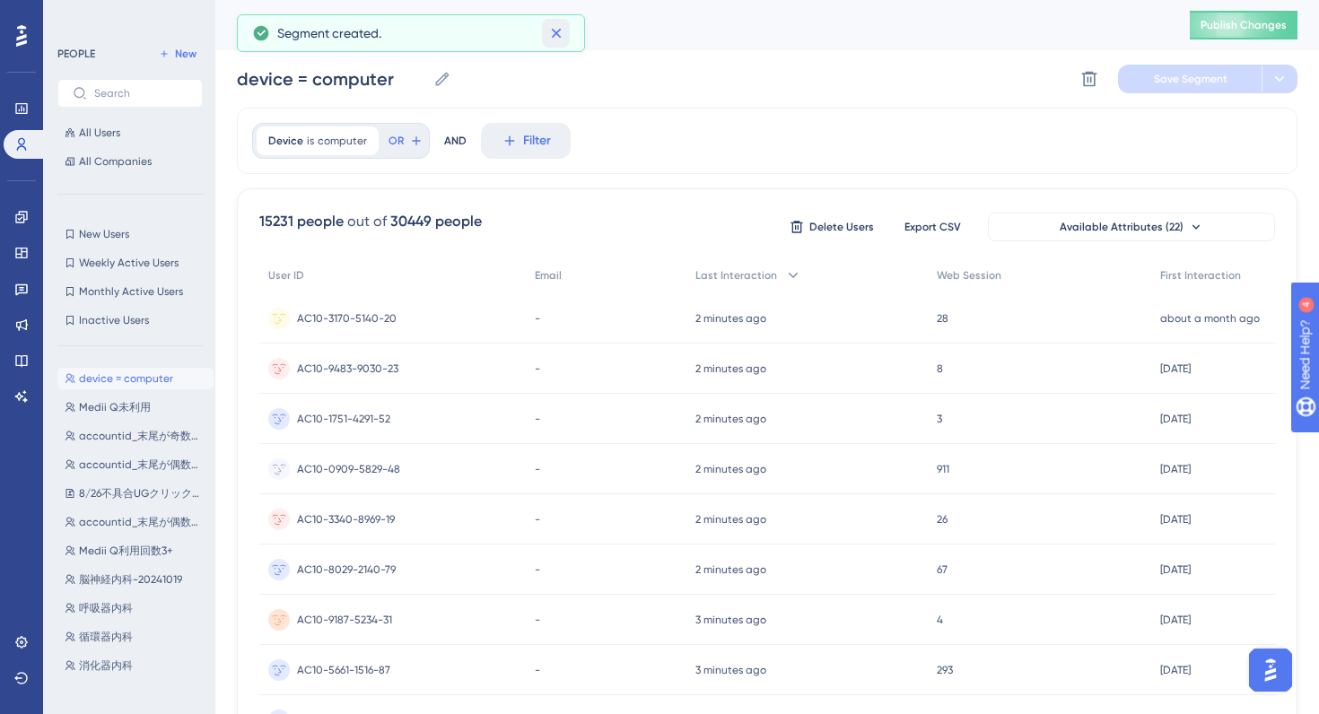
click at [553, 31] on icon at bounding box center [556, 34] width 10 height 10
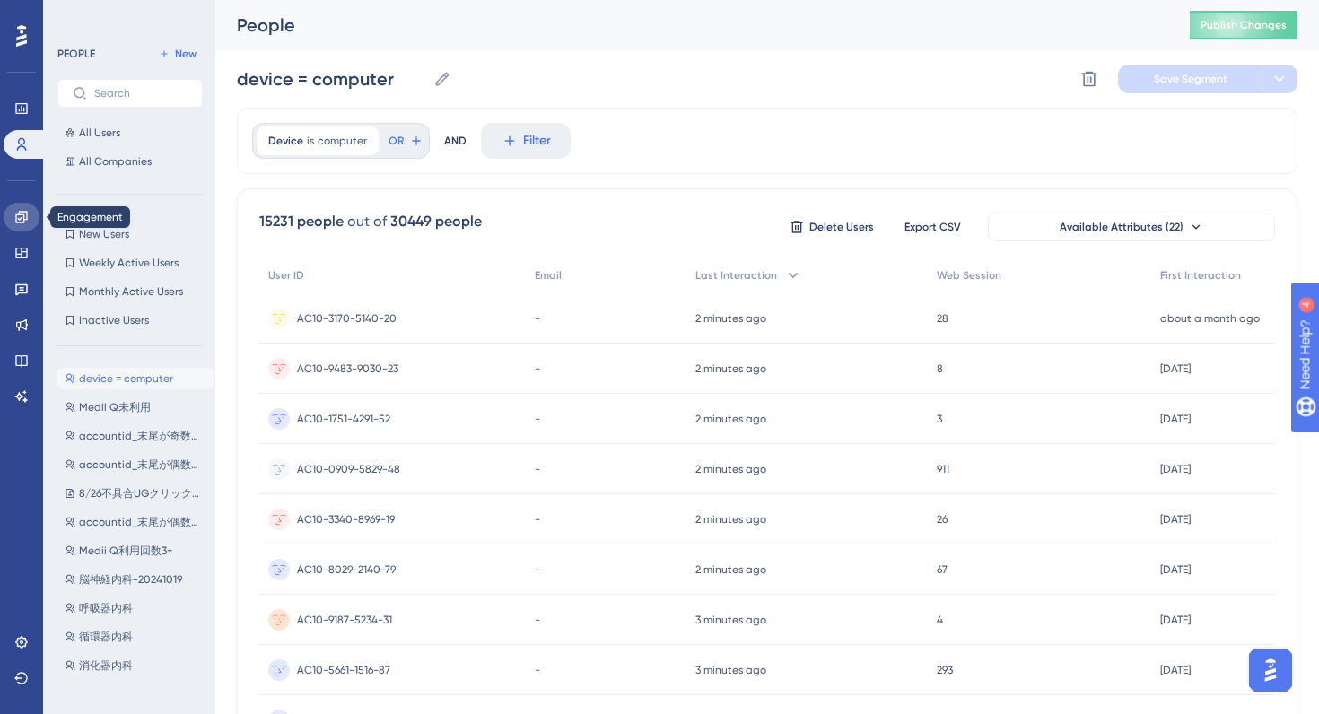
click at [24, 211] on icon at bounding box center [21, 217] width 12 height 12
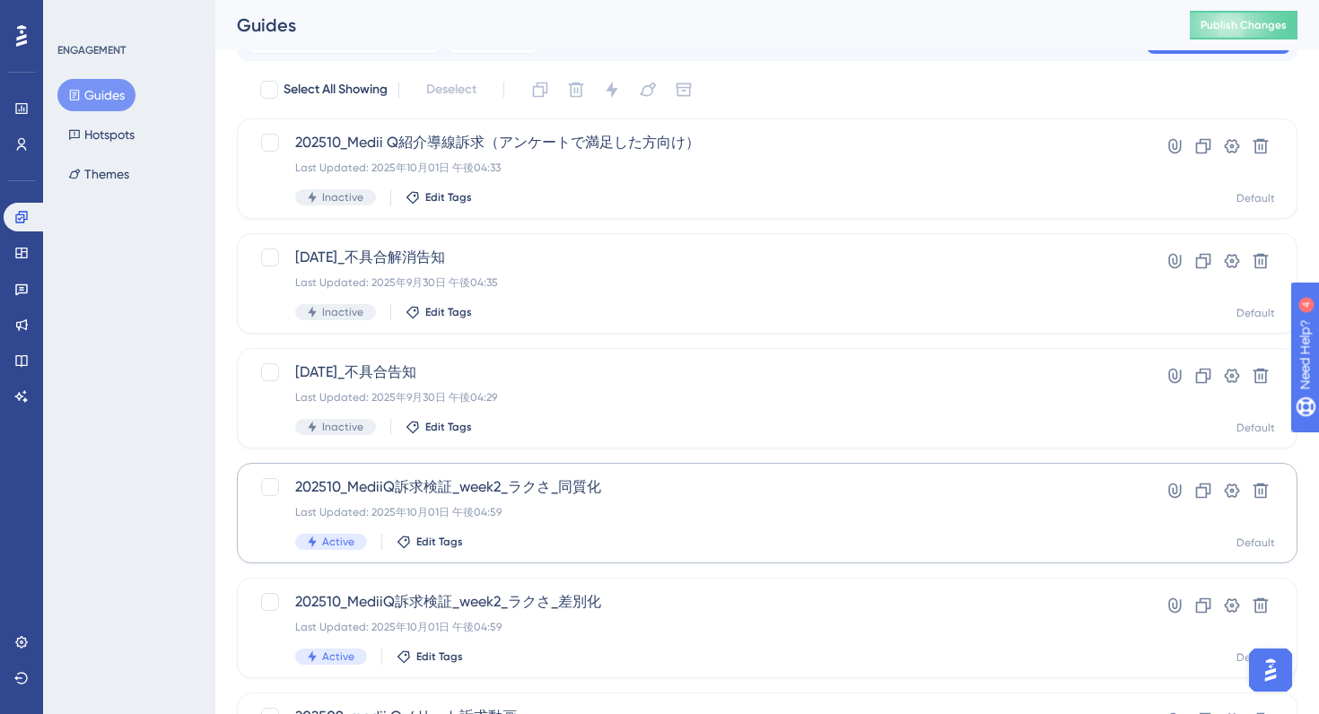
scroll to position [57, 0]
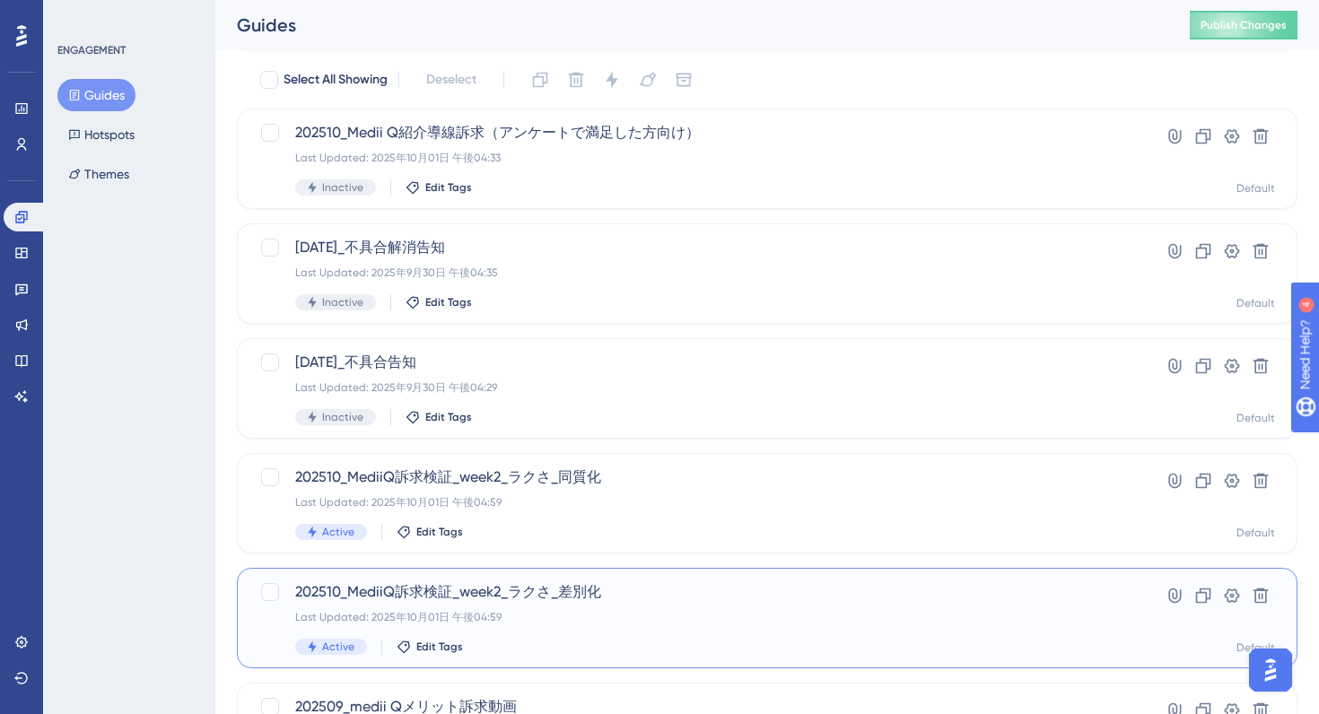
click at [705, 607] on div "202510_MediiQ訴求検証_week2_ラクさ_差別化 Last Updated: 2025年10月01日 午後04:59 Active Edit T…" at bounding box center [695, 618] width 800 height 74
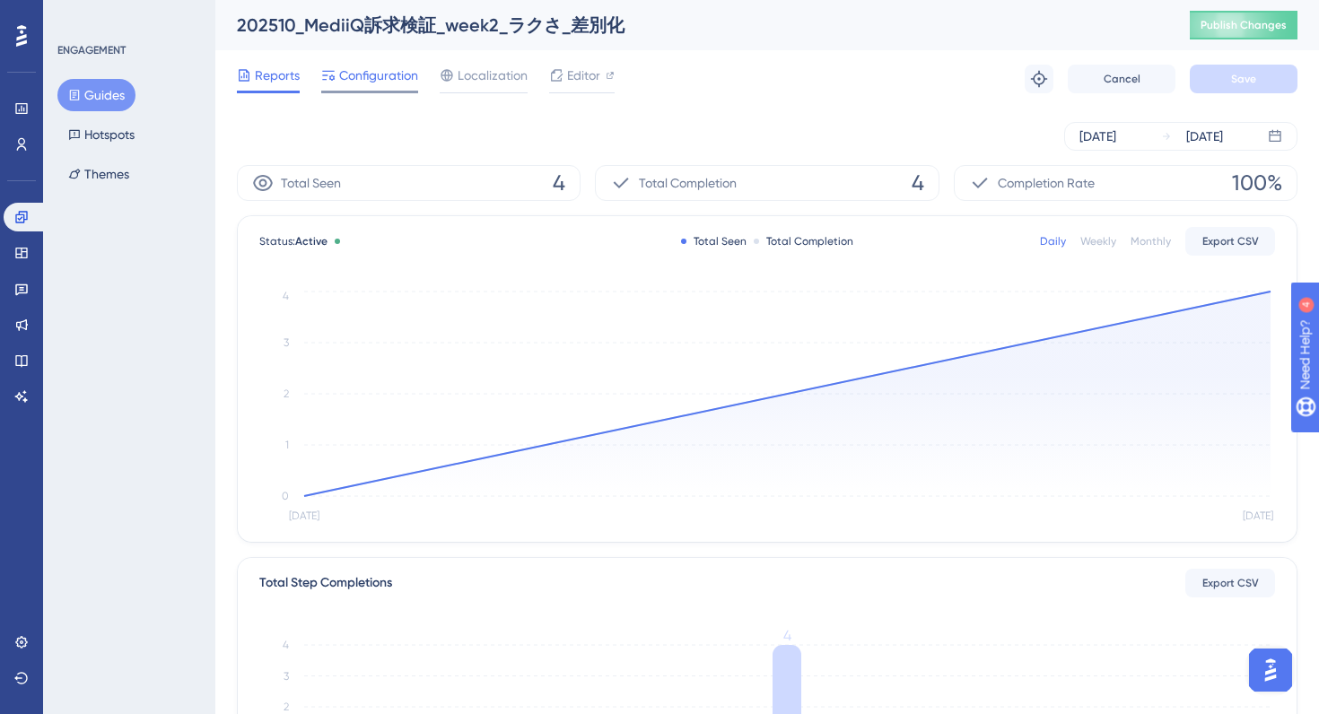
click at [360, 76] on span "Configuration" at bounding box center [378, 76] width 79 height 22
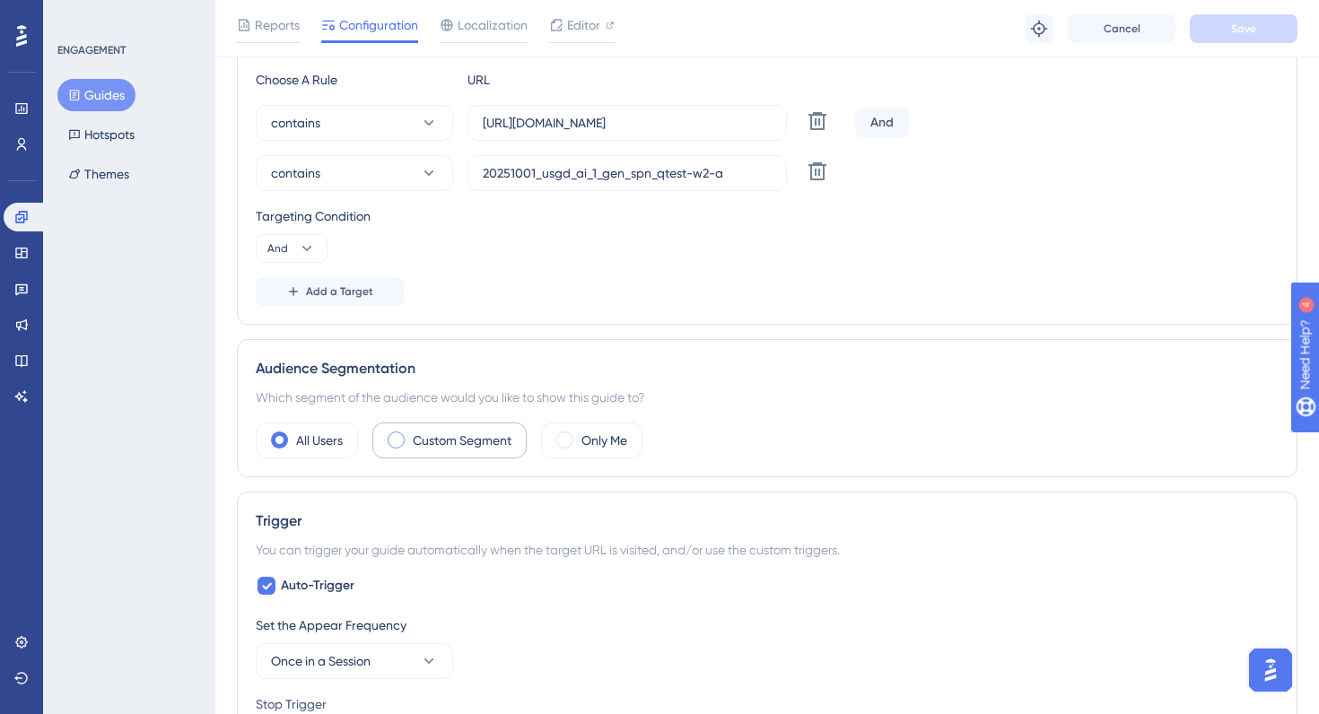
scroll to position [483, 0]
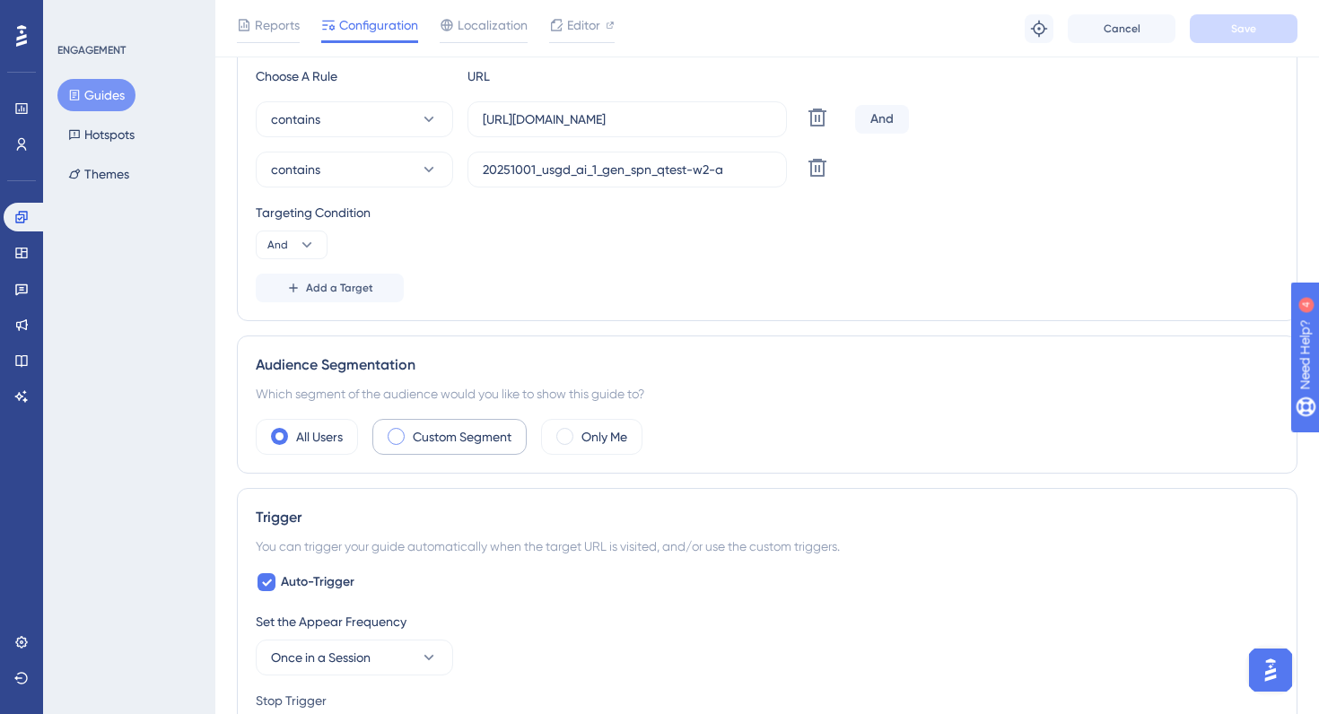
click at [413, 444] on label "Custom Segment" at bounding box center [462, 437] width 99 height 22
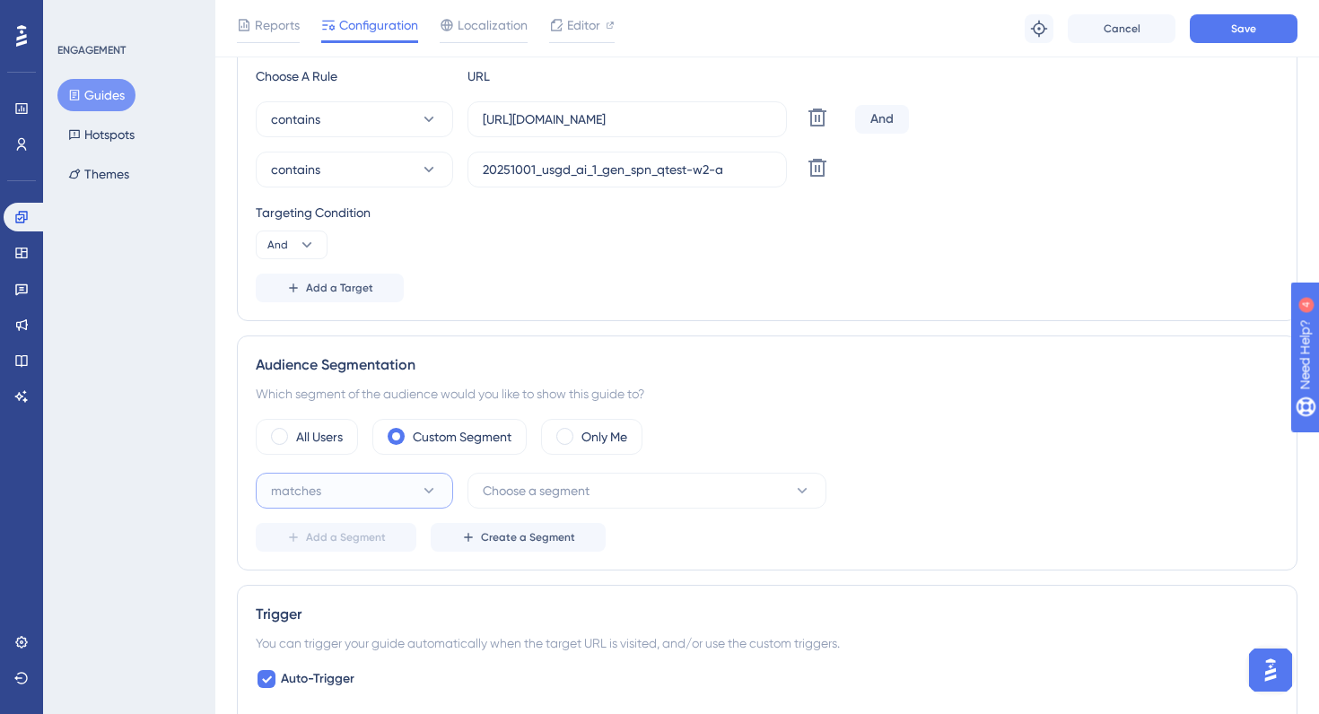
drag, startPoint x: 437, startPoint y: 488, endPoint x: 487, endPoint y: 488, distance: 50.2
click at [441, 488] on button "matches" at bounding box center [354, 491] width 197 height 36
click at [540, 492] on span "Choose a segment" at bounding box center [536, 491] width 107 height 22
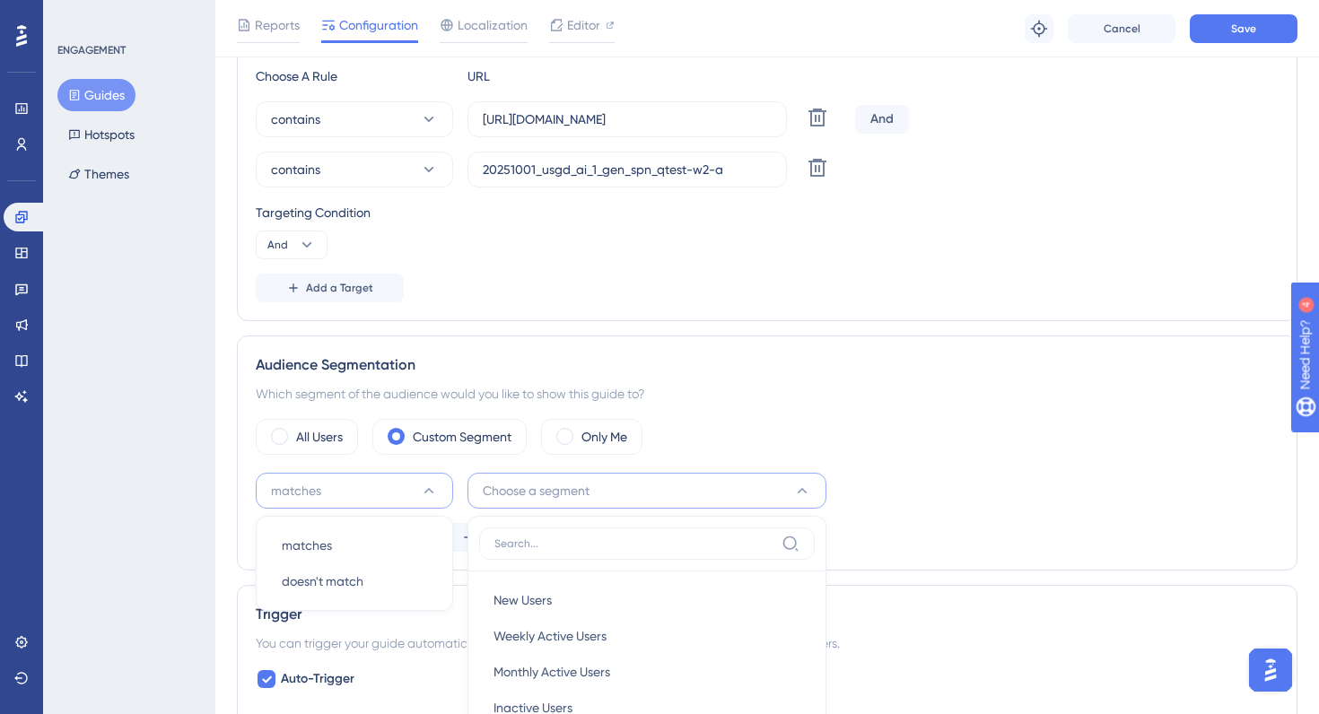
scroll to position [818, 0]
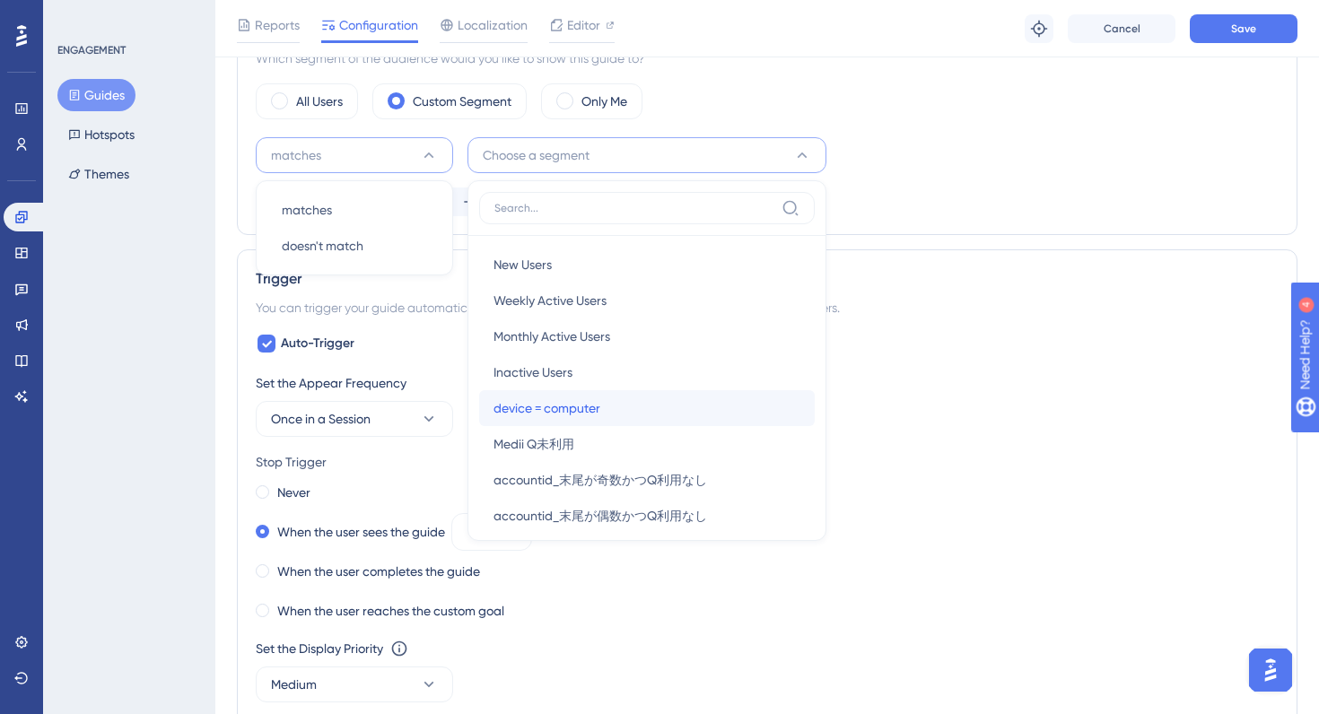
click at [612, 409] on div "device = computer device = computer" at bounding box center [646, 408] width 307 height 36
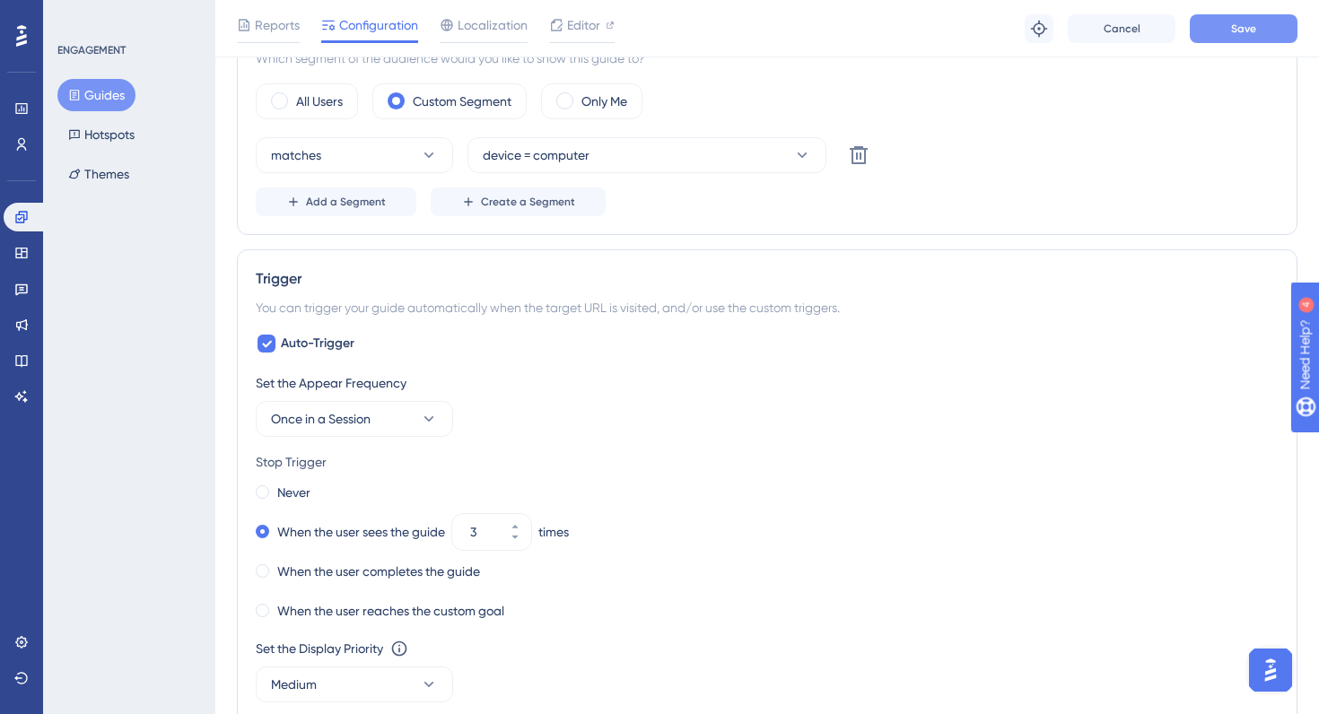
click at [1237, 30] on span "Save" at bounding box center [1243, 29] width 25 height 14
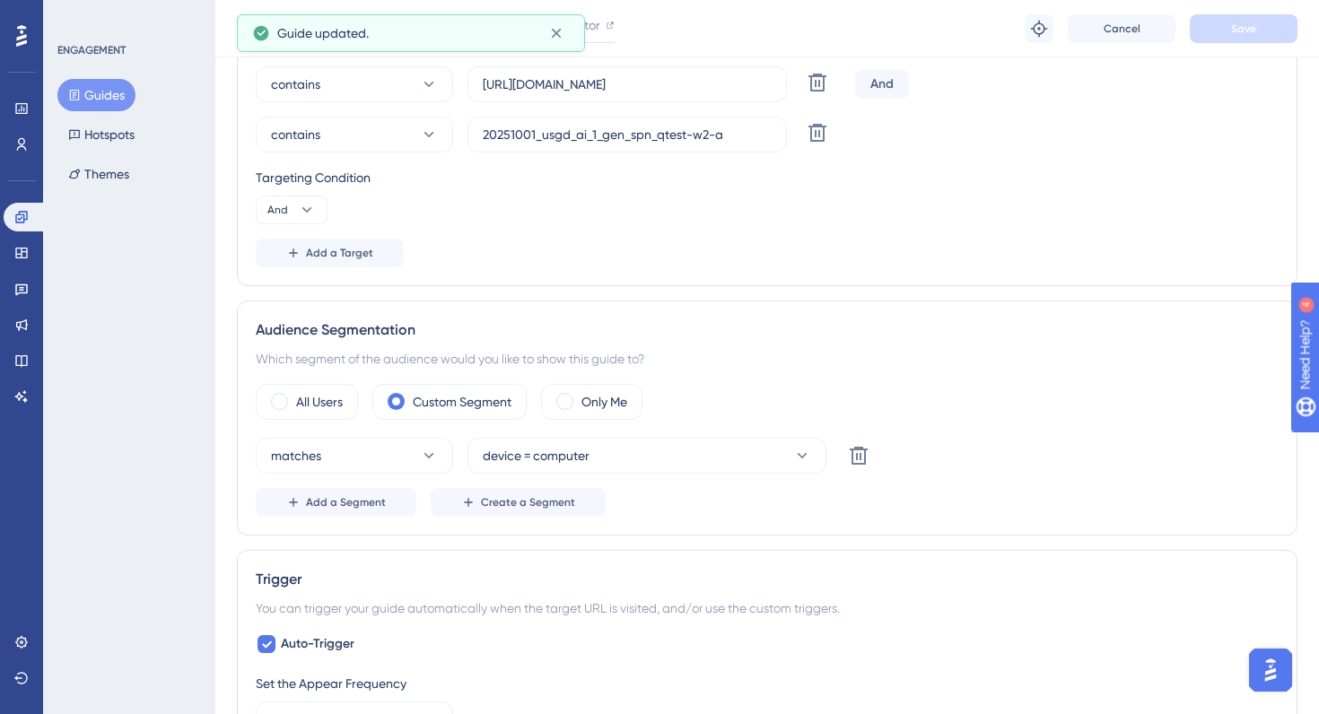
scroll to position [0, 0]
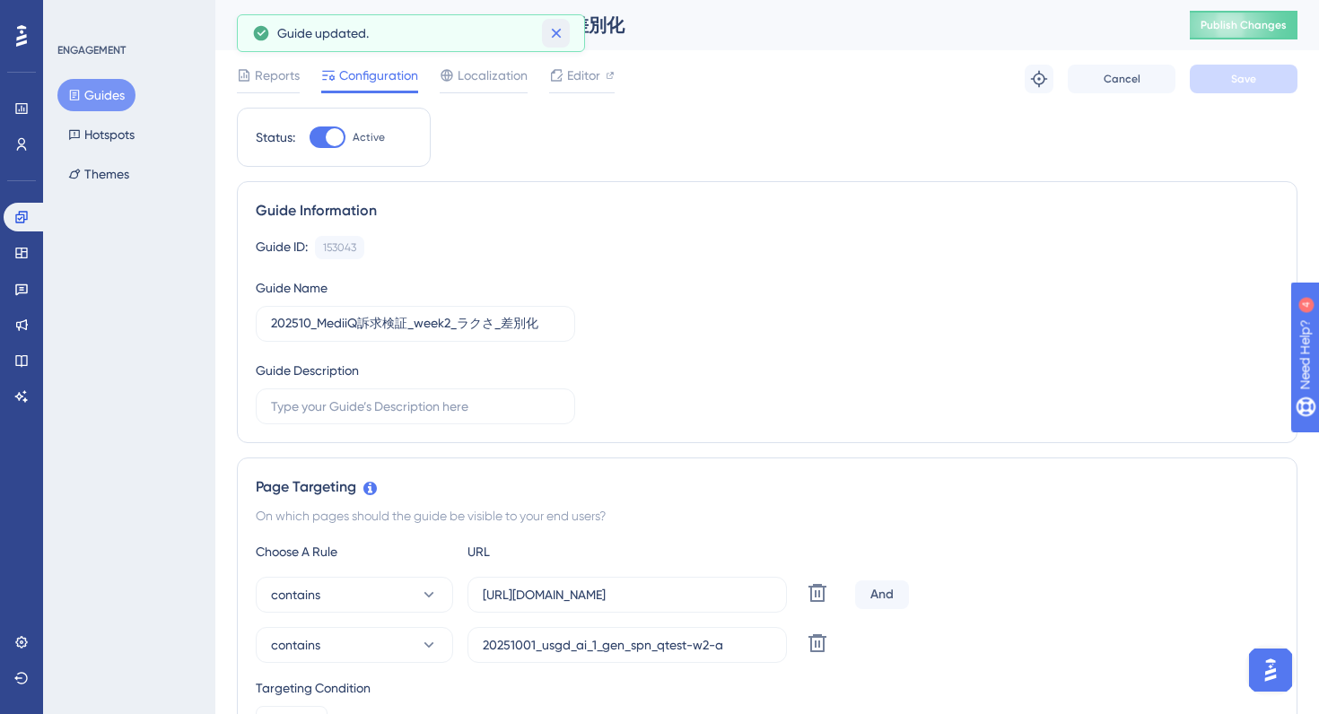
click at [557, 28] on icon at bounding box center [556, 33] width 18 height 18
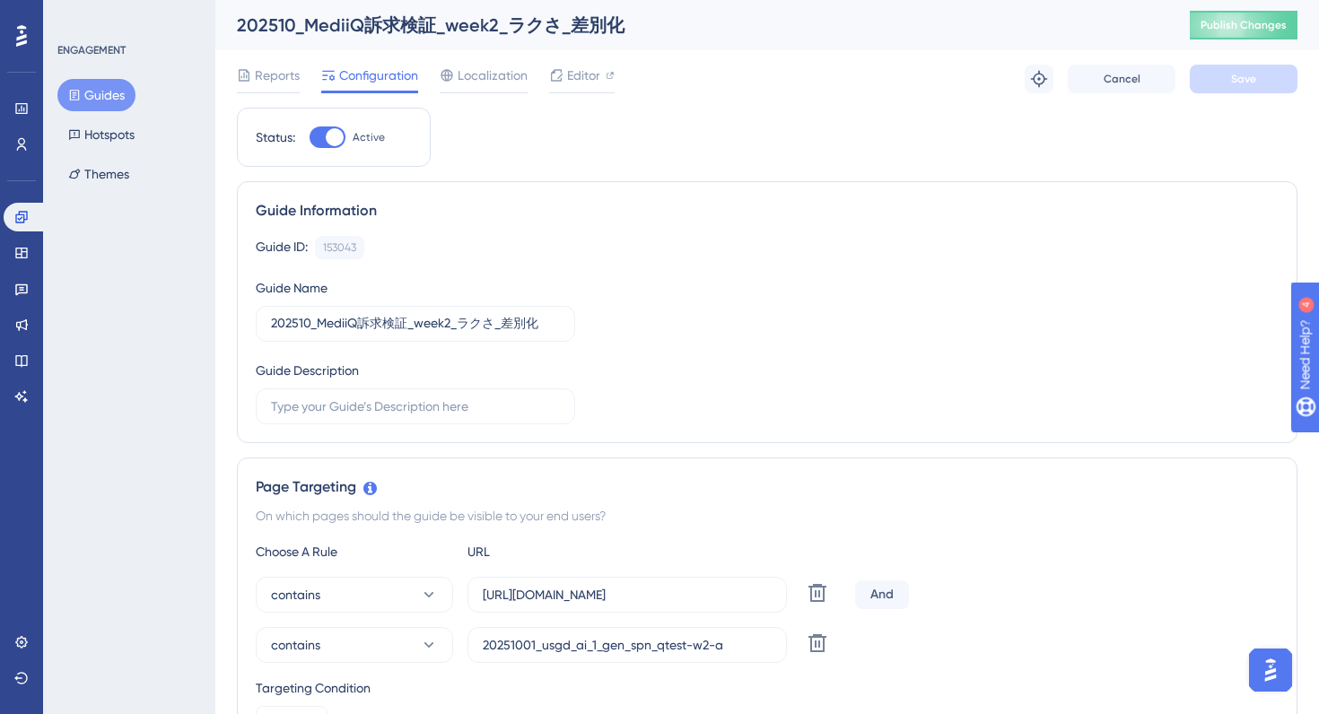
click at [118, 91] on button "Guides" at bounding box center [96, 95] width 78 height 32
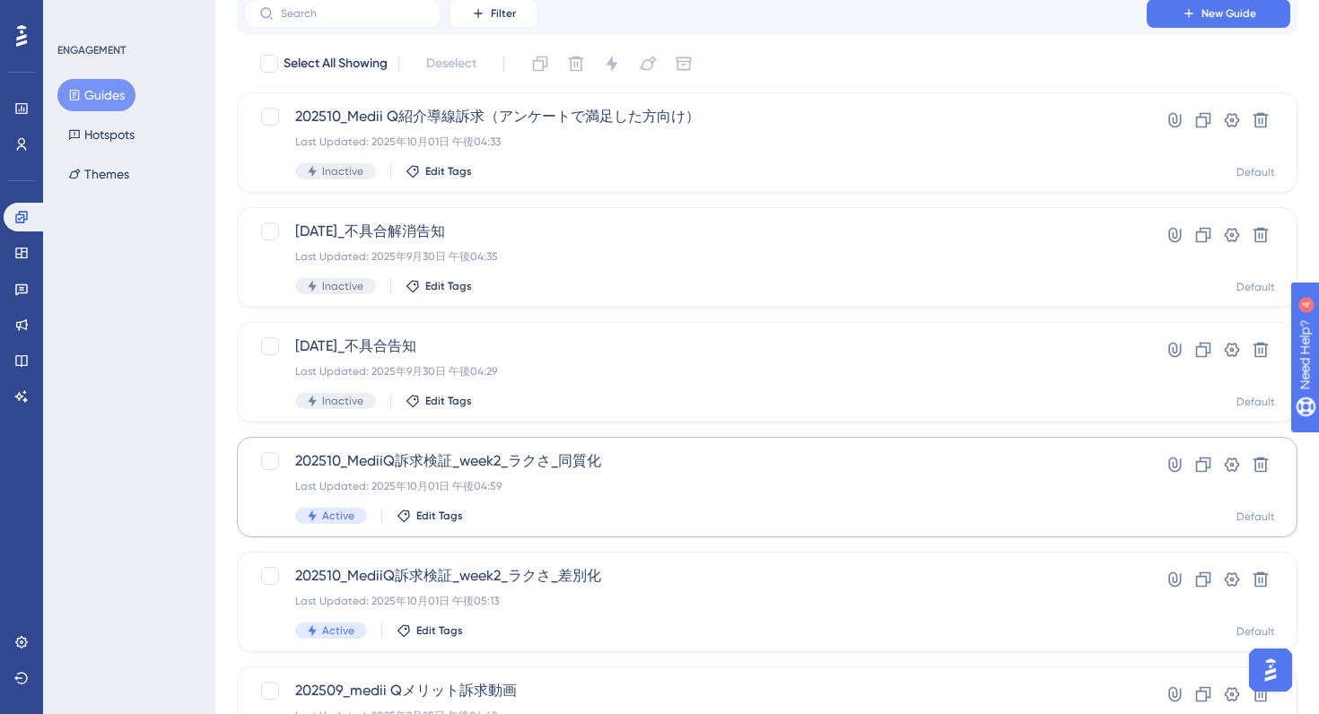
scroll to position [81, 0]
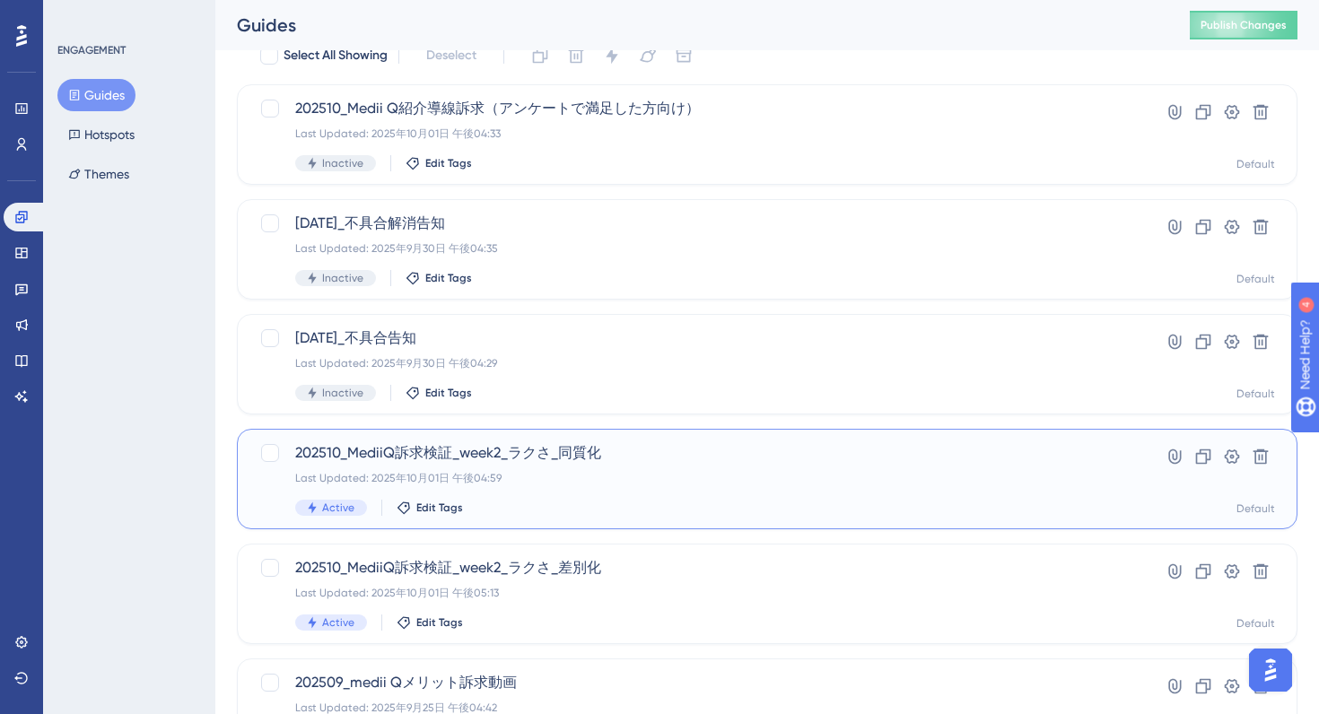
click at [648, 476] on div "Last Updated: 2025年10月01日 午後04:59" at bounding box center [695, 478] width 800 height 14
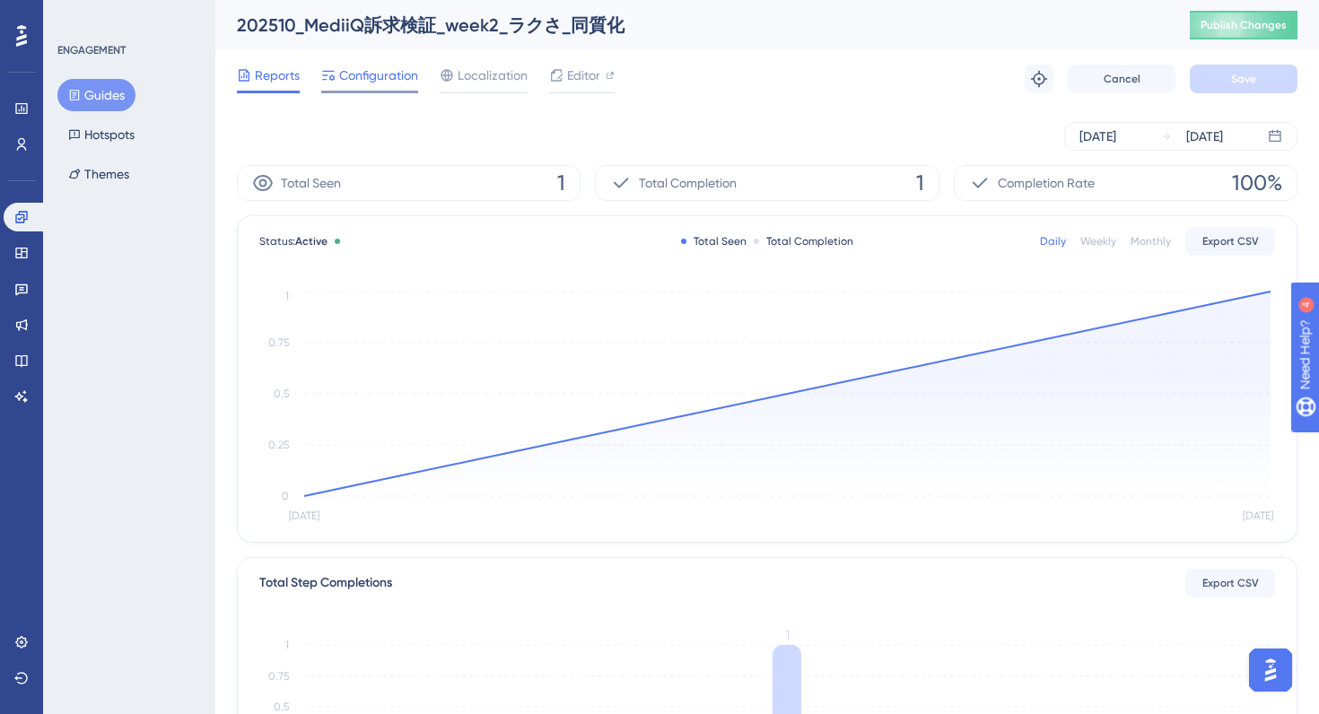
click at [409, 76] on span "Configuration" at bounding box center [378, 76] width 79 height 22
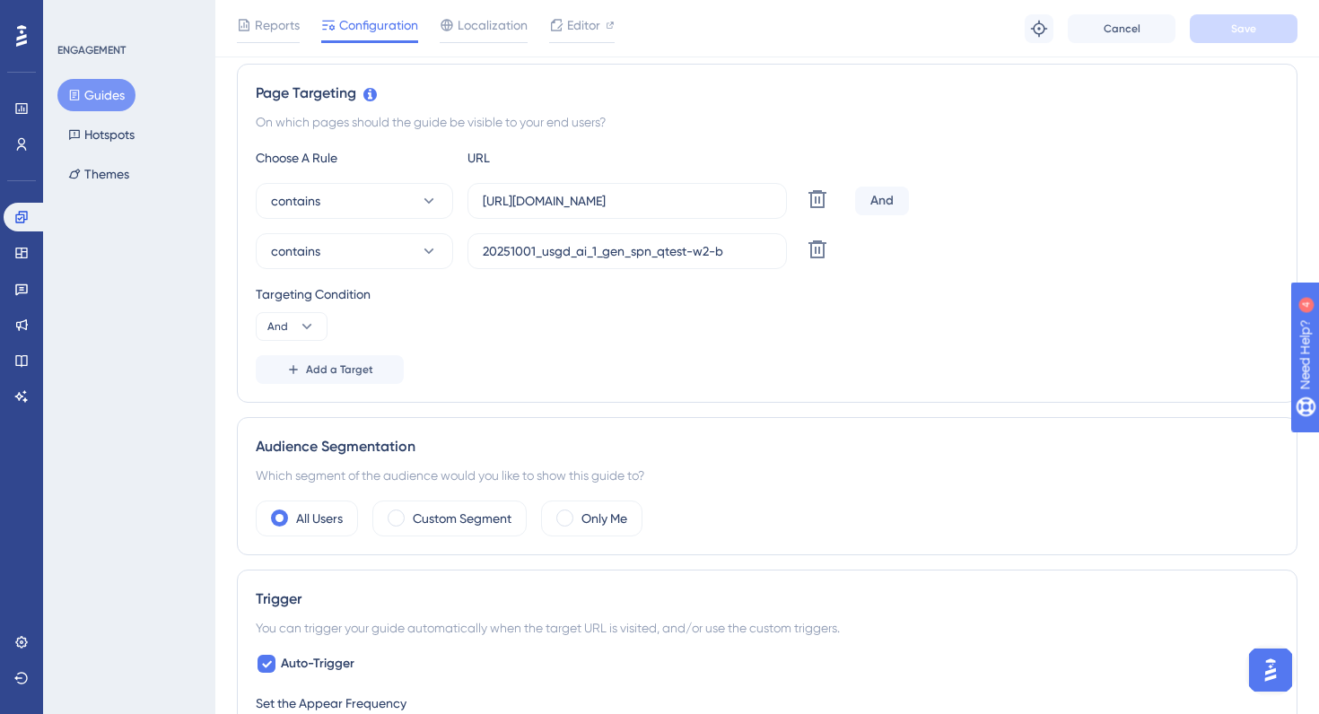
scroll to position [506, 0]
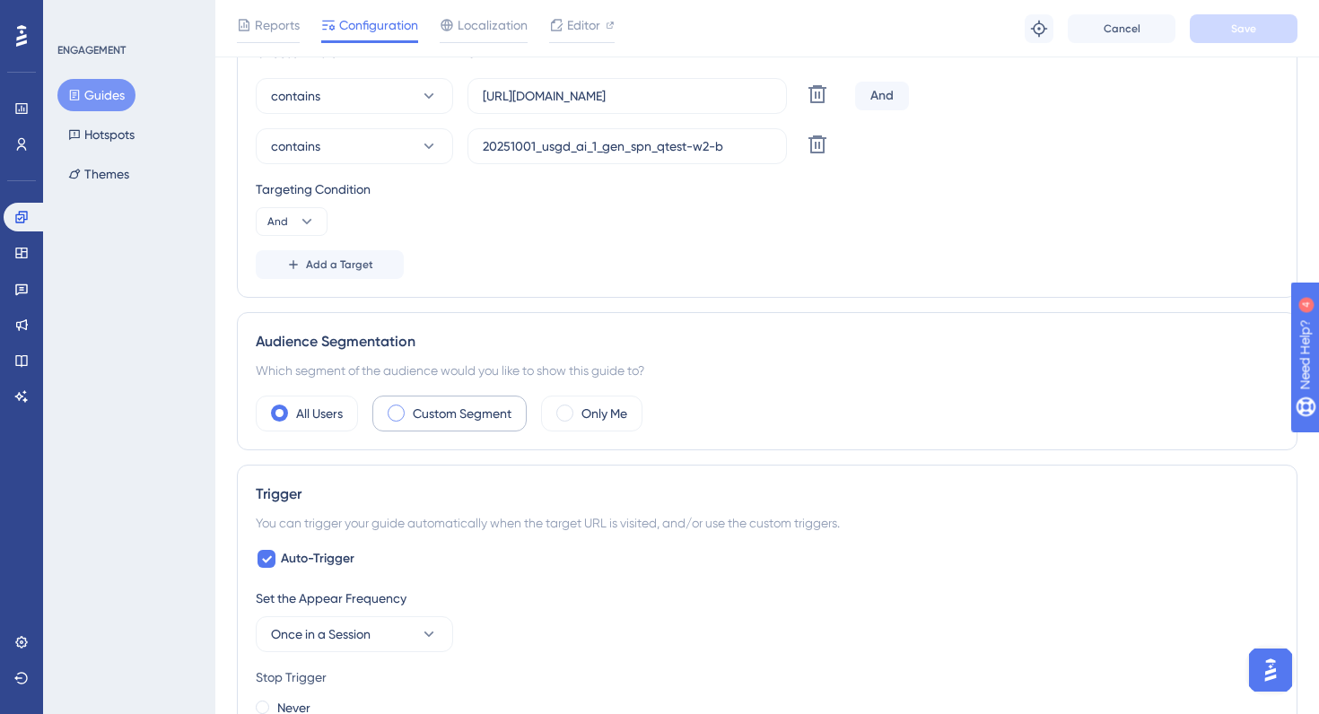
click at [394, 407] on span at bounding box center [396, 413] width 17 height 17
click at [410, 407] on input "radio" at bounding box center [410, 407] width 0 height 0
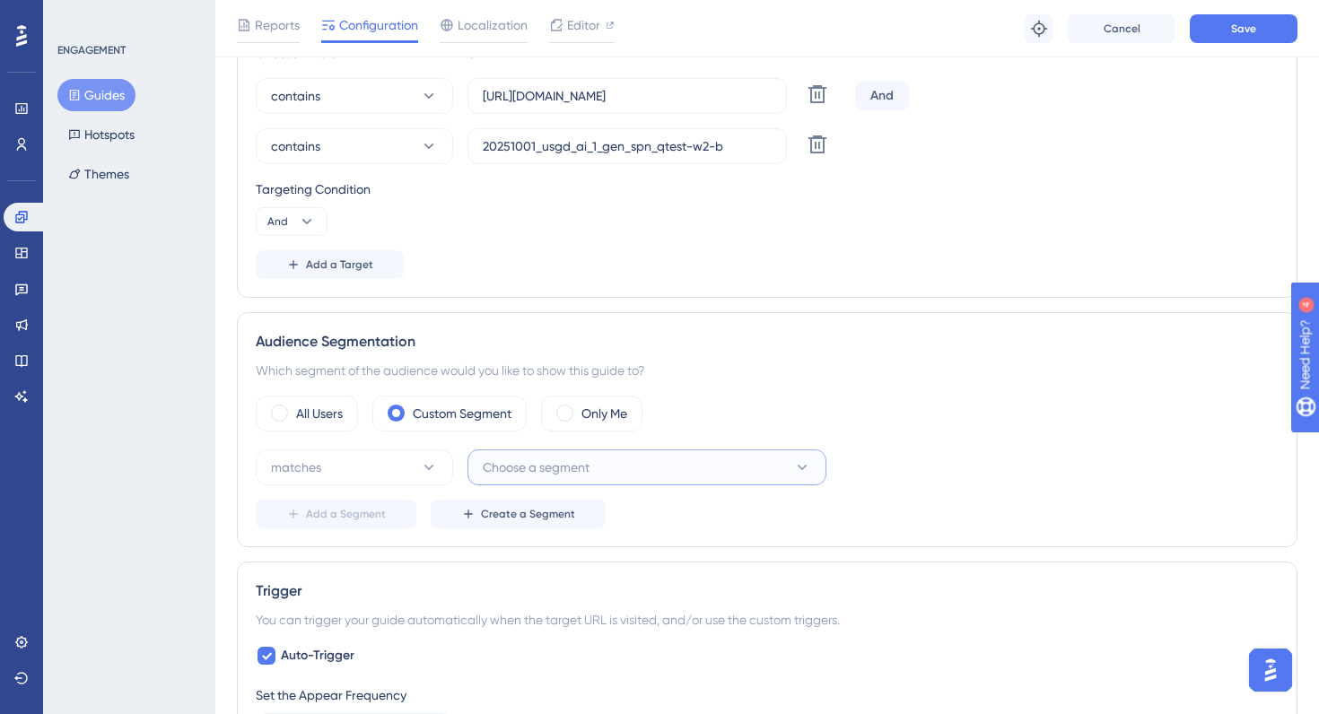
click at [594, 463] on button "Choose a segment" at bounding box center [646, 468] width 359 height 36
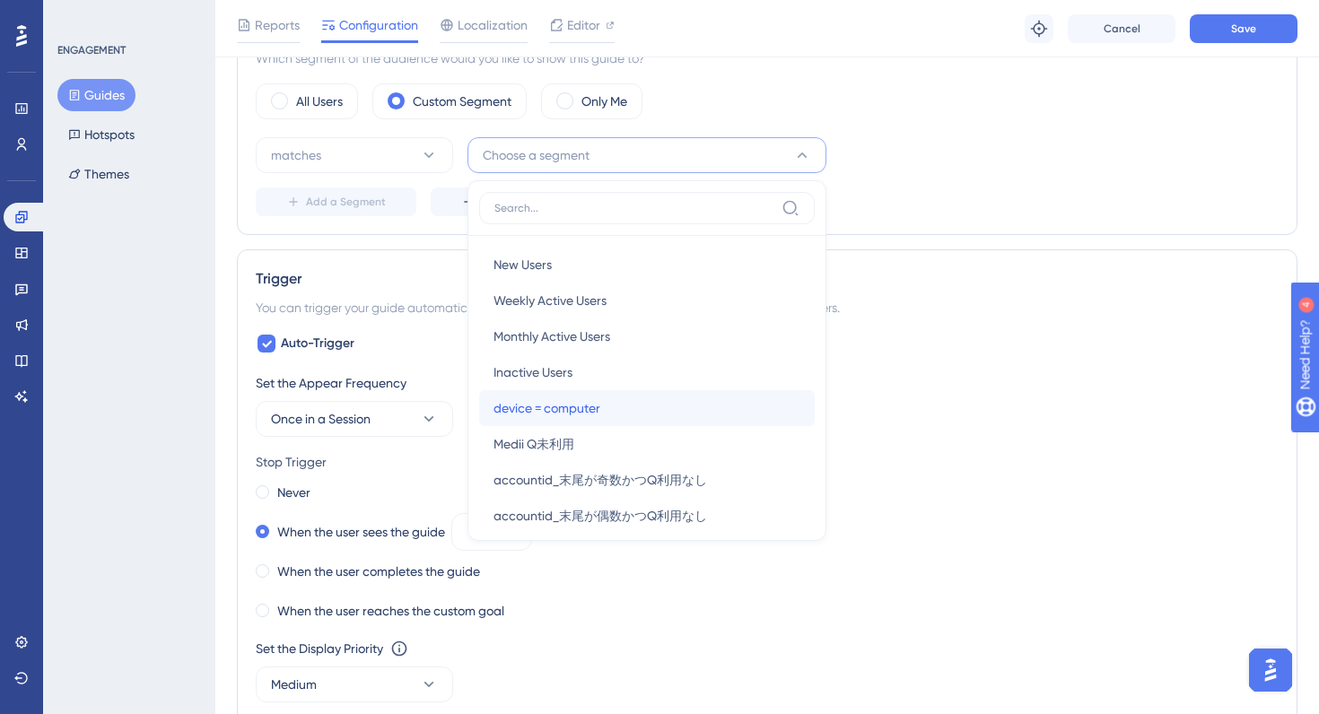
click at [607, 406] on div "device = computer device = computer" at bounding box center [646, 408] width 307 height 36
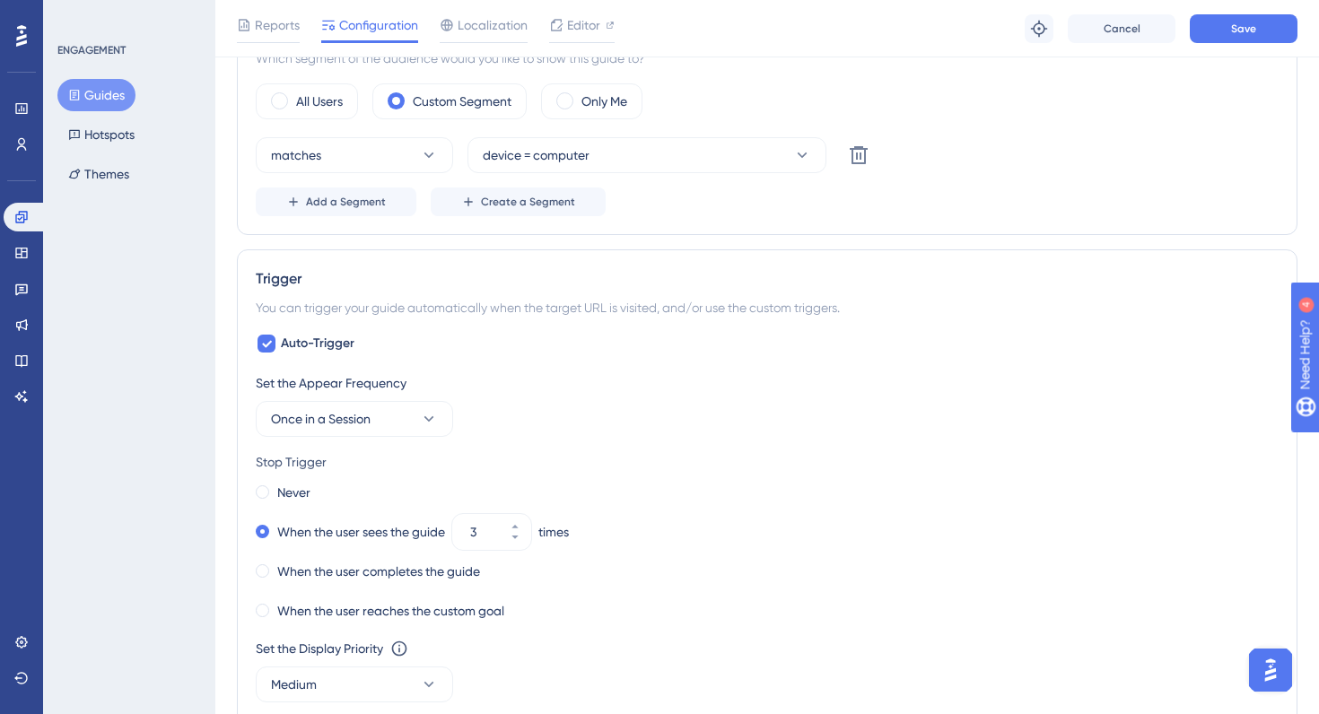
click at [1007, 184] on div "matches device = computer Delete Add a Segment Create a Segment" at bounding box center [767, 176] width 1023 height 79
click at [1247, 28] on span "Save" at bounding box center [1243, 29] width 25 height 14
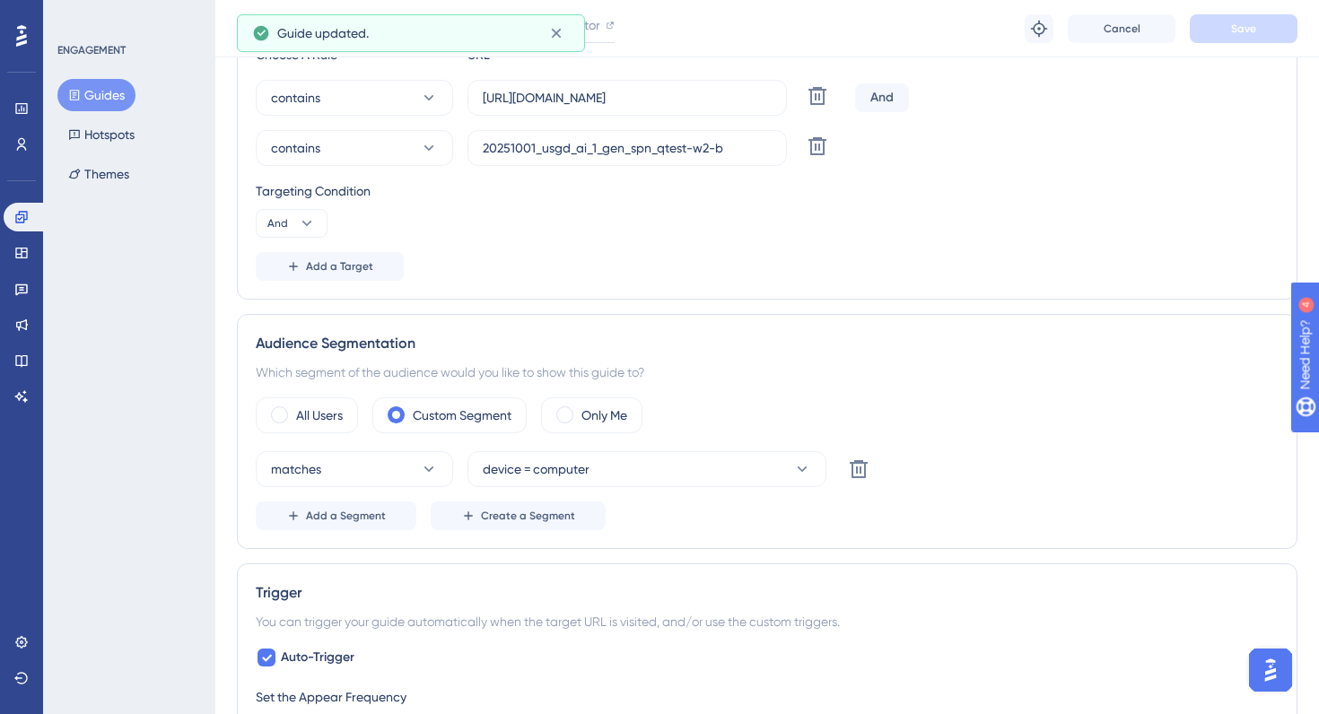
scroll to position [0, 0]
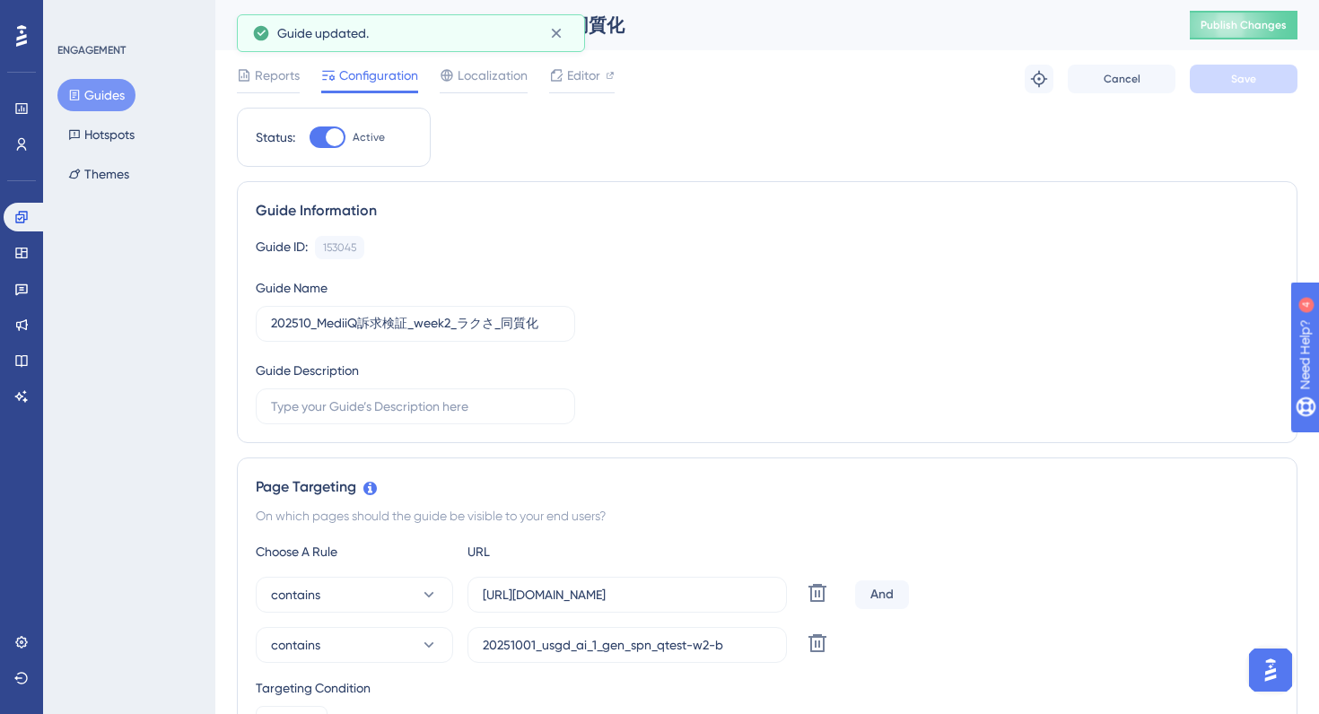
click at [114, 90] on button "Guides" at bounding box center [96, 95] width 78 height 32
